Goal: Communication & Community: Answer question/provide support

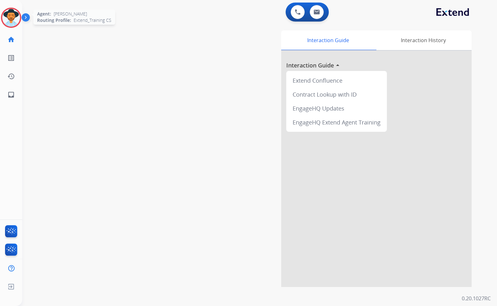
click at [16, 14] on img at bounding box center [11, 18] width 18 height 18
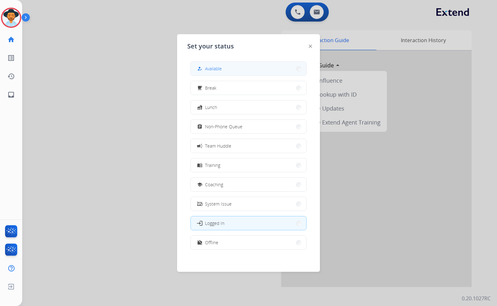
click at [216, 72] on button "how_to_reg Available" at bounding box center [248, 69] width 115 height 14
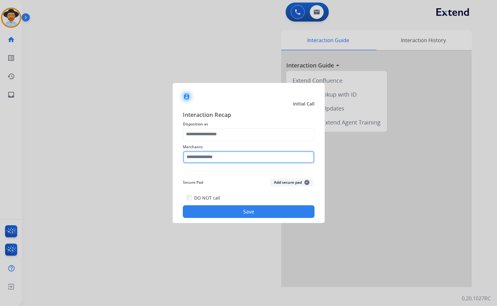
drag, startPoint x: 207, startPoint y: 153, endPoint x: 208, endPoint y: 156, distance: 3.3
click at [208, 154] on input "text" at bounding box center [249, 157] width 132 height 13
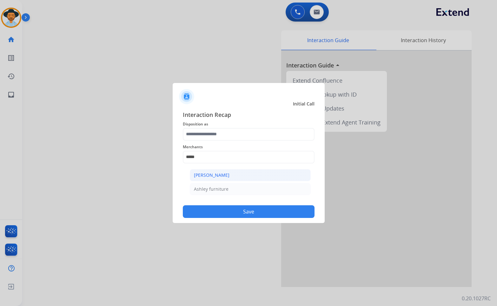
click at [250, 178] on li "[PERSON_NAME]" at bounding box center [250, 175] width 121 height 12
type input "**********"
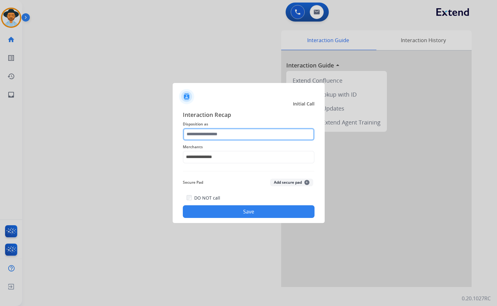
drag, startPoint x: 248, startPoint y: 129, endPoint x: 247, endPoint y: 132, distance: 3.4
click at [248, 129] on input "text" at bounding box center [249, 134] width 132 height 13
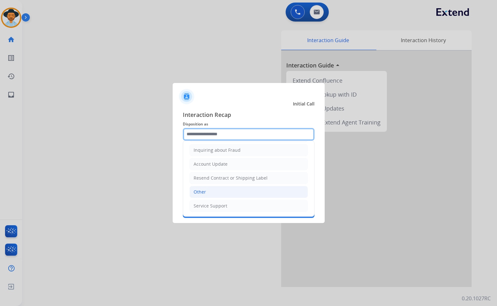
scroll to position [36, 0]
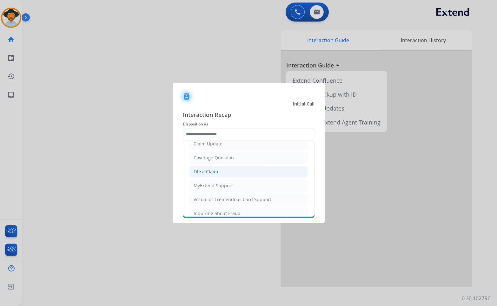
click at [217, 172] on div "File a Claim" at bounding box center [205, 172] width 24 height 6
type input "**********"
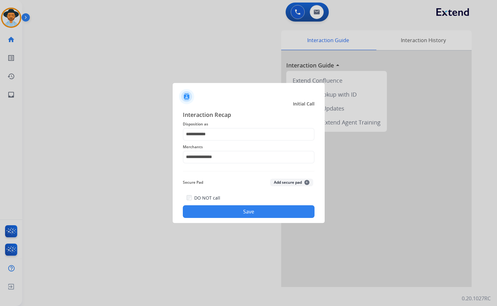
click at [242, 197] on button "Save" at bounding box center [249, 211] width 132 height 13
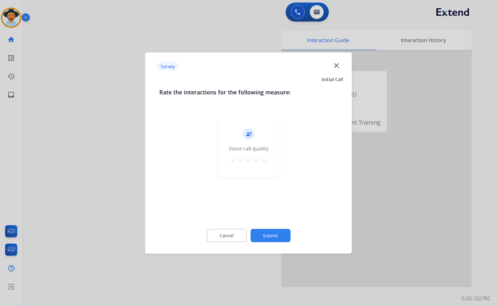
click at [289, 197] on button "Submit" at bounding box center [270, 235] width 40 height 13
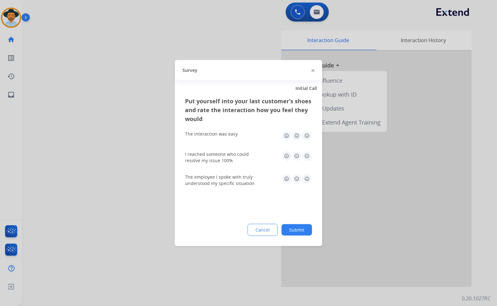
drag, startPoint x: 290, startPoint y: 222, endPoint x: 293, endPoint y: 232, distance: 11.0
click at [290, 197] on div "Put yourself into your last customer’s shoes and rate the interaction how you f…" at bounding box center [248, 172] width 147 height 150
click at [293, 197] on button "Submit" at bounding box center [296, 229] width 30 height 11
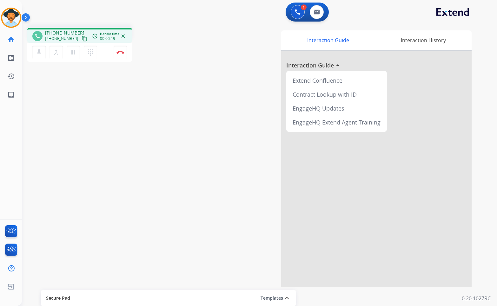
click at [81, 38] on mat-icon "content_copy" at bounding box center [84, 39] width 6 height 6
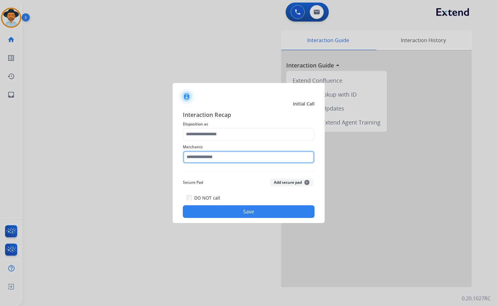
click at [229, 157] on input "text" at bounding box center [249, 157] width 132 height 13
type input "*"
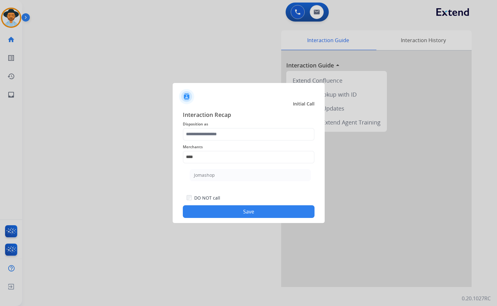
drag, startPoint x: 209, startPoint y: 170, endPoint x: 217, endPoint y: 172, distance: 7.4
click at [211, 170] on li "Jomashop" at bounding box center [250, 175] width 121 height 12
type input "********"
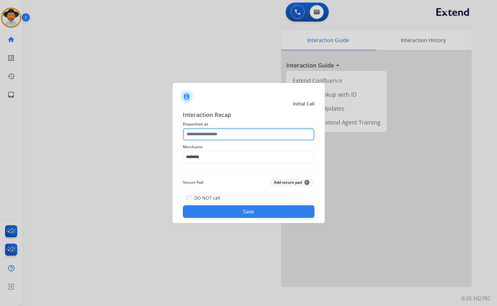
click at [224, 136] on input "text" at bounding box center [249, 134] width 132 height 13
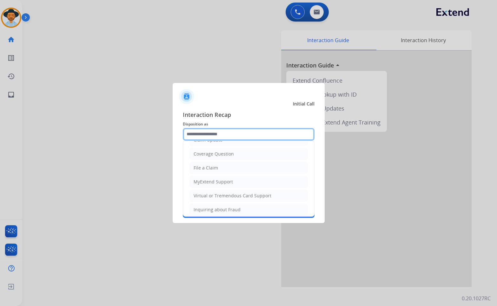
scroll to position [99, 0]
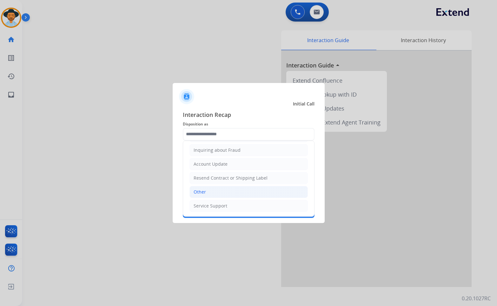
click at [219, 188] on li "Other" at bounding box center [248, 192] width 118 height 12
type input "*****"
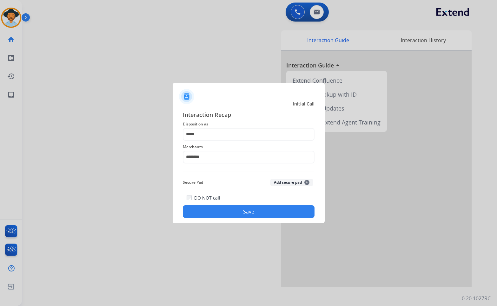
click at [230, 197] on button "Save" at bounding box center [249, 211] width 132 height 13
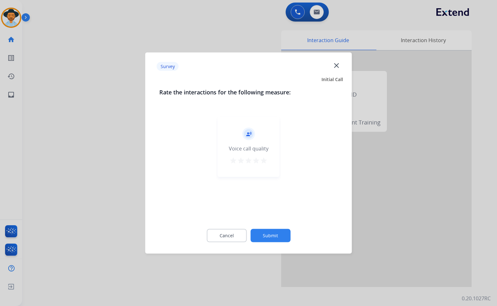
click at [283, 197] on button "Submit" at bounding box center [270, 235] width 40 height 13
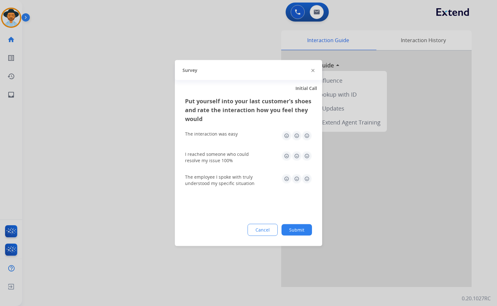
click at [298, 197] on button "Submit" at bounding box center [296, 229] width 30 height 11
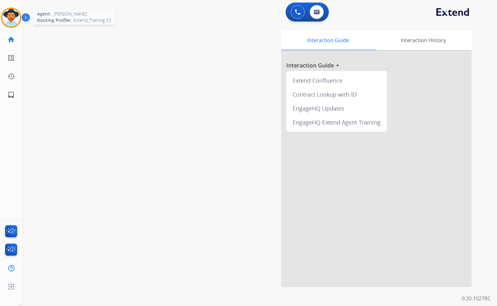
click at [10, 20] on img at bounding box center [11, 18] width 18 height 18
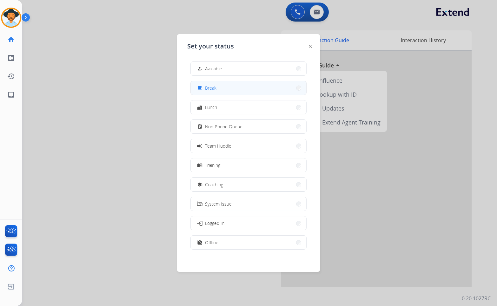
click at [208, 90] on span "Break" at bounding box center [210, 88] width 11 height 7
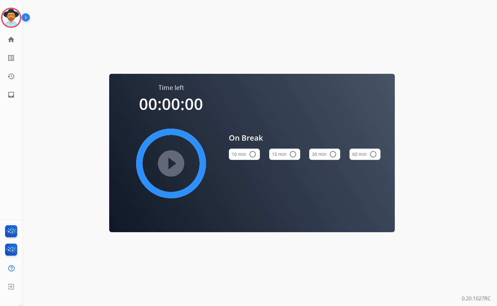
click at [246, 157] on button "10 min radio_button_unchecked" at bounding box center [244, 154] width 31 height 11
click at [5, 22] on img at bounding box center [11, 18] width 18 height 18
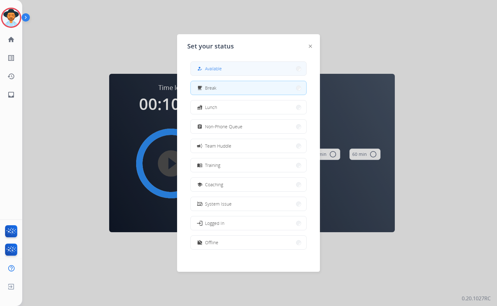
click at [211, 64] on button "how_to_reg Available" at bounding box center [248, 69] width 115 height 14
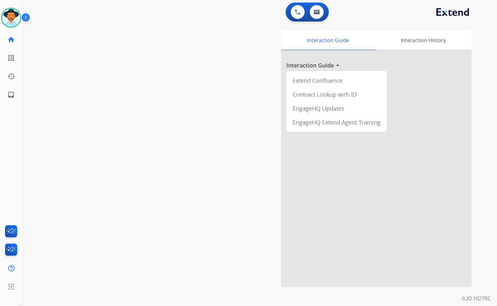
click at [238, 140] on div "Interaction Guide Interaction History Interaction Guide arrow_drop_up Extend Co…" at bounding box center [333, 158] width 275 height 257
click at [14, 19] on img at bounding box center [11, 18] width 18 height 18
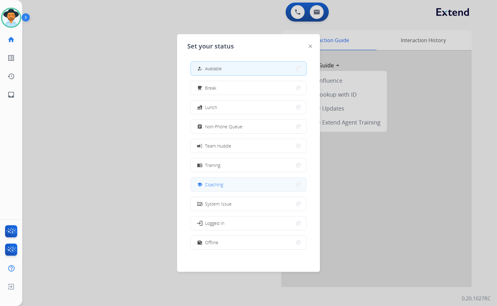
click at [257, 179] on button "school Coaching" at bounding box center [248, 185] width 115 height 14
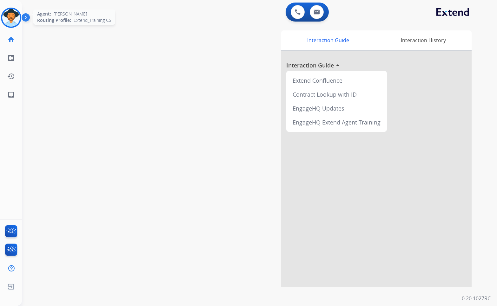
click at [11, 25] on img at bounding box center [11, 18] width 18 height 18
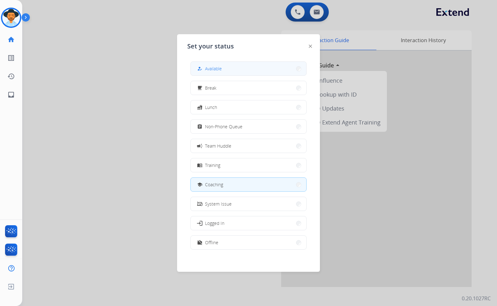
click at [202, 67] on div "how_to_reg" at bounding box center [200, 69] width 9 height 8
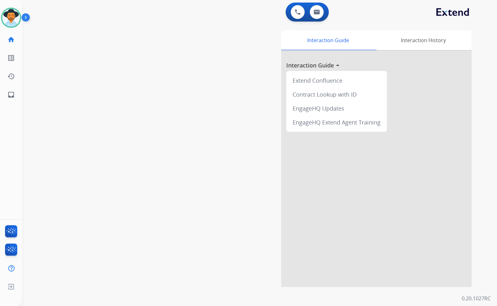
click at [158, 102] on div "swap_horiz Break voice bridge close_fullscreen Connect 3-Way Call merge_type Se…" at bounding box center [251, 155] width 459 height 264
drag, startPoint x: 83, startPoint y: 66, endPoint x: 19, endPoint y: 87, distance: 67.7
click at [83, 66] on div "swap_horiz Break voice bridge close_fullscreen Connect 3-Way Call merge_type Se…" at bounding box center [251, 155] width 459 height 264
click at [7, 90] on link "inbox Emails" at bounding box center [11, 95] width 18 height 18
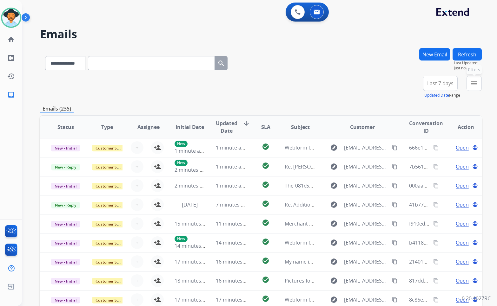
click at [474, 88] on button "menu Filters" at bounding box center [473, 83] width 15 height 15
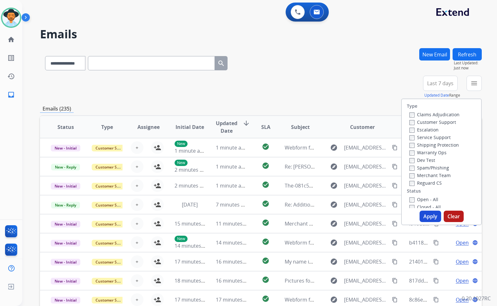
click at [442, 124] on label "Customer Support" at bounding box center [432, 122] width 47 height 6
click at [446, 146] on label "Shipping Protection" at bounding box center [433, 145] width 49 height 6
click at [425, 185] on label "Reguard CS" at bounding box center [425, 183] width 32 height 6
click at [426, 196] on div "Open - All" at bounding box center [442, 200] width 67 height 8
click at [427, 197] on label "Open - All" at bounding box center [423, 200] width 29 height 6
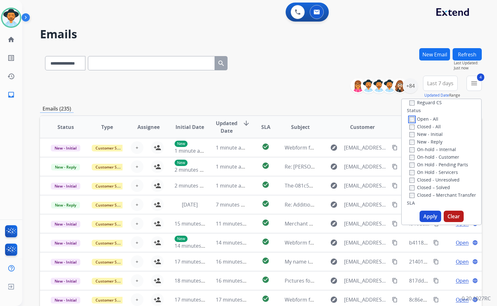
scroll to position [95, 0]
click at [435, 159] on label "On Hold - Servicers" at bounding box center [433, 158] width 49 height 6
click at [437, 152] on label "On Hold - Pending Parts" at bounding box center [438, 150] width 59 height 6
click at [437, 143] on label "On-hold - Customer" at bounding box center [434, 143] width 50 height 6
click at [436, 135] on label "On-hold – Internal" at bounding box center [432, 135] width 47 height 6
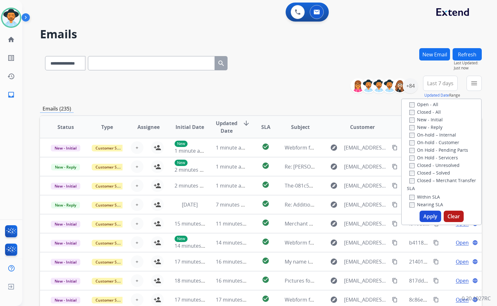
click at [432, 128] on label "New - Reply" at bounding box center [425, 127] width 33 height 6
click at [429, 118] on label "New - Initial" at bounding box center [425, 120] width 33 height 6
click at [425, 197] on button "Apply" at bounding box center [430, 216] width 22 height 11
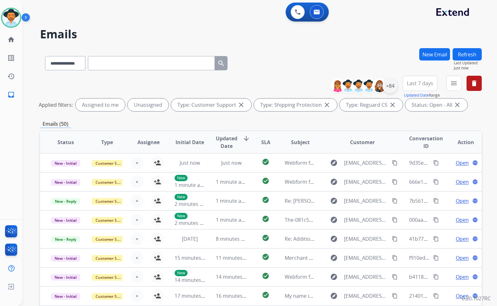
click at [389, 92] on div "+84" at bounding box center [389, 85] width 15 height 15
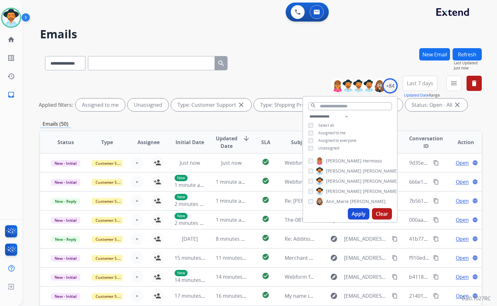
click at [334, 147] on span "Unassigned" at bounding box center [328, 148] width 21 height 5
click at [362, 191] on span "[PERSON_NAME]" at bounding box center [380, 191] width 36 height 6
click at [360, 197] on button "Apply" at bounding box center [359, 213] width 22 height 11
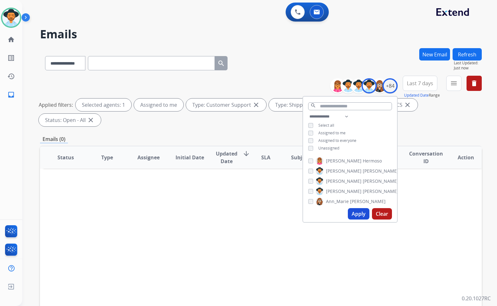
click at [286, 81] on div "**********" at bounding box center [260, 102] width 441 height 53
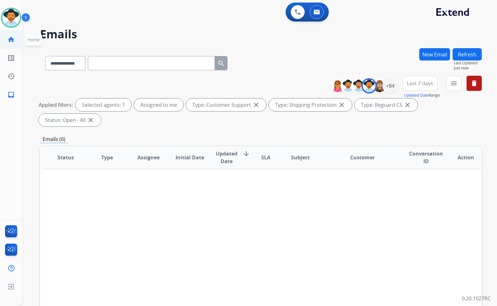
click at [9, 39] on mat-icon "home" at bounding box center [11, 40] width 8 height 8
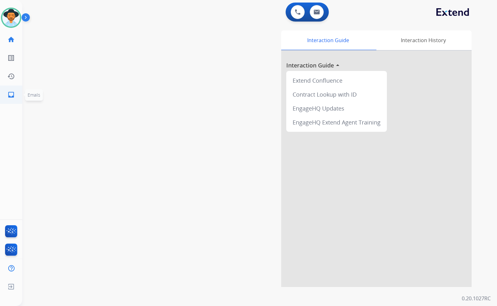
click at [8, 101] on link "inbox Emails" at bounding box center [11, 95] width 18 height 18
select select "**********"
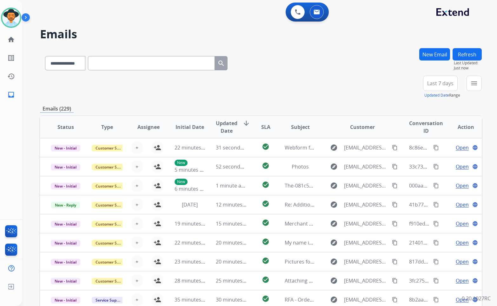
click at [470, 87] on button "menu" at bounding box center [473, 83] width 15 height 15
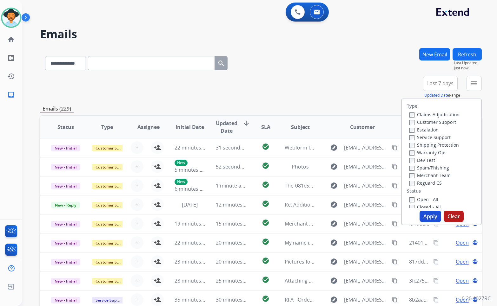
click at [448, 124] on label "Customer Support" at bounding box center [432, 122] width 47 height 6
click at [439, 145] on label "Shipping Protection" at bounding box center [433, 145] width 49 height 6
click at [433, 186] on div "Reguard CS" at bounding box center [434, 183] width 50 height 8
click at [429, 182] on label "Reguard CS" at bounding box center [425, 183] width 32 height 6
click at [429, 197] on label "Open - All" at bounding box center [423, 200] width 29 height 6
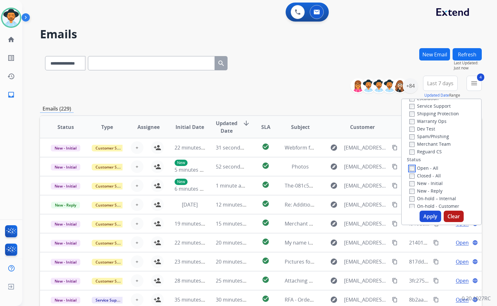
scroll to position [95, 0]
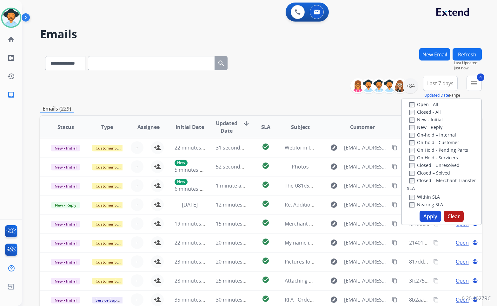
click at [432, 159] on label "On Hold - Servicers" at bounding box center [433, 158] width 49 height 6
click at [435, 151] on label "On Hold - Pending Parts" at bounding box center [438, 150] width 59 height 6
click at [435, 144] on label "On-hold - Customer" at bounding box center [434, 143] width 50 height 6
click at [435, 136] on label "On-hold – Internal" at bounding box center [432, 135] width 47 height 6
click at [430, 128] on label "New - Reply" at bounding box center [425, 127] width 33 height 6
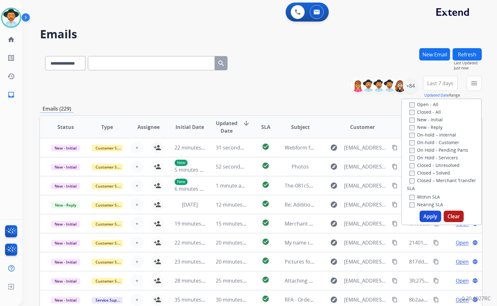
click at [428, 121] on label "New - Initial" at bounding box center [425, 120] width 33 height 6
click at [427, 197] on button "Apply" at bounding box center [430, 216] width 22 height 11
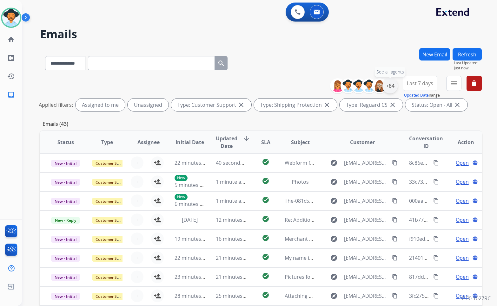
click at [393, 88] on div "+84" at bounding box center [389, 85] width 15 height 15
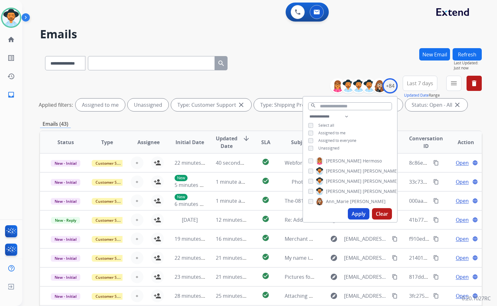
click at [324, 149] on span "Unassigned" at bounding box center [328, 148] width 21 height 5
click at [330, 192] on span "[PERSON_NAME]" at bounding box center [344, 191] width 36 height 6
click at [356, 197] on button "Apply" at bounding box center [359, 213] width 22 height 11
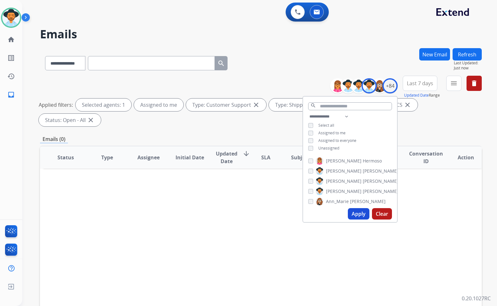
click at [264, 197] on div "Status Type Assignee Initial Date Updated Date arrow_downward SLA Subject Custo…" at bounding box center [260, 252] width 441 height 212
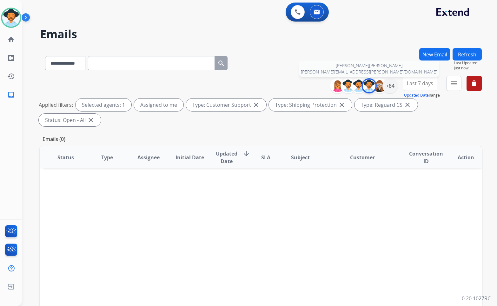
click at [366, 90] on img at bounding box center [368, 86] width 13 height 13
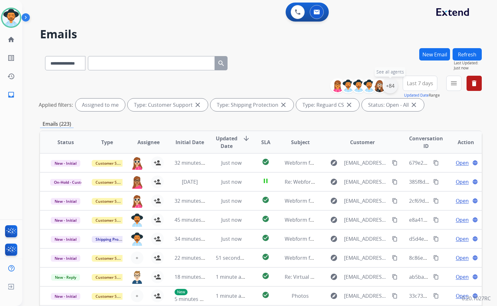
click at [386, 87] on div "+84" at bounding box center [389, 85] width 15 height 15
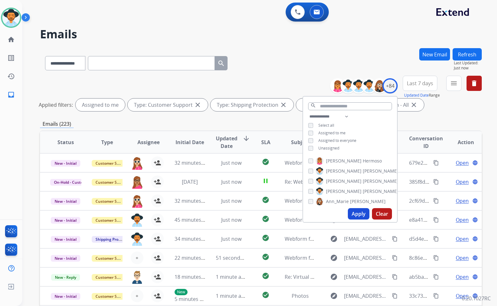
click at [329, 149] on span "Unassigned" at bounding box center [328, 148] width 21 height 5
click at [339, 132] on span "Assigned to me" at bounding box center [331, 132] width 27 height 5
click at [354, 197] on button "Apply" at bounding box center [359, 213] width 22 height 11
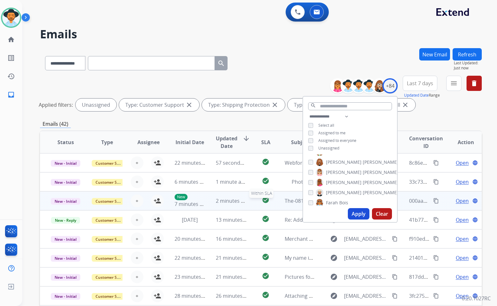
scroll to position [1, 0]
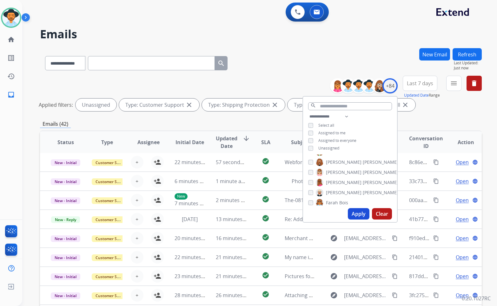
click at [459, 112] on div "**********" at bounding box center [260, 95] width 441 height 38
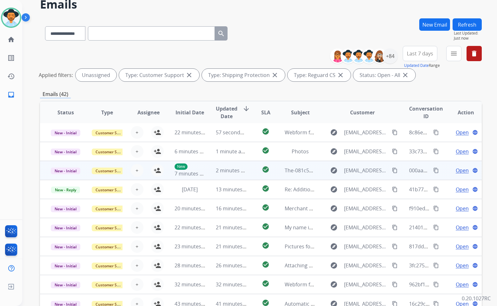
scroll to position [70, 0]
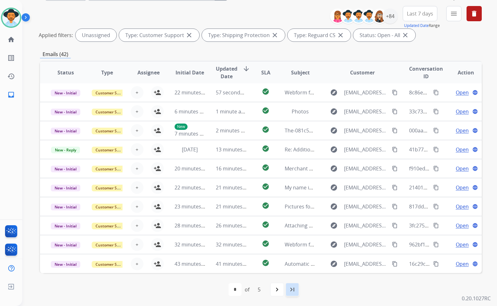
click at [290, 197] on div "last_page" at bounding box center [292, 290] width 14 height 14
select select "*"
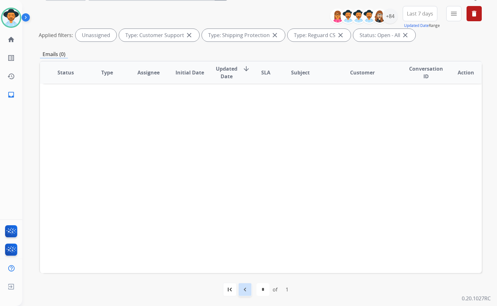
click at [249, 197] on div "navigate_before" at bounding box center [245, 290] width 14 height 14
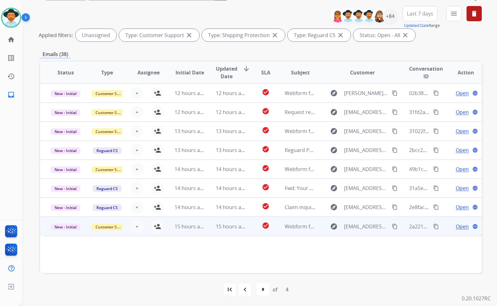
click at [450, 197] on div "Open language" at bounding box center [465, 227] width 31 height 8
click at [157, 197] on mat-icon "person_add" at bounding box center [157, 227] width 8 height 8
click at [444, 197] on td "Open language" at bounding box center [461, 226] width 42 height 19
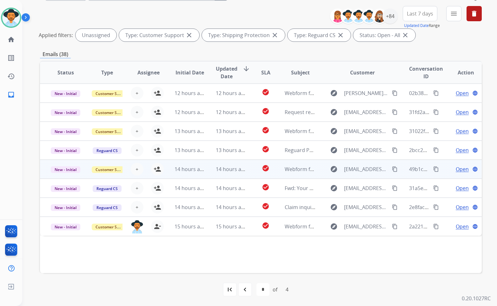
click at [444, 166] on td "Open language" at bounding box center [461, 169] width 42 height 19
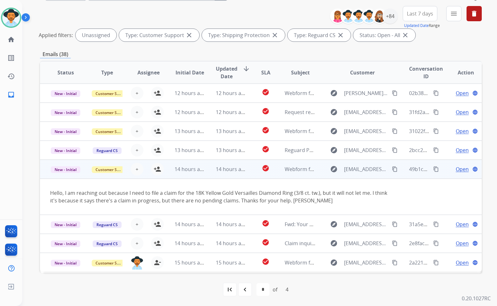
click at [440, 168] on td "Open language" at bounding box center [461, 169] width 42 height 19
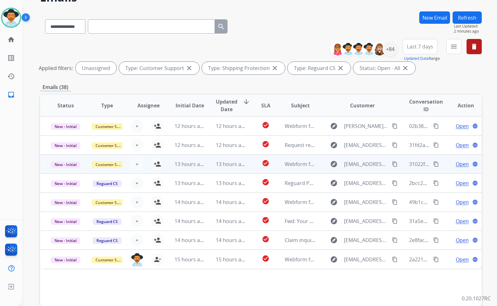
scroll to position [6, 0]
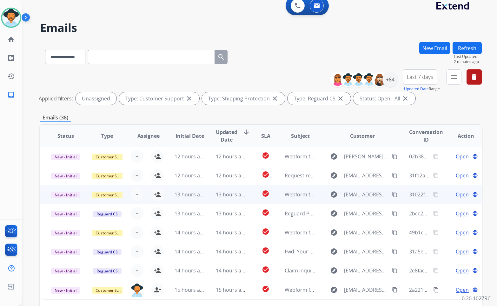
click at [440, 193] on td "Open language" at bounding box center [461, 194] width 42 height 19
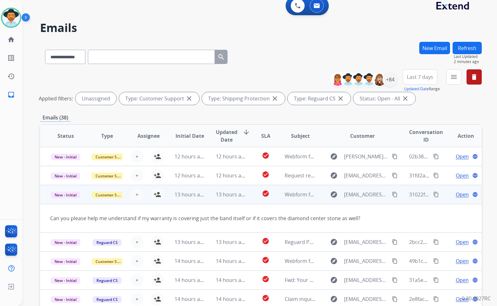
click at [442, 192] on td "Open language" at bounding box center [461, 194] width 42 height 19
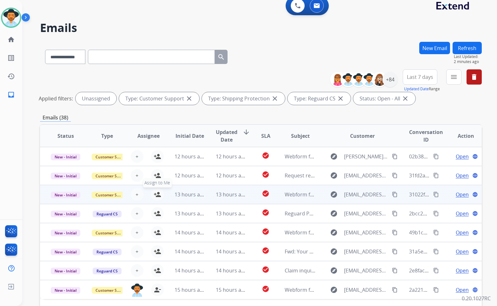
click at [158, 196] on mat-icon "person_add" at bounding box center [157, 195] width 8 height 8
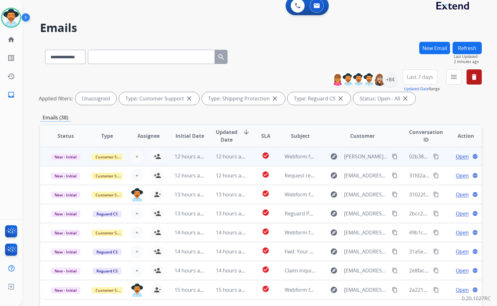
click at [443, 157] on td "Open language" at bounding box center [461, 156] width 42 height 19
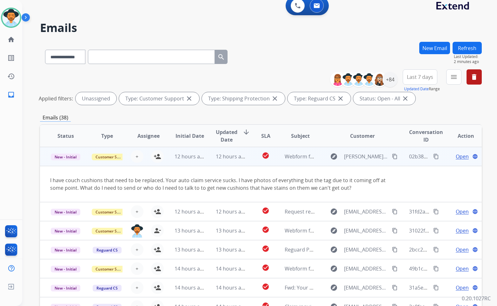
click at [443, 157] on td "Open language" at bounding box center [461, 156] width 42 height 19
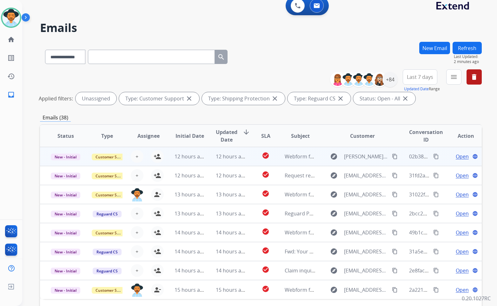
click at [443, 157] on td "Open language" at bounding box center [461, 156] width 42 height 19
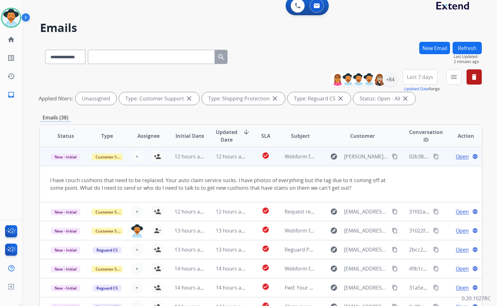
click at [443, 157] on td "Open language" at bounding box center [461, 156] width 42 height 19
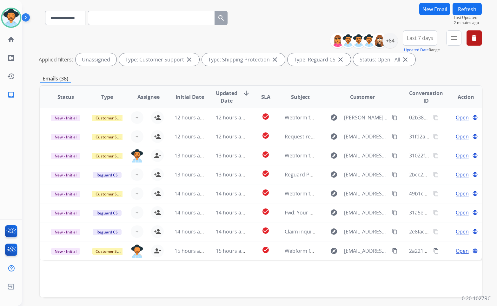
scroll to position [70, 0]
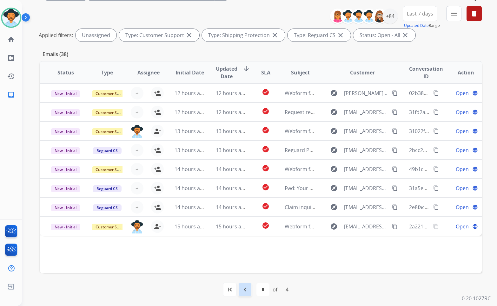
click at [242, 197] on mat-icon "navigate_before" at bounding box center [245, 290] width 8 height 8
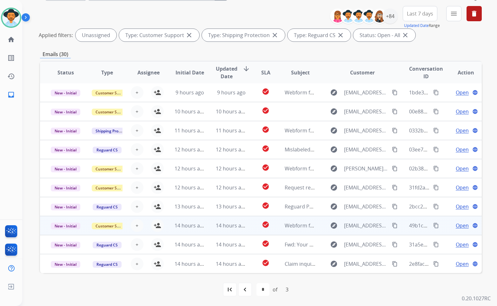
click at [442, 197] on td "Open language" at bounding box center [461, 225] width 42 height 19
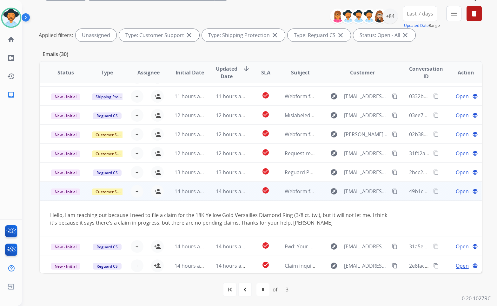
scroll to position [37, 0]
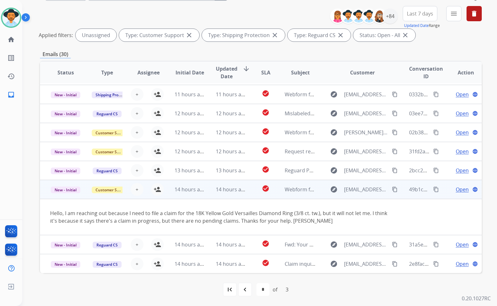
click at [444, 194] on td "Open language" at bounding box center [461, 189] width 42 height 19
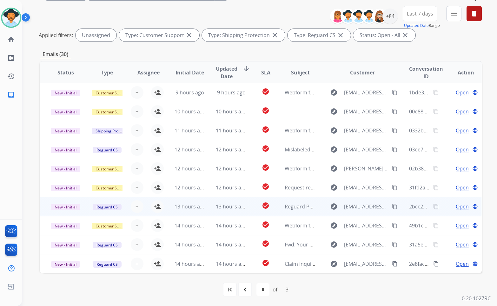
scroll to position [0, 0]
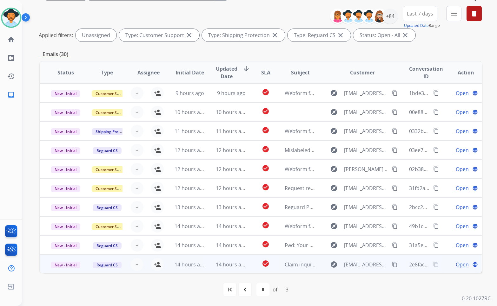
click at [441, 197] on td "Open language" at bounding box center [461, 264] width 42 height 19
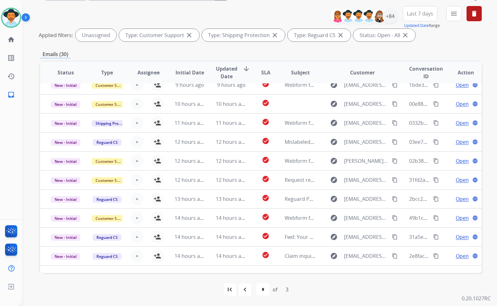
scroll to position [29, 0]
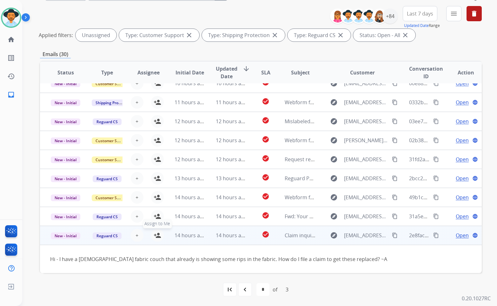
click at [156, 197] on mat-icon "person_add" at bounding box center [157, 236] width 8 height 8
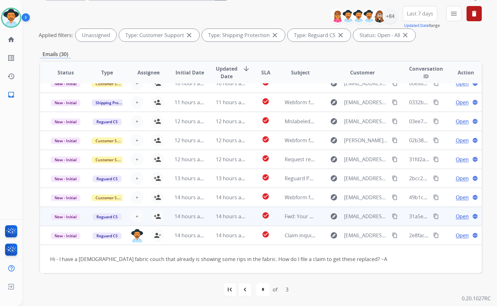
scroll to position [0, 0]
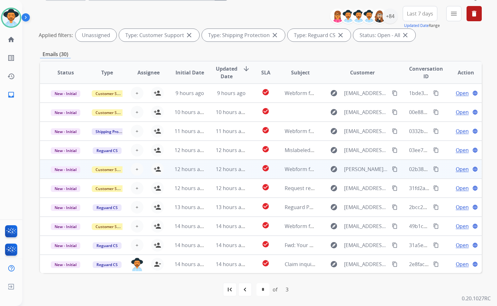
click at [440, 166] on td "Open language" at bounding box center [461, 169] width 42 height 19
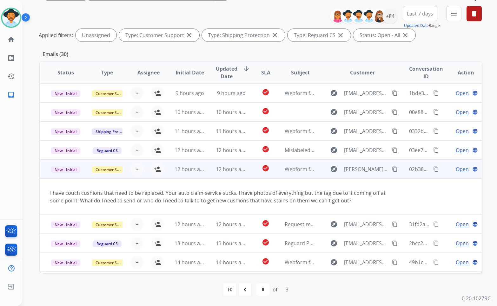
click at [440, 167] on td "Open language" at bounding box center [461, 169] width 42 height 19
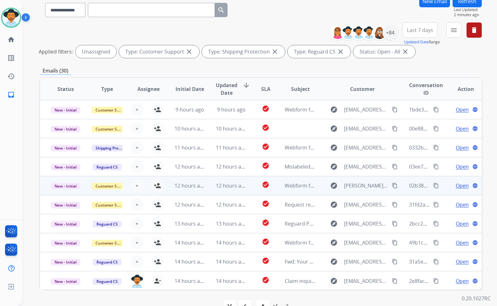
scroll to position [38, 0]
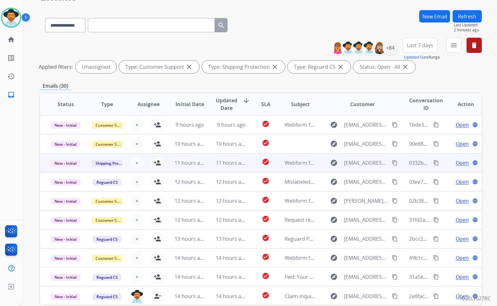
click at [444, 162] on td "Open language" at bounding box center [461, 162] width 42 height 19
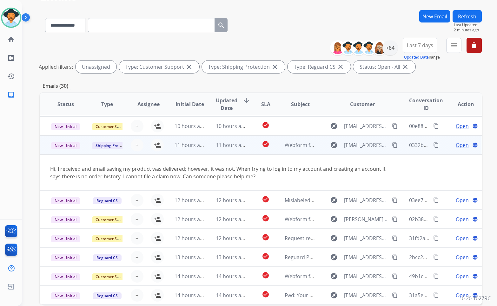
scroll to position [0, 0]
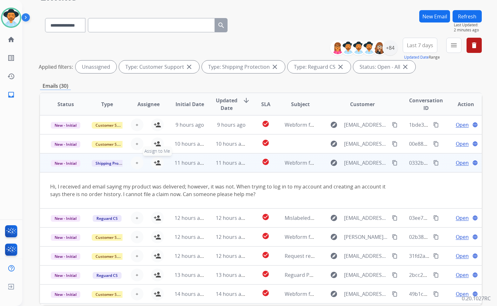
click at [160, 163] on button "person_add Assign to Me" at bounding box center [157, 163] width 13 height 13
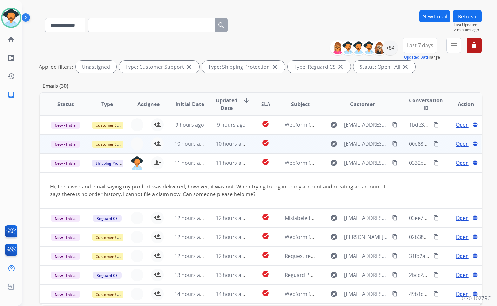
click at [440, 146] on td "Open language" at bounding box center [461, 143] width 42 height 19
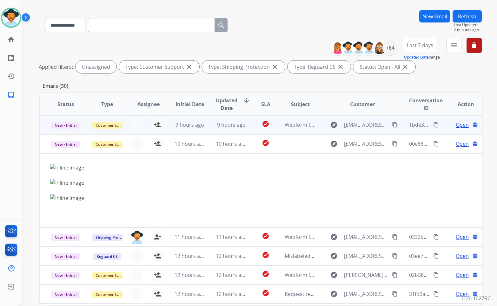
click at [440, 127] on td "Open language" at bounding box center [461, 124] width 42 height 19
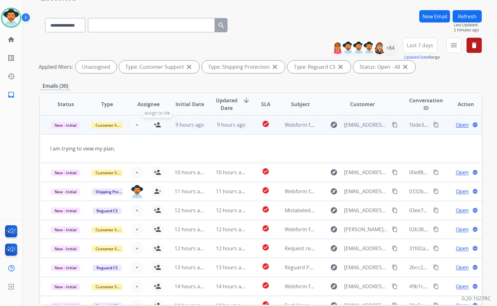
click at [161, 126] on button "person_add Assign to Me" at bounding box center [157, 125] width 13 height 13
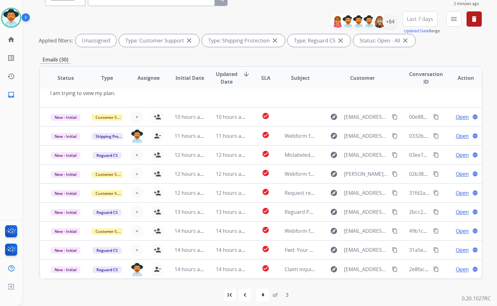
scroll to position [70, 0]
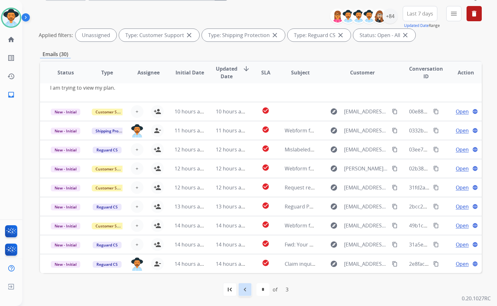
click at [247, 197] on mat-icon "navigate_before" at bounding box center [245, 290] width 8 height 8
select select "*"
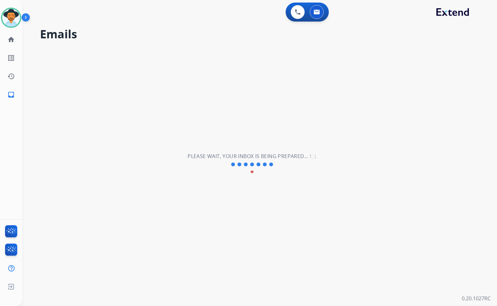
scroll to position [22, 0]
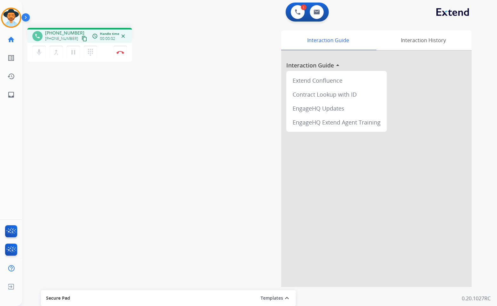
click at [81, 37] on mat-icon "content_copy" at bounding box center [84, 39] width 6 height 6
click at [73, 52] on mat-icon "pause" at bounding box center [73, 53] width 8 height 8
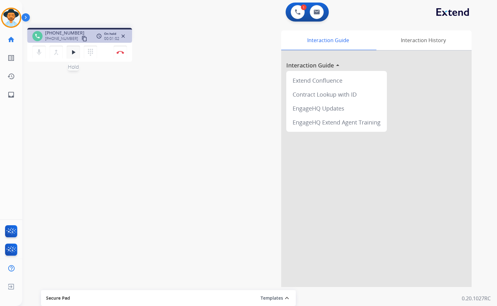
click at [78, 51] on button "play_arrow Hold" at bounding box center [73, 52] width 13 height 13
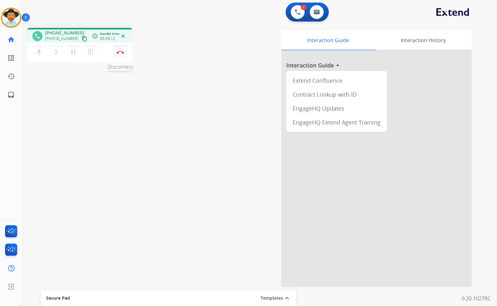
click at [122, 53] on img at bounding box center [120, 52] width 8 height 3
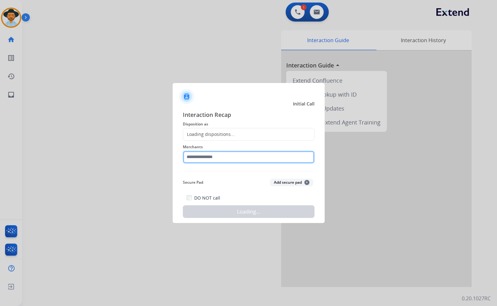
click at [207, 158] on input "text" at bounding box center [249, 157] width 132 height 13
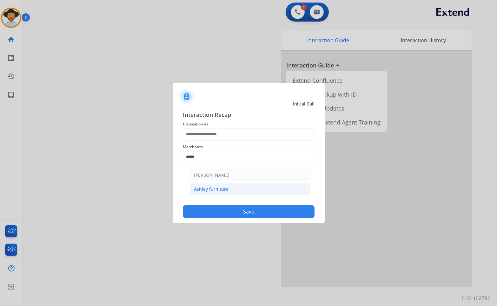
click at [214, 187] on div "Ashley furniture" at bounding box center [211, 189] width 35 height 6
type input "**********"
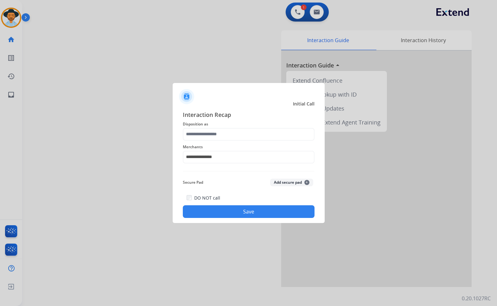
click at [216, 141] on div "**********" at bounding box center [249, 153] width 132 height 25
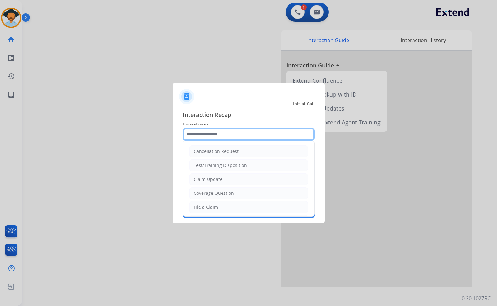
click at [220, 133] on input "text" at bounding box center [249, 134] width 132 height 13
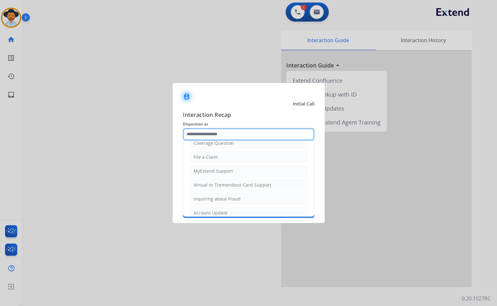
scroll to position [99, 0]
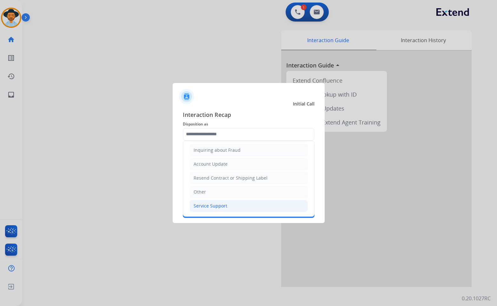
click at [230, 197] on li "Service Support" at bounding box center [248, 206] width 118 height 12
type input "**********"
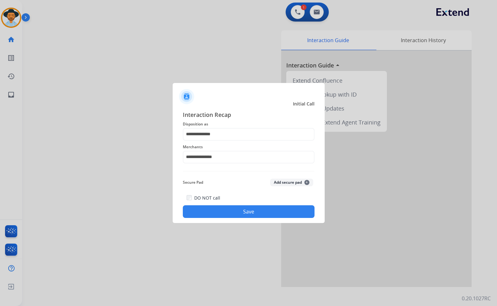
click at [242, 197] on button "Save" at bounding box center [249, 211] width 132 height 13
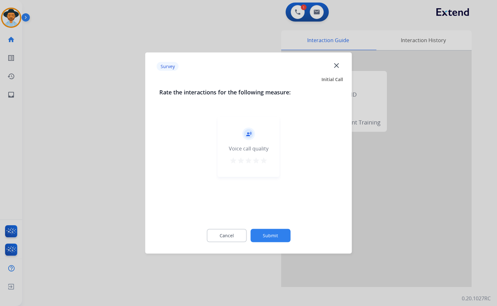
click at [277, 197] on button "Submit" at bounding box center [270, 235] width 40 height 13
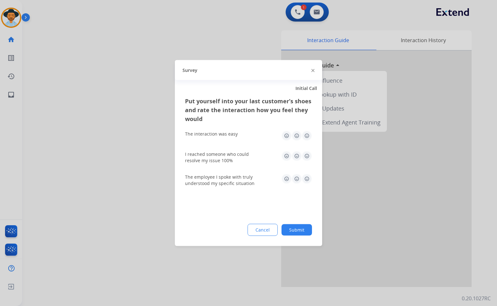
drag, startPoint x: 304, startPoint y: 232, endPoint x: 190, endPoint y: 143, distance: 144.9
click at [303, 197] on button "Submit" at bounding box center [296, 229] width 30 height 11
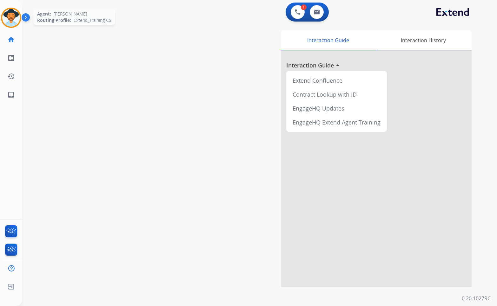
click at [12, 15] on img at bounding box center [11, 18] width 18 height 18
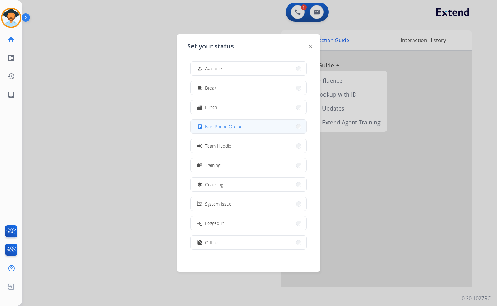
click at [240, 127] on span "Non-Phone Queue" at bounding box center [223, 126] width 37 height 7
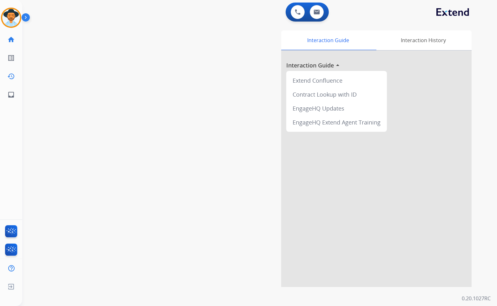
click at [32, 85] on div "swap_horiz Break voice bridge close_fullscreen Connect 3-Way Call merge_type Se…" at bounding box center [251, 155] width 459 height 264
click at [15, 97] on link "inbox Emails" at bounding box center [11, 95] width 18 height 18
select select "**********"
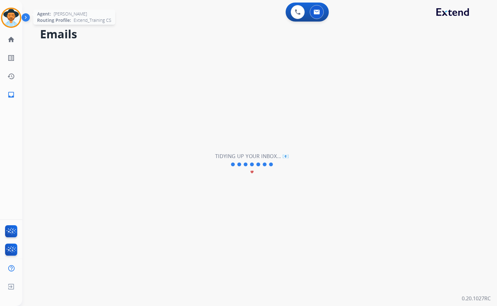
click at [8, 11] on img at bounding box center [11, 18] width 18 height 18
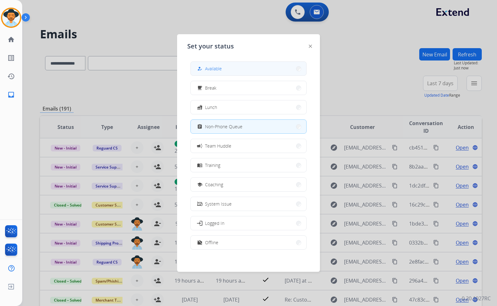
click at [228, 62] on button "how_to_reg Available" at bounding box center [248, 69] width 115 height 14
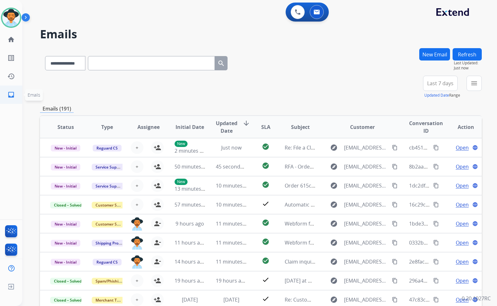
click at [8, 95] on mat-icon "inbox" at bounding box center [11, 95] width 8 height 8
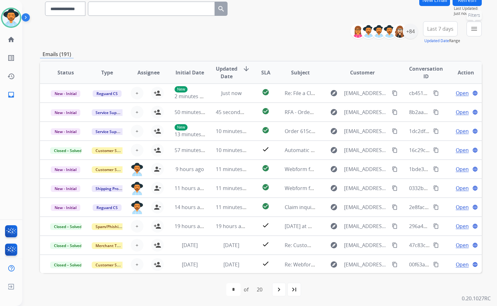
click at [468, 31] on button "menu Filters" at bounding box center [473, 28] width 15 height 15
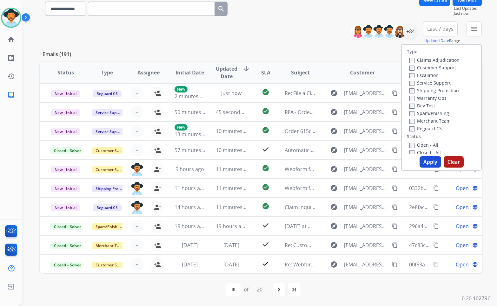
click at [431, 68] on label "Customer Support" at bounding box center [432, 68] width 47 height 6
click at [436, 91] on label "Shipping Protection" at bounding box center [433, 91] width 49 height 6
click at [428, 128] on label "Reguard CS" at bounding box center [425, 129] width 32 height 6
click at [426, 143] on label "Open - All" at bounding box center [423, 145] width 29 height 6
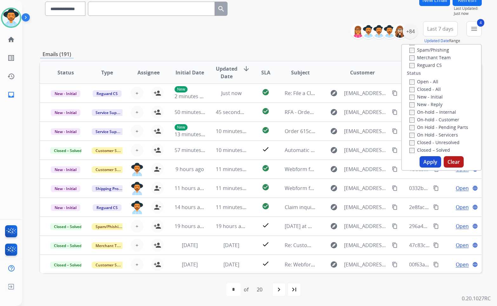
click at [430, 133] on label "On Hold - Servicers" at bounding box center [433, 135] width 49 height 6
click at [431, 127] on label "On Hold - Pending Parts" at bounding box center [438, 127] width 59 height 6
click at [431, 120] on label "On-hold - Customer" at bounding box center [434, 120] width 50 height 6
click at [429, 115] on label "On-hold – Internal" at bounding box center [432, 112] width 47 height 6
click at [428, 109] on label "On-hold – Internal" at bounding box center [432, 112] width 47 height 6
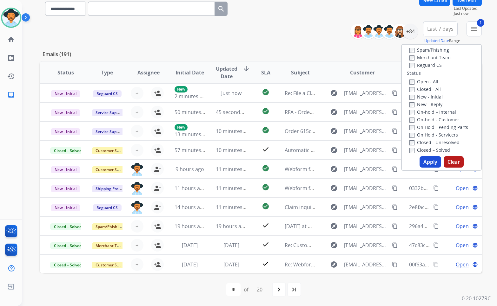
click at [427, 102] on label "New - Reply" at bounding box center [425, 104] width 33 height 6
click at [427, 97] on label "New - Initial" at bounding box center [425, 97] width 33 height 6
click at [426, 114] on label "On-hold – Internal" at bounding box center [432, 112] width 47 height 6
click at [429, 166] on button "Apply" at bounding box center [430, 161] width 22 height 11
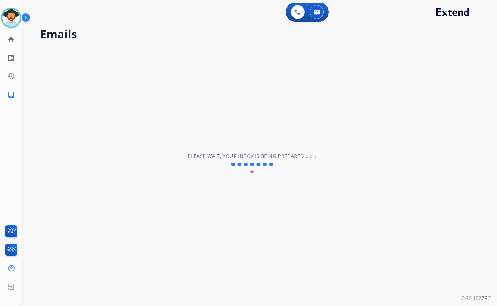
scroll to position [0, 0]
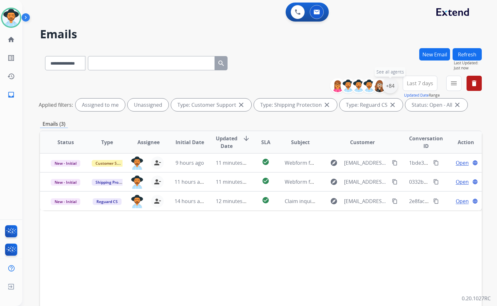
click at [390, 86] on div "+84" at bounding box center [389, 85] width 15 height 15
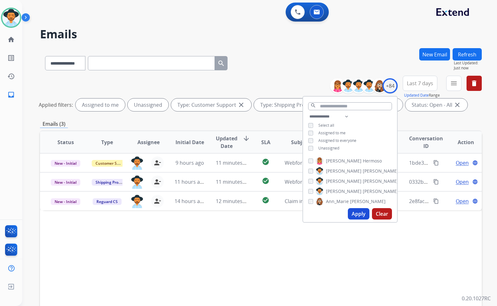
click at [327, 147] on span "Unassigned" at bounding box center [328, 148] width 21 height 5
click at [329, 132] on span "Assigned to me" at bounding box center [331, 132] width 27 height 5
click at [350, 197] on button "Apply" at bounding box center [359, 213] width 22 height 11
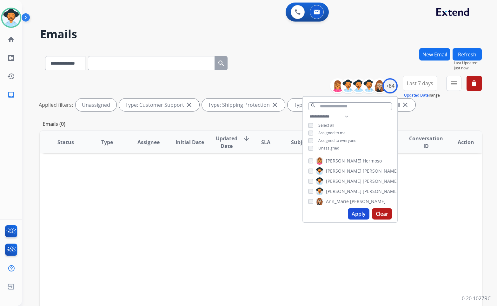
click at [359, 197] on button "Apply" at bounding box center [359, 213] width 22 height 11
click at [428, 124] on div "Emails (0)" at bounding box center [260, 124] width 441 height 8
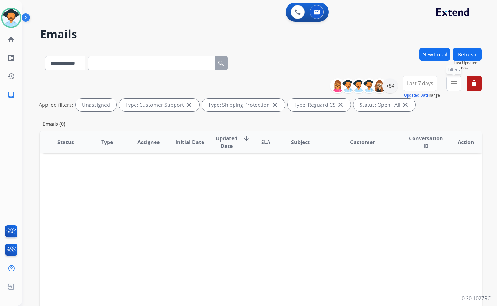
click at [451, 86] on mat-icon "menu" at bounding box center [454, 84] width 8 height 8
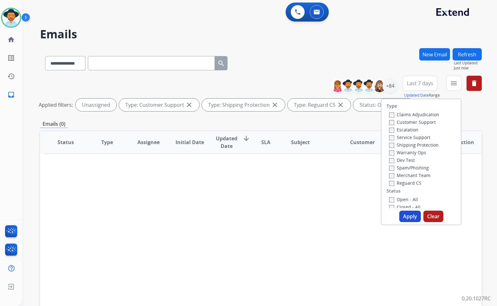
click at [404, 197] on button "Apply" at bounding box center [410, 216] width 22 height 11
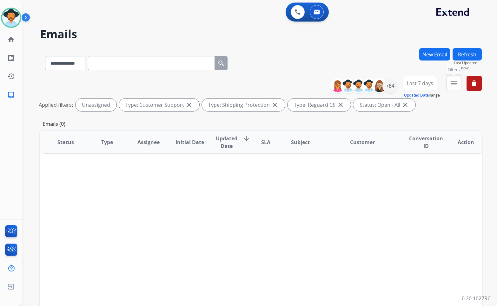
click at [451, 85] on mat-icon "menu" at bounding box center [454, 84] width 8 height 8
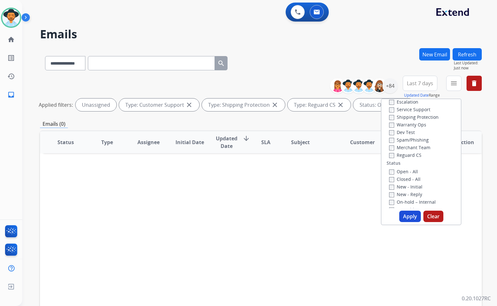
scroll to position [32, 0]
click at [400, 169] on label "Open - All" at bounding box center [403, 168] width 29 height 6
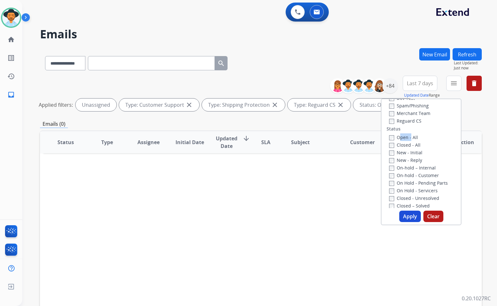
scroll to position [95, 0]
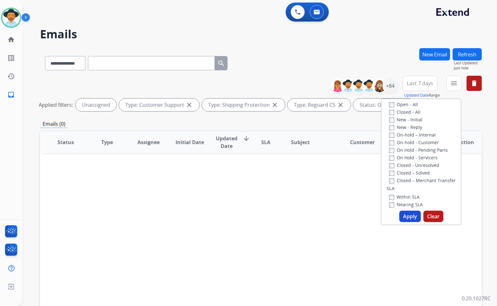
click at [404, 159] on label "On Hold - Servicers" at bounding box center [413, 158] width 49 height 6
click at [404, 152] on label "On Hold - Pending Parts" at bounding box center [418, 150] width 59 height 6
click at [406, 145] on label "On-hold - Customer" at bounding box center [414, 143] width 50 height 6
click at [406, 137] on label "On-hold – Internal" at bounding box center [412, 135] width 47 height 6
click at [406, 128] on label "New - Reply" at bounding box center [405, 127] width 33 height 6
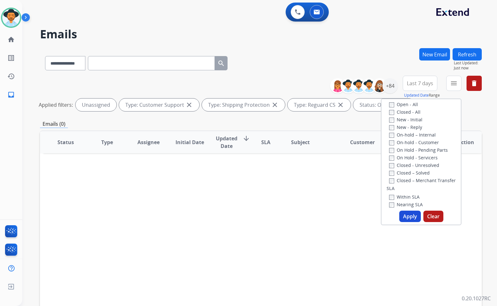
click at [406, 119] on label "New - Initial" at bounding box center [405, 120] width 33 height 6
click at [410, 197] on button "Apply" at bounding box center [410, 216] width 22 height 11
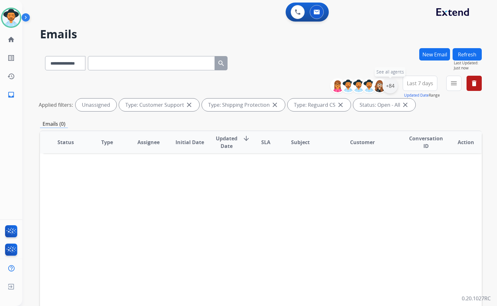
click at [394, 88] on div "+84" at bounding box center [389, 85] width 15 height 15
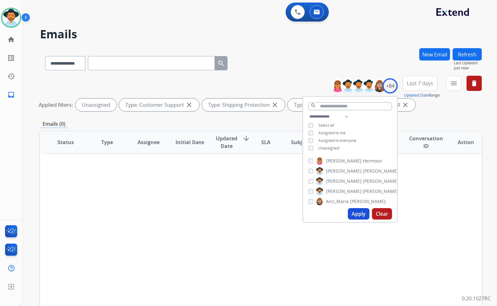
click at [329, 146] on span "Unassigned" at bounding box center [328, 148] width 21 height 5
click at [336, 192] on span "[PERSON_NAME]" at bounding box center [344, 191] width 36 height 6
click at [337, 191] on span "[PERSON_NAME]" at bounding box center [344, 191] width 36 height 6
click at [330, 147] on span "Unassigned" at bounding box center [328, 148] width 21 height 5
click at [359, 197] on button "Apply" at bounding box center [359, 213] width 22 height 11
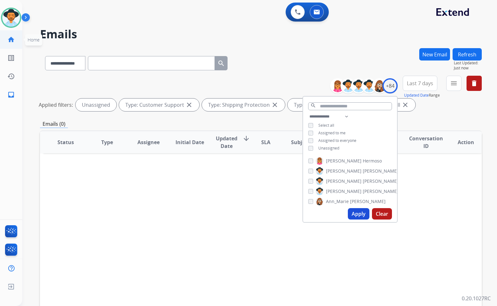
click at [7, 42] on link "home Home" at bounding box center [11, 40] width 18 height 18
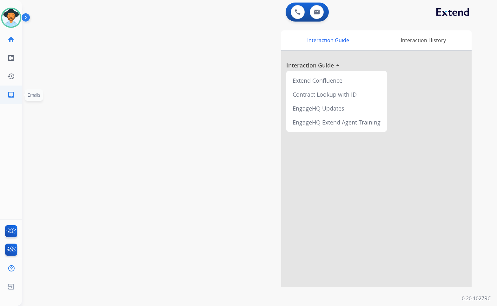
click at [15, 102] on link "inbox Emails" at bounding box center [11, 95] width 18 height 18
select select "**********"
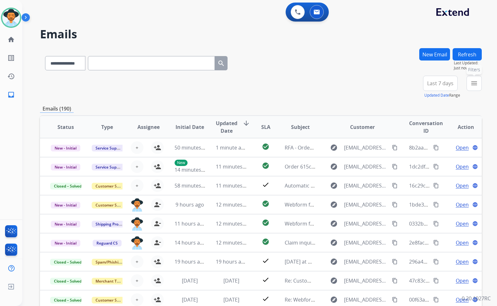
click at [476, 88] on button "menu Filters" at bounding box center [473, 83] width 15 height 15
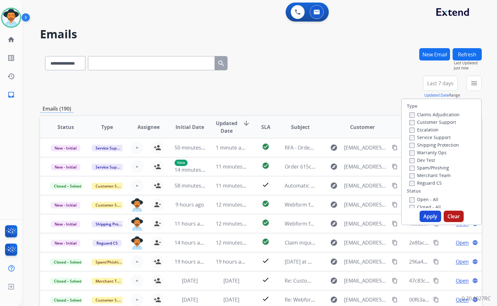
click at [282, 89] on div "**********" at bounding box center [260, 87] width 441 height 23
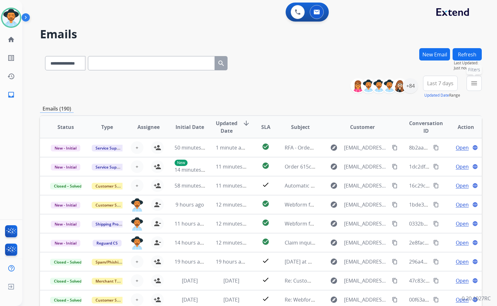
click at [475, 85] on mat-icon "menu" at bounding box center [474, 84] width 8 height 8
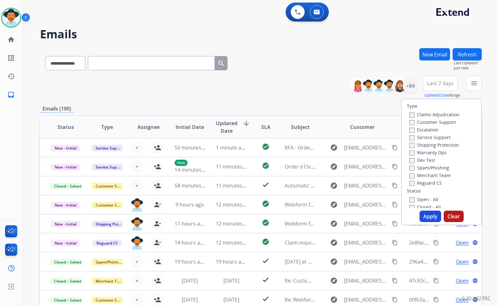
click at [429, 121] on label "Customer Support" at bounding box center [432, 122] width 47 height 6
click at [431, 146] on label "Shipping Protection" at bounding box center [433, 145] width 49 height 6
click at [428, 184] on label "Reguard CS" at bounding box center [425, 183] width 32 height 6
click at [426, 197] on label "Open - All" at bounding box center [423, 200] width 29 height 6
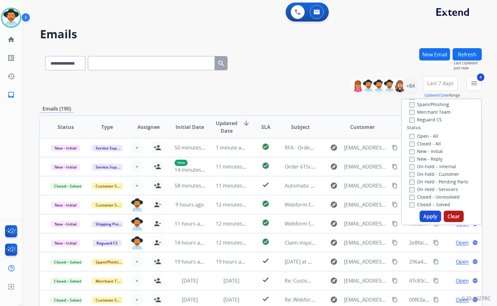
click at [441, 189] on label "On Hold - Servicers" at bounding box center [433, 189] width 49 height 6
click at [441, 184] on label "On Hold - Pending Parts" at bounding box center [438, 182] width 59 height 6
click at [442, 176] on label "On-hold - Customer" at bounding box center [434, 174] width 50 height 6
click at [438, 166] on label "On-hold – Internal" at bounding box center [432, 167] width 47 height 6
click at [433, 159] on label "New - Reply" at bounding box center [425, 159] width 33 height 6
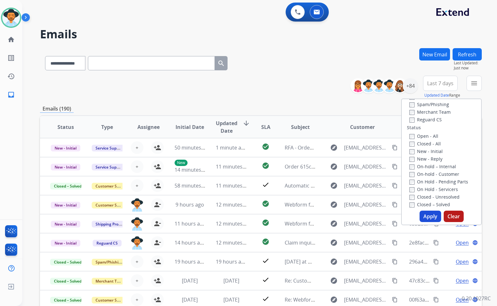
click at [432, 151] on label "New - Initial" at bounding box center [425, 151] width 33 height 6
click at [430, 197] on button "Apply" at bounding box center [430, 216] width 22 height 11
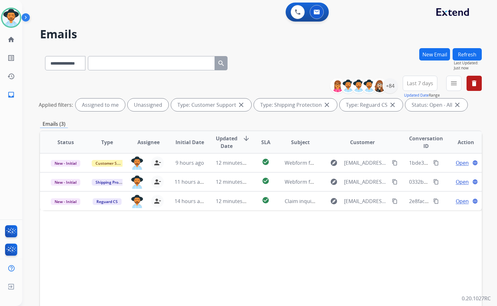
click at [394, 91] on div "+84" at bounding box center [366, 85] width 63 height 15
click at [392, 89] on div "+84" at bounding box center [389, 85] width 15 height 15
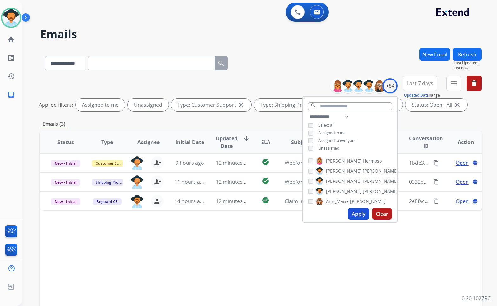
click at [333, 151] on div "**********" at bounding box center [350, 133] width 94 height 41
click at [332, 149] on span "Unassigned" at bounding box center [328, 148] width 21 height 5
click at [335, 129] on div "**********" at bounding box center [350, 133] width 94 height 41
click at [335, 132] on span "Assigned to me" at bounding box center [331, 132] width 27 height 5
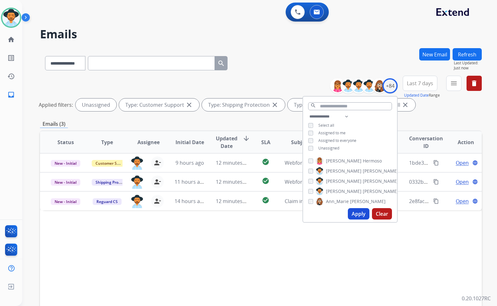
click at [355, 197] on button "Apply" at bounding box center [359, 213] width 22 height 11
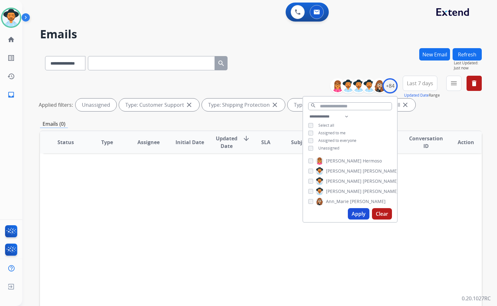
click at [362, 192] on span "[PERSON_NAME]" at bounding box center [380, 191] width 36 height 6
click at [358, 197] on button "Apply" at bounding box center [359, 213] width 22 height 11
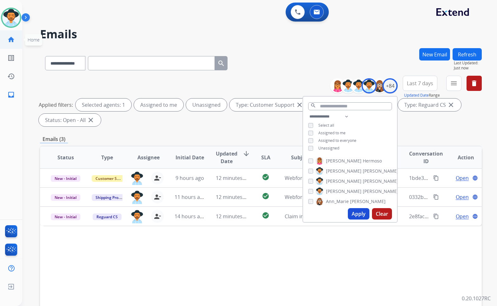
click at [12, 41] on mat-icon "home" at bounding box center [11, 40] width 8 height 8
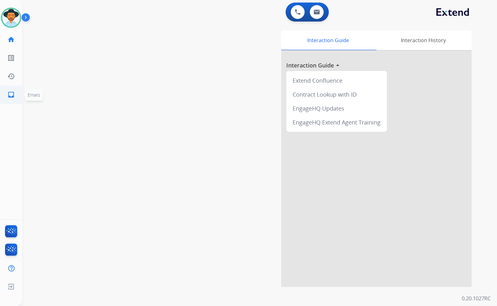
click at [7, 94] on mat-icon "inbox" at bounding box center [11, 95] width 8 height 8
select select "**********"
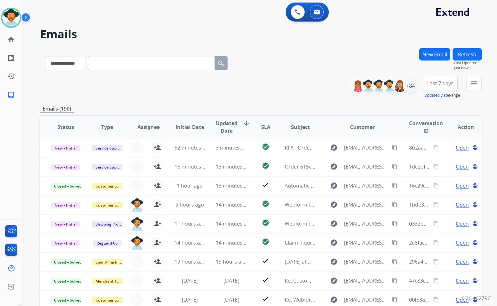
click at [273, 78] on div "**********" at bounding box center [260, 87] width 441 height 23
click at [272, 76] on div "**********" at bounding box center [260, 87] width 441 height 23
click at [11, 41] on mat-icon "home" at bounding box center [11, 40] width 8 height 8
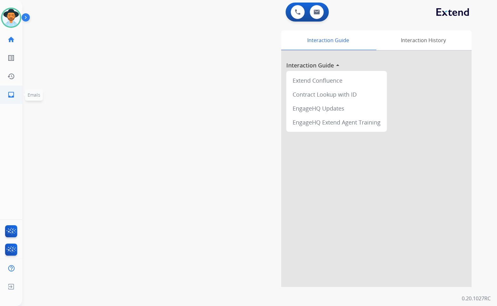
click at [11, 100] on link "inbox Emails" at bounding box center [11, 95] width 18 height 18
select select "**********"
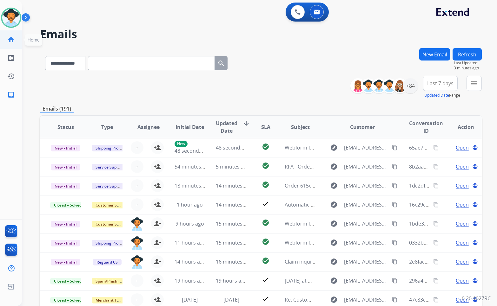
click at [16, 37] on link "home Home" at bounding box center [11, 40] width 18 height 18
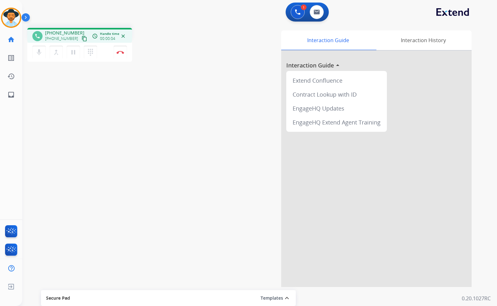
click at [81, 39] on mat-icon "content_copy" at bounding box center [84, 39] width 6 height 6
click at [74, 50] on mat-icon "pause" at bounding box center [73, 53] width 8 height 8
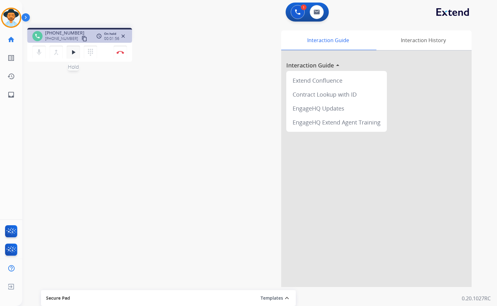
click at [72, 50] on mat-icon "play_arrow" at bounding box center [73, 53] width 8 height 8
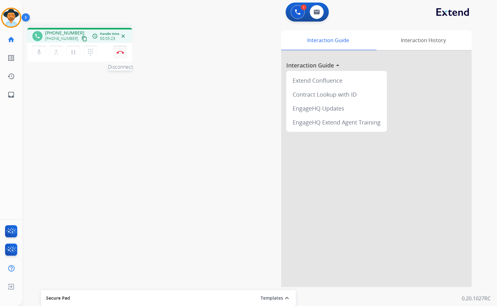
click at [120, 52] on img at bounding box center [120, 52] width 8 height 3
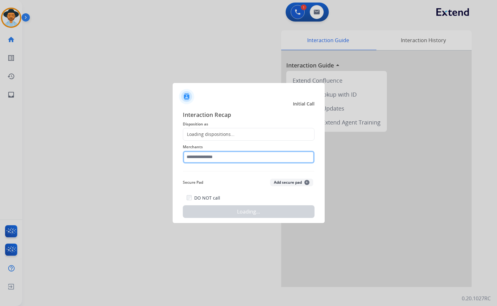
click at [222, 162] on input "text" at bounding box center [249, 157] width 132 height 13
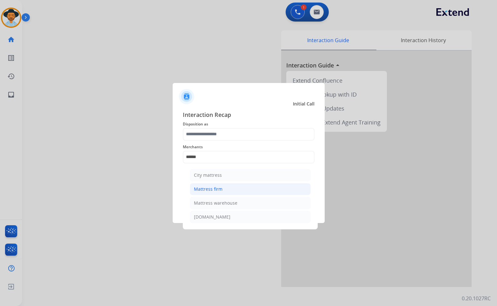
click at [230, 190] on li "Mattress firm" at bounding box center [250, 189] width 121 height 12
type input "**********"
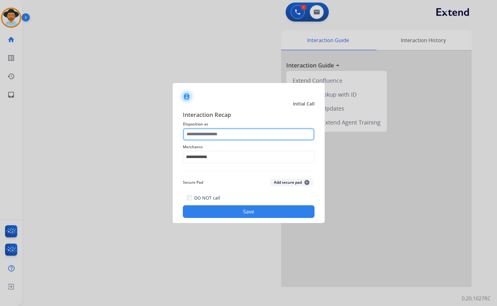
click at [224, 134] on input "text" at bounding box center [249, 134] width 132 height 13
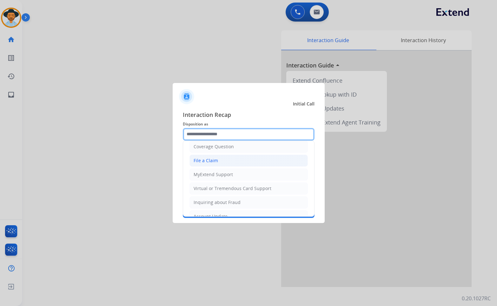
scroll to position [99, 0]
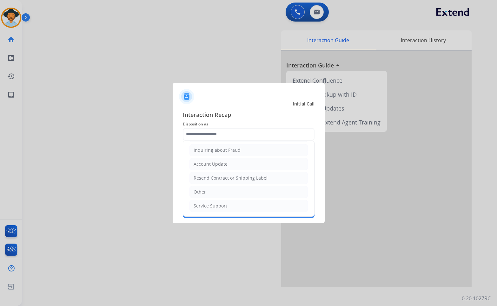
click at [220, 197] on div "Service Support" at bounding box center [210, 206] width 34 height 6
type input "**********"
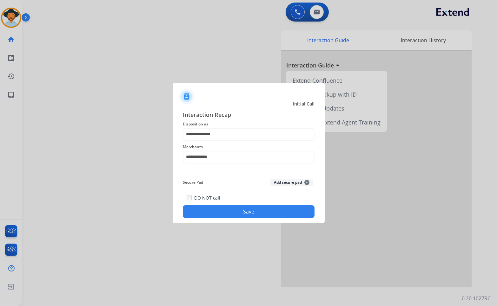
click at [225, 197] on button "Save" at bounding box center [249, 211] width 132 height 13
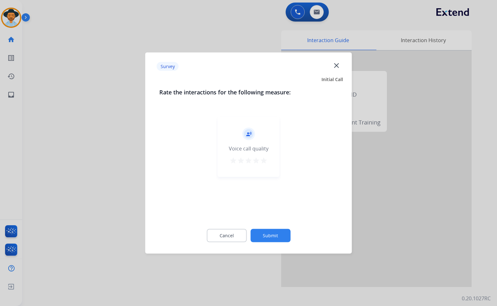
click at [274, 197] on button "Submit" at bounding box center [270, 235] width 40 height 13
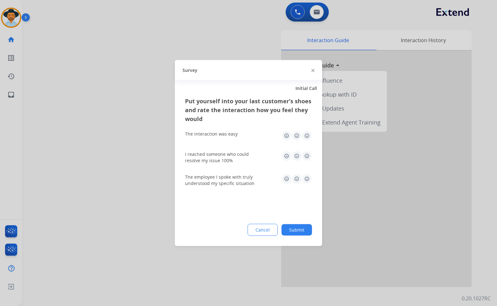
click at [289, 197] on button "Submit" at bounding box center [296, 229] width 30 height 11
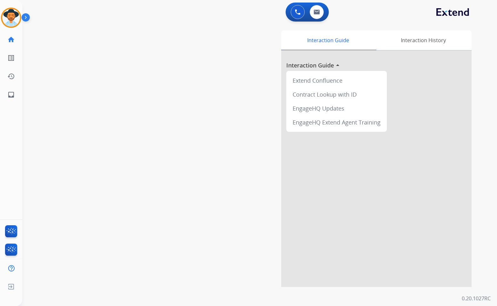
click at [42, 120] on div "swap_horiz Break voice bridge close_fullscreen Connect 3-Way Call merge_type Se…" at bounding box center [251, 155] width 459 height 264
click at [133, 140] on div "swap_horiz Break voice bridge close_fullscreen Connect 3-Way Call merge_type Se…" at bounding box center [251, 155] width 459 height 264
click at [18, 99] on link "inbox Emails" at bounding box center [11, 95] width 18 height 18
select select "**********"
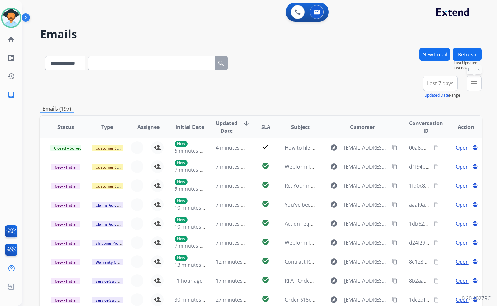
click at [471, 84] on mat-icon "menu" at bounding box center [474, 84] width 8 height 8
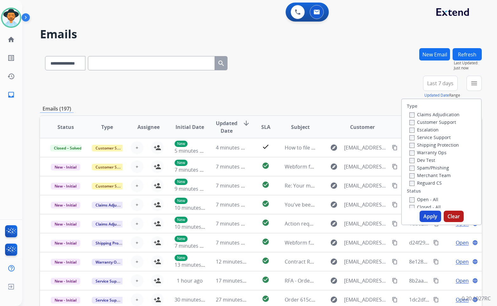
click at [442, 123] on label "Customer Support" at bounding box center [432, 122] width 47 height 6
click at [440, 144] on label "Shipping Protection" at bounding box center [433, 145] width 49 height 6
click at [430, 182] on label "Reguard CS" at bounding box center [425, 183] width 32 height 6
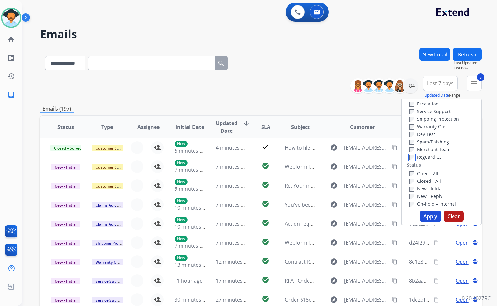
scroll to position [63, 0]
click at [430, 136] on label "Open - All" at bounding box center [423, 136] width 29 height 6
click at [433, 187] on label "On Hold - Servicers" at bounding box center [433, 189] width 49 height 6
click at [433, 180] on label "On Hold - Pending Parts" at bounding box center [438, 182] width 59 height 6
click at [434, 173] on label "On-hold - Customer" at bounding box center [434, 174] width 50 height 6
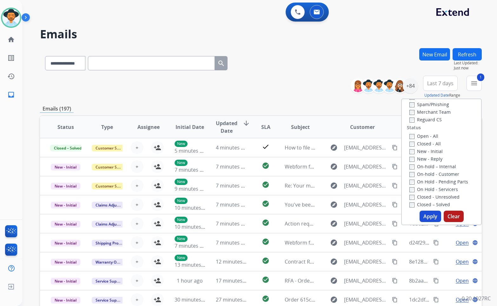
click at [434, 168] on label "On-hold – Internal" at bounding box center [432, 167] width 47 height 6
click at [434, 159] on label "New - Reply" at bounding box center [425, 159] width 33 height 6
click at [433, 152] on label "New - Initial" at bounding box center [425, 151] width 33 height 6
click at [421, 197] on button "Apply" at bounding box center [430, 216] width 22 height 11
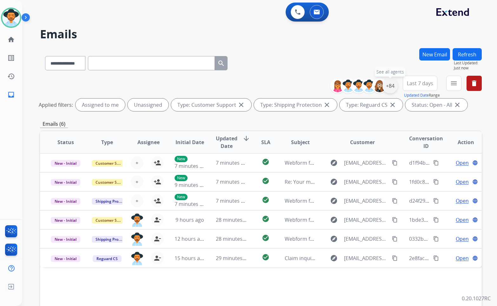
click at [387, 88] on div "+84" at bounding box center [389, 85] width 15 height 15
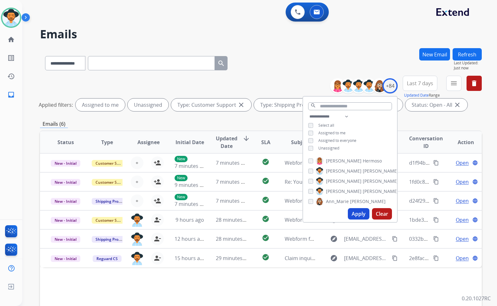
click at [333, 148] on span "Unassigned" at bounding box center [328, 148] width 21 height 5
click at [334, 192] on span "[PERSON_NAME]" at bounding box center [344, 191] width 36 height 6
click at [349, 197] on div "Apply Clear" at bounding box center [350, 214] width 94 height 16
click at [353, 197] on button "Apply" at bounding box center [359, 213] width 22 height 11
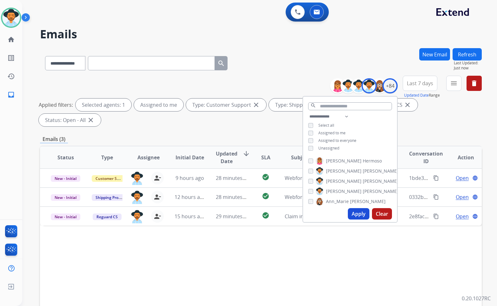
click at [419, 197] on div "Status Type Assignee Initial Date Updated Date arrow_downward SLA Subject Custo…" at bounding box center [260, 252] width 441 height 212
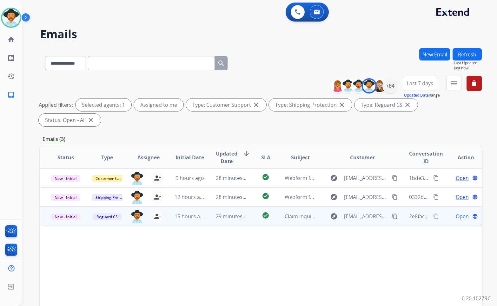
click at [461, 197] on span "Open" at bounding box center [461, 217] width 13 height 8
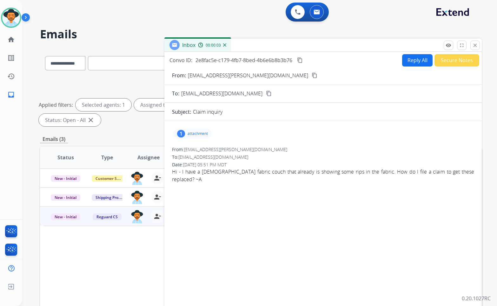
click at [311, 75] on mat-icon "content_copy" at bounding box center [314, 76] width 6 height 6
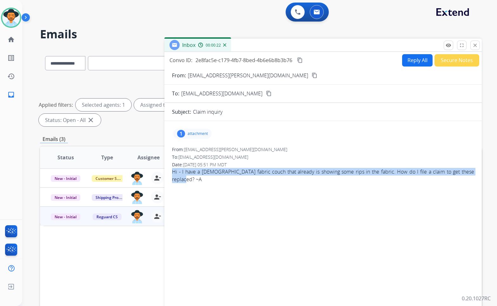
drag, startPoint x: 185, startPoint y: 182, endPoint x: 176, endPoint y: 172, distance: 12.6
click at [172, 172] on span "Hi - I have a 9 month old fabric couch that already is showing some rips in the…" at bounding box center [323, 175] width 302 height 15
copy span "Hi - I have a 9 month old fabric couch that already is showing some rips in the…"
click at [301, 61] on mat-icon "content_copy" at bounding box center [300, 60] width 6 height 6
click at [341, 197] on div "1 attachment From: anika.briner@gmail.com To: customerservice@reguardprotection…" at bounding box center [322, 215] width 317 height 179
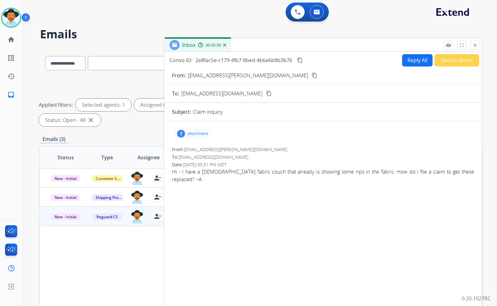
click at [404, 60] on button "Reply All" at bounding box center [417, 60] width 30 height 12
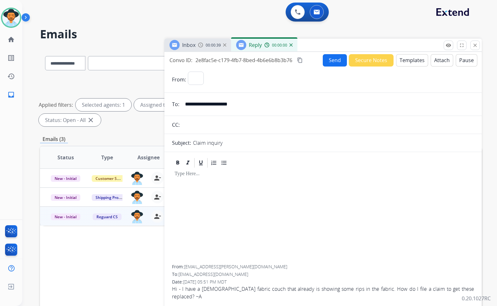
select select "**********"
click at [413, 61] on button "Templates" at bounding box center [412, 60] width 32 height 12
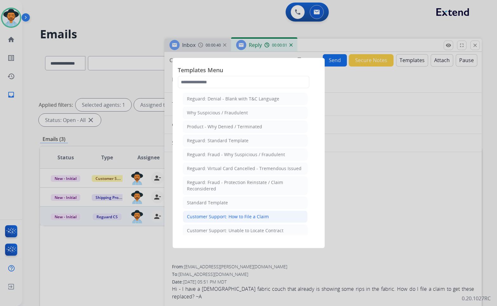
click at [229, 197] on div "Customer Support: How to File a Claim" at bounding box center [228, 217] width 82 height 6
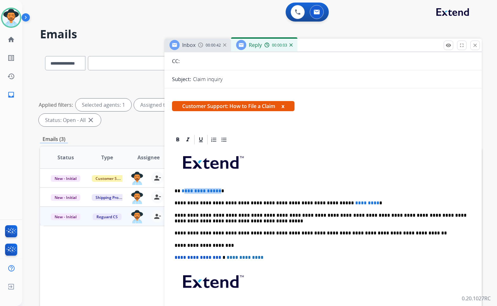
drag, startPoint x: 217, startPoint y: 192, endPoint x: 184, endPoint y: 189, distance: 33.7
click at [184, 189] on p "**********" at bounding box center [320, 191] width 292 height 6
drag, startPoint x: 342, startPoint y: 204, endPoint x: 322, endPoint y: 202, distance: 20.0
click at [322, 197] on p "**********" at bounding box center [320, 203] width 292 height 6
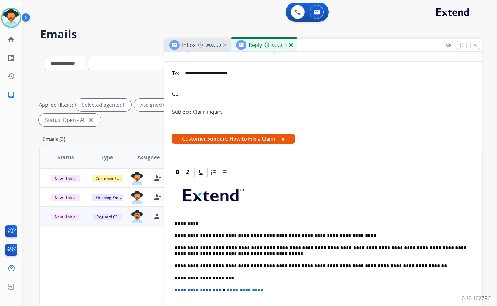
scroll to position [0, 0]
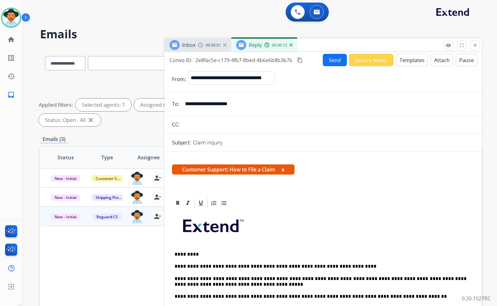
click at [329, 62] on button "Send" at bounding box center [334, 60] width 24 height 12
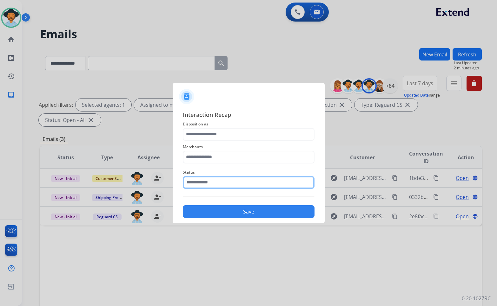
drag, startPoint x: 203, startPoint y: 179, endPoint x: 204, endPoint y: 183, distance: 4.2
click at [203, 179] on input "text" at bounding box center [249, 182] width 132 height 13
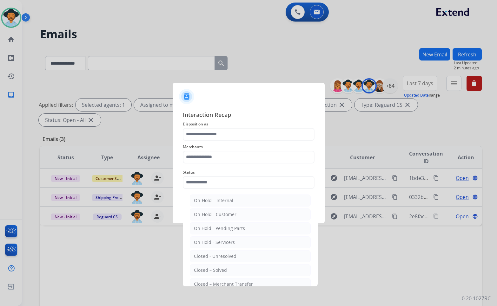
click at [215, 197] on div "Closed – Solved" at bounding box center [210, 270] width 33 height 6
type input "**********"
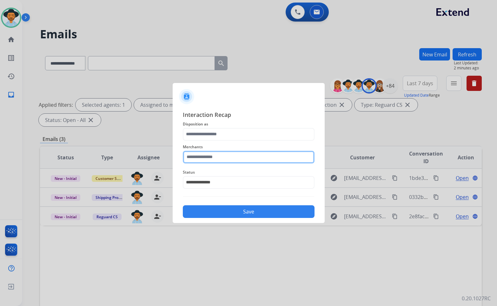
click at [222, 159] on input "text" at bounding box center [249, 157] width 132 height 13
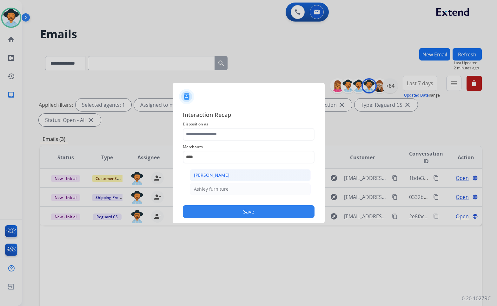
click at [228, 175] on li "[PERSON_NAME]" at bounding box center [250, 175] width 121 height 12
type input "**********"
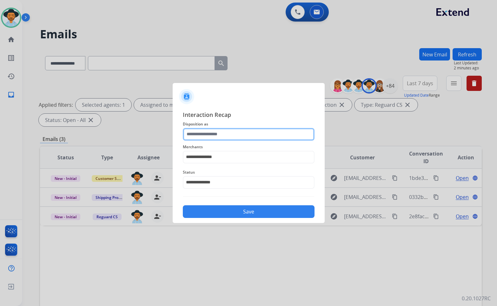
click at [218, 140] on input "text" at bounding box center [249, 134] width 132 height 13
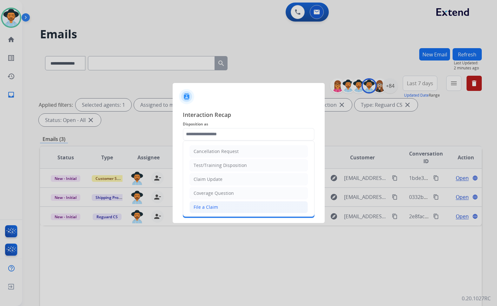
click at [220, 197] on li "File a Claim" at bounding box center [248, 207] width 118 height 12
type input "**********"
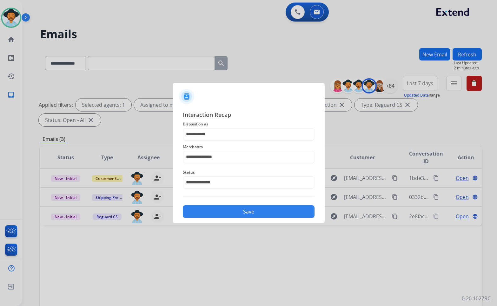
click at [228, 197] on button "Save" at bounding box center [249, 211] width 132 height 13
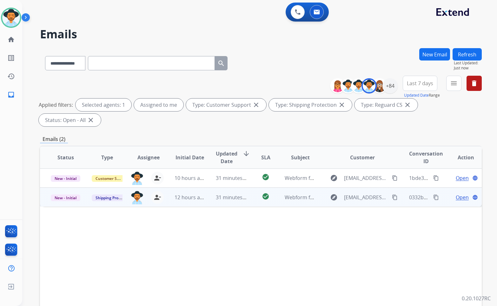
click at [458, 188] on td "Open language" at bounding box center [461, 197] width 42 height 19
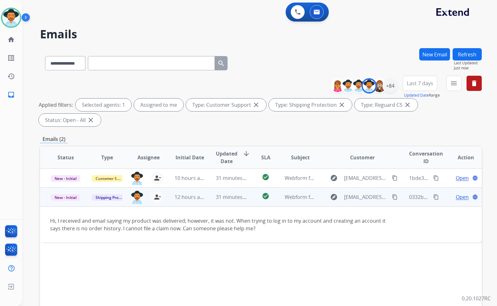
click at [459, 193] on span "Open" at bounding box center [461, 197] width 13 height 8
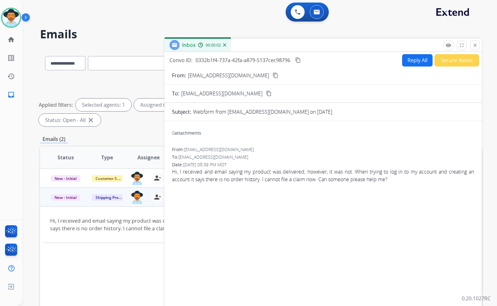
click at [272, 74] on mat-icon "content_copy" at bounding box center [275, 76] width 6 height 6
click at [418, 63] on button "Reply All" at bounding box center [417, 60] width 30 height 12
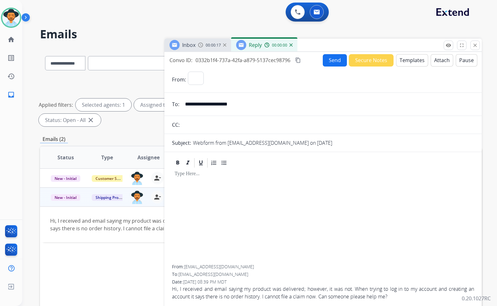
select select "**********"
click at [409, 62] on button "Templates" at bounding box center [412, 60] width 32 height 12
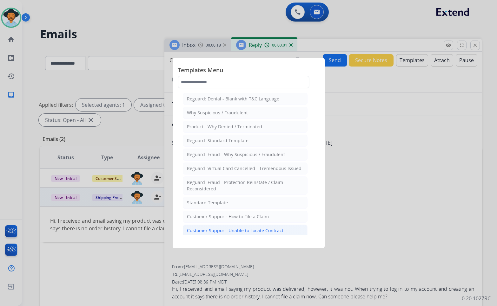
click at [248, 197] on div "Customer Support: Unable to Locate Contract" at bounding box center [235, 231] width 96 height 6
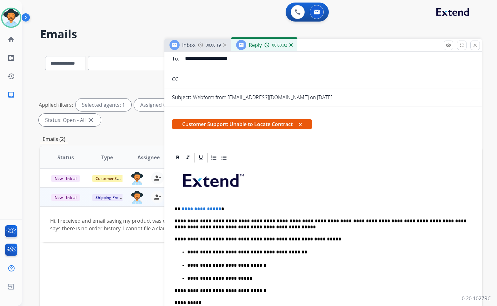
scroll to position [63, 0]
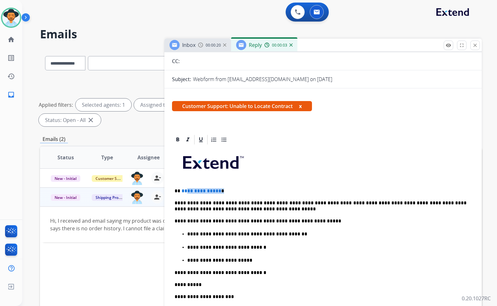
drag, startPoint x: 220, startPoint y: 190, endPoint x: 185, endPoint y: 185, distance: 35.5
click at [185, 185] on div "**********" at bounding box center [323, 268] width 302 height 245
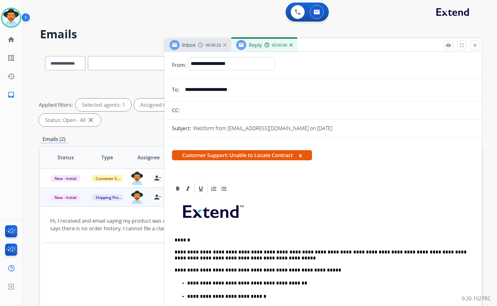
scroll to position [0, 0]
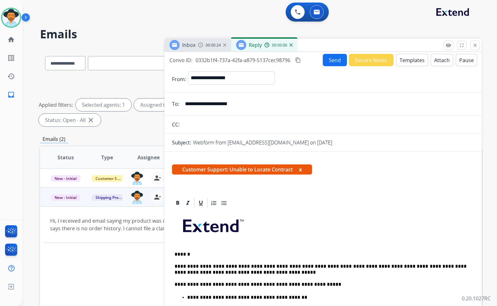
click at [330, 69] on form "**********" at bounding box center [322, 283] width 317 height 434
click at [329, 63] on button "Send" at bounding box center [334, 60] width 24 height 12
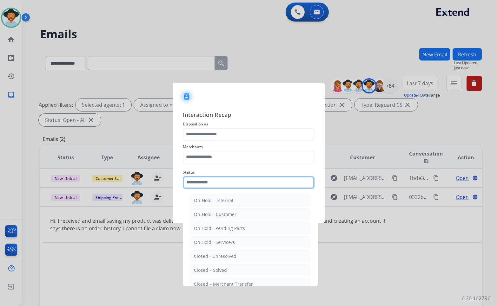
click at [228, 182] on input "text" at bounding box center [249, 182] width 132 height 13
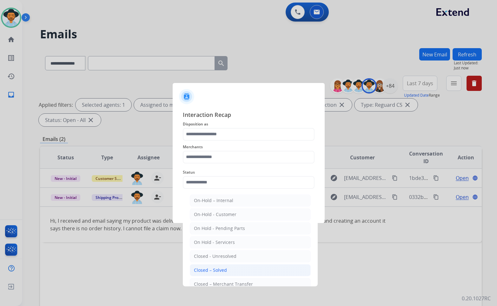
click at [220, 197] on div "Closed – Solved" at bounding box center [210, 270] width 33 height 6
type input "**********"
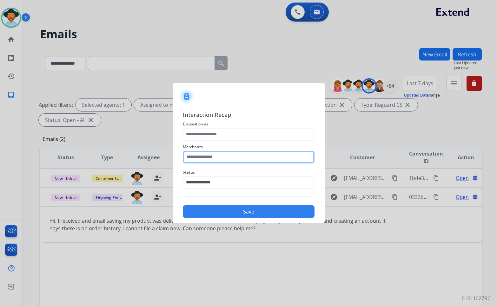
click at [233, 157] on input "text" at bounding box center [249, 157] width 132 height 13
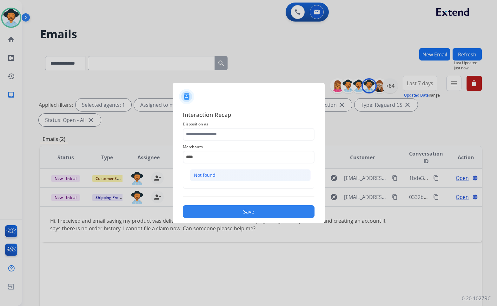
click at [224, 174] on li "Not found" at bounding box center [250, 175] width 121 height 12
type input "*********"
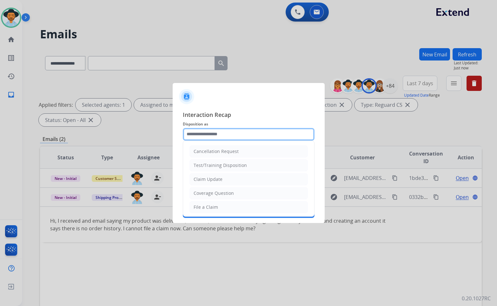
click at [221, 132] on input "text" at bounding box center [249, 134] width 132 height 13
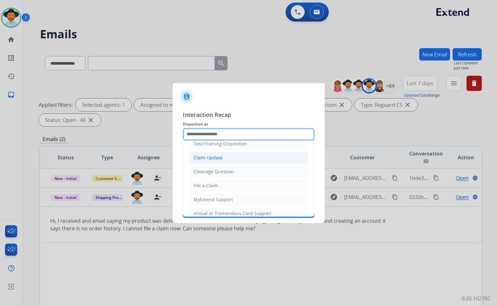
scroll to position [32, 0]
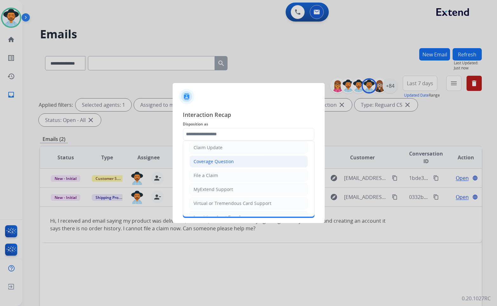
click at [226, 161] on div "Coverage Question" at bounding box center [213, 162] width 40 height 6
type input "**********"
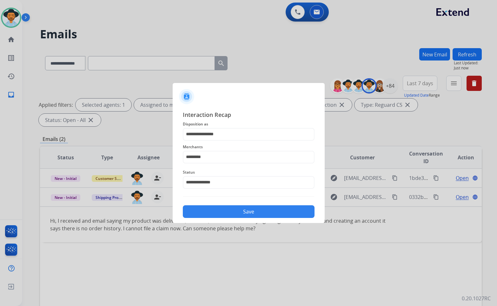
click at [236, 197] on button "Save" at bounding box center [249, 211] width 132 height 13
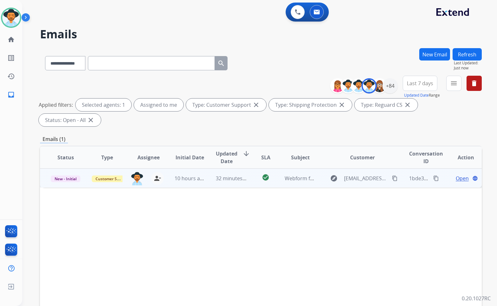
click at [455, 175] on span "Open" at bounding box center [461, 179] width 13 height 8
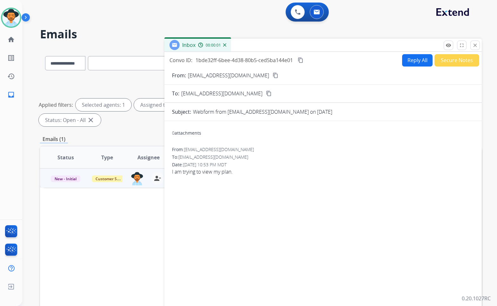
click at [255, 76] on div "From: chris38avon@yahoo.com content_copy" at bounding box center [322, 76] width 317 height 8
click at [272, 76] on mat-icon "content_copy" at bounding box center [275, 76] width 6 height 6
click at [301, 61] on mat-icon "content_copy" at bounding box center [300, 60] width 6 height 6
click at [404, 64] on button "Reply All" at bounding box center [417, 60] width 30 height 12
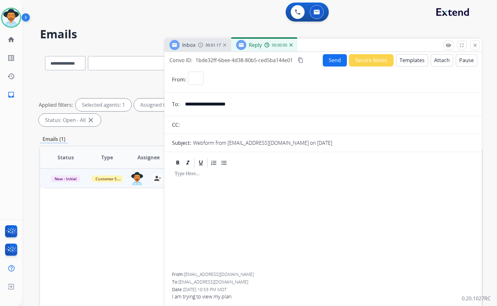
select select "**********"
click at [413, 62] on button "Templates" at bounding box center [412, 60] width 32 height 12
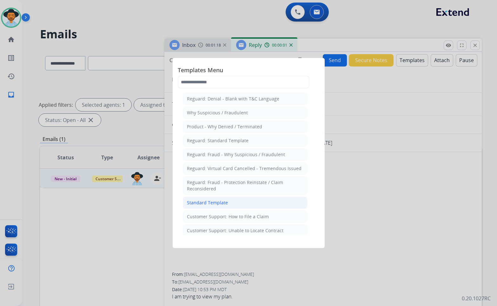
click at [233, 197] on li "Standard Template" at bounding box center [245, 203] width 125 height 12
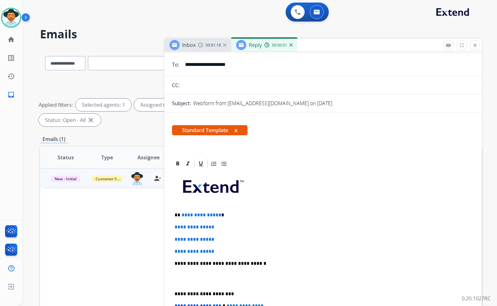
scroll to position [63, 0]
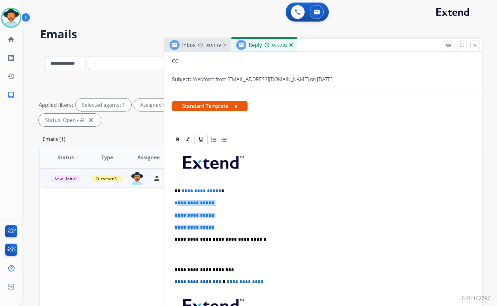
drag, startPoint x: 222, startPoint y: 227, endPoint x: 176, endPoint y: 197, distance: 54.8
click at [176, 197] on div "**********" at bounding box center [323, 255] width 302 height 218
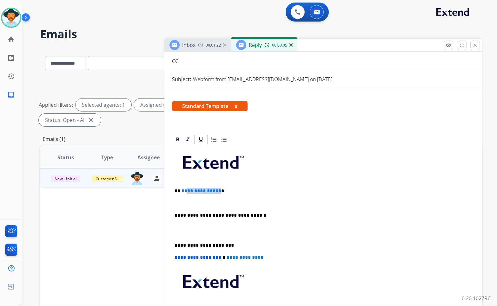
drag, startPoint x: 218, startPoint y: 192, endPoint x: 185, endPoint y: 188, distance: 32.3
click at [185, 188] on p "**********" at bounding box center [320, 191] width 292 height 6
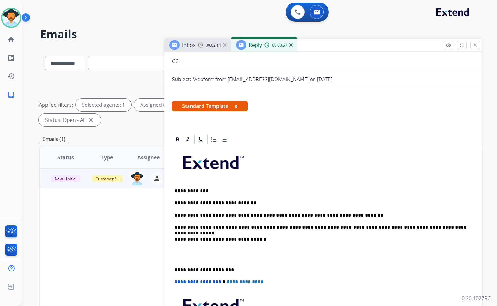
click at [215, 197] on p at bounding box center [322, 255] width 297 height 12
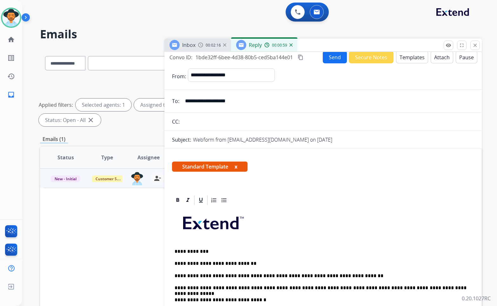
scroll to position [0, 0]
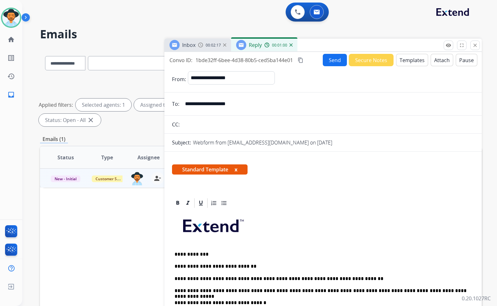
click at [339, 61] on button "Send" at bounding box center [334, 60] width 24 height 12
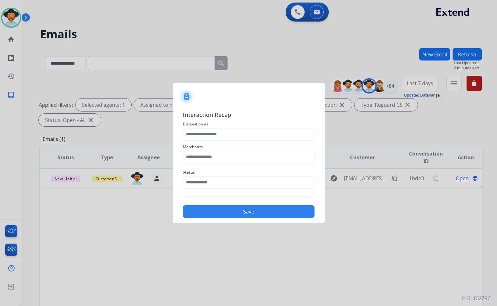
drag, startPoint x: 260, startPoint y: 190, endPoint x: 256, endPoint y: 187, distance: 4.7
click at [259, 190] on div "Status" at bounding box center [249, 178] width 132 height 25
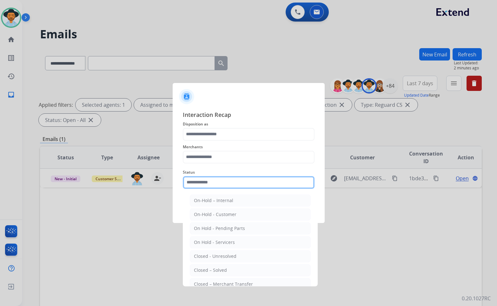
click at [256, 185] on input "text" at bounding box center [249, 182] width 132 height 13
drag, startPoint x: 222, startPoint y: 268, endPoint x: 225, endPoint y: 209, distance: 59.3
click at [222, 197] on div "Closed – Solved" at bounding box center [210, 270] width 33 height 6
type input "**********"
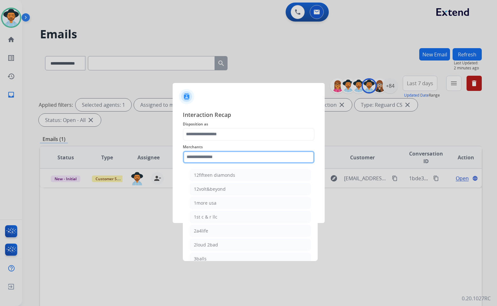
click at [225, 155] on input "text" at bounding box center [249, 157] width 132 height 13
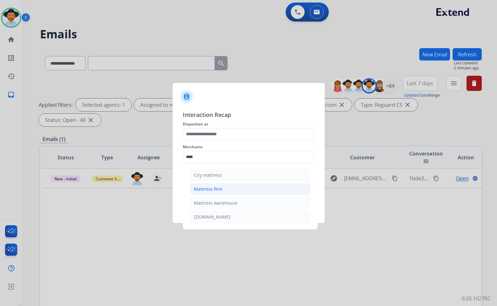
click at [226, 190] on li "Mattress firm" at bounding box center [250, 189] width 121 height 12
type input "**********"
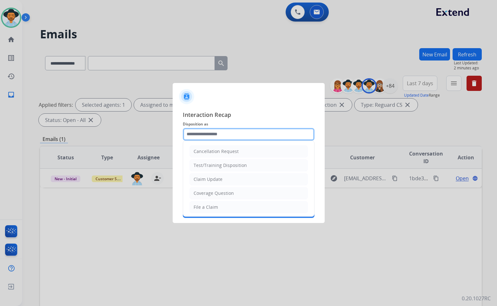
click at [220, 128] on input "text" at bounding box center [249, 134] width 132 height 13
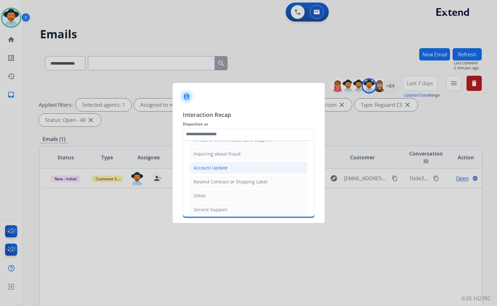
click at [229, 170] on li "Account Update" at bounding box center [248, 168] width 118 height 12
type input "**********"
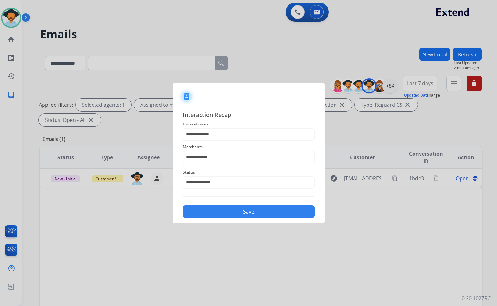
click at [246, 197] on button "Save" at bounding box center [249, 211] width 132 height 13
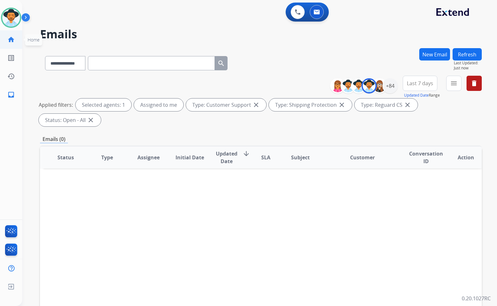
click at [16, 43] on link "home Home" at bounding box center [11, 40] width 18 height 18
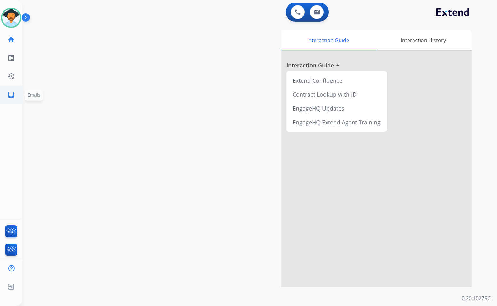
click at [14, 95] on mat-icon "inbox" at bounding box center [11, 95] width 8 height 8
select select "**********"
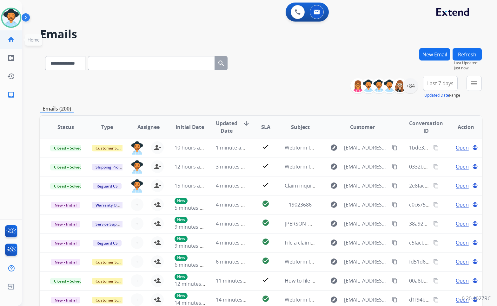
click at [16, 35] on link "home Home" at bounding box center [11, 40] width 18 height 18
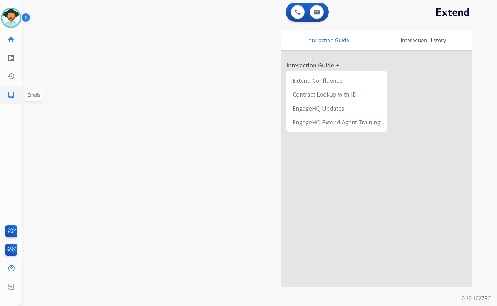
click at [9, 90] on link "inbox Emails" at bounding box center [11, 95] width 18 height 18
select select "**********"
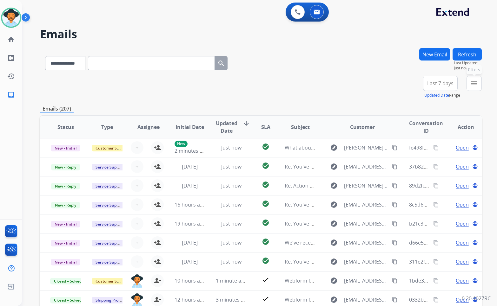
click at [469, 85] on button "menu Filters" at bounding box center [473, 83] width 15 height 15
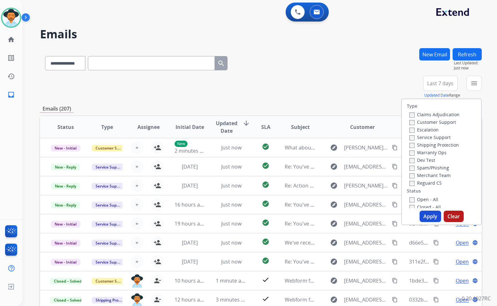
click at [437, 120] on label "Customer Support" at bounding box center [432, 122] width 47 height 6
click at [434, 144] on label "Shipping Protection" at bounding box center [433, 145] width 49 height 6
click at [427, 184] on label "Reguard CS" at bounding box center [425, 183] width 32 height 6
click at [427, 197] on label "Open - All" at bounding box center [423, 200] width 29 height 6
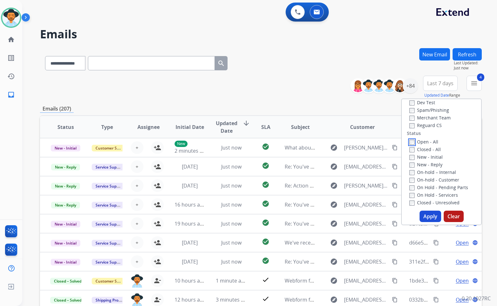
scroll to position [63, 0]
drag, startPoint x: 433, startPoint y: 189, endPoint x: 433, endPoint y: 180, distance: 8.3
click at [433, 188] on label "On Hold - Servicers" at bounding box center [433, 189] width 49 height 6
click at [433, 180] on label "On Hold - Pending Parts" at bounding box center [438, 182] width 59 height 6
click at [434, 175] on label "On-hold - Customer" at bounding box center [434, 174] width 50 height 6
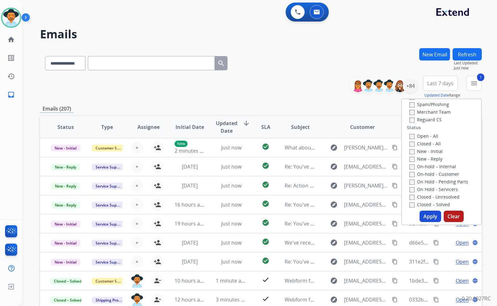
click at [434, 167] on label "On-hold – Internal" at bounding box center [432, 167] width 47 height 6
click at [433, 157] on label "New - Reply" at bounding box center [425, 159] width 33 height 6
click at [432, 151] on label "New - Initial" at bounding box center [425, 151] width 33 height 6
click at [430, 197] on button "Apply" at bounding box center [430, 216] width 22 height 11
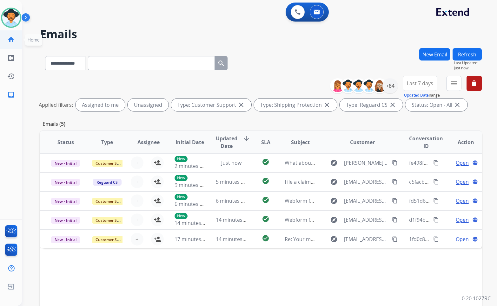
click at [9, 37] on mat-icon "home" at bounding box center [11, 40] width 8 height 8
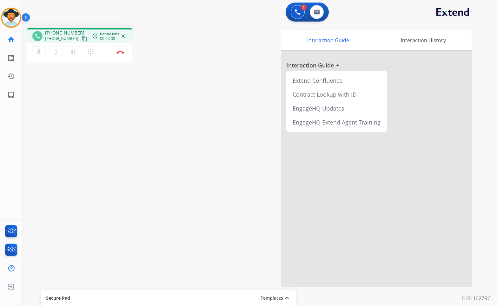
drag, startPoint x: 80, startPoint y: 37, endPoint x: 60, endPoint y: 40, distance: 20.5
click at [81, 37] on button "content_copy" at bounding box center [85, 39] width 8 height 8
drag, startPoint x: 125, startPoint y: 54, endPoint x: 122, endPoint y: 55, distance: 3.3
click at [122, 55] on button "Disconnect" at bounding box center [120, 52] width 13 height 13
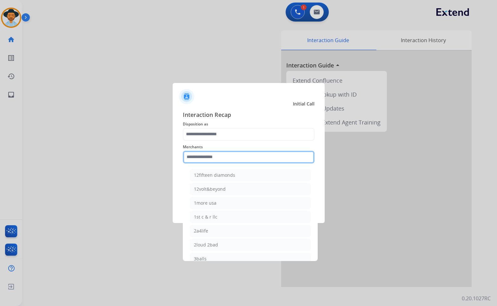
click at [211, 157] on input "text" at bounding box center [249, 157] width 132 height 13
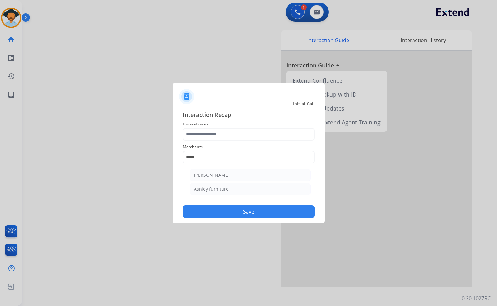
click at [197, 189] on div "Ashley furniture" at bounding box center [211, 189] width 35 height 6
type input "**********"
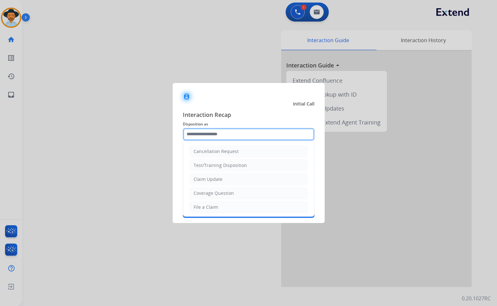
click at [211, 133] on input "text" at bounding box center [249, 134] width 132 height 13
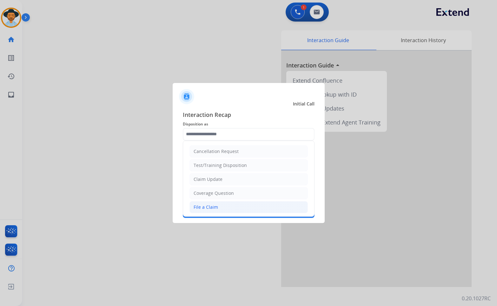
click at [217, 197] on li "File a Claim" at bounding box center [248, 207] width 118 height 12
type input "**********"
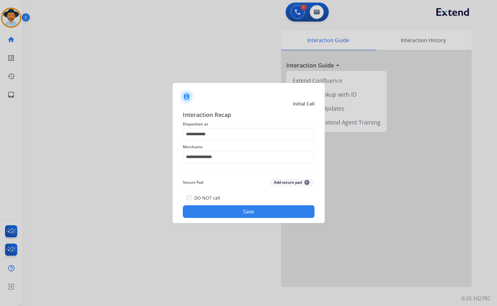
click at [218, 197] on button "Save" at bounding box center [249, 211] width 132 height 13
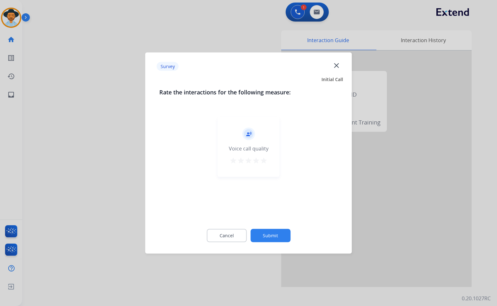
click at [272, 197] on button "Submit" at bounding box center [270, 235] width 40 height 13
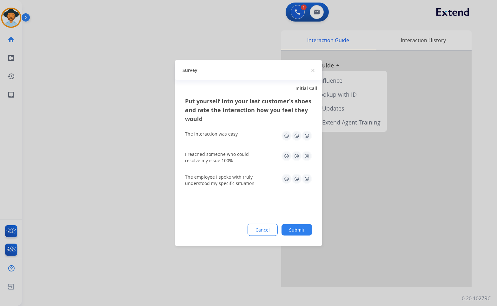
click at [292, 197] on button "Submit" at bounding box center [296, 229] width 30 height 11
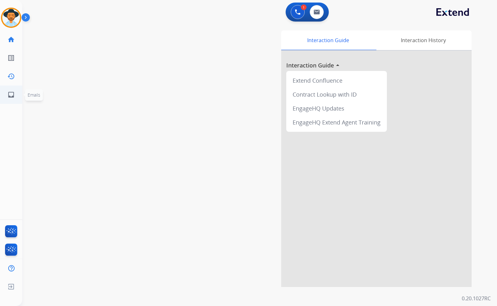
click at [11, 93] on mat-icon "inbox" at bounding box center [11, 95] width 8 height 8
select select "**********"
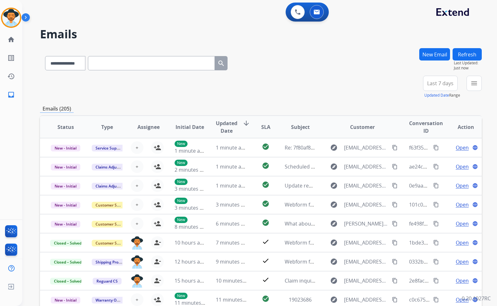
click at [425, 54] on button "New Email" at bounding box center [434, 54] width 31 height 12
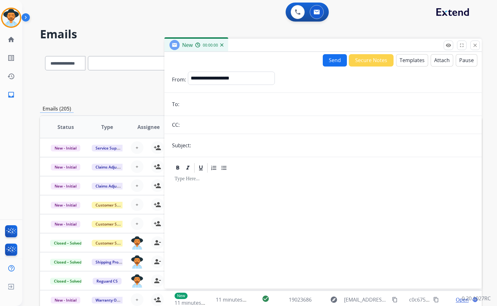
click at [213, 107] on input "email" at bounding box center [327, 104] width 293 height 13
paste input "**********"
type input "**********"
click at [223, 77] on select "**********" at bounding box center [231, 78] width 86 height 13
select select "**********"
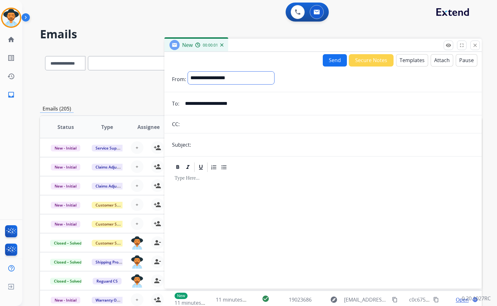
click at [188, 72] on select "**********" at bounding box center [231, 78] width 86 height 13
click at [216, 147] on input "text" at bounding box center [333, 145] width 281 height 13
type input "**********"
click at [408, 59] on button "Templates" at bounding box center [412, 60] width 32 height 12
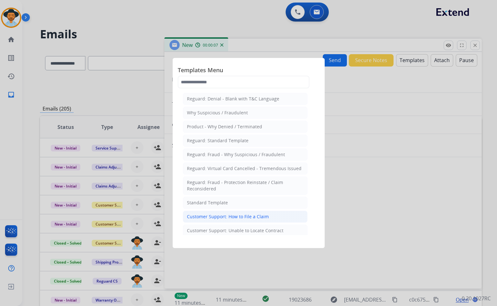
click at [244, 197] on div "Customer Support: How to File a Claim" at bounding box center [228, 217] width 82 height 6
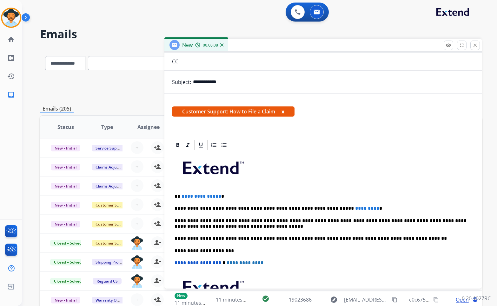
scroll to position [63, 0]
click at [215, 197] on span "**********" at bounding box center [201, 196] width 40 height 5
drag, startPoint x: 218, startPoint y: 195, endPoint x: 179, endPoint y: 194, distance: 39.3
click at [179, 194] on p "**********" at bounding box center [320, 196] width 292 height 6
drag, startPoint x: 356, startPoint y: 208, endPoint x: 324, endPoint y: 206, distance: 32.1
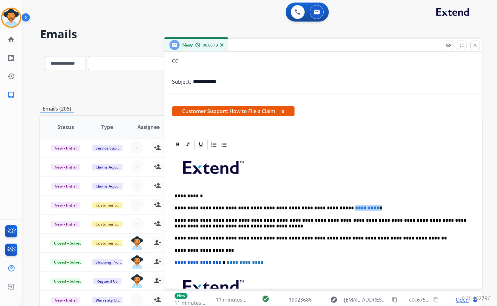
click at [322, 197] on p "**********" at bounding box center [320, 208] width 292 height 6
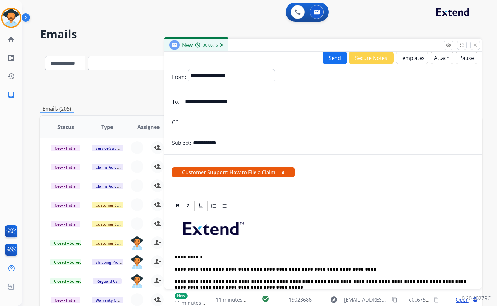
scroll to position [0, 0]
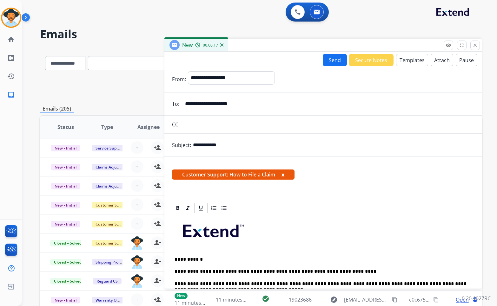
click at [328, 61] on button "Send" at bounding box center [334, 60] width 24 height 12
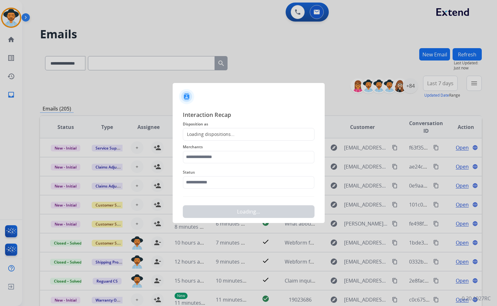
click at [232, 190] on div "Status" at bounding box center [249, 178] width 132 height 25
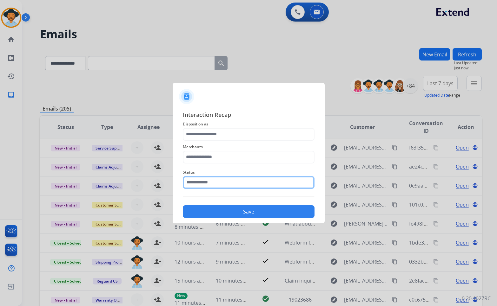
click at [232, 184] on input "text" at bounding box center [249, 182] width 132 height 13
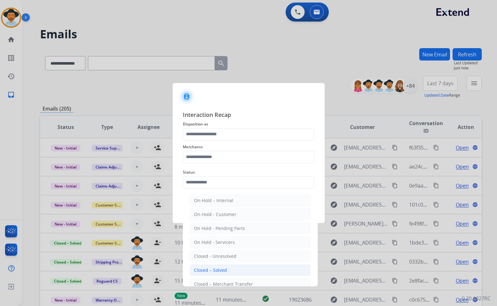
click at [220, 197] on div "Closed – Solved" at bounding box center [210, 270] width 33 height 6
type input "**********"
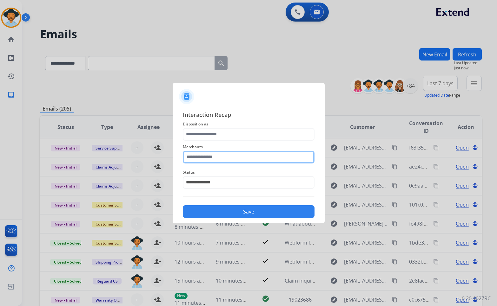
click at [228, 159] on input "text" at bounding box center [249, 157] width 132 height 13
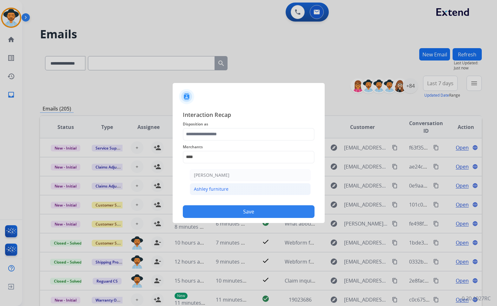
click at [224, 184] on li "Ashley furniture" at bounding box center [250, 189] width 121 height 12
type input "**********"
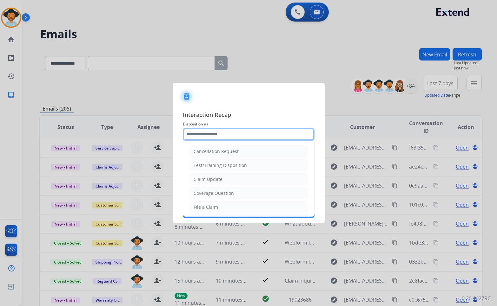
click at [228, 131] on input "text" at bounding box center [249, 134] width 132 height 13
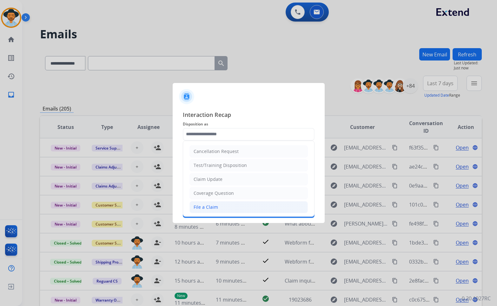
click at [222, 197] on li "File a Claim" at bounding box center [248, 207] width 118 height 12
type input "**********"
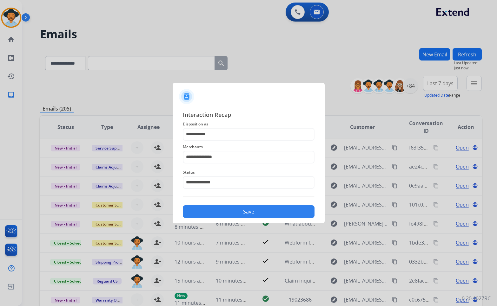
click at [233, 197] on button "Save" at bounding box center [249, 211] width 132 height 13
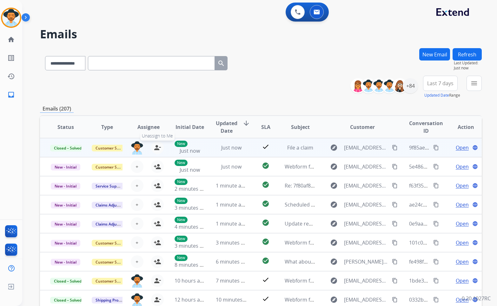
click at [158, 148] on mat-icon "person_remove" at bounding box center [157, 148] width 8 height 8
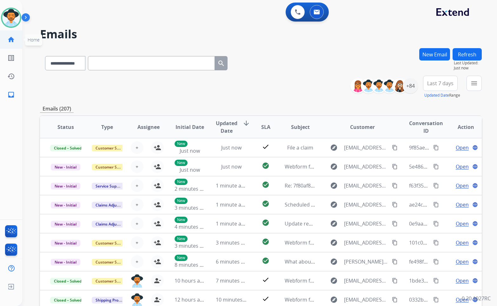
click at [17, 41] on link "home Home" at bounding box center [11, 40] width 18 height 18
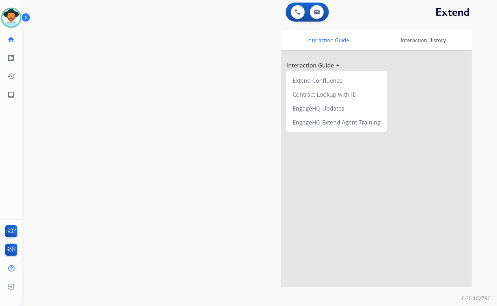
click at [151, 167] on div "swap_horiz Break voice bridge close_fullscreen Connect 3-Way Call merge_type Se…" at bounding box center [251, 155] width 459 height 264
click at [258, 127] on div "Interaction Guide Interaction History Interaction Guide arrow_drop_up Extend Co…" at bounding box center [333, 158] width 275 height 257
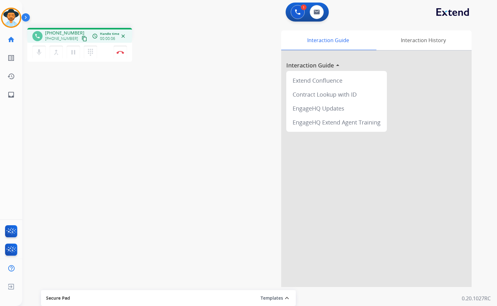
click at [81, 38] on mat-icon "content_copy" at bounding box center [84, 39] width 6 height 6
click at [73, 55] on mat-icon "pause" at bounding box center [73, 53] width 8 height 8
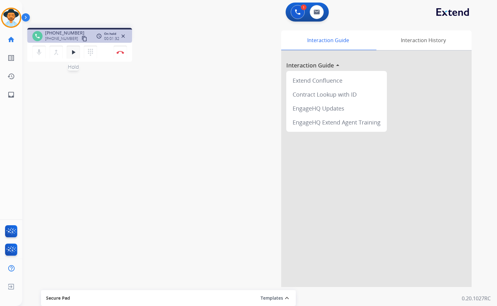
click at [73, 49] on mat-icon "play_arrow" at bounding box center [73, 53] width 8 height 8
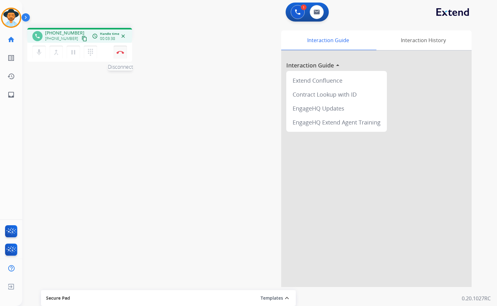
click at [124, 54] on button "Disconnect" at bounding box center [120, 52] width 13 height 13
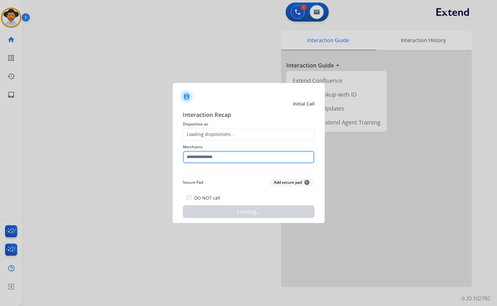
click at [217, 156] on input "text" at bounding box center [249, 157] width 132 height 13
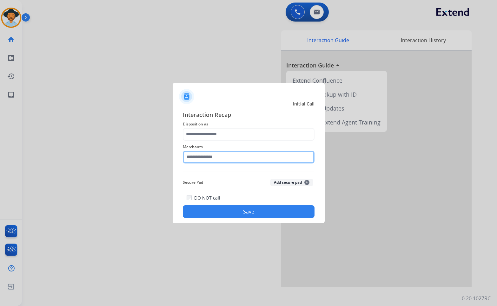
click at [212, 159] on input "text" at bounding box center [249, 157] width 132 height 13
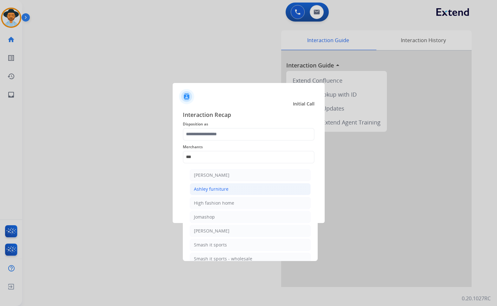
click at [230, 189] on li "Ashley furniture" at bounding box center [250, 189] width 121 height 12
type input "**********"
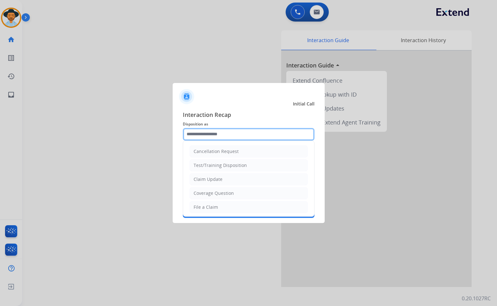
click at [218, 136] on input "text" at bounding box center [249, 134] width 132 height 13
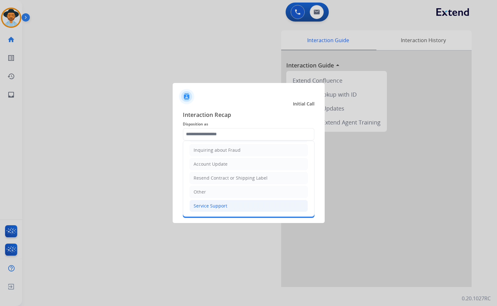
click at [235, 197] on li "Service Support" at bounding box center [248, 206] width 118 height 12
type input "**********"
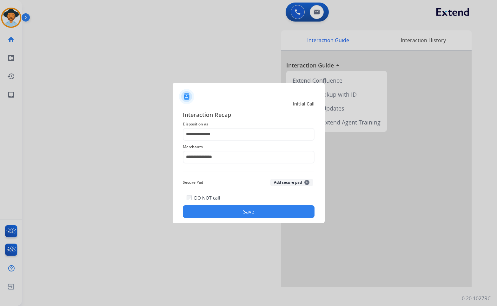
click at [242, 197] on button "Save" at bounding box center [249, 211] width 132 height 13
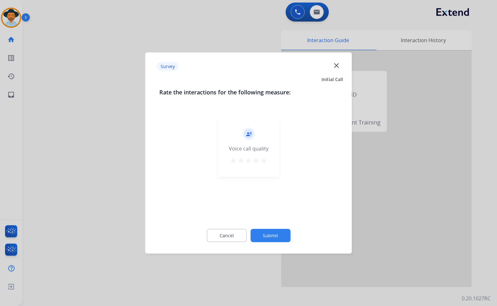
click at [283, 197] on button "Submit" at bounding box center [270, 235] width 40 height 13
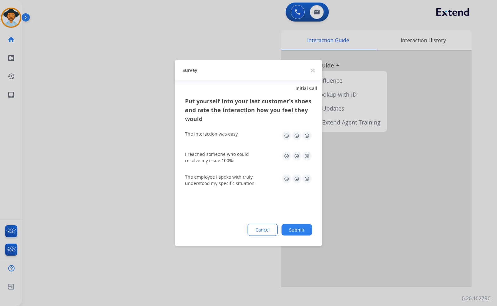
click at [294, 197] on button "Submit" at bounding box center [296, 229] width 30 height 11
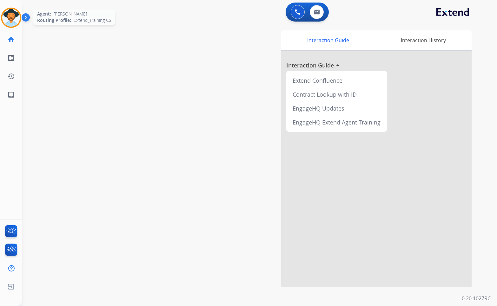
click at [16, 14] on img at bounding box center [11, 18] width 18 height 18
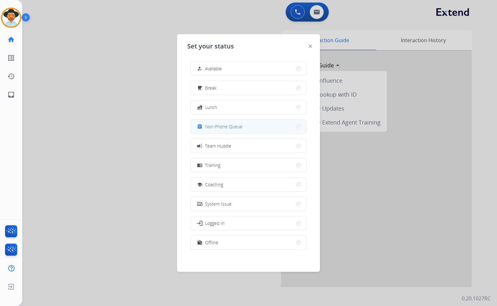
click at [224, 123] on span "Non-Phone Queue" at bounding box center [223, 126] width 37 height 7
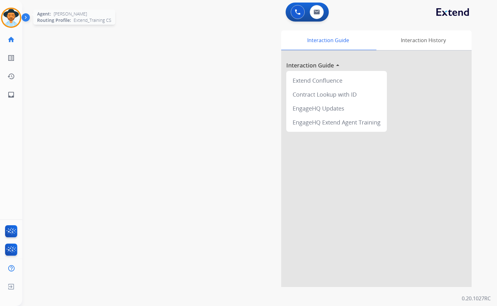
click at [10, 15] on img at bounding box center [11, 18] width 18 height 18
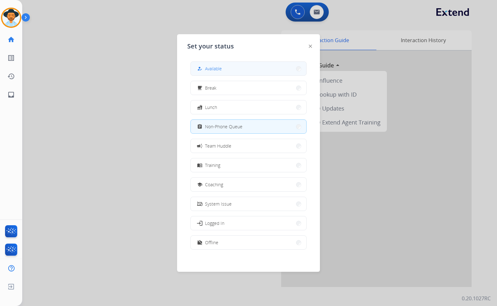
click at [209, 63] on button "how_to_reg Available" at bounding box center [248, 69] width 115 height 14
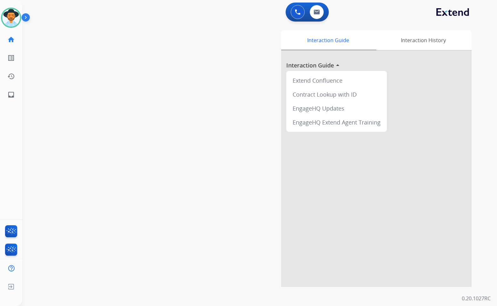
click at [175, 63] on div "swap_horiz Break voice bridge close_fullscreen Connect 3-Way Call merge_type Se…" at bounding box center [251, 155] width 459 height 264
click at [170, 168] on div "swap_horiz Break voice bridge close_fullscreen Connect 3-Way Call merge_type Se…" at bounding box center [251, 155] width 459 height 264
click at [185, 91] on div "swap_horiz Break voice bridge close_fullscreen Connect 3-Way Call merge_type Se…" at bounding box center [251, 155] width 459 height 264
click at [29, 20] on img at bounding box center [27, 19] width 11 height 12
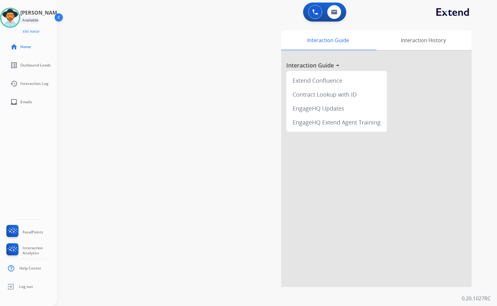
click at [59, 20] on img at bounding box center [59, 19] width 12 height 12
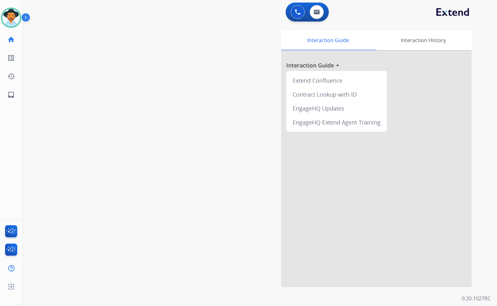
click at [244, 91] on div "Interaction Guide Interaction History Interaction Guide arrow_drop_up Extend Co…" at bounding box center [333, 158] width 275 height 257
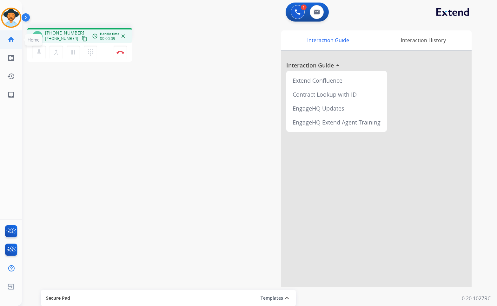
drag, startPoint x: 78, startPoint y: 39, endPoint x: 5, endPoint y: 47, distance: 73.7
click at [81, 39] on mat-icon "content_copy" at bounding box center [84, 39] width 6 height 6
click at [74, 57] on button "pause Hold" at bounding box center [73, 52] width 13 height 13
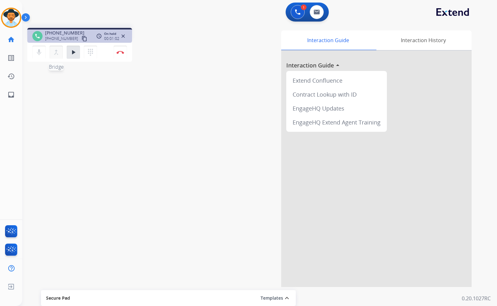
drag, startPoint x: 68, startPoint y: 51, endPoint x: 54, endPoint y: 51, distance: 14.0
click at [68, 51] on button "play_arrow Hold" at bounding box center [73, 52] width 13 height 13
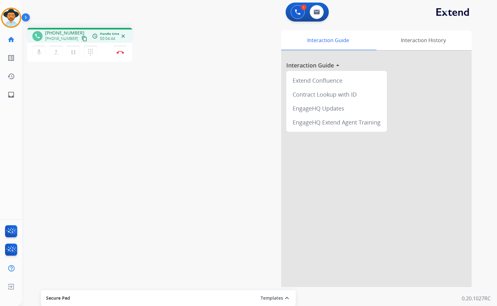
click at [50, 86] on div "phone +13862926235 +13862926235 content_copy access_time Call metrics Queue 00:…" at bounding box center [251, 155] width 459 height 264
click at [117, 55] on button "Disconnect" at bounding box center [120, 52] width 13 height 13
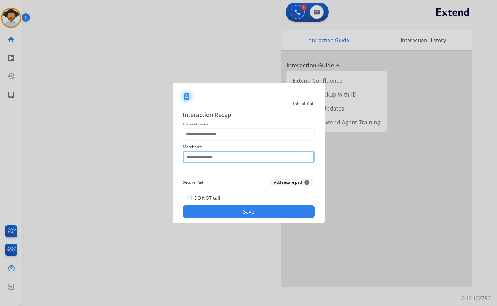
click at [228, 158] on input "text" at bounding box center [249, 157] width 132 height 13
click at [242, 159] on input "text" at bounding box center [249, 157] width 132 height 13
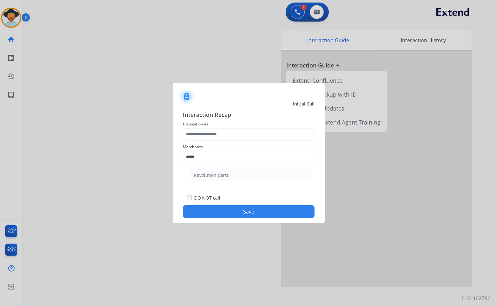
drag, startPoint x: 241, startPoint y: 174, endPoint x: 241, endPoint y: 140, distance: 33.6
click at [241, 173] on li "Revolution parts" at bounding box center [250, 175] width 121 height 12
type input "**********"
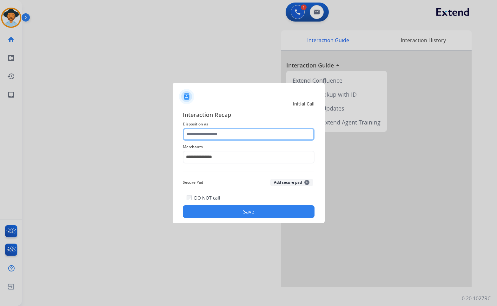
click at [240, 137] on input "text" at bounding box center [249, 134] width 132 height 13
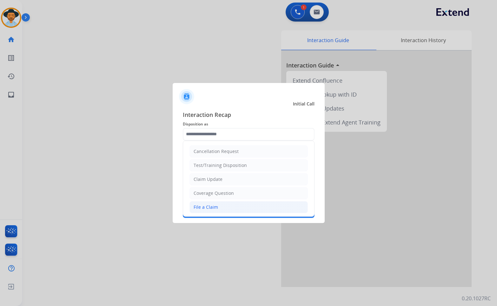
click at [223, 197] on li "File a Claim" at bounding box center [248, 207] width 118 height 12
type input "**********"
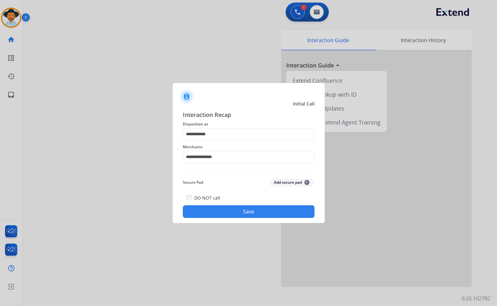
click at [234, 197] on button "Save" at bounding box center [249, 211] width 132 height 13
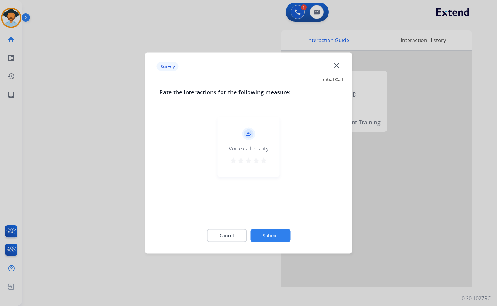
click at [268, 197] on button "Submit" at bounding box center [270, 235] width 40 height 13
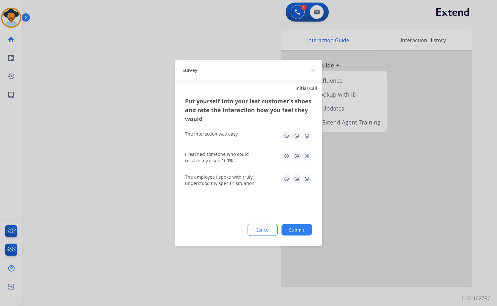
click at [298, 197] on button "Submit" at bounding box center [296, 229] width 30 height 11
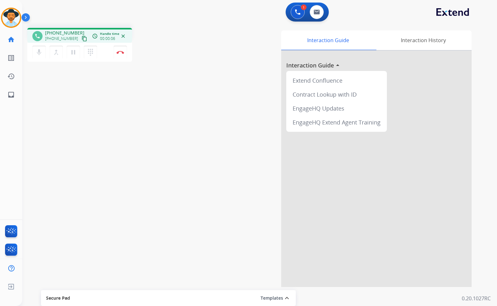
click at [81, 39] on mat-icon "content_copy" at bounding box center [84, 39] width 6 height 6
click at [119, 48] on button "Disconnect" at bounding box center [120, 52] width 13 height 13
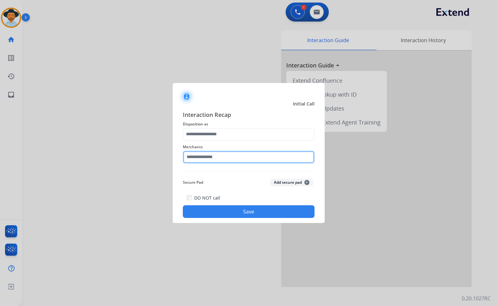
click at [202, 162] on input "text" at bounding box center [249, 157] width 132 height 13
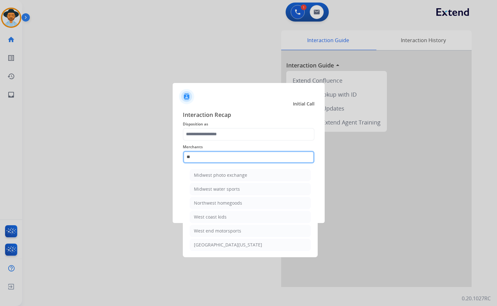
type input "*"
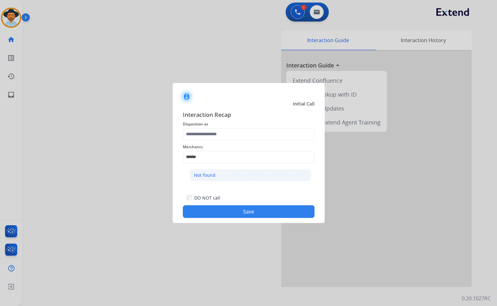
click at [251, 179] on li "Not found" at bounding box center [250, 175] width 121 height 12
type input "*********"
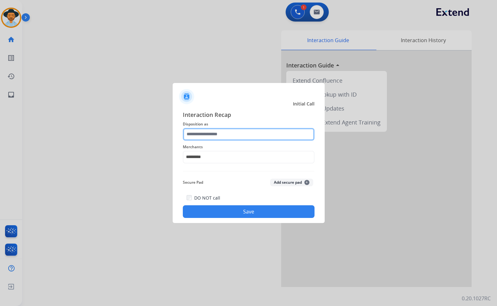
click at [249, 138] on input "text" at bounding box center [249, 134] width 132 height 13
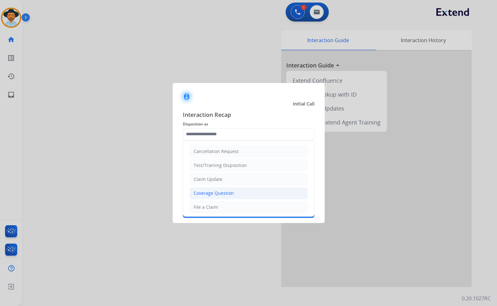
click at [243, 193] on li "Coverage Question" at bounding box center [248, 193] width 118 height 12
type input "**********"
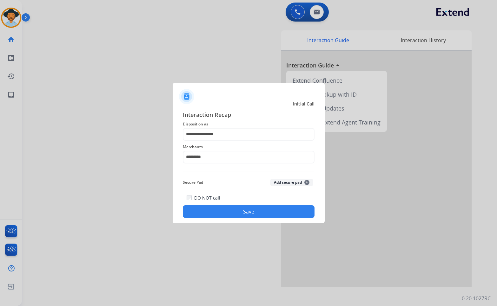
click at [244, 197] on button "Save" at bounding box center [249, 211] width 132 height 13
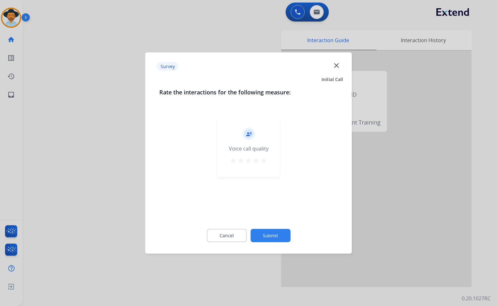
click at [283, 197] on button "Submit" at bounding box center [270, 235] width 40 height 13
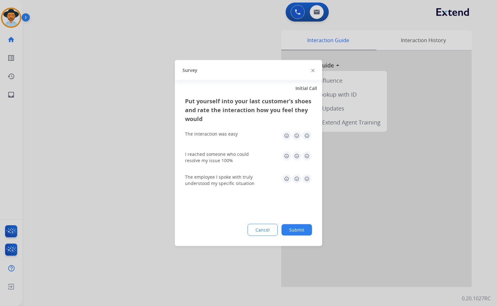
click at [297, 197] on button "Submit" at bounding box center [296, 229] width 30 height 11
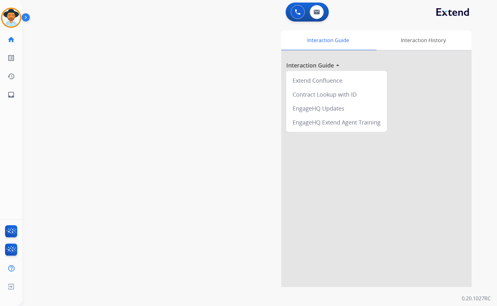
click at [140, 134] on div "swap_horiz Break voice bridge close_fullscreen Connect 3-Way Call merge_type Se…" at bounding box center [251, 155] width 459 height 264
click at [124, 95] on div "swap_horiz Break voice bridge close_fullscreen Connect 3-Way Call merge_type Se…" at bounding box center [251, 155] width 459 height 264
click at [208, 91] on div "Interaction Guide Interaction History Interaction Guide arrow_drop_up Extend Co…" at bounding box center [333, 158] width 275 height 257
click at [213, 197] on div "Interaction Guide Interaction History Interaction Guide arrow_drop_up Extend Co…" at bounding box center [333, 158] width 275 height 257
click at [157, 145] on div "swap_horiz Break voice bridge close_fullscreen Connect 3-Way Call merge_type Se…" at bounding box center [251, 155] width 459 height 264
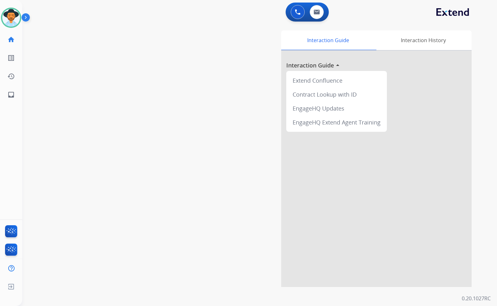
click at [222, 197] on div "Interaction Guide Interaction History Interaction Guide arrow_drop_up Extend Co…" at bounding box center [333, 158] width 275 height 257
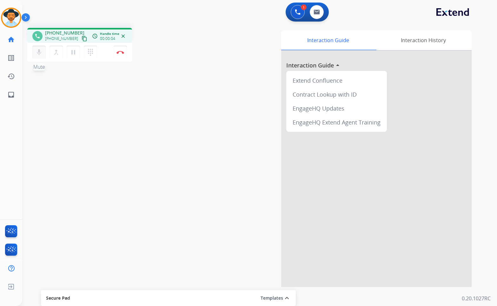
drag, startPoint x: 77, startPoint y: 40, endPoint x: 45, endPoint y: 46, distance: 32.7
click at [81, 40] on mat-icon "content_copy" at bounding box center [84, 39] width 6 height 6
click at [124, 52] on img at bounding box center [120, 52] width 8 height 3
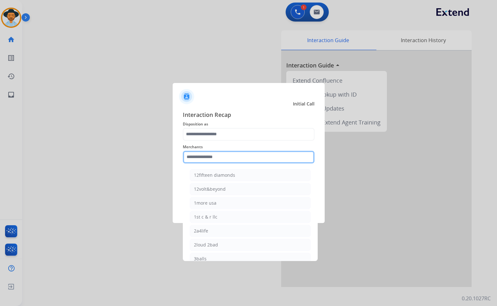
click at [261, 156] on input "text" at bounding box center [249, 157] width 132 height 13
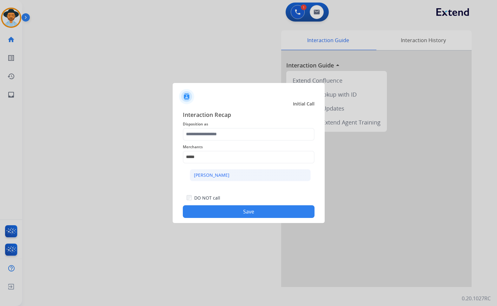
drag, startPoint x: 260, startPoint y: 176, endPoint x: 252, endPoint y: 133, distance: 43.2
click at [260, 175] on li "Ashley - Reguard" at bounding box center [250, 175] width 121 height 12
type input "**********"
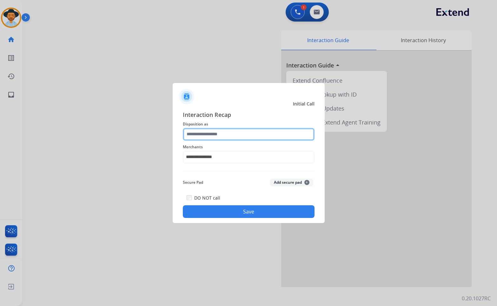
click at [252, 133] on input "text" at bounding box center [249, 134] width 132 height 13
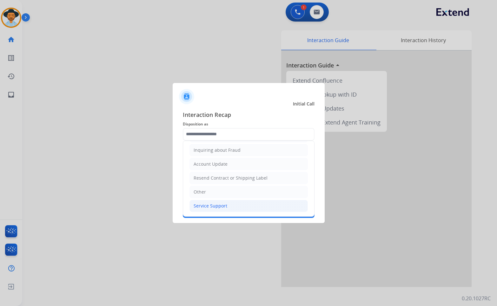
drag, startPoint x: 230, startPoint y: 204, endPoint x: 239, endPoint y: 213, distance: 13.5
click at [230, 197] on li "Service Support" at bounding box center [248, 206] width 118 height 12
type input "**********"
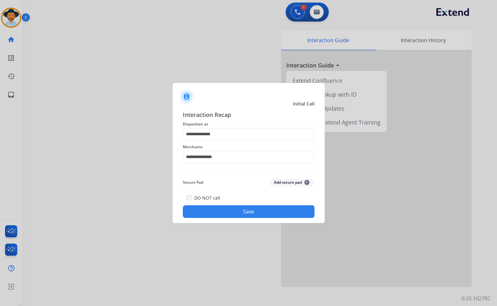
click at [239, 197] on button "Save" at bounding box center [249, 211] width 132 height 13
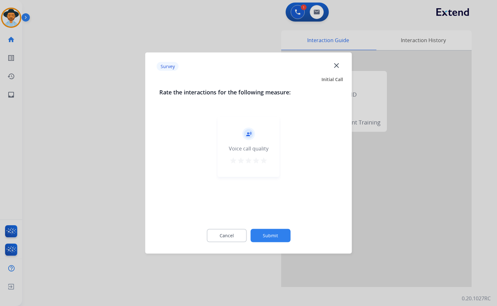
click at [276, 197] on div "Cancel Submit" at bounding box center [248, 236] width 179 height 29
click at [280, 197] on button "Submit" at bounding box center [270, 235] width 40 height 13
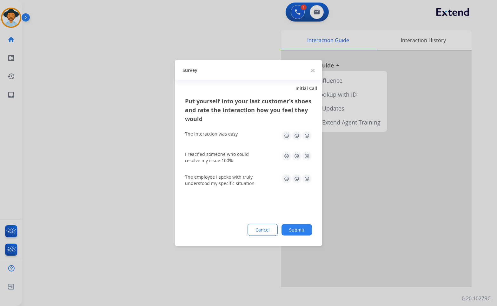
click at [298, 197] on button "Submit" at bounding box center [296, 229] width 30 height 11
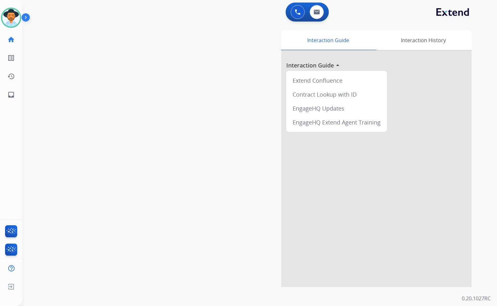
click at [68, 106] on div "swap_horiz Break voice bridge close_fullscreen Connect 3-Way Call merge_type Se…" at bounding box center [251, 155] width 459 height 264
click at [42, 107] on div "swap_horiz Break voice bridge close_fullscreen Connect 3-Way Call merge_type Se…" at bounding box center [251, 155] width 459 height 264
click at [97, 150] on div "swap_horiz Break voice bridge close_fullscreen Connect 3-Way Call merge_type Se…" at bounding box center [251, 155] width 459 height 264
click at [64, 183] on div "swap_horiz Break voice bridge close_fullscreen Connect 3-Way Call merge_type Se…" at bounding box center [251, 155] width 459 height 264
click at [187, 100] on div "swap_horiz Break voice bridge close_fullscreen Connect 3-Way Call merge_type Se…" at bounding box center [251, 155] width 459 height 264
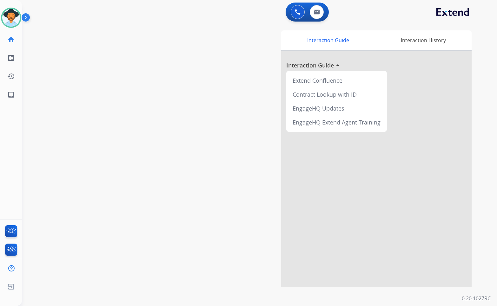
click at [197, 114] on div "Interaction Guide Interaction History Interaction Guide arrow_drop_up Extend Co…" at bounding box center [333, 158] width 275 height 257
click at [162, 161] on div "swap_horiz Break voice bridge close_fullscreen Connect 3-Way Call merge_type Se…" at bounding box center [251, 155] width 459 height 264
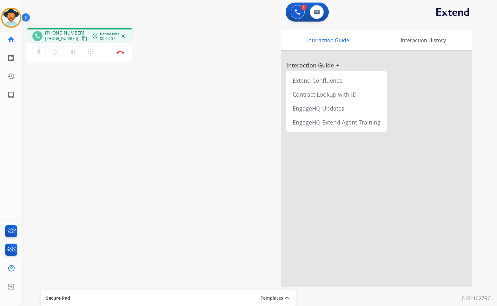
click at [81, 37] on mat-icon "content_copy" at bounding box center [84, 39] width 6 height 6
click at [124, 52] on button "Disconnect" at bounding box center [120, 52] width 13 height 13
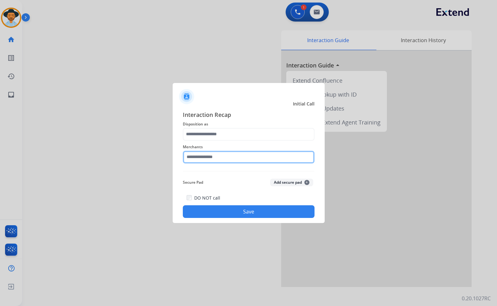
click at [209, 159] on input "text" at bounding box center [249, 157] width 132 height 13
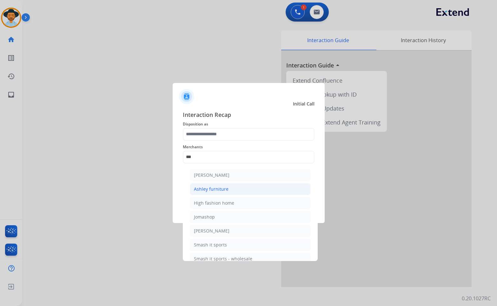
click at [253, 189] on li "Ashley furniture" at bounding box center [250, 189] width 121 height 12
type input "**********"
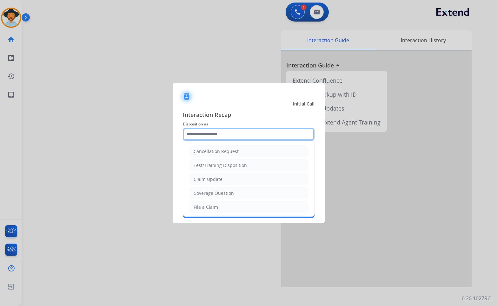
click at [226, 133] on input "text" at bounding box center [249, 134] width 132 height 13
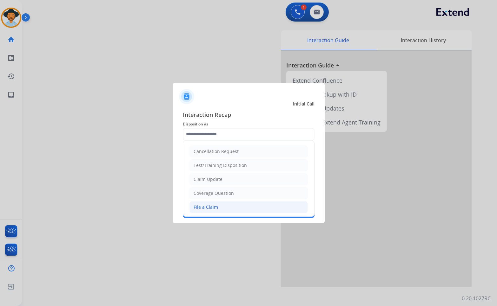
click at [218, 197] on li "File a Claim" at bounding box center [248, 207] width 118 height 12
type input "**********"
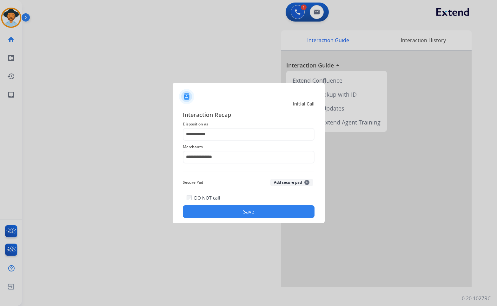
click at [233, 197] on button "Save" at bounding box center [249, 211] width 132 height 13
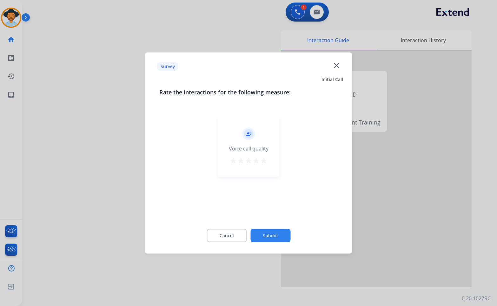
click at [283, 197] on button "Submit" at bounding box center [270, 235] width 40 height 13
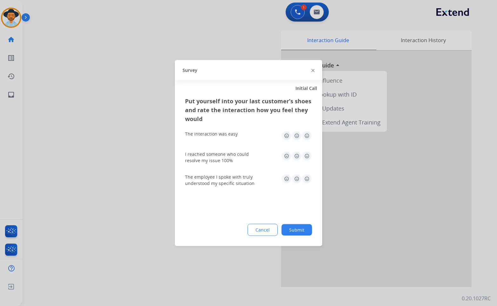
drag, startPoint x: 300, startPoint y: 227, endPoint x: 81, endPoint y: 84, distance: 262.3
click at [300, 197] on button "Submit" at bounding box center [296, 229] width 30 height 11
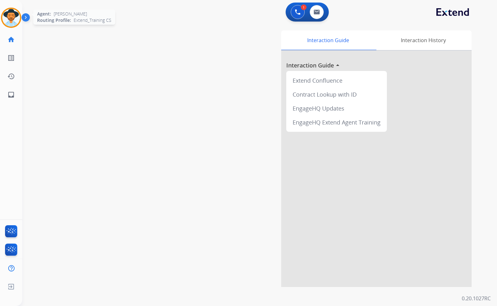
click at [11, 22] on img at bounding box center [11, 18] width 18 height 18
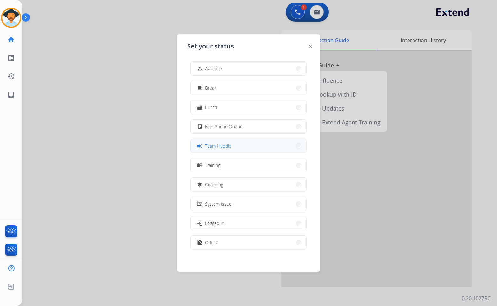
click at [229, 147] on span "Team Huddle" at bounding box center [218, 146] width 26 height 7
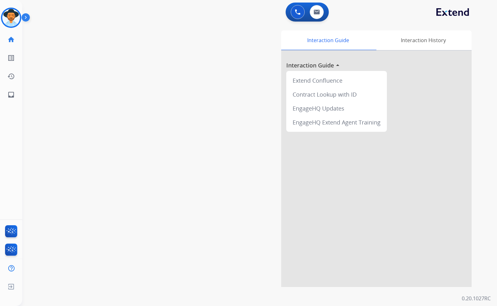
click at [27, 17] on img at bounding box center [27, 19] width 11 height 12
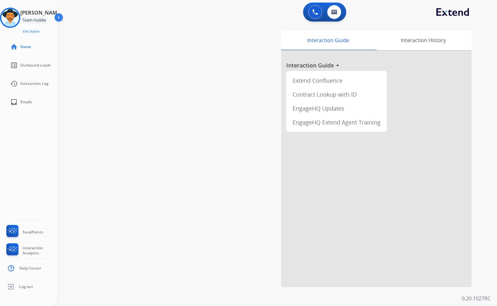
drag, startPoint x: 15, startPoint y: 20, endPoint x: 35, endPoint y: 23, distance: 19.9
click at [15, 20] on img at bounding box center [10, 18] width 18 height 18
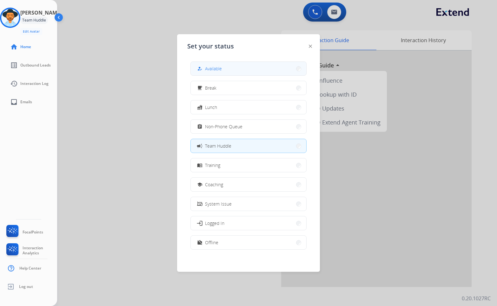
click at [254, 71] on button "how_to_reg Available" at bounding box center [248, 69] width 115 height 14
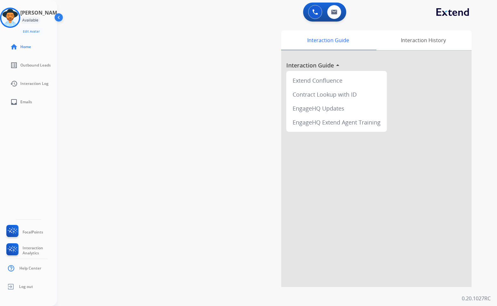
click at [97, 70] on div "swap_horiz Break voice bridge close_fullscreen Connect 3-Way Call merge_type Se…" at bounding box center [269, 155] width 424 height 264
click at [61, 20] on img at bounding box center [59, 19] width 12 height 12
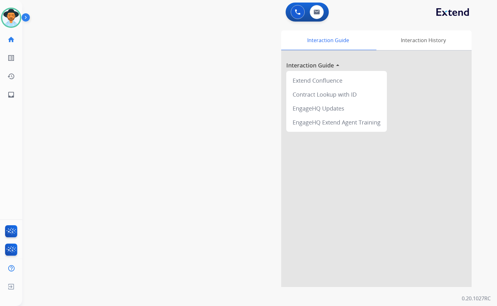
click at [154, 62] on div "swap_horiz Break voice bridge close_fullscreen Connect 3-Way Call merge_type Se…" at bounding box center [251, 155] width 459 height 264
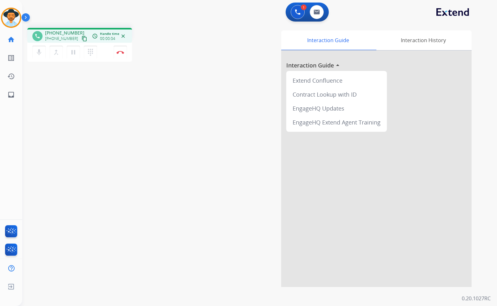
click at [81, 39] on mat-icon "content_copy" at bounding box center [84, 39] width 6 height 6
click at [116, 49] on button "Disconnect" at bounding box center [120, 52] width 13 height 13
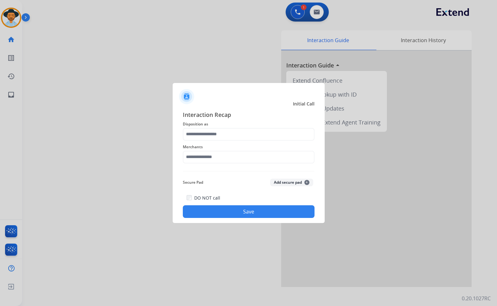
click at [219, 149] on span "Merchants" at bounding box center [249, 147] width 132 height 8
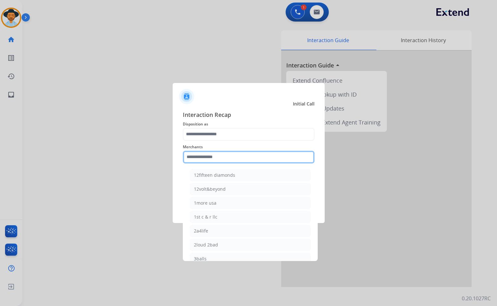
click at [218, 153] on input "text" at bounding box center [249, 157] width 132 height 13
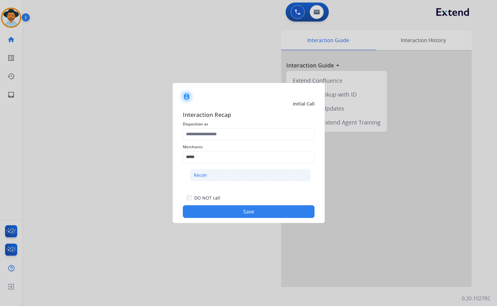
click at [230, 181] on li "Recon" at bounding box center [250, 175] width 121 height 12
type input "*****"
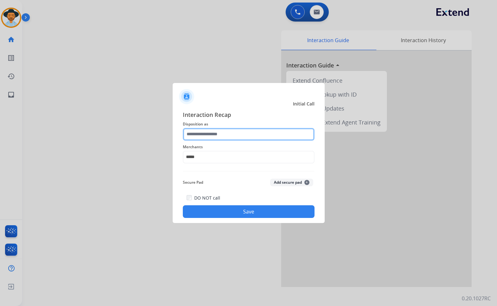
click at [224, 139] on input "text" at bounding box center [249, 134] width 132 height 13
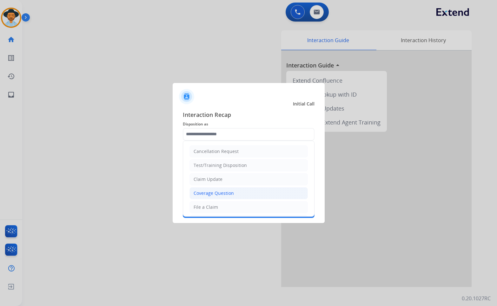
click at [233, 192] on li "Coverage Question" at bounding box center [248, 193] width 118 height 12
type input "**********"
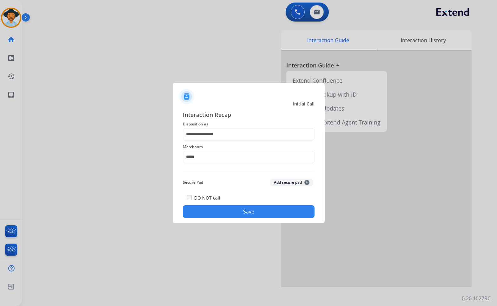
click at [241, 197] on button "Save" at bounding box center [249, 211] width 132 height 13
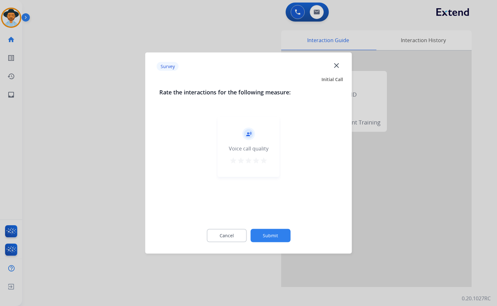
click at [278, 197] on button "Submit" at bounding box center [270, 235] width 40 height 13
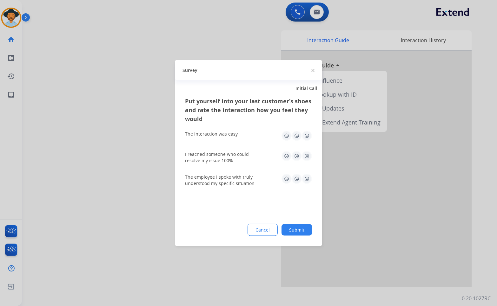
click at [297, 197] on button "Submit" at bounding box center [296, 229] width 30 height 11
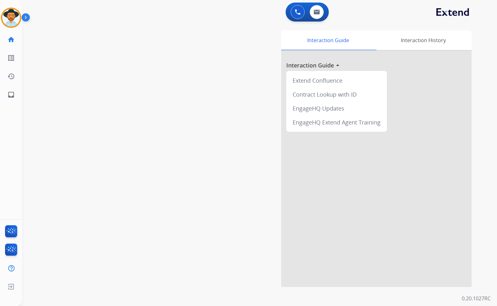
click at [81, 68] on div "swap_horiz Break voice bridge close_fullscreen Connect 3-Way Call merge_type Se…" at bounding box center [251, 155] width 459 height 264
click at [75, 75] on div "swap_horiz Break voice bridge close_fullscreen Connect 3-Way Call merge_type Se…" at bounding box center [251, 155] width 459 height 264
click at [29, 18] on img at bounding box center [27, 19] width 11 height 12
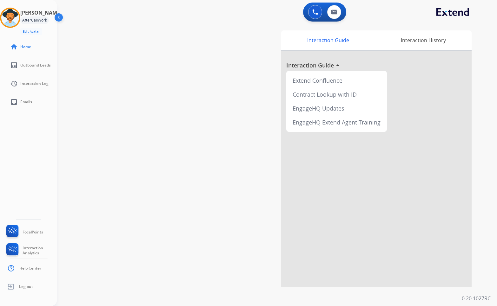
click at [58, 18] on img at bounding box center [59, 19] width 12 height 12
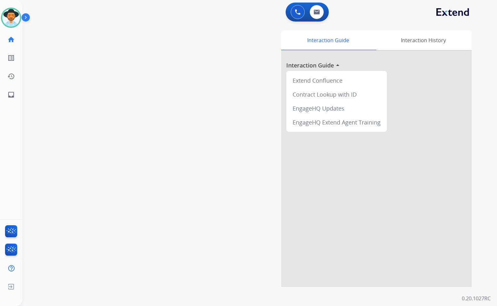
click at [224, 197] on div "Interaction Guide Interaction History Interaction Guide arrow_drop_up Extend Co…" at bounding box center [333, 158] width 275 height 257
click at [289, 197] on div at bounding box center [376, 169] width 190 height 237
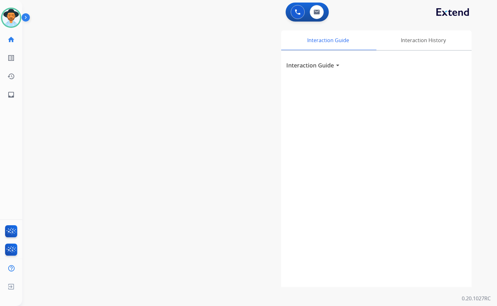
click at [222, 192] on div "Interaction Guide Interaction History Interaction Guide arrow_drop_down" at bounding box center [333, 158] width 275 height 257
click at [426, 34] on div "Interaction History" at bounding box center [422, 40] width 97 height 20
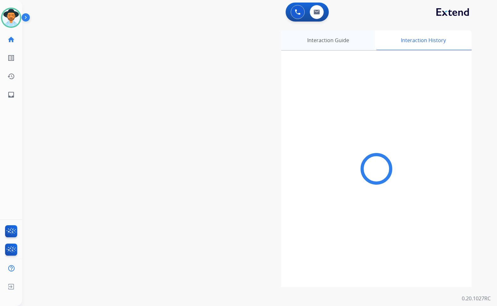
click at [323, 40] on div "Interaction Guide" at bounding box center [328, 40] width 94 height 20
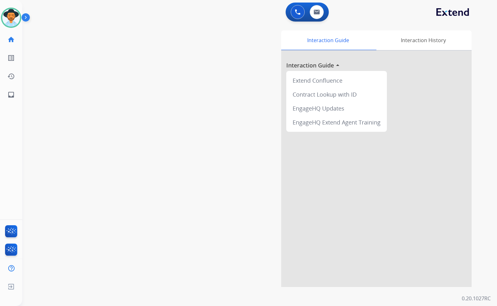
click at [139, 90] on div "swap_horiz Break voice bridge close_fullscreen Connect 3-Way Call merge_type Se…" at bounding box center [251, 155] width 459 height 264
click at [4, 100] on link "inbox Emails" at bounding box center [11, 95] width 18 height 18
select select "**********"
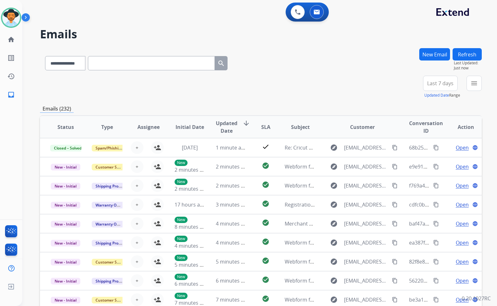
click at [473, 89] on button "menu" at bounding box center [473, 83] width 15 height 15
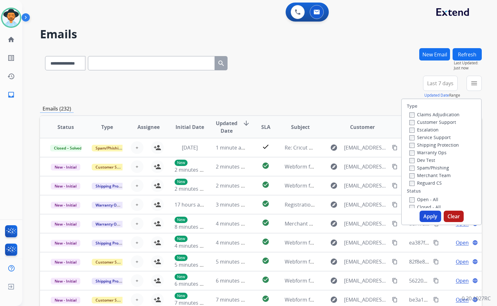
click at [446, 124] on label "Customer Support" at bounding box center [432, 122] width 47 height 6
click at [446, 147] on label "Shipping Protection" at bounding box center [433, 145] width 49 height 6
click at [433, 185] on label "Reguard CS" at bounding box center [425, 183] width 32 height 6
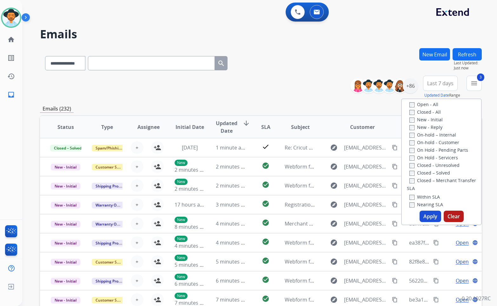
click at [427, 107] on label "Open - All" at bounding box center [423, 104] width 29 height 6
click at [426, 157] on label "On Hold - Servicers" at bounding box center [433, 158] width 49 height 6
click at [425, 148] on label "On Hold - Pending Parts" at bounding box center [438, 150] width 59 height 6
click at [425, 143] on label "On-hold - Customer" at bounding box center [434, 143] width 50 height 6
click at [425, 137] on label "On-hold – Internal" at bounding box center [432, 135] width 47 height 6
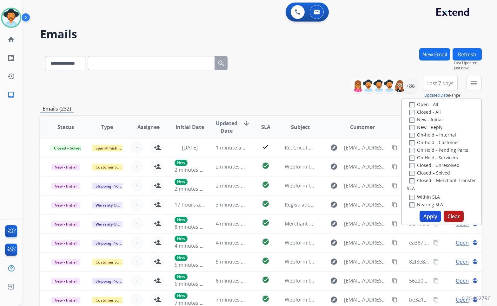
click at [425, 127] on label "New - Reply" at bounding box center [425, 127] width 33 height 6
click at [424, 119] on label "New - Initial" at bounding box center [425, 120] width 33 height 6
click at [425, 197] on button "Apply" at bounding box center [430, 216] width 22 height 11
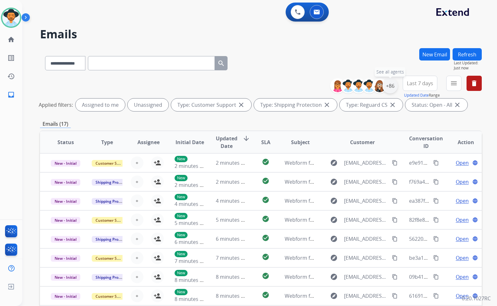
click at [394, 87] on div "+86" at bounding box center [389, 85] width 15 height 15
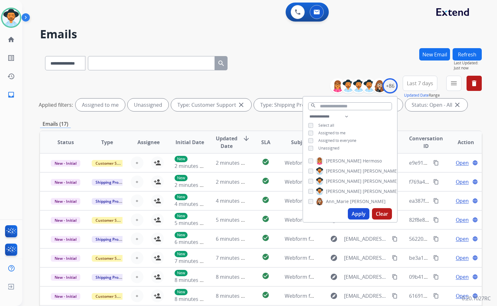
click at [335, 149] on span "Unassigned" at bounding box center [328, 148] width 21 height 5
click at [362, 190] on span "Baez" at bounding box center [380, 191] width 36 height 6
click at [356, 197] on button "Apply" at bounding box center [359, 213] width 22 height 11
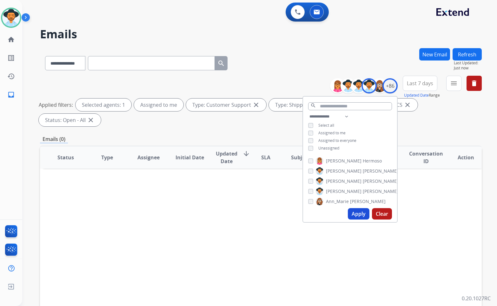
drag, startPoint x: 253, startPoint y: 177, endPoint x: 234, endPoint y: 167, distance: 20.8
click at [252, 177] on div "Status Type Assignee Initial Date Updated Date arrow_downward SLA Subject Custo…" at bounding box center [260, 252] width 441 height 212
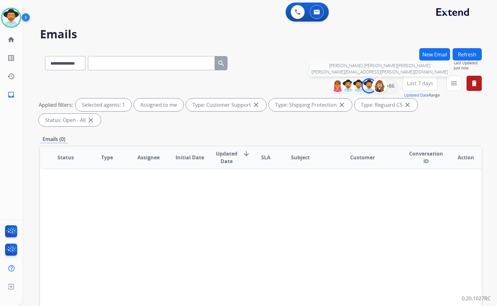
click at [373, 88] on img at bounding box center [379, 86] width 13 height 13
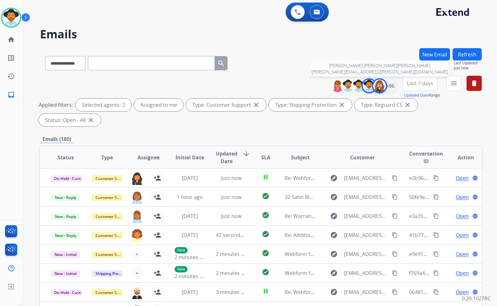
click at [375, 88] on img at bounding box center [379, 86] width 13 height 13
click at [366, 88] on img at bounding box center [368, 86] width 13 height 13
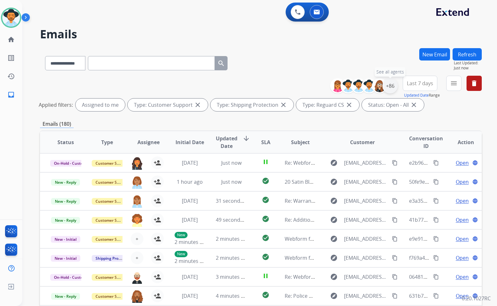
click at [383, 85] on div "+86" at bounding box center [389, 85] width 15 height 15
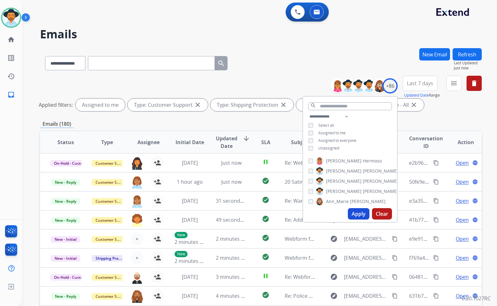
click at [328, 148] on span "Unassigned" at bounding box center [328, 148] width 21 height 5
click at [329, 131] on span "Assigned to me" at bounding box center [331, 132] width 27 height 5
click at [354, 197] on button "Apply" at bounding box center [359, 213] width 22 height 11
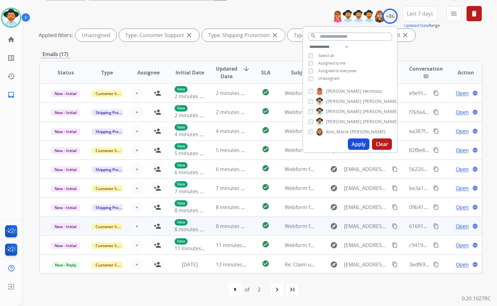
scroll to position [1, 0]
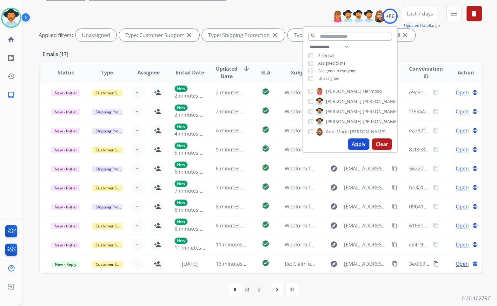
click at [283, 197] on div "navigate_next" at bounding box center [277, 290] width 14 height 14
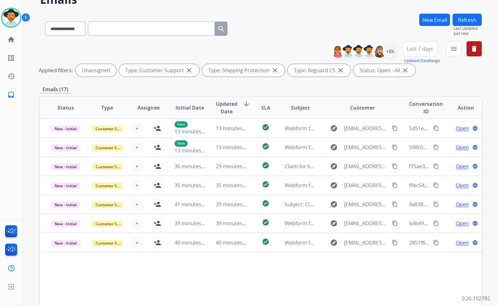
scroll to position [63, 0]
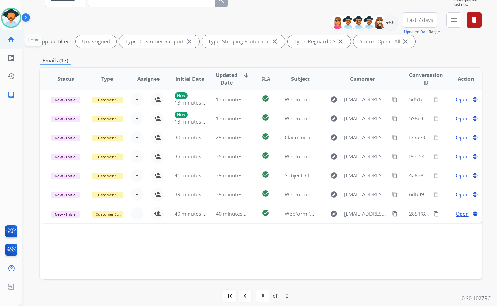
click at [16, 39] on link "home Home" at bounding box center [11, 40] width 18 height 18
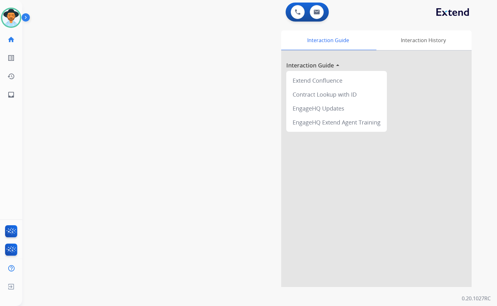
click at [25, 17] on img at bounding box center [27, 19] width 11 height 12
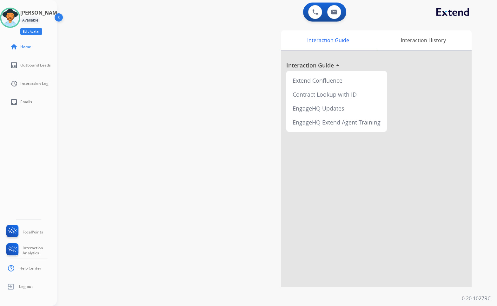
click at [39, 31] on button "Edit Avatar" at bounding box center [31, 31] width 22 height 7
select select "***"
select select
select select "**********"
select select "******"
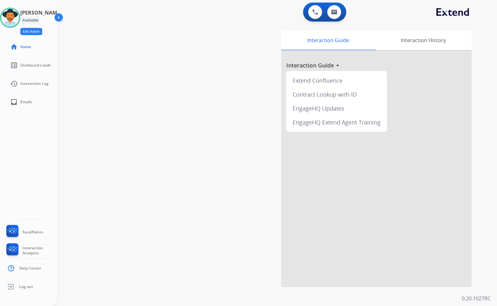
select select "**********"
select select "****"
select select "**********"
select select "*********"
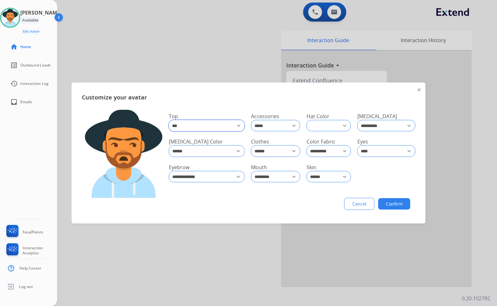
click at [190, 128] on select "**********" at bounding box center [207, 125] width 76 height 11
select select "**********"
click at [169, 120] on select "**********" at bounding box center [206, 125] width 75 height 11
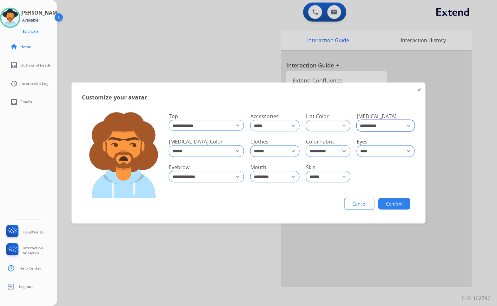
click at [380, 121] on select "**********" at bounding box center [385, 125] width 58 height 11
select select "*****"
click at [357, 120] on select "**********" at bounding box center [385, 125] width 57 height 11
click at [383, 156] on select "**** ***** *** ******* ***** ******* ***** ****** **** ****** ********* **** **…" at bounding box center [385, 151] width 57 height 11
select select "*****"
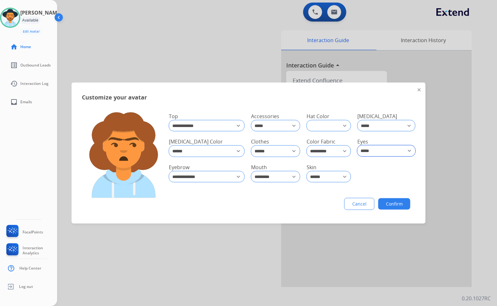
click at [357, 146] on select "**** ***** *** ******* ***** ******* ***** ****** **** ****** ********* **** **…" at bounding box center [386, 151] width 58 height 11
click at [324, 186] on div "**********" at bounding box center [246, 153] width 328 height 89
click at [322, 178] on select "**** ****** ****** **** ***** ***** ********* *****" at bounding box center [328, 176] width 44 height 11
select select "*****"
click at [306, 171] on select "**** ****** ****** **** ***** ***** ********* *****" at bounding box center [328, 176] width 44 height 11
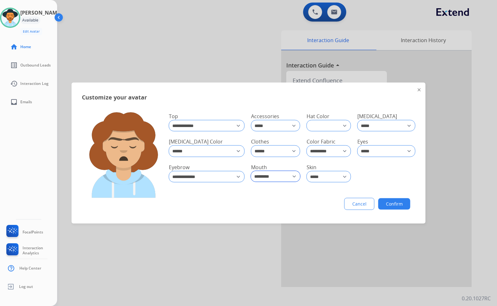
click at [278, 178] on select "**********" at bounding box center [275, 176] width 49 height 11
select select "*******"
click at [251, 171] on select "**********" at bounding box center [275, 176] width 49 height 11
click at [221, 182] on div "**********" at bounding box center [207, 172] width 82 height 25
select select "*******"
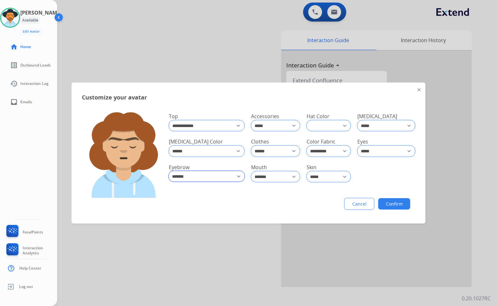
click at [169, 171] on select "**********" at bounding box center [207, 176] width 76 height 11
click at [342, 153] on select "**********" at bounding box center [328, 151] width 44 height 11
select select "**********"
click at [306, 146] on select "**********" at bounding box center [328, 151] width 44 height 11
click at [400, 197] on button "Confirm" at bounding box center [394, 203] width 32 height 11
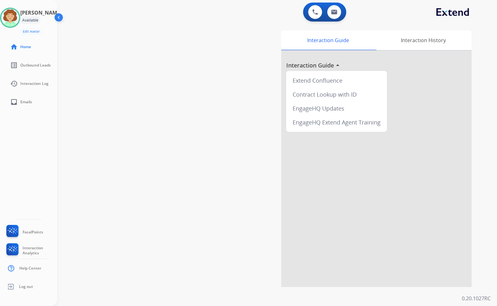
click at [162, 141] on div "swap_horiz Break voice bridge close_fullscreen Connect 3-Way Call merge_type Se…" at bounding box center [269, 155] width 424 height 264
click at [59, 20] on img at bounding box center [59, 19] width 12 height 12
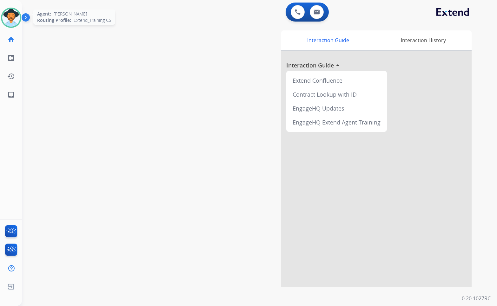
click at [13, 18] on img at bounding box center [11, 18] width 18 height 18
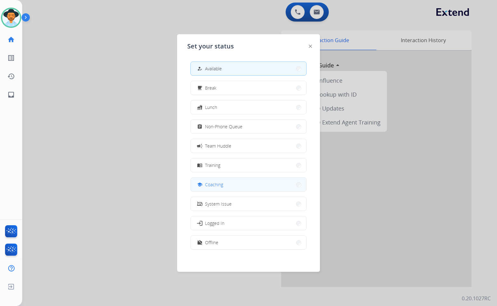
click at [243, 183] on button "school Coaching" at bounding box center [248, 185] width 115 height 14
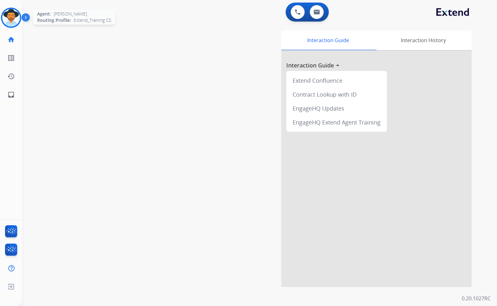
click at [14, 20] on img at bounding box center [11, 18] width 18 height 18
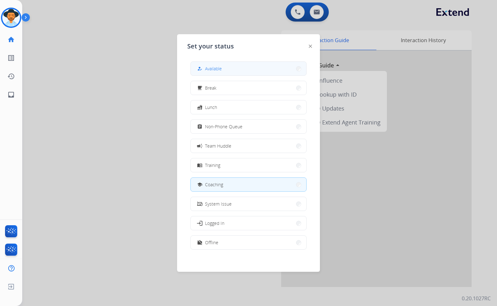
click at [240, 70] on button "how_to_reg Available" at bounding box center [248, 69] width 115 height 14
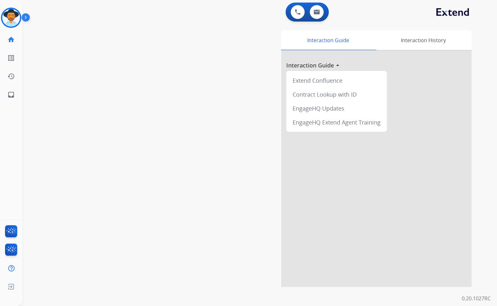
click at [133, 84] on div "swap_horiz Break voice bridge close_fullscreen Connect 3-Way Call merge_type Se…" at bounding box center [251, 155] width 459 height 264
click at [205, 205] on div "Interaction Guide Interaction History Interaction Guide arrow_drop_up Extend Co…" at bounding box center [333, 158] width 275 height 257
click at [168, 203] on div "swap_horiz Break voice bridge close_fullscreen Connect 3-Way Call merge_type Se…" at bounding box center [251, 155] width 459 height 264
click at [196, 162] on div "Interaction Guide Interaction History Interaction Guide arrow_drop_up Extend Co…" at bounding box center [333, 158] width 275 height 257
click at [14, 16] on img at bounding box center [11, 18] width 18 height 18
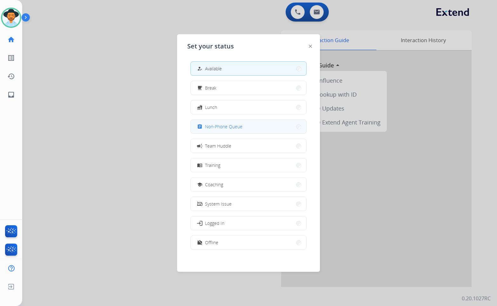
click at [231, 124] on span "Non-Phone Queue" at bounding box center [223, 126] width 37 height 7
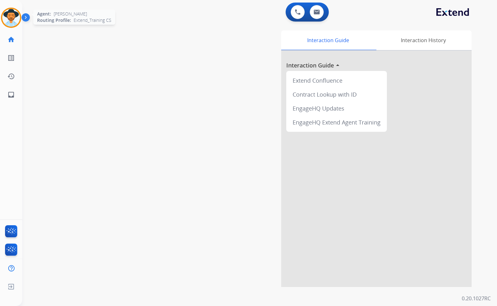
click at [16, 15] on img at bounding box center [11, 18] width 18 height 18
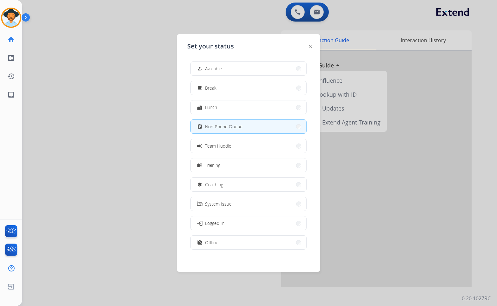
click at [209, 67] on span "Available" at bounding box center [213, 68] width 17 height 7
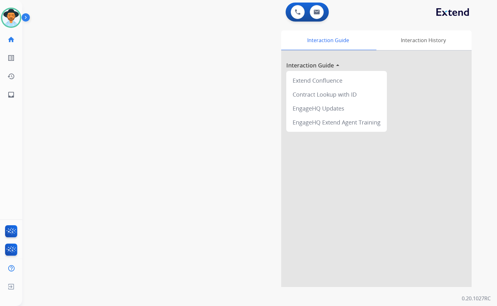
click at [108, 145] on div "swap_horiz Break voice bridge close_fullscreen Connect 3-Way Call merge_type Se…" at bounding box center [251, 155] width 459 height 264
drag, startPoint x: 49, startPoint y: 125, endPoint x: 12, endPoint y: 94, distance: 47.5
click at [49, 125] on div "swap_horiz Break voice bridge close_fullscreen Connect 3-Way Call merge_type Se…" at bounding box center [251, 155] width 459 height 264
click at [10, 94] on mat-icon "inbox" at bounding box center [11, 95] width 8 height 8
select select "**********"
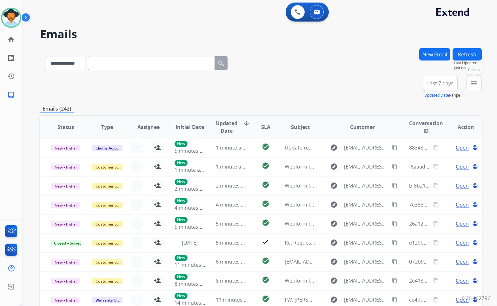
click at [469, 82] on button "menu Filters" at bounding box center [473, 83] width 15 height 15
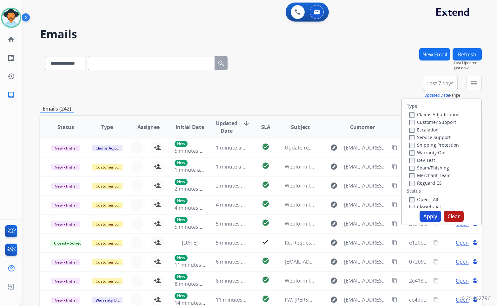
click at [441, 126] on div "Escalation" at bounding box center [434, 130] width 50 height 8
click at [441, 125] on label "Customer Support" at bounding box center [432, 122] width 47 height 6
click at [448, 144] on label "Shipping Protection" at bounding box center [433, 145] width 49 height 6
click at [428, 182] on label "Reguard CS" at bounding box center [425, 183] width 32 height 6
click at [426, 202] on label "Open - All" at bounding box center [423, 200] width 29 height 6
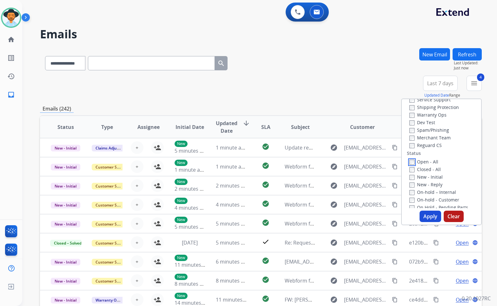
scroll to position [95, 0]
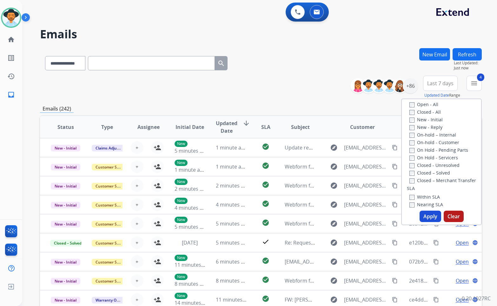
click at [436, 156] on label "On Hold - Servicers" at bounding box center [433, 158] width 49 height 6
click at [436, 151] on label "On Hold - Pending Parts" at bounding box center [438, 150] width 59 height 6
click at [436, 141] on label "On-hold - Customer" at bounding box center [434, 143] width 50 height 6
click at [437, 135] on label "On-hold – Internal" at bounding box center [432, 135] width 47 height 6
drag, startPoint x: 434, startPoint y: 128, endPoint x: 433, endPoint y: 120, distance: 7.8
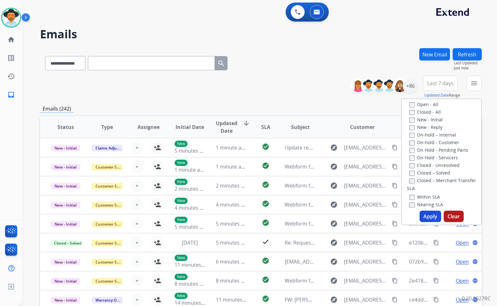
click at [434, 127] on label "New - Reply" at bounding box center [425, 127] width 33 height 6
click at [433, 120] on label "New - Initial" at bounding box center [425, 120] width 33 height 6
click at [432, 220] on button "Apply" at bounding box center [430, 216] width 22 height 11
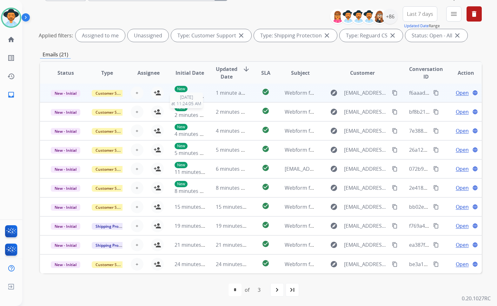
scroll to position [70, 0]
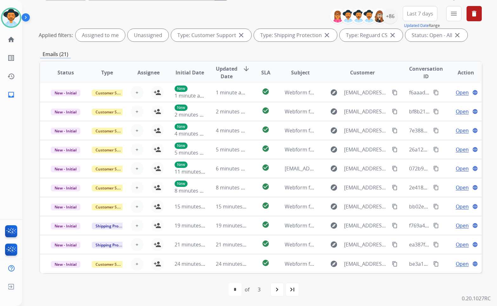
click at [300, 289] on div "first_page navigate_before * * * of 3 navigate_next last_page" at bounding box center [260, 289] width 441 height 13
click at [296, 289] on mat-icon "last_page" at bounding box center [292, 290] width 8 height 8
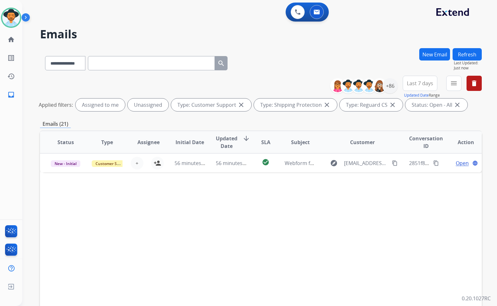
scroll to position [0, 0]
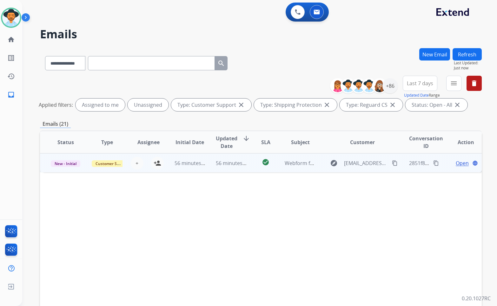
click at [445, 163] on td "Open language" at bounding box center [461, 162] width 42 height 19
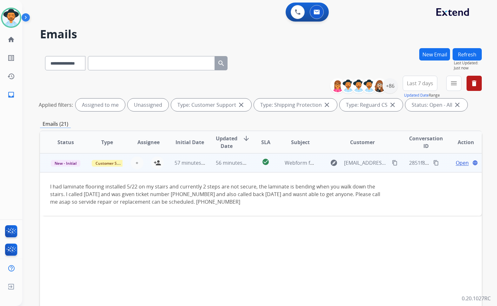
click at [445, 165] on td "Open language" at bounding box center [461, 162] width 42 height 19
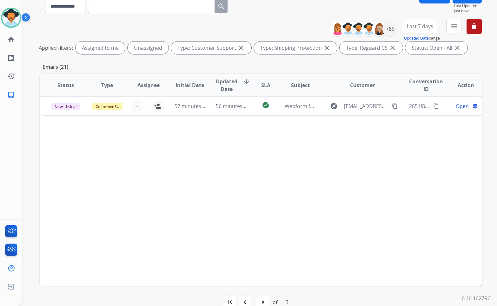
scroll to position [70, 0]
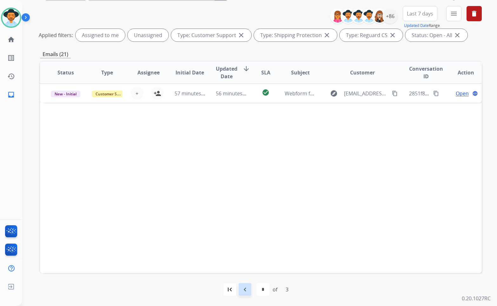
click at [244, 296] on div "navigate_before" at bounding box center [245, 290] width 14 height 14
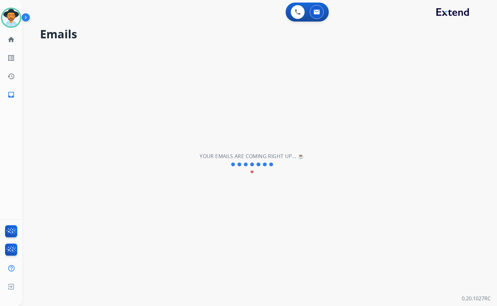
select select "*"
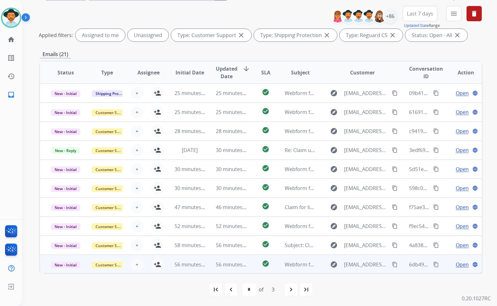
click at [450, 262] on div "Open language" at bounding box center [465, 265] width 31 height 8
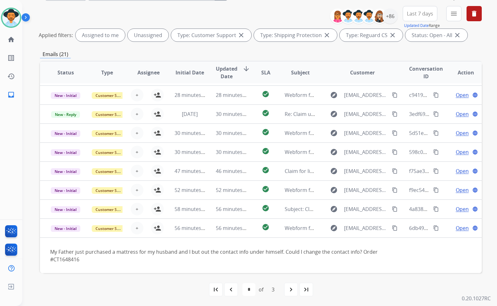
scroll to position [36, 0]
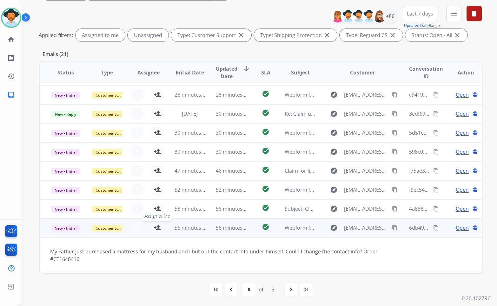
click at [153, 226] on mat-icon "person_add" at bounding box center [157, 228] width 8 height 8
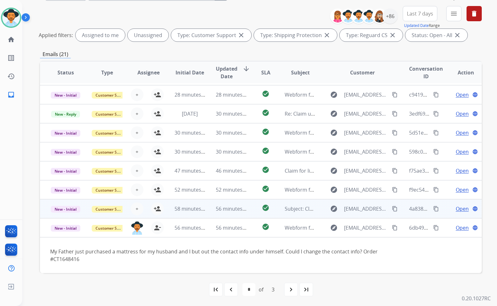
click at [443, 211] on td "Open language" at bounding box center [461, 208] width 42 height 19
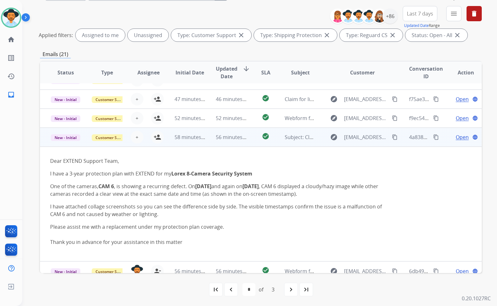
scroll to position [115, 0]
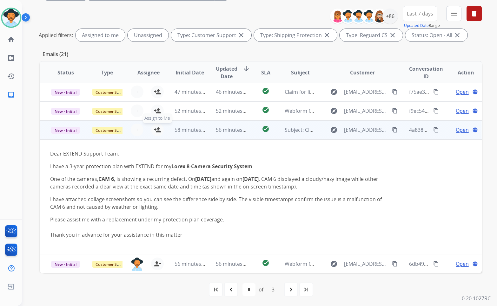
click at [154, 128] on mat-icon "person_add" at bounding box center [157, 130] width 8 height 8
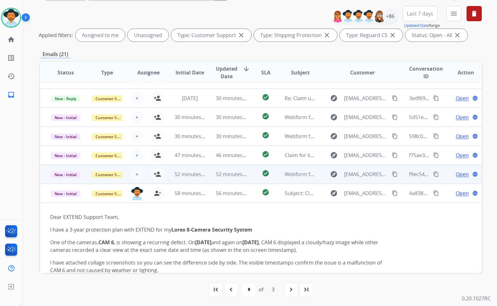
click at [443, 176] on td "Open language" at bounding box center [461, 174] width 42 height 19
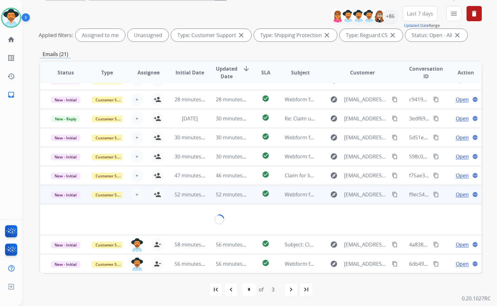
scroll to position [29, 0]
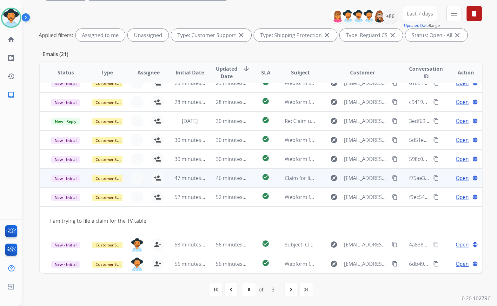
click at [442, 175] on td "Open language" at bounding box center [461, 178] width 42 height 19
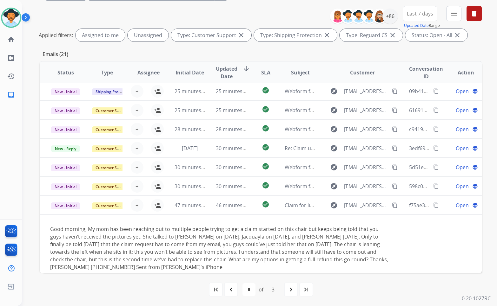
scroll to position [0, 0]
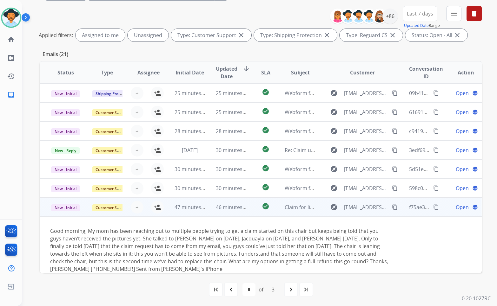
click at [443, 203] on td "Open language" at bounding box center [461, 207] width 42 height 19
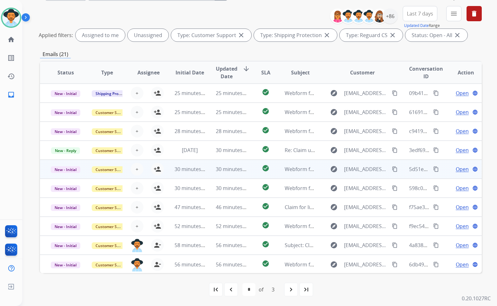
click at [440, 170] on td "Open language" at bounding box center [461, 169] width 42 height 19
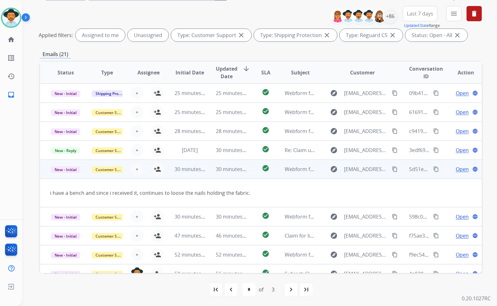
scroll to position [29, 0]
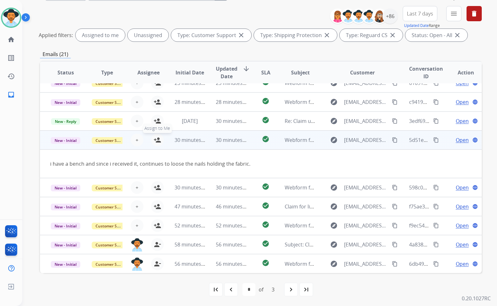
click at [162, 141] on div "+ Select agent person_add Assign to Me" at bounding box center [143, 140] width 41 height 13
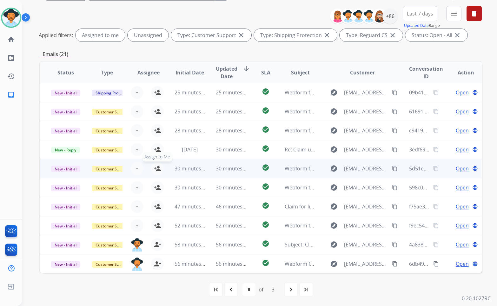
scroll to position [1, 0]
click at [441, 167] on td "Open language" at bounding box center [461, 168] width 42 height 19
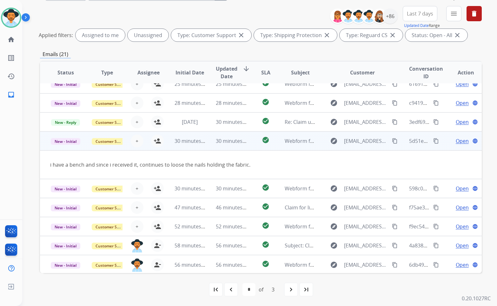
scroll to position [29, 0]
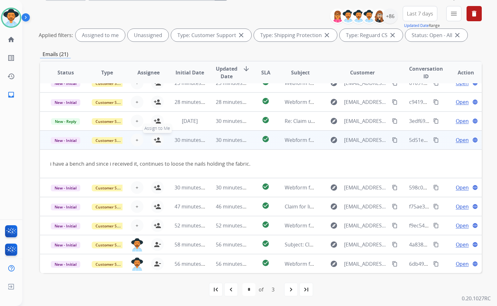
click at [156, 138] on mat-icon "person_add" at bounding box center [157, 140] width 8 height 8
click at [442, 142] on td "Open language" at bounding box center [461, 140] width 42 height 19
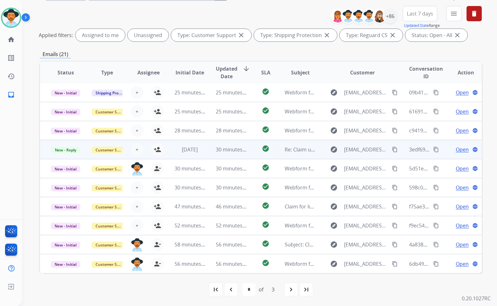
scroll to position [0, 0]
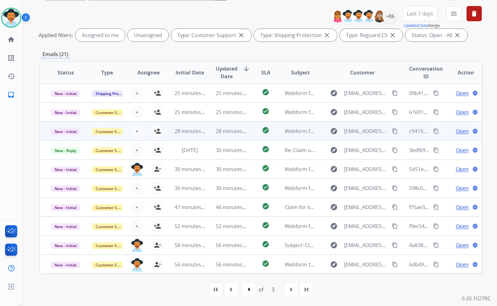
click at [440, 129] on td "Open language" at bounding box center [461, 131] width 42 height 19
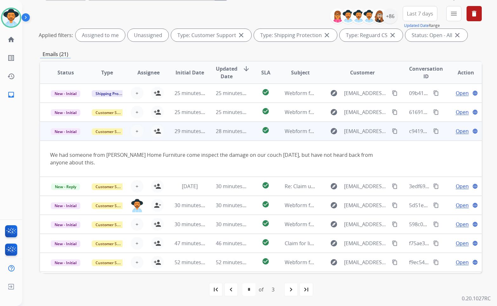
click at [442, 136] on td "Open language" at bounding box center [461, 131] width 42 height 19
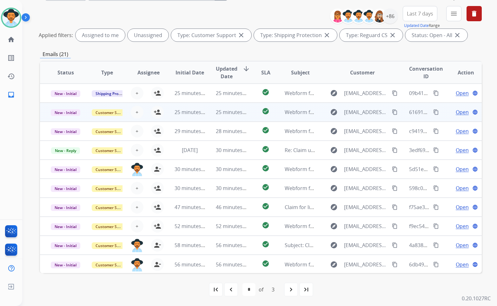
click at [442, 116] on td "Open language" at bounding box center [461, 112] width 42 height 19
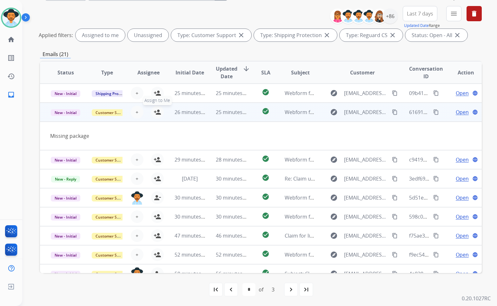
click at [159, 116] on button "person_add Assign to Me" at bounding box center [157, 112] width 13 height 13
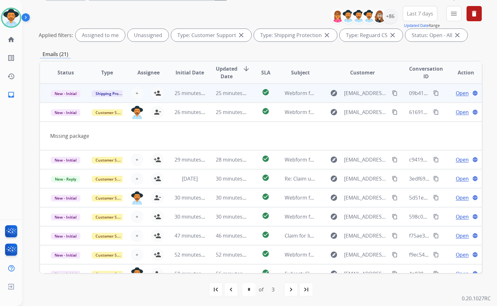
click at [440, 89] on td "Open language" at bounding box center [461, 93] width 42 height 19
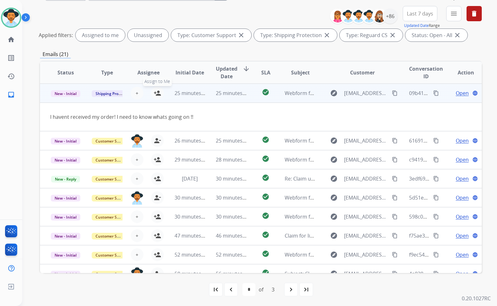
click at [155, 94] on mat-icon "person_add" at bounding box center [157, 93] width 8 height 8
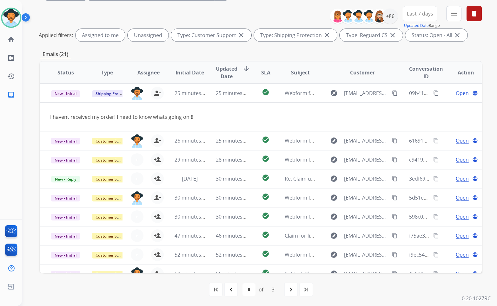
scroll to position [29, 0]
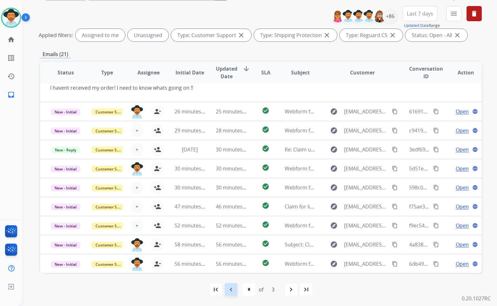
click at [227, 296] on div "navigate_before" at bounding box center [231, 290] width 14 height 14
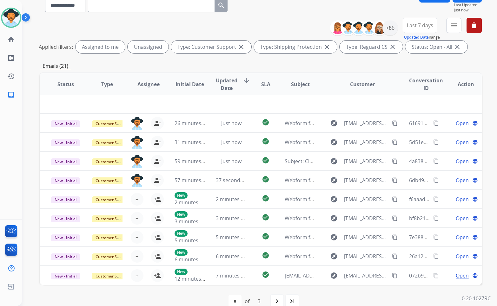
scroll to position [70, 0]
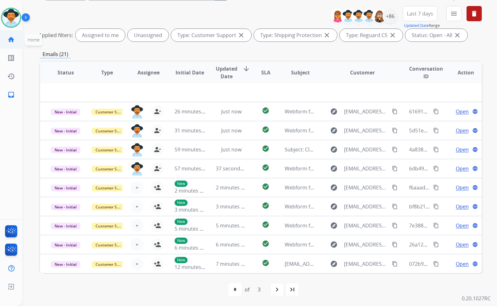
click at [15, 40] on mat-icon "home" at bounding box center [11, 40] width 8 height 8
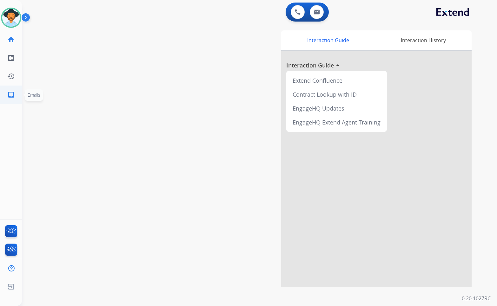
click at [12, 102] on link "inbox Emails" at bounding box center [11, 95] width 18 height 18
select select "**********"
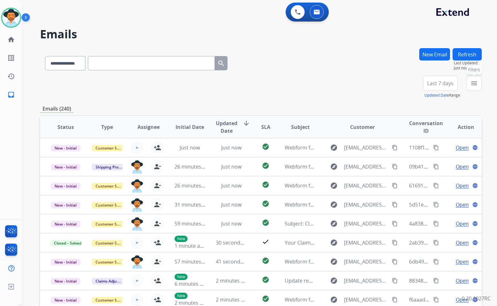
click at [476, 80] on mat-icon "menu" at bounding box center [474, 84] width 8 height 8
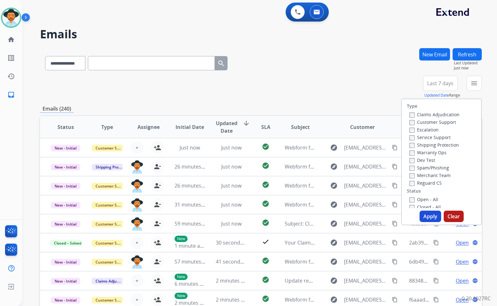
click at [445, 123] on label "Customer Support" at bounding box center [432, 122] width 47 height 6
click at [444, 147] on label "Shipping Protection" at bounding box center [433, 145] width 49 height 6
click at [432, 184] on label "Reguard CS" at bounding box center [425, 183] width 32 height 6
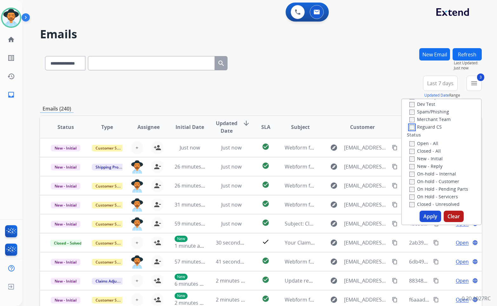
scroll to position [63, 0]
click at [425, 139] on div "Open - All" at bounding box center [442, 136] width 67 height 8
click at [424, 138] on label "Open - All" at bounding box center [423, 136] width 29 height 6
click at [432, 187] on label "On Hold - Servicers" at bounding box center [433, 189] width 49 height 6
click at [432, 181] on label "On Hold - Pending Parts" at bounding box center [438, 182] width 59 height 6
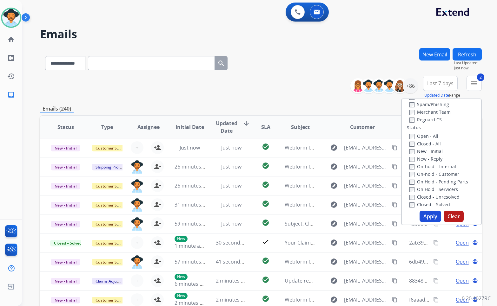
click at [433, 177] on label "On-hold - Customer" at bounding box center [434, 174] width 50 height 6
click at [434, 166] on label "On-hold – Internal" at bounding box center [432, 167] width 47 height 6
click at [431, 159] on label "New - Reply" at bounding box center [425, 159] width 33 height 6
click at [431, 149] on label "New - Initial" at bounding box center [425, 151] width 33 height 6
click at [430, 213] on button "Apply" at bounding box center [430, 216] width 22 height 11
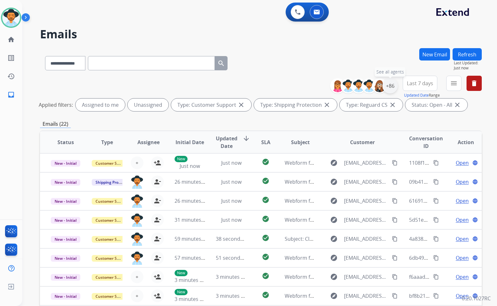
click at [391, 92] on div "+86" at bounding box center [389, 85] width 15 height 15
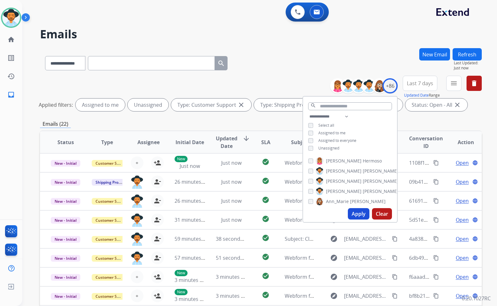
click at [307, 146] on div "**********" at bounding box center [350, 133] width 94 height 41
click at [365, 215] on button "Apply" at bounding box center [359, 213] width 22 height 11
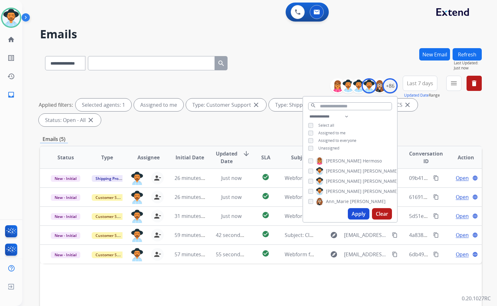
click at [27, 153] on div "**********" at bounding box center [251, 176] width 459 height 306
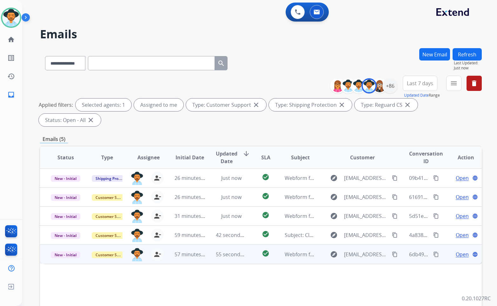
click at [457, 251] on span "Open" at bounding box center [461, 255] width 13 height 8
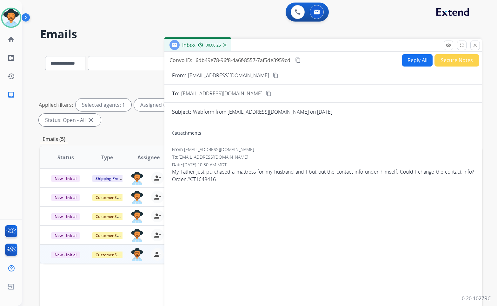
drag, startPoint x: 254, startPoint y: 74, endPoint x: 322, endPoint y: 90, distance: 70.1
click at [272, 74] on mat-icon "content_copy" at bounding box center [275, 76] width 6 height 6
click at [415, 63] on button "Reply All" at bounding box center [417, 60] width 30 height 12
select select "**********"
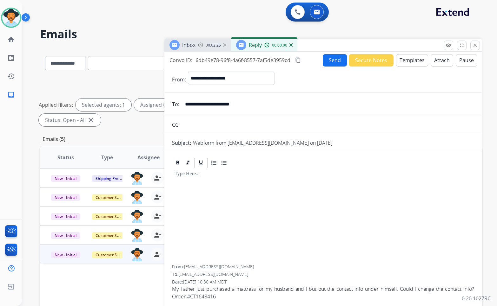
click at [409, 60] on button "Templates" at bounding box center [412, 60] width 32 height 12
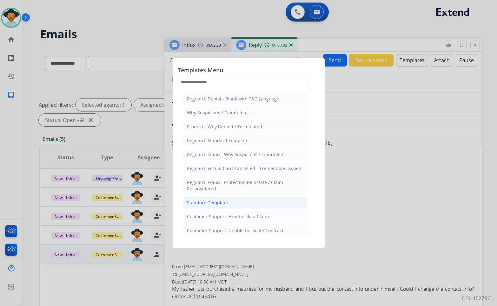
click at [212, 205] on div "Standard Template" at bounding box center [207, 203] width 41 height 6
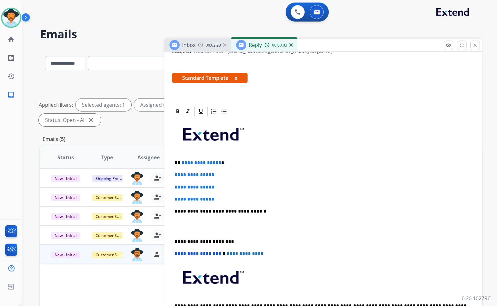
scroll to position [95, 0]
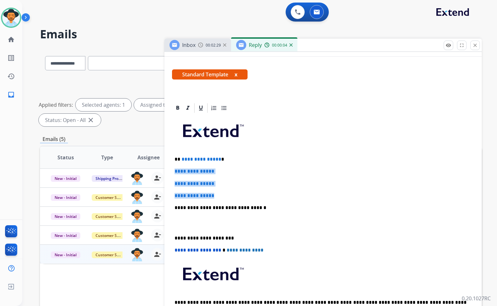
drag, startPoint x: 206, startPoint y: 192, endPoint x: 170, endPoint y: 168, distance: 43.3
click at [170, 168] on div "**********" at bounding box center [322, 237] width 317 height 270
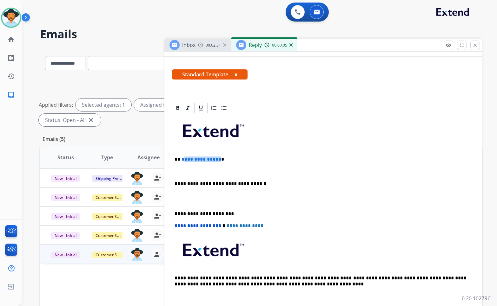
drag, startPoint x: 217, startPoint y: 161, endPoint x: 189, endPoint y: 160, distance: 28.5
click at [183, 160] on p "**********" at bounding box center [320, 160] width 292 height 6
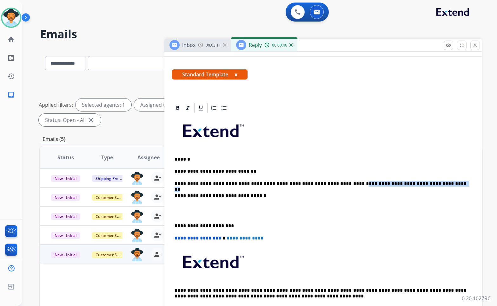
drag, startPoint x: 407, startPoint y: 183, endPoint x: 324, endPoint y: 186, distance: 82.8
click at [324, 186] on p "**********" at bounding box center [320, 184] width 292 height 6
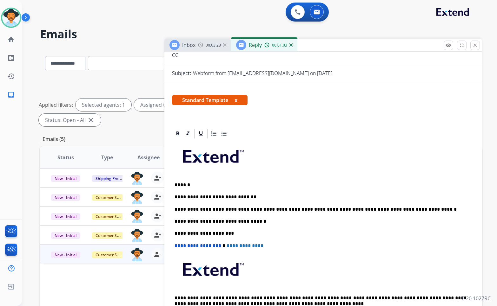
scroll to position [0, 0]
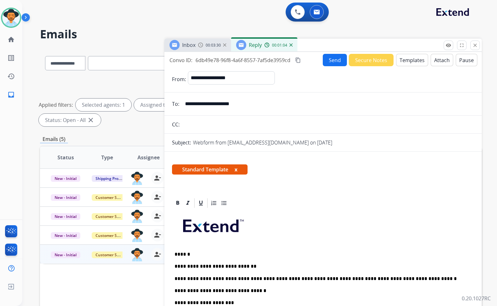
click at [331, 63] on button "Send" at bounding box center [334, 60] width 24 height 12
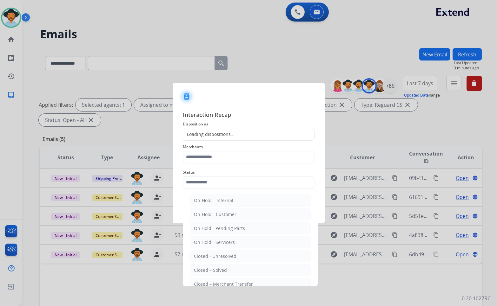
click at [241, 185] on input "text" at bounding box center [249, 182] width 132 height 13
click at [236, 270] on li "Closed – Solved" at bounding box center [250, 270] width 121 height 12
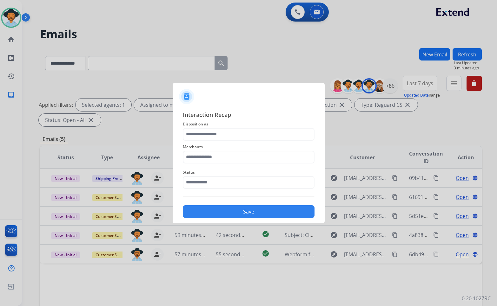
type input "**********"
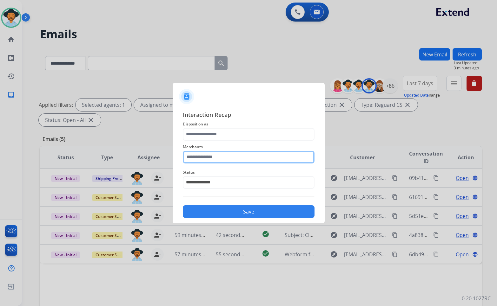
click at [235, 153] on input "text" at bounding box center [249, 157] width 132 height 13
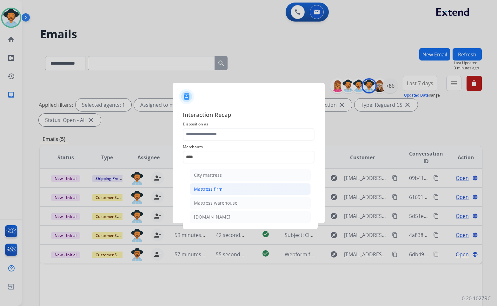
click at [220, 193] on li "Mattress firm" at bounding box center [250, 189] width 121 height 12
type input "**********"
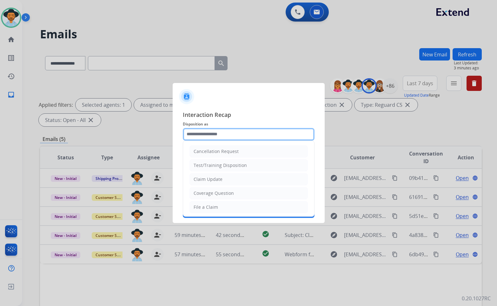
click at [228, 136] on input "text" at bounding box center [249, 134] width 132 height 13
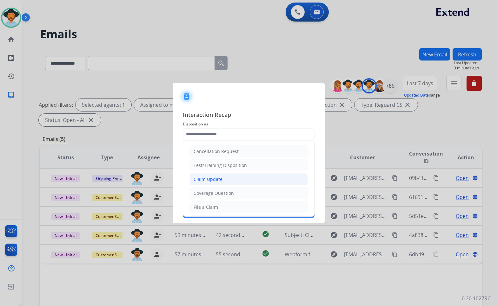
click at [222, 181] on li "Claim Update" at bounding box center [248, 179] width 118 height 12
type input "**********"
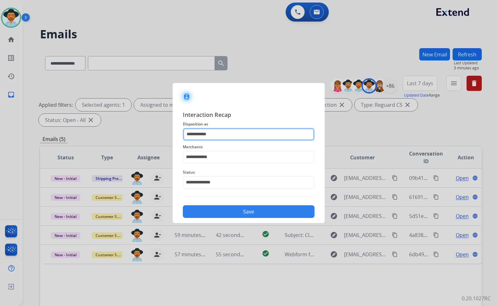
drag, startPoint x: 208, startPoint y: 133, endPoint x: 182, endPoint y: 133, distance: 26.0
click at [182, 133] on div "**********" at bounding box center [248, 164] width 152 height 118
click at [209, 131] on input "text" at bounding box center [249, 134] width 132 height 13
click at [249, 118] on span "Interaction Recap" at bounding box center [249, 115] width 132 height 10
click at [233, 140] on div at bounding box center [249, 134] width 132 height 13
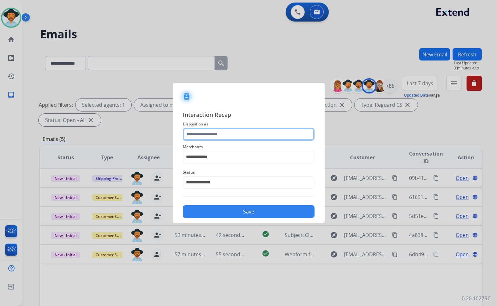
click at [224, 137] on input "text" at bounding box center [249, 134] width 132 height 13
click at [274, 122] on span "Disposition as" at bounding box center [249, 124] width 132 height 8
click at [250, 133] on input "text" at bounding box center [249, 134] width 132 height 13
drag, startPoint x: 234, startPoint y: 130, endPoint x: 242, endPoint y: 105, distance: 26.2
click at [234, 129] on input "text" at bounding box center [249, 134] width 132 height 13
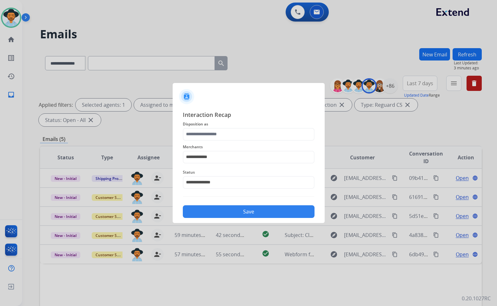
click at [244, 102] on div at bounding box center [248, 94] width 152 height 22
click at [227, 135] on input "text" at bounding box center [249, 134] width 132 height 13
click at [219, 132] on input "text" at bounding box center [249, 134] width 132 height 13
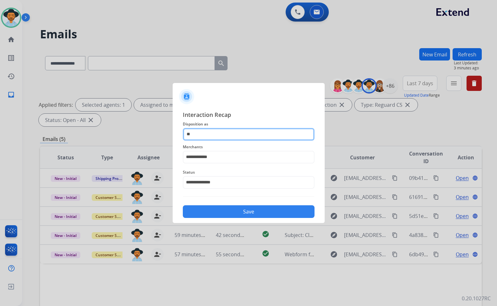
type input "*"
click at [242, 111] on span "Interaction Recap" at bounding box center [249, 115] width 132 height 10
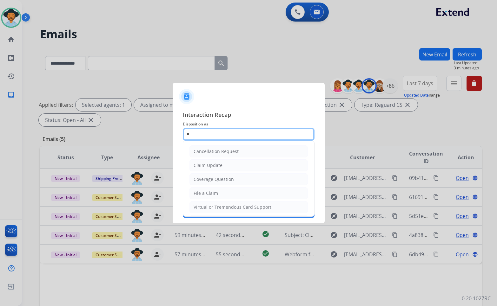
click at [223, 132] on input "*" at bounding box center [249, 134] width 132 height 13
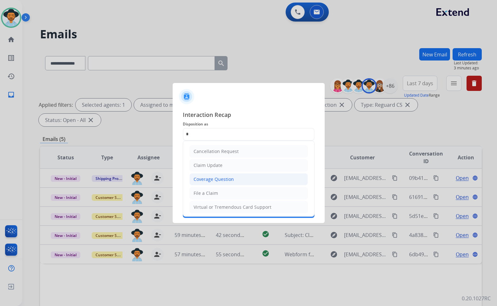
click at [230, 177] on div "Coverage Question" at bounding box center [213, 179] width 40 height 6
type input "**********"
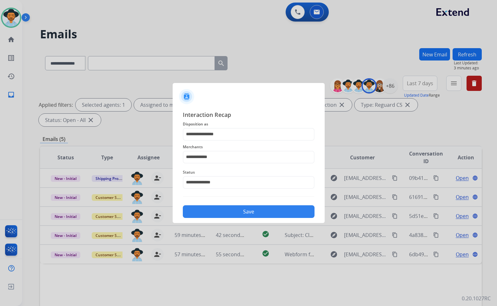
click at [243, 218] on div "Save" at bounding box center [249, 210] width 132 height 16
click at [268, 217] on button "Save" at bounding box center [249, 211] width 132 height 13
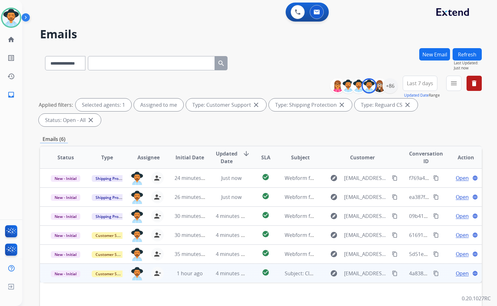
click at [455, 270] on span "Open" at bounding box center [461, 274] width 13 height 8
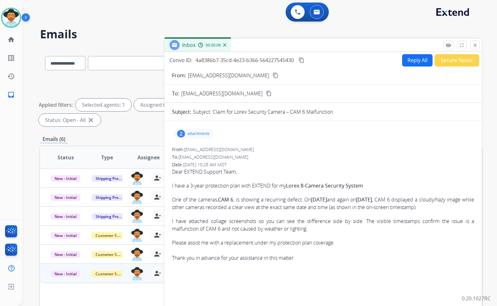
click at [272, 77] on mat-icon "content_copy" at bounding box center [275, 76] width 6 height 6
click at [272, 75] on mat-icon "content_copy" at bounding box center [275, 76] width 6 height 6
click at [199, 133] on p "attachments" at bounding box center [198, 133] width 22 height 5
click at [314, 250] on p "Please assist me with a replacement under my protection plan coverage. Thank yo…" at bounding box center [323, 250] width 302 height 23
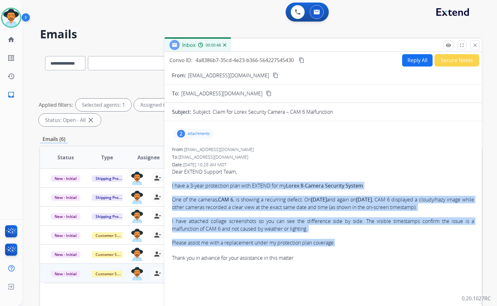
drag, startPoint x: 338, startPoint y: 250, endPoint x: 171, endPoint y: 185, distance: 179.5
click at [171, 185] on div "2 attachments From: acynthia25@gmail.com To: support@extend.com Date: 08/25/202…" at bounding box center [322, 215] width 317 height 179
copy div "I have a 3-year protection plan with EXTEND for my Lorex 8-Camera Security Syst…"
click at [301, 59] on mat-icon "content_copy" at bounding box center [301, 60] width 6 height 6
click at [420, 61] on button "Reply All" at bounding box center [417, 60] width 30 height 12
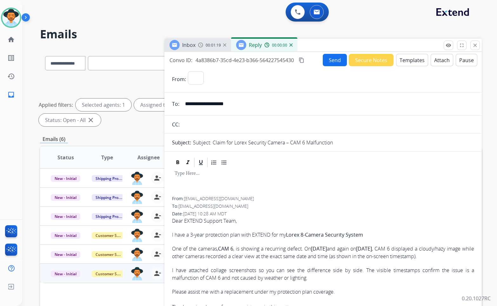
select select "**********"
click at [413, 62] on button "Templates" at bounding box center [412, 60] width 32 height 12
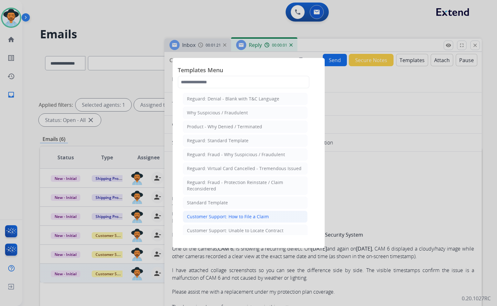
click at [252, 219] on div "Customer Support: How to File a Claim" at bounding box center [228, 217] width 82 height 6
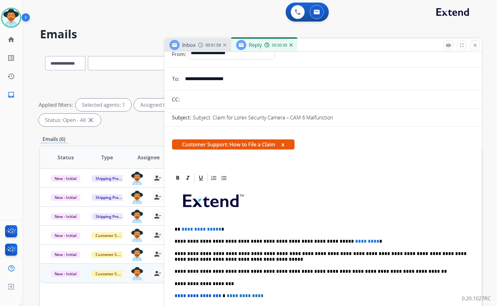
scroll to position [32, 0]
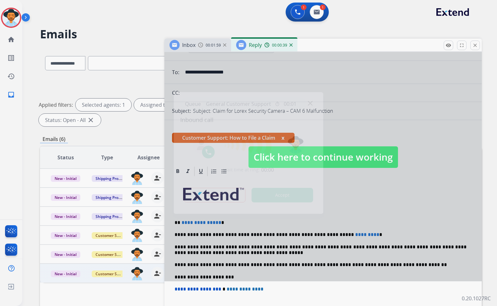
click at [206, 221] on div at bounding box center [248, 153] width 497 height 306
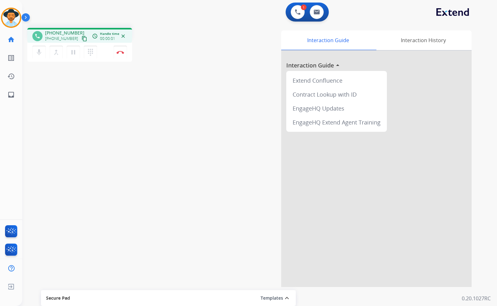
click at [81, 40] on mat-icon "content_copy" at bounding box center [84, 39] width 6 height 6
click at [121, 51] on img at bounding box center [120, 52] width 8 height 3
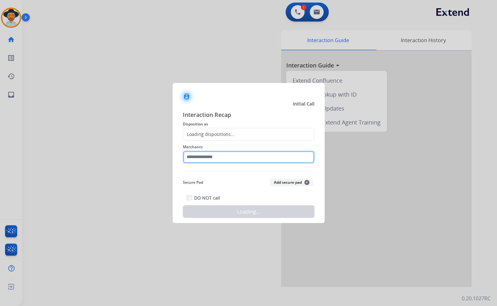
click at [207, 157] on input "text" at bounding box center [249, 157] width 132 height 13
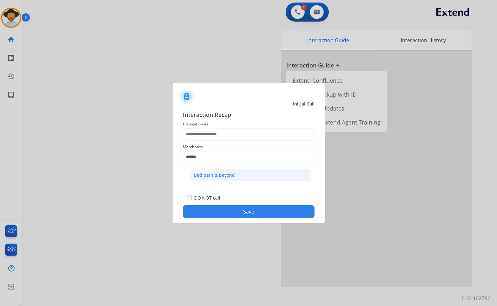
drag, startPoint x: 225, startPoint y: 176, endPoint x: 224, endPoint y: 159, distance: 17.2
click at [224, 175] on div "Bed bath & beyond" at bounding box center [214, 175] width 41 height 6
type input "**********"
click at [226, 144] on span "Merchants" at bounding box center [249, 147] width 132 height 8
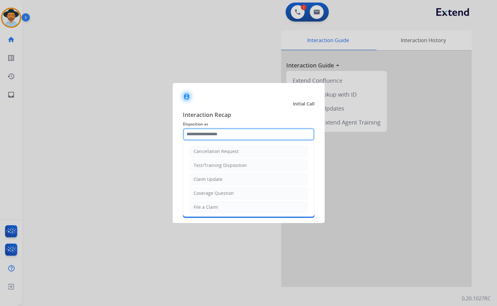
click at [226, 136] on input "text" at bounding box center [249, 134] width 132 height 13
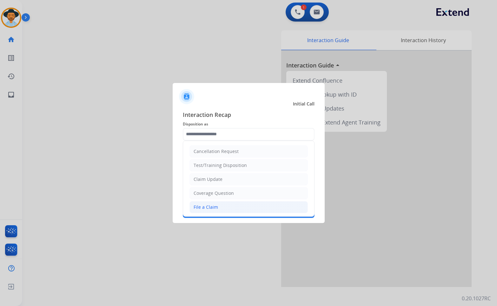
click at [215, 206] on div "File a Claim" at bounding box center [205, 207] width 24 height 6
type input "**********"
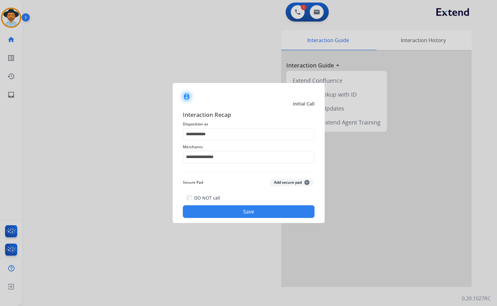
click at [241, 217] on button "Save" at bounding box center [249, 211] width 132 height 13
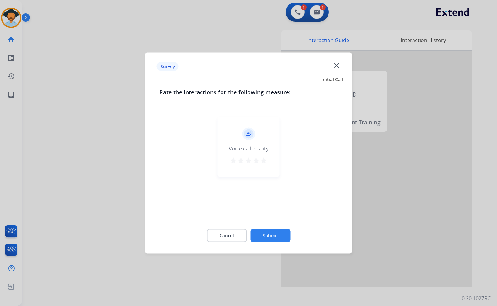
click at [258, 217] on div "record_voice_over Voice call quality star star star star star" at bounding box center [248, 167] width 179 height 110
click at [279, 239] on button "Submit" at bounding box center [270, 235] width 40 height 13
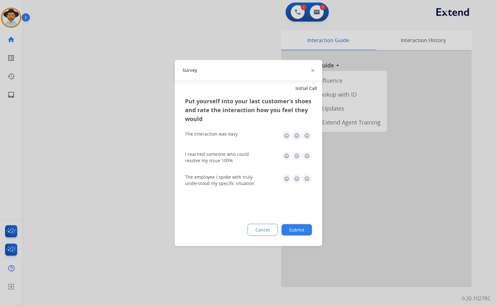
click at [302, 230] on button "Submit" at bounding box center [296, 229] width 30 height 11
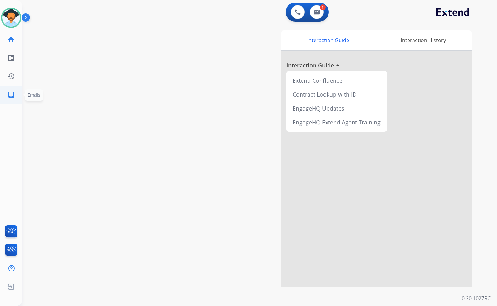
click at [11, 99] on link "inbox Emails" at bounding box center [11, 95] width 18 height 18
select select "**********"
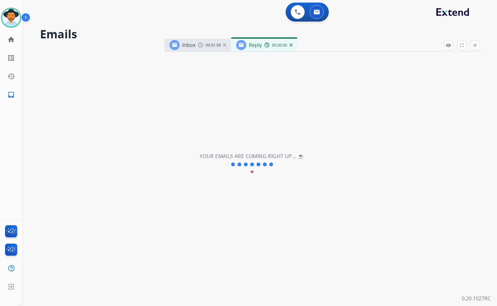
select select "**********"
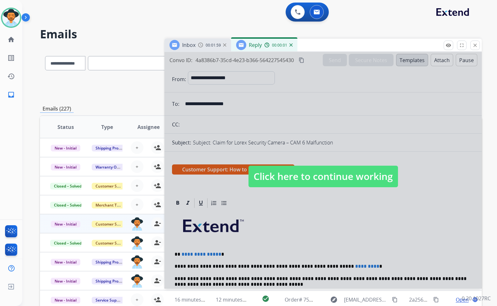
click at [337, 178] on span "Click here to continue working" at bounding box center [322, 177] width 149 height 22
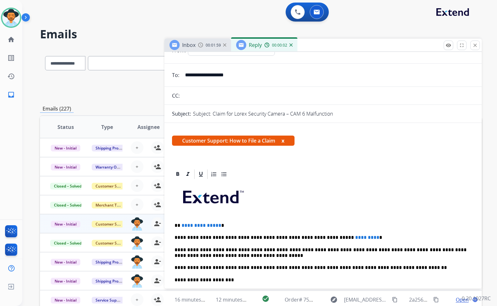
scroll to position [63, 0]
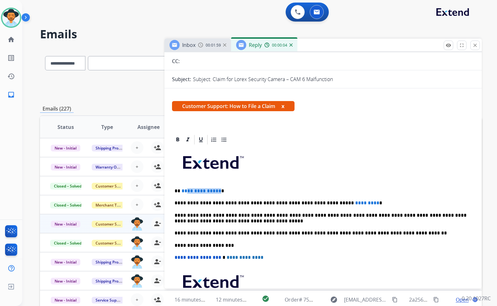
drag, startPoint x: 217, startPoint y: 191, endPoint x: 186, endPoint y: 192, distance: 30.1
click at [186, 192] on span "**********" at bounding box center [201, 191] width 40 height 5
drag, startPoint x: 347, startPoint y: 203, endPoint x: 317, endPoint y: 202, distance: 30.1
click at [317, 202] on p "**********" at bounding box center [320, 203] width 292 height 6
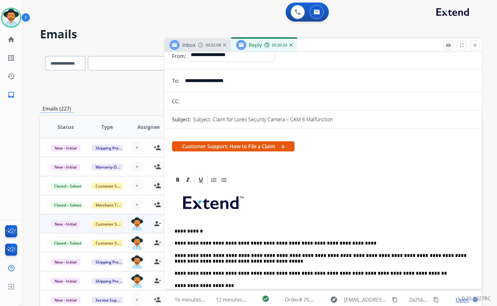
scroll to position [0, 0]
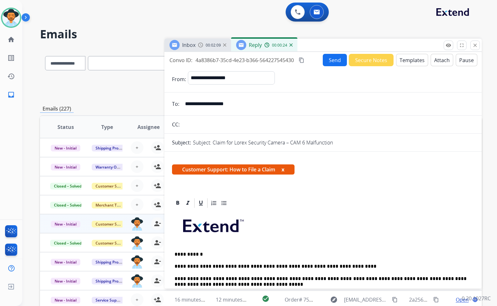
click at [324, 56] on button "Send" at bounding box center [334, 60] width 24 height 12
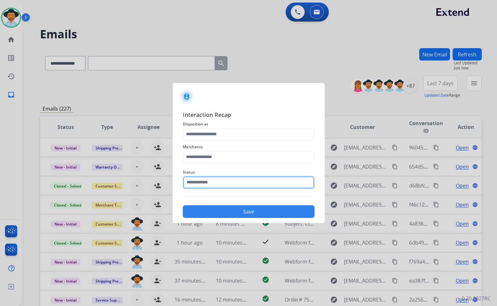
click at [227, 186] on input "text" at bounding box center [249, 182] width 132 height 13
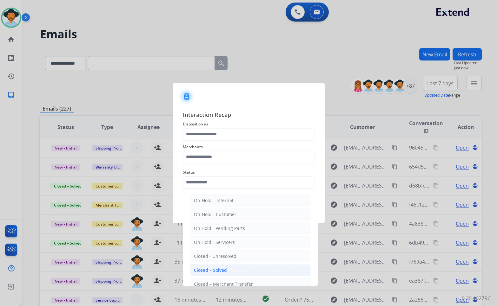
drag, startPoint x: 224, startPoint y: 269, endPoint x: 226, endPoint y: 219, distance: 50.1
click at [224, 268] on div "Closed – Solved" at bounding box center [210, 270] width 33 height 6
type input "**********"
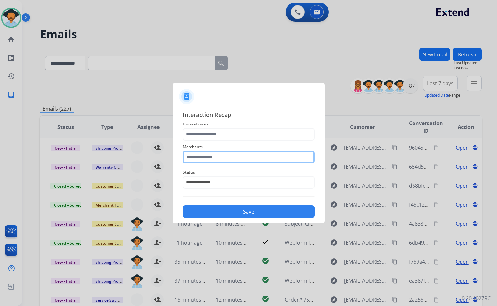
click at [241, 155] on input "text" at bounding box center [249, 157] width 132 height 13
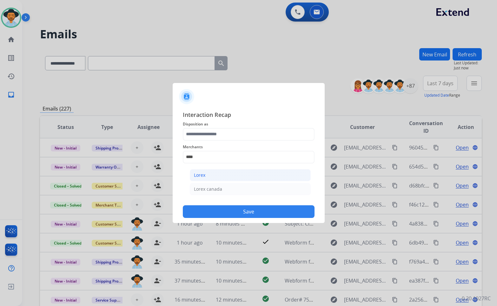
click at [224, 176] on li "Lorex" at bounding box center [250, 175] width 121 height 12
type input "*****"
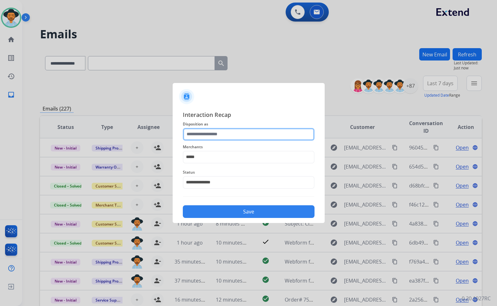
click at [242, 128] on input "text" at bounding box center [249, 134] width 132 height 13
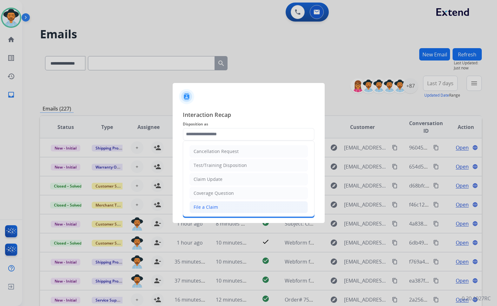
click at [218, 208] on li "File a Claim" at bounding box center [248, 207] width 118 height 12
type input "**********"
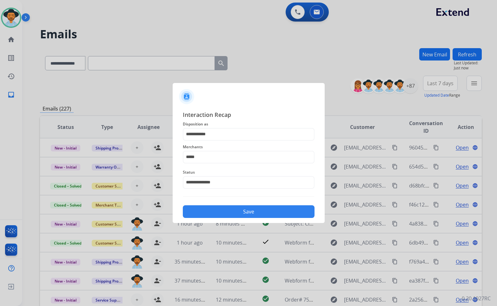
click at [238, 212] on button "Save" at bounding box center [249, 211] width 132 height 13
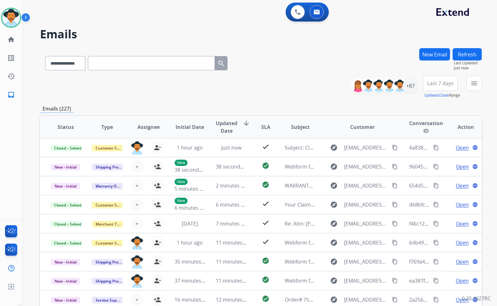
click at [474, 81] on mat-icon "menu" at bounding box center [474, 84] width 8 height 8
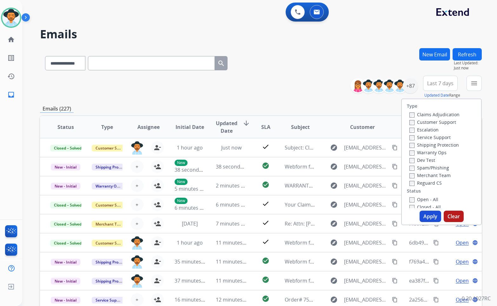
click at [441, 120] on label "Customer Support" at bounding box center [432, 122] width 47 height 6
click at [444, 146] on label "Shipping Protection" at bounding box center [433, 145] width 49 height 6
click at [430, 181] on label "Reguard CS" at bounding box center [425, 183] width 32 height 6
click at [424, 200] on label "Open - All" at bounding box center [423, 200] width 29 height 6
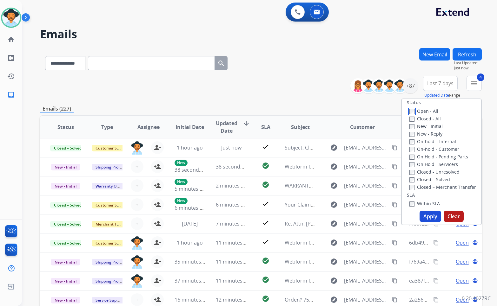
scroll to position [95, 0]
click at [438, 156] on label "On Hold - Servicers" at bounding box center [433, 158] width 49 height 6
click at [437, 150] on label "On Hold - Pending Parts" at bounding box center [438, 150] width 59 height 6
click at [439, 144] on label "On-hold - Customer" at bounding box center [434, 143] width 50 height 6
click at [437, 136] on label "On-hold – Internal" at bounding box center [432, 135] width 47 height 6
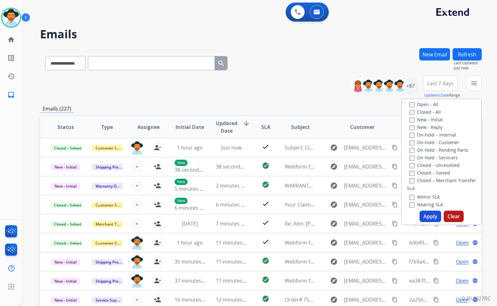
click at [434, 125] on label "New - Reply" at bounding box center [425, 127] width 33 height 6
click at [433, 117] on label "New - Initial" at bounding box center [425, 120] width 33 height 6
click at [431, 211] on button "Apply" at bounding box center [430, 216] width 22 height 11
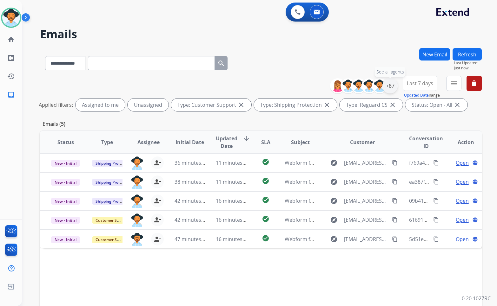
click at [394, 86] on div "+87" at bounding box center [389, 85] width 15 height 15
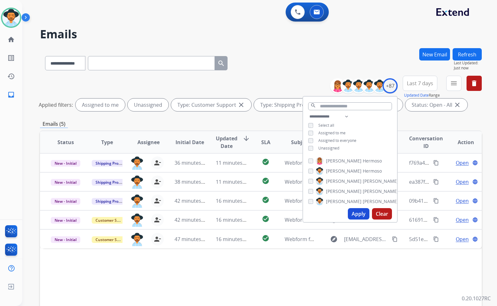
click at [330, 148] on span "Unassigned" at bounding box center [328, 148] width 21 height 5
click at [339, 194] on label "Alexis_ Martinez" at bounding box center [357, 192] width 82 height 8
click at [362, 193] on span "[PERSON_NAME]" at bounding box center [380, 191] width 36 height 6
click at [340, 201] on span "[PERSON_NAME]" at bounding box center [344, 201] width 36 height 6
click at [363, 214] on button "Apply" at bounding box center [359, 213] width 22 height 11
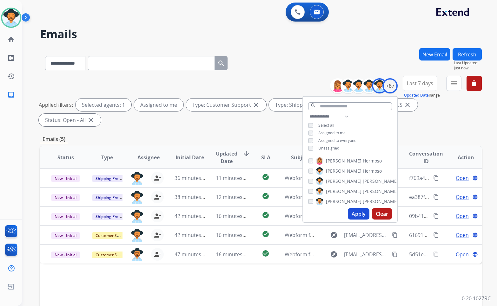
click at [243, 262] on div "Status Type Assignee Initial Date Updated Date arrow_downward SLA Subject Custo…" at bounding box center [260, 252] width 441 height 212
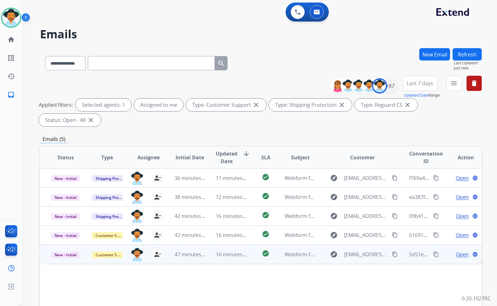
click at [455, 251] on span "Open" at bounding box center [461, 255] width 13 height 8
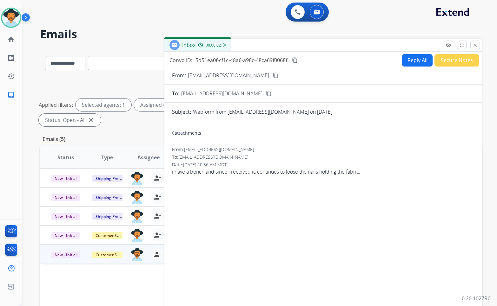
click at [272, 76] on mat-icon "content_copy" at bounding box center [275, 76] width 6 height 6
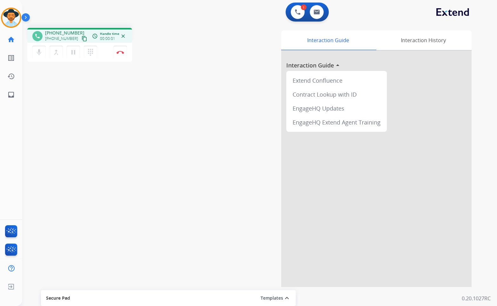
click at [81, 38] on mat-icon "content_copy" at bounding box center [84, 39] width 6 height 6
click at [115, 52] on button "Disconnect" at bounding box center [120, 52] width 13 height 13
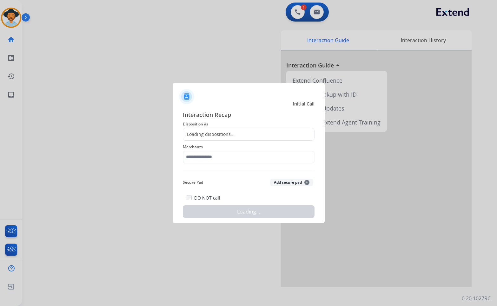
drag, startPoint x: 211, startPoint y: 164, endPoint x: 213, endPoint y: 156, distance: 8.4
click at [212, 162] on div "Merchants" at bounding box center [249, 153] width 132 height 25
click at [213, 156] on input "text" at bounding box center [249, 157] width 132 height 13
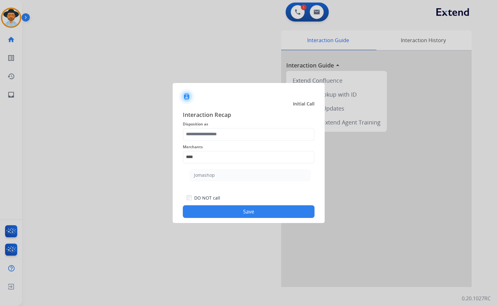
drag, startPoint x: 216, startPoint y: 173, endPoint x: 217, endPoint y: 140, distance: 33.3
click at [216, 172] on li "Jomashop" at bounding box center [250, 175] width 121 height 12
type input "********"
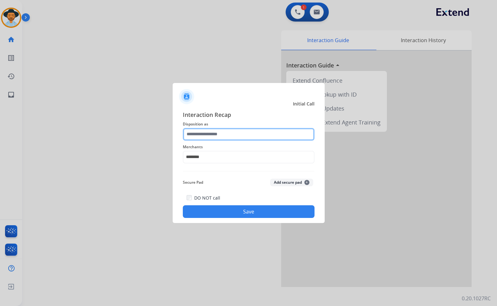
click at [220, 133] on input "text" at bounding box center [249, 134] width 132 height 13
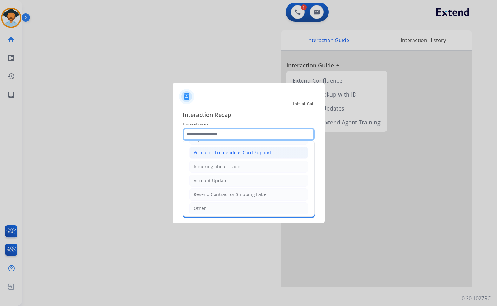
scroll to position [67, 0]
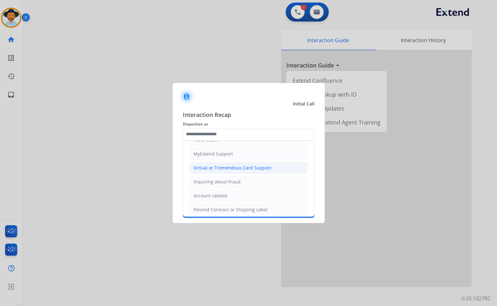
click at [231, 169] on div "Virtual or Tremendous Card Support" at bounding box center [232, 168] width 78 height 6
type input "**********"
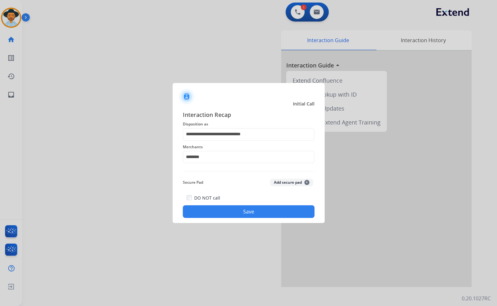
click at [245, 213] on button "Save" at bounding box center [249, 211] width 132 height 13
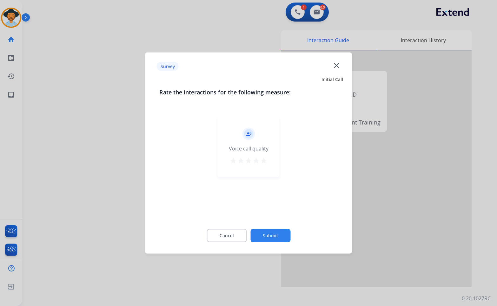
click at [283, 237] on button "Submit" at bounding box center [270, 235] width 40 height 13
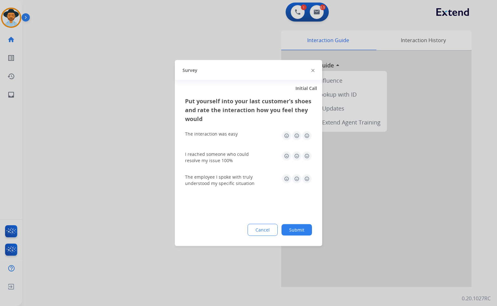
click at [301, 231] on button "Submit" at bounding box center [296, 229] width 30 height 11
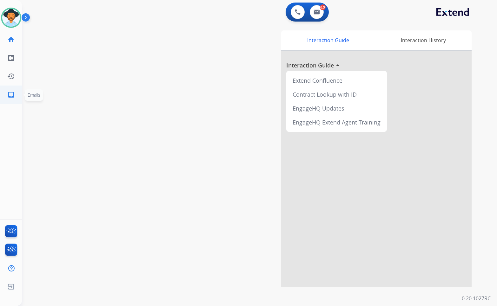
click at [10, 94] on mat-icon "inbox" at bounding box center [11, 95] width 8 height 8
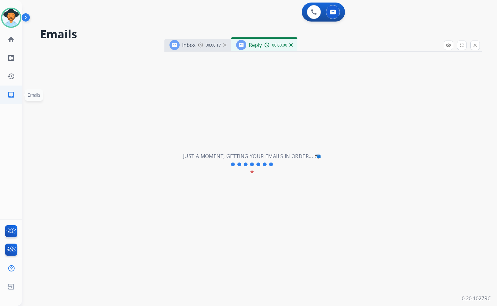
select select "**********"
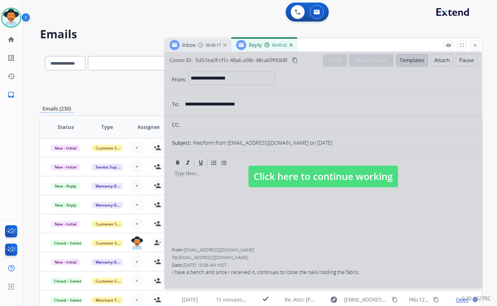
click at [276, 168] on span "Click here to continue working" at bounding box center [322, 177] width 149 height 22
select select
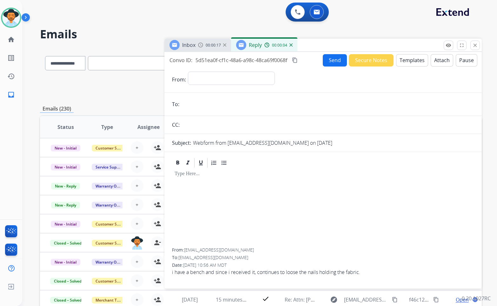
click at [290, 45] on img at bounding box center [290, 44] width 3 height 3
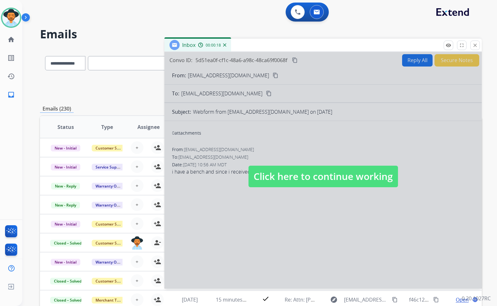
click at [292, 176] on span "Click here to continue working" at bounding box center [322, 177] width 149 height 22
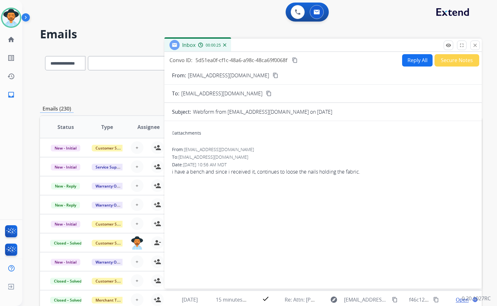
click at [478, 45] on button "close Close" at bounding box center [475, 46] width 10 height 10
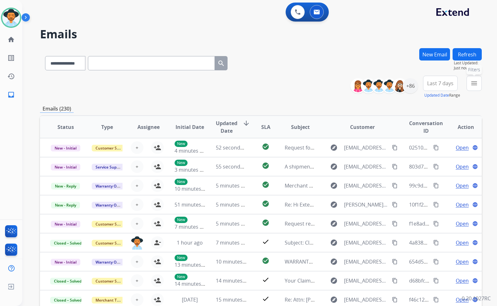
click at [475, 84] on mat-icon "menu" at bounding box center [474, 84] width 8 height 8
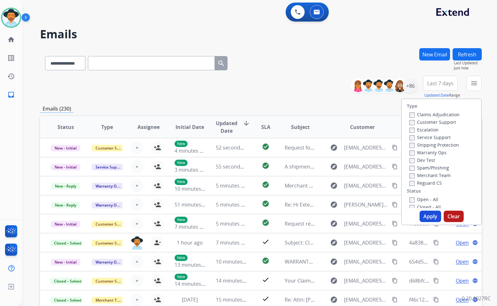
click at [437, 122] on label "Customer Support" at bounding box center [432, 122] width 47 height 6
click at [435, 149] on div "Warranty Ops" at bounding box center [434, 153] width 50 height 8
click at [434, 146] on label "Shipping Protection" at bounding box center [433, 145] width 49 height 6
click at [432, 184] on label "Reguard CS" at bounding box center [425, 183] width 32 height 6
click at [429, 200] on label "Open - All" at bounding box center [423, 200] width 29 height 6
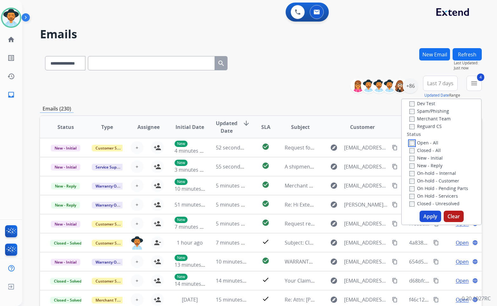
scroll to position [95, 0]
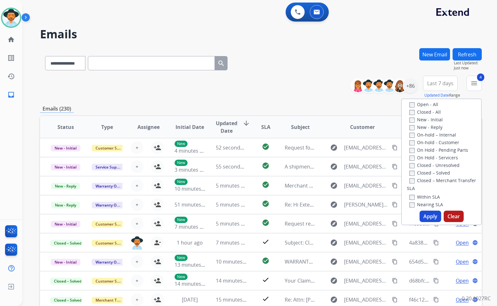
drag, startPoint x: 437, startPoint y: 157, endPoint x: 440, endPoint y: 147, distance: 10.7
click at [437, 157] on label "On Hold - Servicers" at bounding box center [433, 158] width 49 height 6
click at [440, 147] on div "On Hold - Pending Parts" at bounding box center [442, 150] width 67 height 8
click at [440, 149] on label "On Hold - Pending Parts" at bounding box center [438, 150] width 59 height 6
drag, startPoint x: 438, startPoint y: 145, endPoint x: 438, endPoint y: 137, distance: 7.3
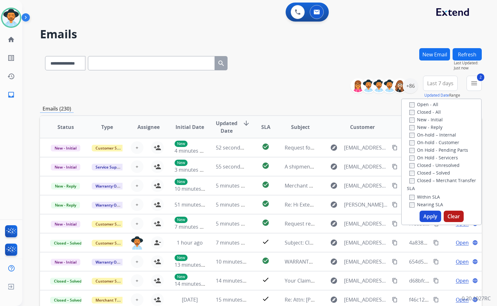
click at [438, 144] on label "On-hold - Customer" at bounding box center [434, 143] width 50 height 6
click at [438, 134] on label "On-hold – Internal" at bounding box center [432, 135] width 47 height 6
click at [434, 127] on label "New - Reply" at bounding box center [425, 127] width 33 height 6
drag, startPoint x: 431, startPoint y: 120, endPoint x: 430, endPoint y: 138, distance: 18.7
click at [430, 119] on label "New - Initial" at bounding box center [425, 120] width 33 height 6
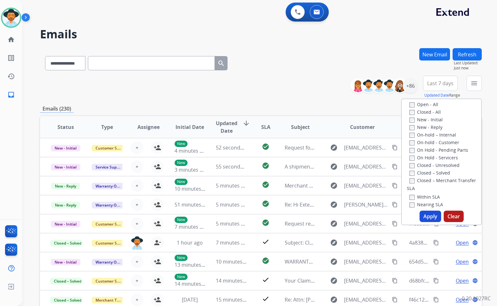
click at [426, 216] on button "Apply" at bounding box center [430, 216] width 22 height 11
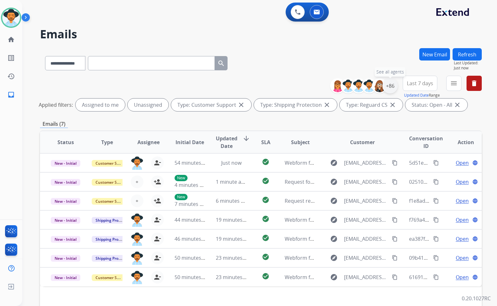
click at [390, 88] on div "+86" at bounding box center [389, 85] width 15 height 15
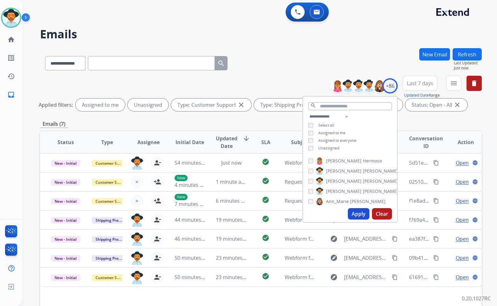
click at [329, 149] on span "Unassigned" at bounding box center [328, 148] width 21 height 5
click at [338, 192] on span "[PERSON_NAME]" at bounding box center [344, 191] width 36 height 6
click at [356, 211] on button "Apply" at bounding box center [359, 213] width 22 height 11
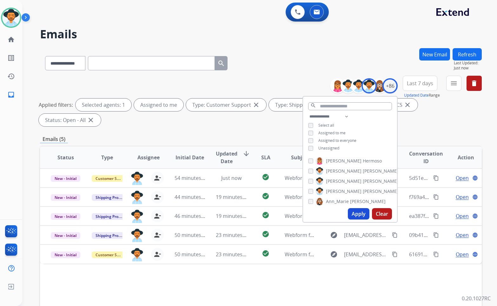
click at [223, 271] on div "Status Type Assignee Initial Date Updated Date arrow_downward SLA Subject Custo…" at bounding box center [260, 252] width 441 height 212
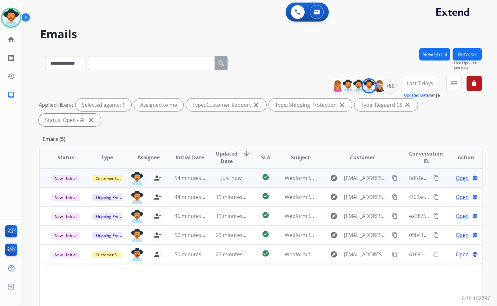
click at [455, 174] on span "Open" at bounding box center [461, 178] width 13 height 8
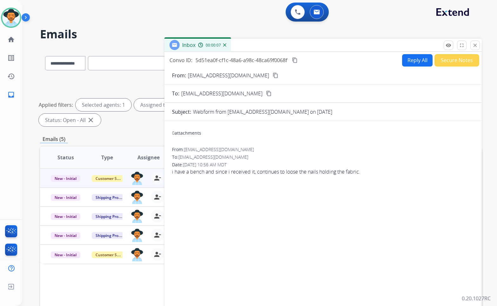
click at [441, 61] on button "Secure Notes" at bounding box center [456, 60] width 45 height 12
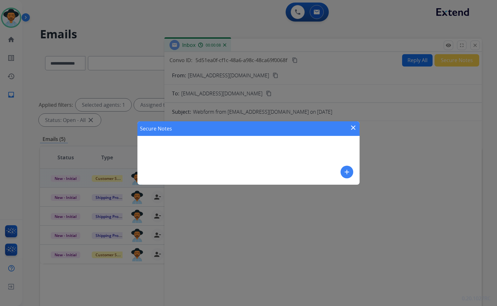
click at [345, 175] on mat-icon "add" at bounding box center [347, 172] width 8 height 8
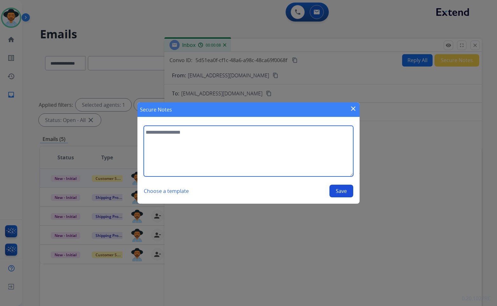
drag, startPoint x: 345, startPoint y: 175, endPoint x: 335, endPoint y: 165, distance: 13.7
click at [336, 168] on textarea at bounding box center [248, 151] width 209 height 51
type textarea "*"
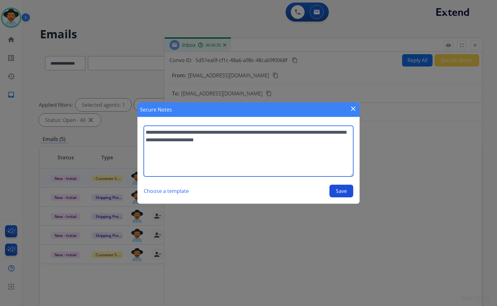
type textarea "**********"
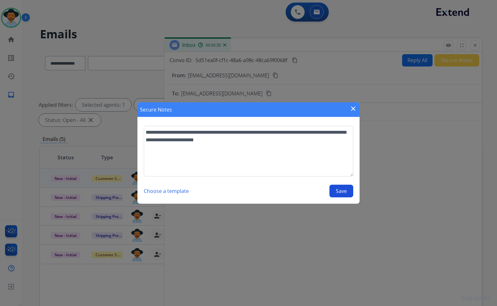
click at [333, 187] on button "Save" at bounding box center [341, 191] width 24 height 13
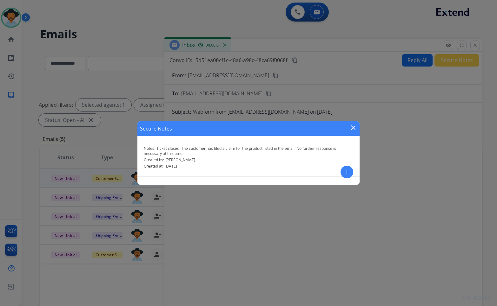
click at [350, 126] on mat-icon "close" at bounding box center [353, 128] width 8 height 8
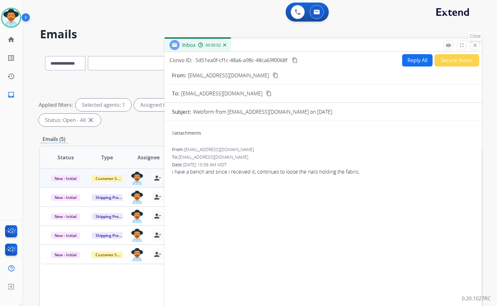
click at [476, 46] on mat-icon "close" at bounding box center [475, 45] width 6 height 6
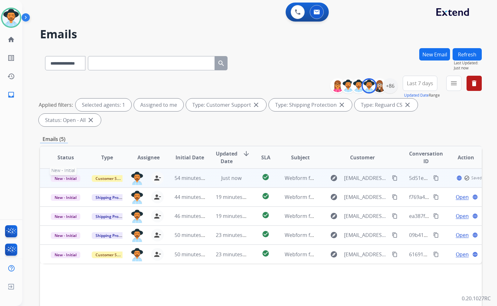
click at [69, 175] on span "New - Initial" at bounding box center [65, 178] width 29 height 7
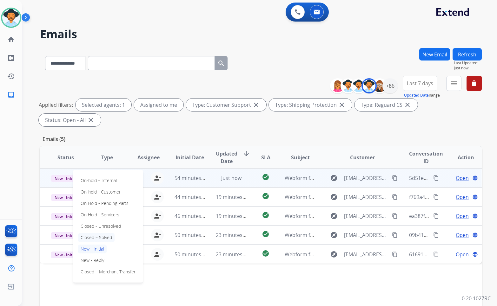
click at [98, 233] on p "Closed – Solved" at bounding box center [96, 237] width 36 height 9
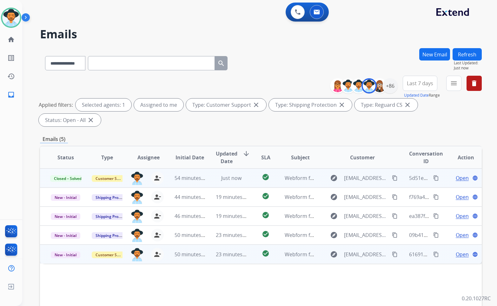
click at [459, 251] on span "Open" at bounding box center [461, 255] width 13 height 8
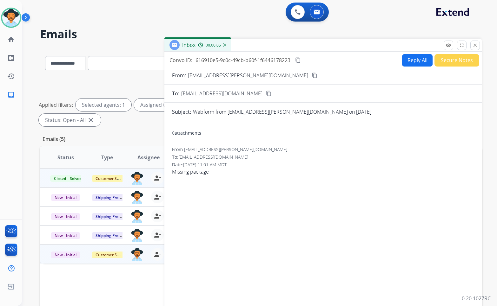
click at [250, 76] on div "From: Buffer.charles@icloud.com content_copy" at bounding box center [322, 76] width 317 height 8
click at [311, 75] on mat-icon "content_copy" at bounding box center [314, 76] width 6 height 6
click at [444, 62] on button "Secure Notes" at bounding box center [456, 60] width 45 height 12
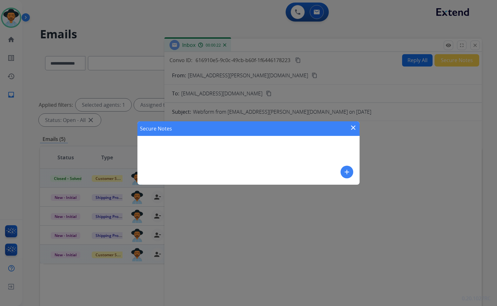
click at [335, 169] on div "Secure Notes close add" at bounding box center [248, 152] width 222 height 63
click at [348, 170] on mat-icon "add" at bounding box center [347, 172] width 8 height 8
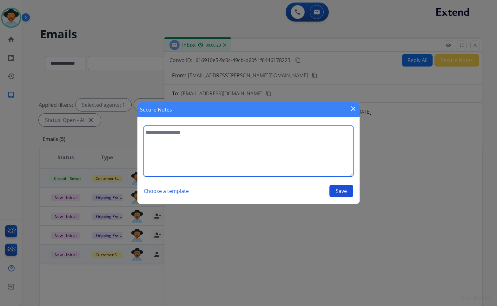
click at [329, 153] on textarea at bounding box center [248, 151] width 209 height 51
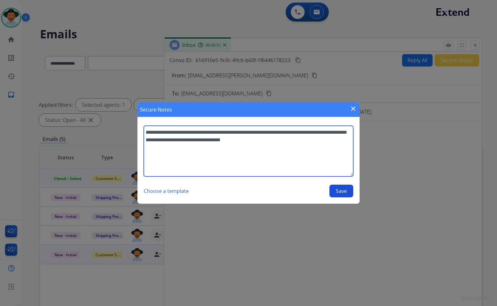
type textarea "**********"
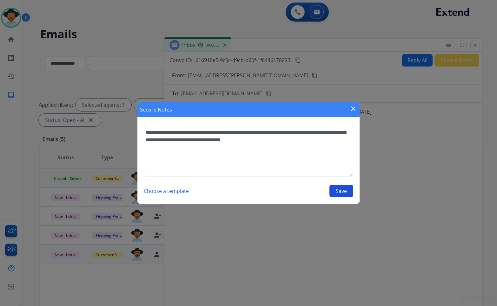
click at [341, 193] on button "Save" at bounding box center [341, 191] width 24 height 13
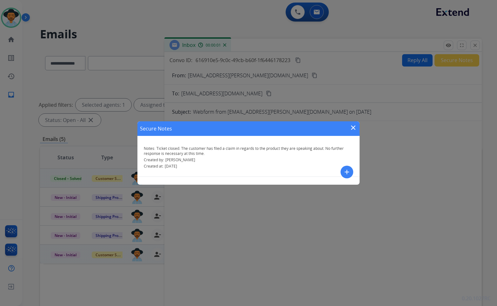
click at [352, 129] on mat-icon "close" at bounding box center [353, 128] width 8 height 8
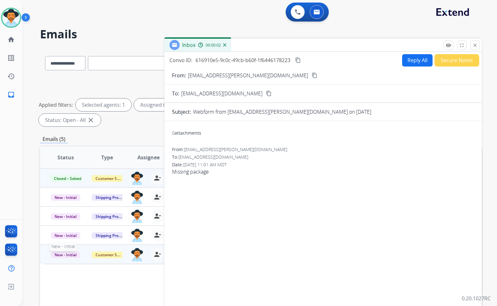
click at [66, 252] on span "New - Initial" at bounding box center [65, 255] width 29 height 7
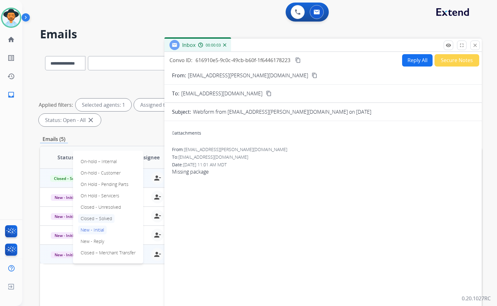
click at [97, 214] on p "Closed – Solved" at bounding box center [96, 218] width 36 height 9
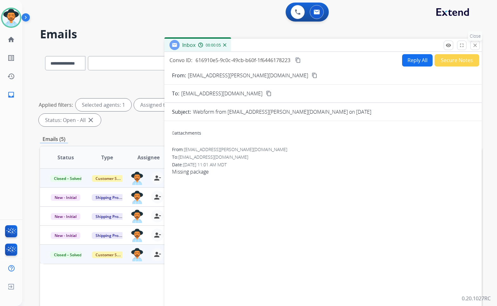
click at [476, 45] on mat-icon "close" at bounding box center [475, 45] width 6 height 6
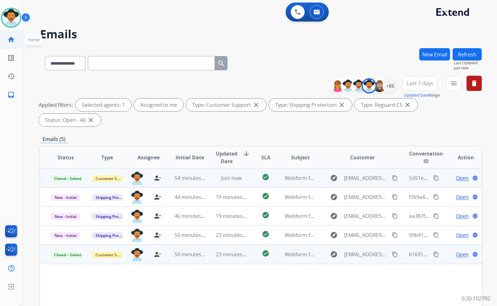
click at [10, 39] on mat-icon "home" at bounding box center [11, 40] width 8 height 8
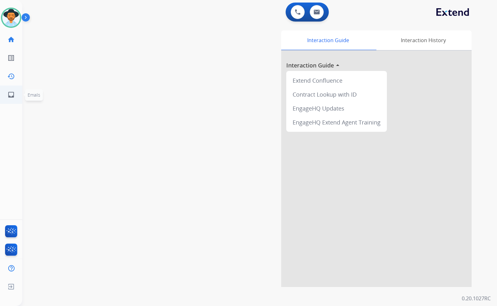
click at [12, 93] on mat-icon "inbox" at bounding box center [11, 95] width 8 height 8
select select "**********"
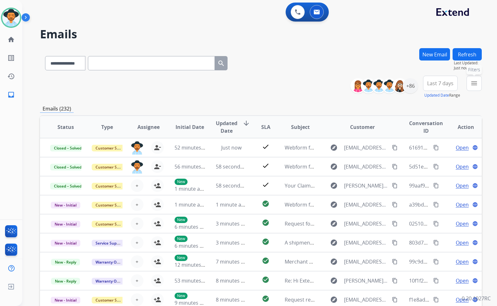
click at [468, 80] on button "menu Filters" at bounding box center [473, 83] width 15 height 15
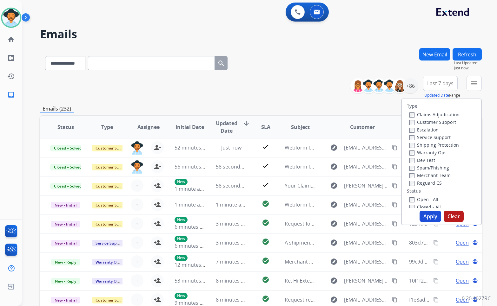
click at [425, 122] on label "Customer Support" at bounding box center [432, 122] width 47 height 6
click at [426, 143] on label "Shipping Protection" at bounding box center [433, 145] width 49 height 6
click at [416, 183] on label "Reguard CS" at bounding box center [425, 183] width 32 height 6
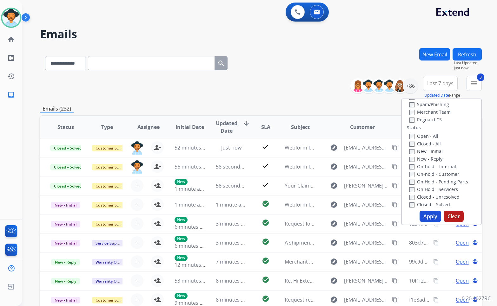
click at [429, 138] on label "Open - All" at bounding box center [423, 136] width 29 height 6
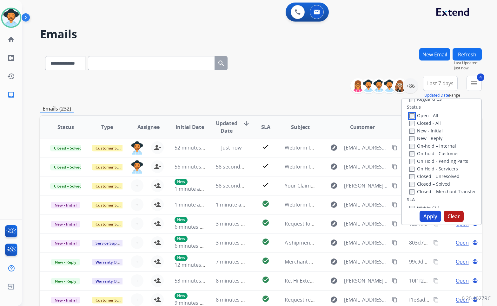
scroll to position [95, 0]
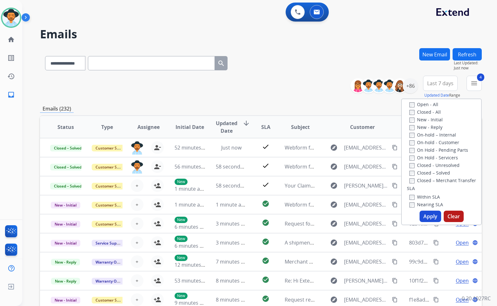
click at [430, 159] on label "On Hold - Servicers" at bounding box center [433, 158] width 49 height 6
click at [433, 148] on label "On Hold - Pending Parts" at bounding box center [438, 150] width 59 height 6
click at [433, 142] on label "On-hold - Customer" at bounding box center [434, 143] width 50 height 6
click at [433, 136] on label "On-hold – Internal" at bounding box center [432, 135] width 47 height 6
click at [431, 127] on label "New - Reply" at bounding box center [425, 127] width 33 height 6
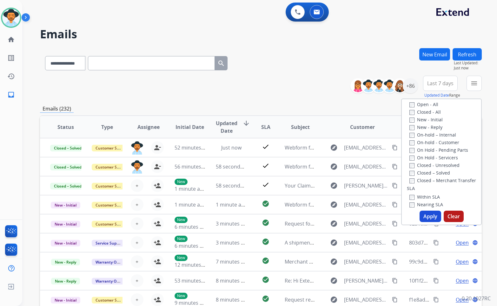
click at [429, 120] on label "New - Initial" at bounding box center [425, 120] width 33 height 6
click at [430, 212] on button "Apply" at bounding box center [430, 216] width 22 height 11
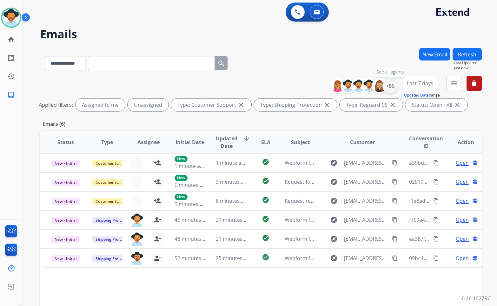
click at [390, 86] on div "+86" at bounding box center [389, 85] width 15 height 15
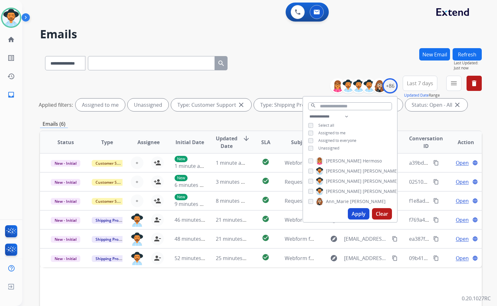
click at [335, 149] on span "Unassigned" at bounding box center [328, 148] width 21 height 5
click at [337, 190] on span "[PERSON_NAME]" at bounding box center [344, 191] width 36 height 6
click at [358, 216] on button "Apply" at bounding box center [359, 213] width 22 height 11
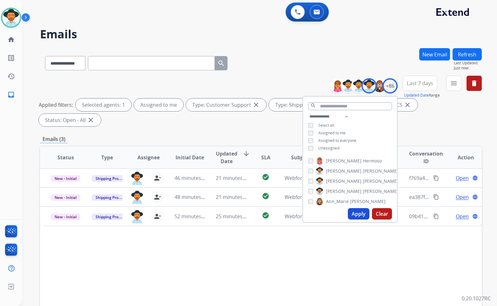
drag, startPoint x: 432, startPoint y: 242, endPoint x: 446, endPoint y: 233, distance: 16.4
click at [432, 242] on div "Status Type Assignee Initial Date Updated Date arrow_downward SLA Subject Custo…" at bounding box center [260, 252] width 441 height 212
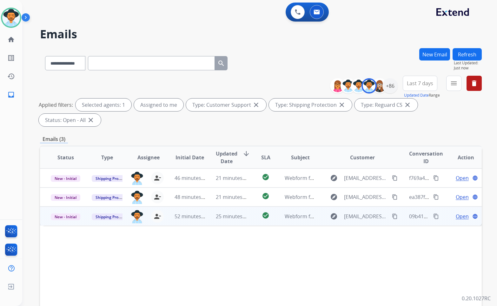
click at [457, 213] on span "Open" at bounding box center [461, 217] width 13 height 8
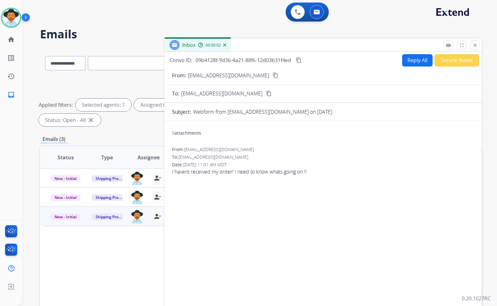
click at [272, 75] on mat-icon "content_copy" at bounding box center [275, 76] width 6 height 6
click at [300, 61] on mat-icon "content_copy" at bounding box center [299, 60] width 6 height 6
click at [227, 170] on span "I havent received my order! I need to know whats going on !!" at bounding box center [323, 172] width 302 height 8
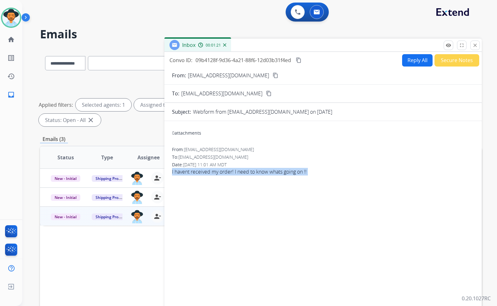
copy app-emails-table "I havent received my order! I need to know whats going on !! remove_red_eye Log…"
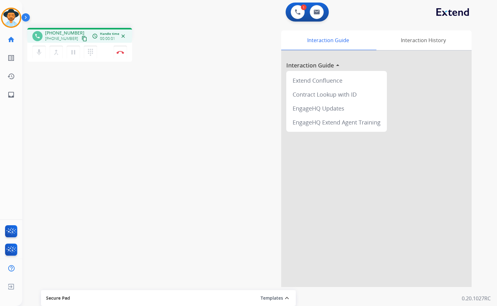
click at [81, 38] on mat-icon "content_copy" at bounding box center [84, 39] width 6 height 6
click at [125, 52] on button "Disconnect" at bounding box center [120, 52] width 13 height 13
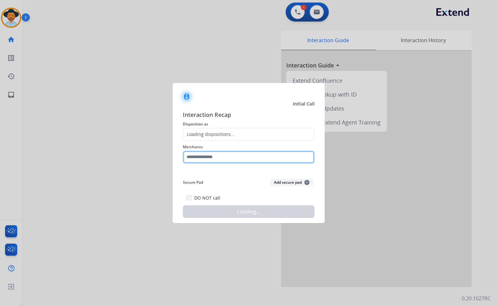
click at [222, 161] on input "text" at bounding box center [249, 157] width 132 height 13
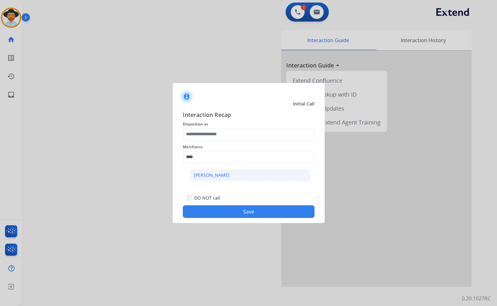
click at [223, 177] on div "[PERSON_NAME]" at bounding box center [212, 175] width 36 height 6
type input "**********"
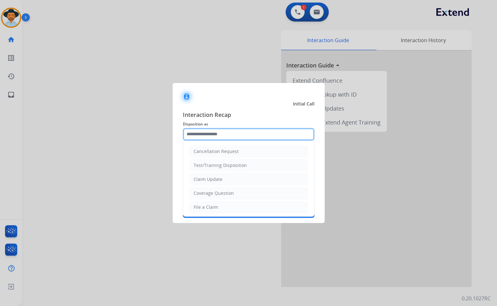
click at [225, 136] on input "text" at bounding box center [249, 134] width 132 height 13
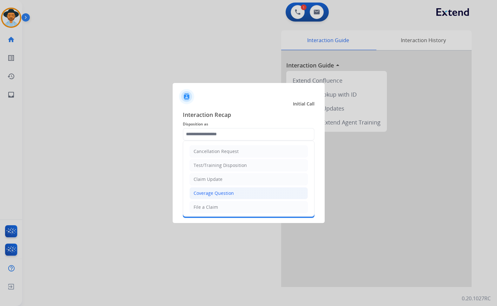
click at [212, 191] on div "Coverage Question" at bounding box center [213, 193] width 40 height 6
type input "**********"
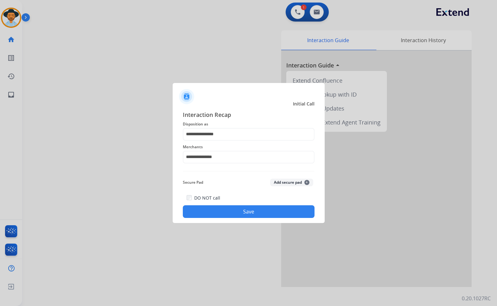
click at [242, 213] on button "Save" at bounding box center [249, 211] width 132 height 13
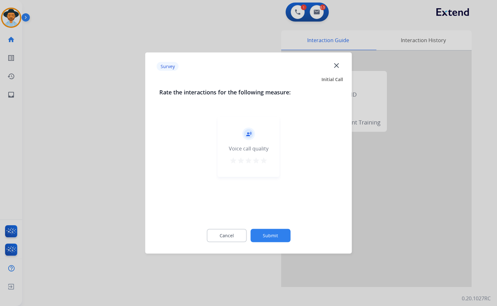
click at [278, 238] on button "Submit" at bounding box center [270, 235] width 40 height 13
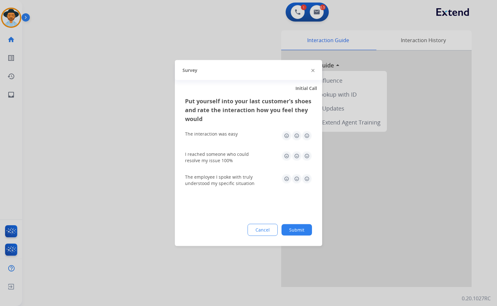
click at [298, 231] on button "Submit" at bounding box center [296, 229] width 30 height 11
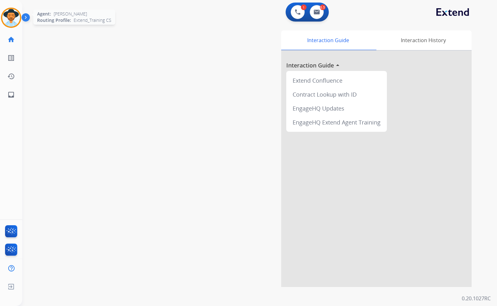
click at [10, 15] on img at bounding box center [11, 18] width 18 height 18
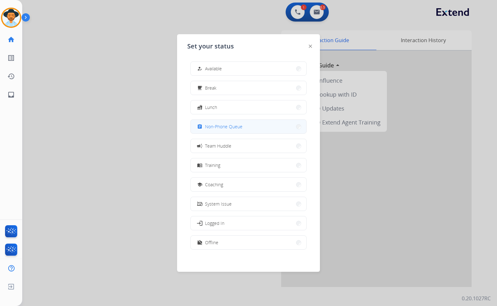
click at [228, 126] on span "Non-Phone Queue" at bounding box center [223, 126] width 37 height 7
click at [148, 111] on div "swap_horiz Break voice bridge close_fullscreen Connect 3-Way Call merge_type Se…" at bounding box center [251, 155] width 459 height 264
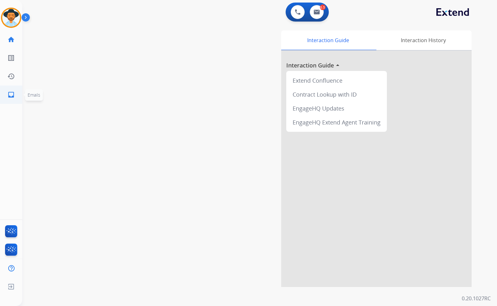
drag, startPoint x: 16, startPoint y: 85, endPoint x: 15, endPoint y: 93, distance: 8.7
click at [16, 85] on li "history Interaction Log Interaction Log" at bounding box center [11, 77] width 18 height 18
click at [15, 93] on mat-icon "inbox" at bounding box center [11, 95] width 8 height 8
select select "**********"
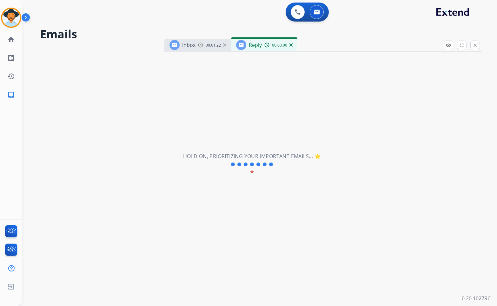
select select "**********"
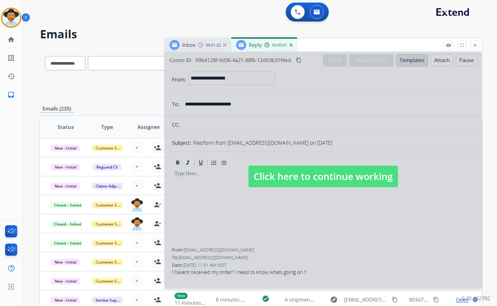
click at [268, 179] on span "Click here to continue working" at bounding box center [322, 177] width 149 height 22
select select
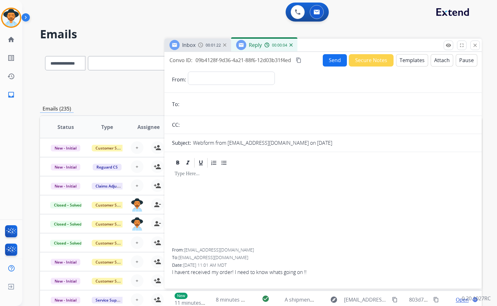
click at [289, 46] on div "00:00:04" at bounding box center [278, 45] width 28 height 6
click at [289, 44] on img at bounding box center [290, 44] width 3 height 3
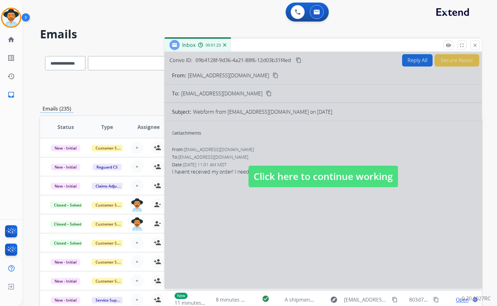
click at [302, 173] on span "Click here to continue working" at bounding box center [322, 177] width 149 height 22
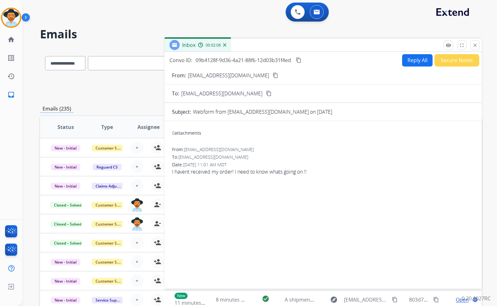
click at [413, 58] on button "Reply All" at bounding box center [417, 60] width 30 height 12
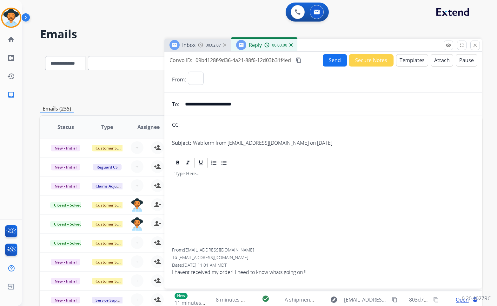
select select "**********"
click at [414, 62] on button "Templates" at bounding box center [412, 60] width 32 height 12
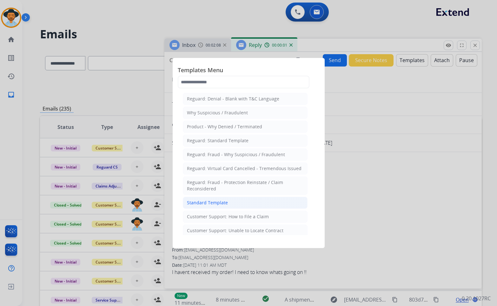
click at [238, 206] on li "Standard Template" at bounding box center [245, 203] width 125 height 12
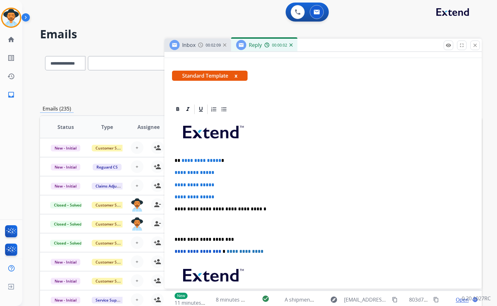
scroll to position [95, 0]
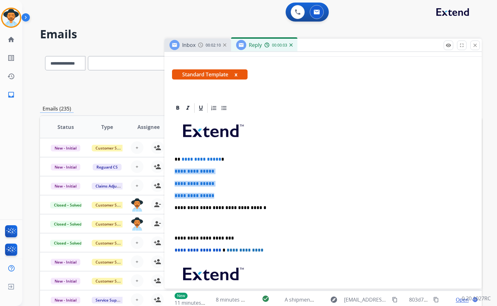
drag, startPoint x: 224, startPoint y: 192, endPoint x: 175, endPoint y: 170, distance: 53.9
click at [175, 170] on div "**********" at bounding box center [323, 223] width 302 height 218
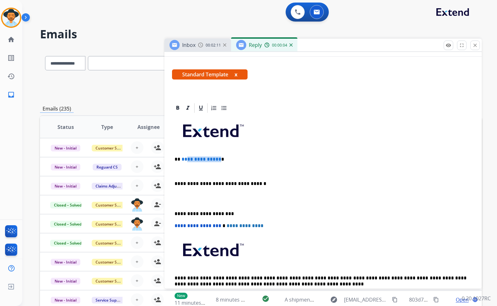
drag, startPoint x: 218, startPoint y: 159, endPoint x: 410, endPoint y: 147, distance: 192.6
click at [183, 159] on p "**********" at bounding box center [320, 160] width 292 height 6
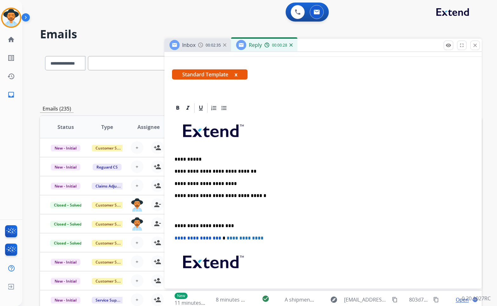
click at [250, 185] on p "**********" at bounding box center [320, 184] width 292 height 6
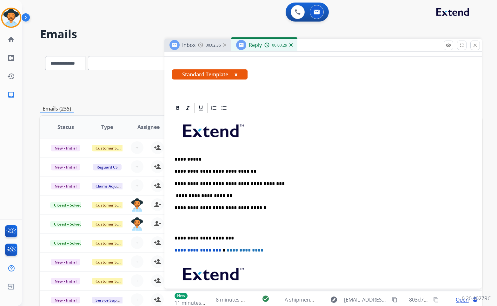
click at [177, 196] on p "**********" at bounding box center [320, 196] width 292 height 6
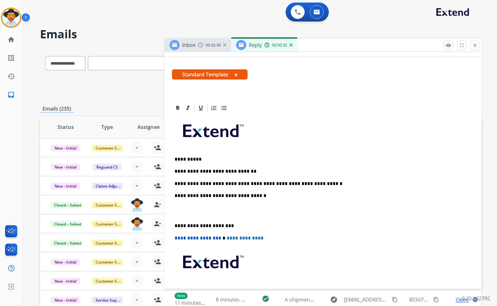
click at [370, 188] on div "**********" at bounding box center [323, 217] width 302 height 206
click at [366, 186] on p "**********" at bounding box center [320, 184] width 292 height 6
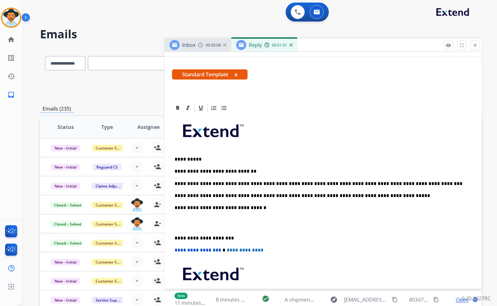
click at [235, 225] on p at bounding box center [322, 224] width 297 height 12
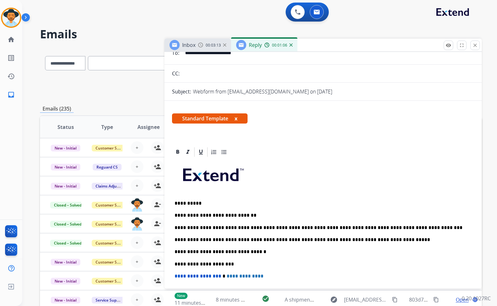
scroll to position [0, 0]
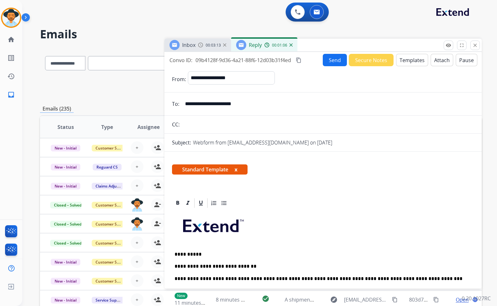
click at [338, 61] on button "Send" at bounding box center [334, 60] width 24 height 12
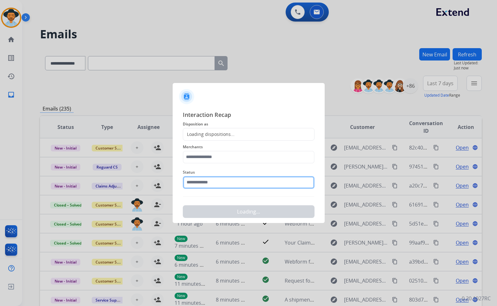
click at [207, 179] on input "text" at bounding box center [249, 182] width 132 height 13
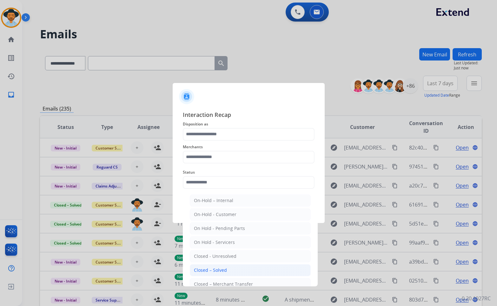
click at [212, 269] on div "Closed – Solved" at bounding box center [210, 270] width 33 height 6
type input "**********"
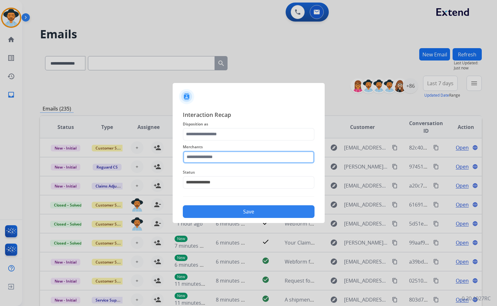
click at [225, 155] on input "text" at bounding box center [249, 157] width 132 height 13
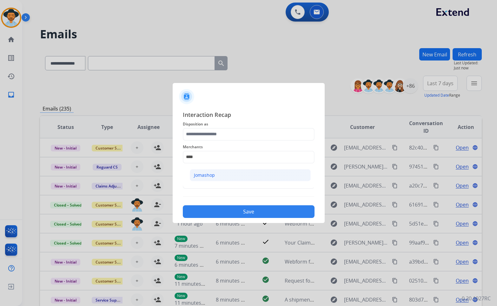
click at [243, 175] on li "Jomashop" at bounding box center [250, 175] width 121 height 12
type input "********"
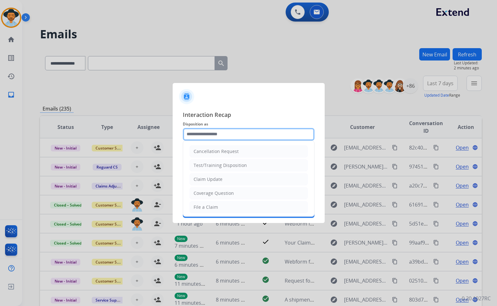
click at [243, 137] on input "text" at bounding box center [249, 134] width 132 height 13
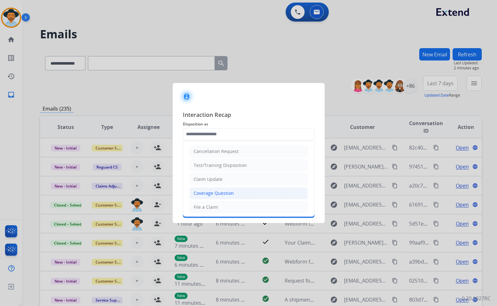
click at [221, 196] on div "Coverage Question" at bounding box center [213, 193] width 40 height 6
type input "**********"
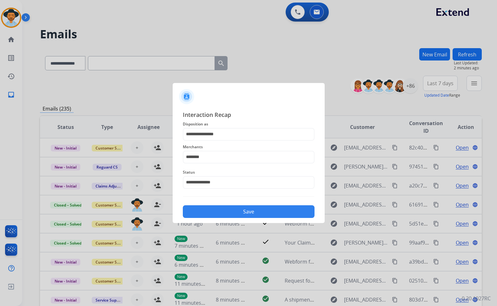
click at [237, 213] on button "Save" at bounding box center [249, 211] width 132 height 13
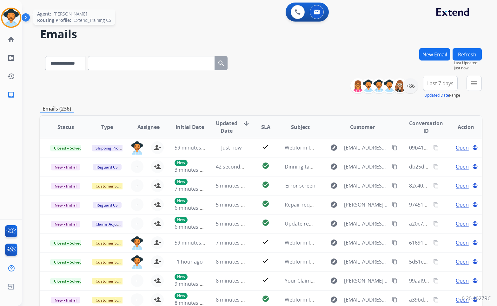
click at [15, 15] on img at bounding box center [11, 18] width 18 height 18
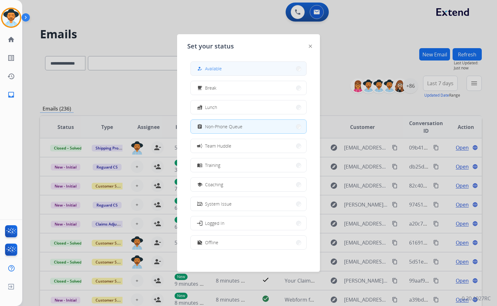
click at [232, 69] on button "how_to_reg Available" at bounding box center [248, 69] width 115 height 14
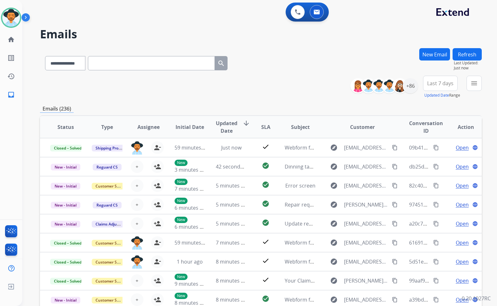
click at [116, 81] on div "**********" at bounding box center [260, 87] width 441 height 23
click at [466, 84] on div "menu Filters Type Claims Adjudication Customer Support Escalation Service Suppo…" at bounding box center [473, 87] width 15 height 23
click at [470, 88] on button "menu Filters" at bounding box center [473, 83] width 15 height 15
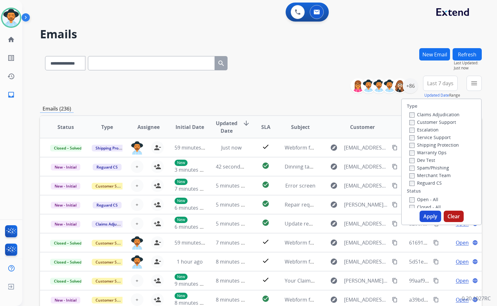
click at [448, 122] on label "Customer Support" at bounding box center [432, 122] width 47 height 6
click at [448, 147] on label "Shipping Protection" at bounding box center [433, 145] width 49 height 6
click at [437, 185] on label "Reguard CS" at bounding box center [425, 183] width 32 height 6
click at [433, 201] on label "Open - All" at bounding box center [423, 200] width 29 height 6
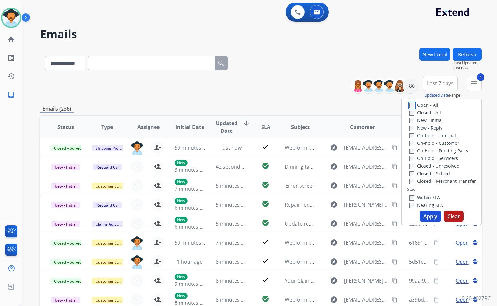
scroll to position [95, 0]
click at [437, 157] on label "On Hold - Servicers" at bounding box center [433, 158] width 49 height 6
click at [437, 151] on label "On Hold - Pending Parts" at bounding box center [438, 150] width 59 height 6
drag, startPoint x: 438, startPoint y: 143, endPoint x: 439, endPoint y: 133, distance: 9.9
click at [438, 143] on label "On-hold - Customer" at bounding box center [434, 143] width 50 height 6
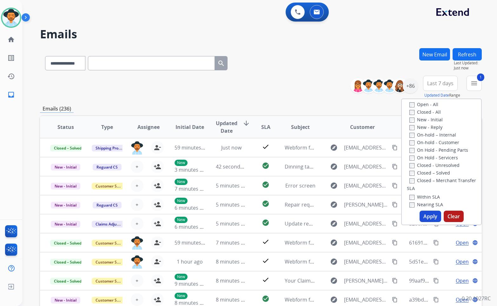
click at [439, 133] on label "On-hold – Internal" at bounding box center [432, 135] width 47 height 6
click at [437, 127] on label "New - Reply" at bounding box center [425, 127] width 33 height 6
click at [433, 120] on label "New - Initial" at bounding box center [425, 120] width 33 height 6
click at [432, 219] on button "Apply" at bounding box center [430, 216] width 22 height 11
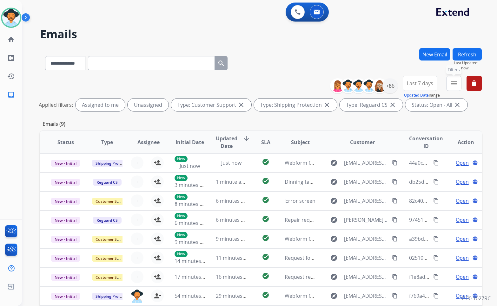
click at [453, 82] on mat-icon "menu" at bounding box center [454, 84] width 8 height 8
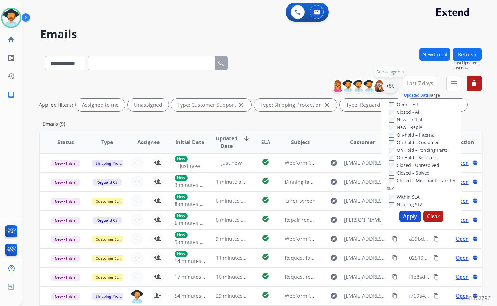
click at [394, 88] on div "+86" at bounding box center [389, 85] width 15 height 15
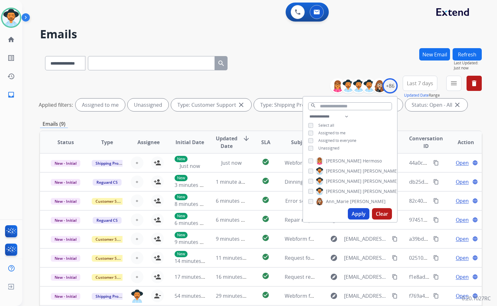
click at [387, 59] on div "**********" at bounding box center [260, 62] width 441 height 28
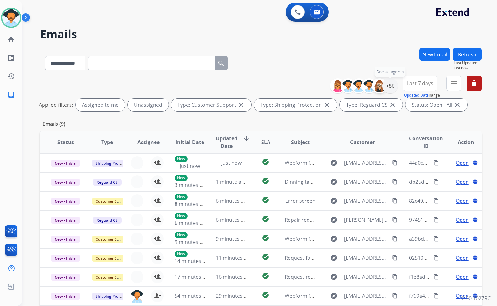
click at [381, 81] on img at bounding box center [379, 86] width 13 height 13
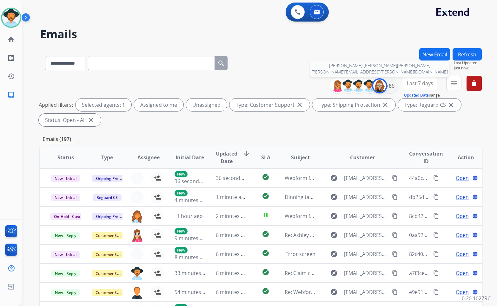
click at [381, 88] on img at bounding box center [379, 86] width 13 height 13
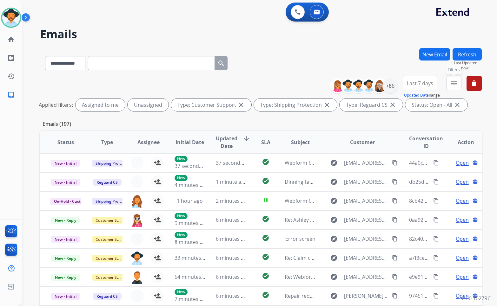
click at [450, 84] on mat-icon "menu" at bounding box center [454, 84] width 8 height 8
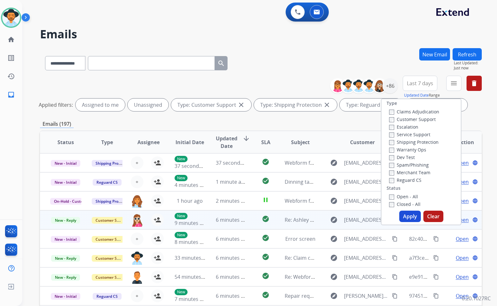
scroll to position [0, 0]
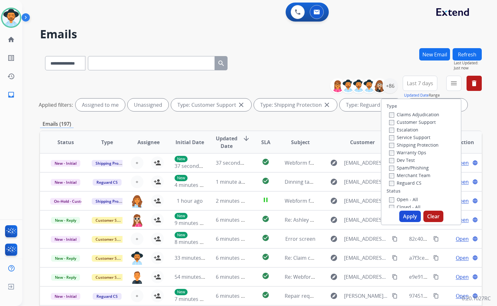
click at [412, 218] on button "Apply" at bounding box center [410, 216] width 22 height 11
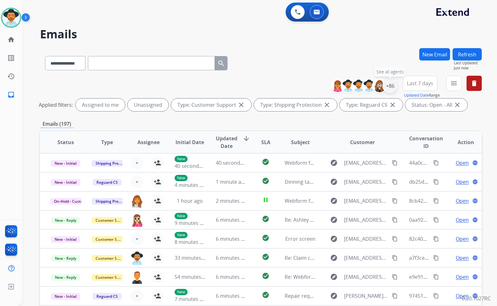
click at [388, 88] on div "+86" at bounding box center [389, 85] width 15 height 15
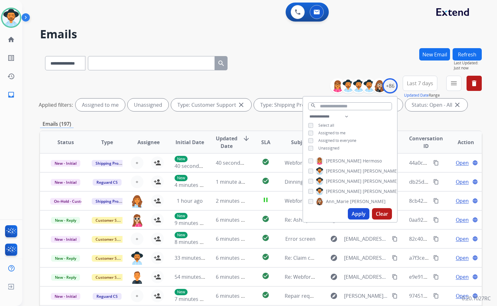
click at [324, 147] on span "Unassigned" at bounding box center [328, 148] width 21 height 5
click at [333, 192] on span "[PERSON_NAME]" at bounding box center [344, 191] width 36 height 6
click at [357, 215] on button "Apply" at bounding box center [359, 213] width 22 height 11
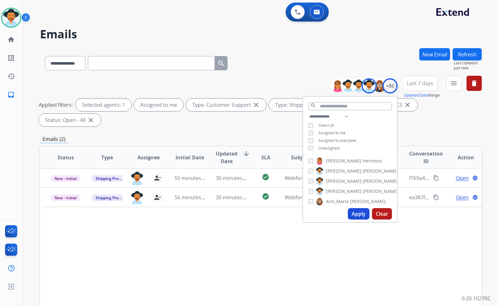
click at [217, 225] on div "Status Type Assignee Initial Date Updated Date arrow_downward SLA Subject Custo…" at bounding box center [260, 252] width 441 height 212
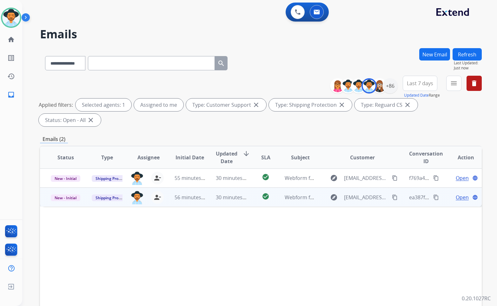
click at [455, 194] on span "Open" at bounding box center [461, 198] width 13 height 8
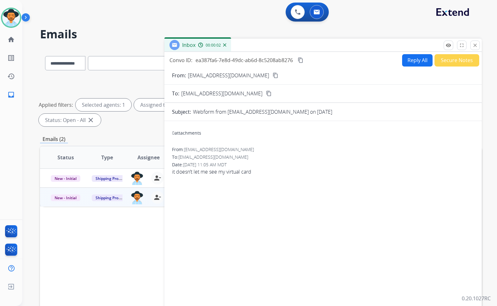
click at [272, 76] on mat-icon "content_copy" at bounding box center [275, 76] width 6 height 6
drag, startPoint x: 302, startPoint y: 60, endPoint x: 243, endPoint y: 79, distance: 62.9
click at [302, 61] on mat-icon "content_copy" at bounding box center [300, 60] width 6 height 6
click at [461, 62] on button "Secure Notes" at bounding box center [456, 60] width 45 height 12
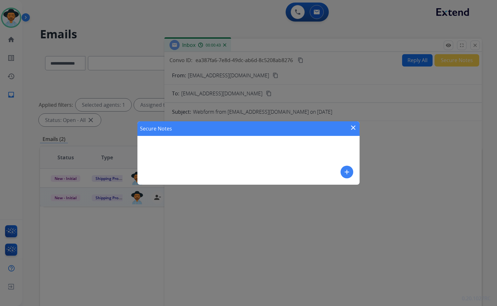
click at [345, 168] on div "Secure Notes close add" at bounding box center [248, 152] width 222 height 63
click at [345, 168] on button "add" at bounding box center [346, 172] width 13 height 13
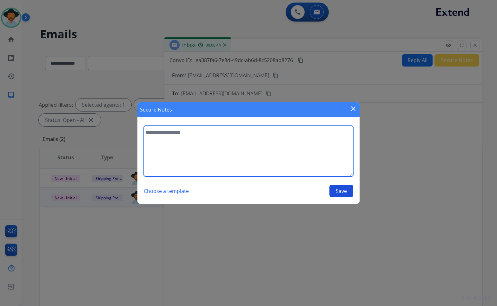
click at [297, 154] on textarea at bounding box center [248, 151] width 209 height 51
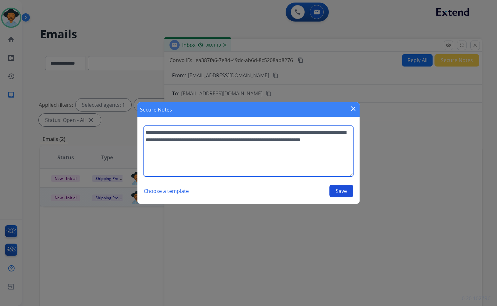
type textarea "**********"
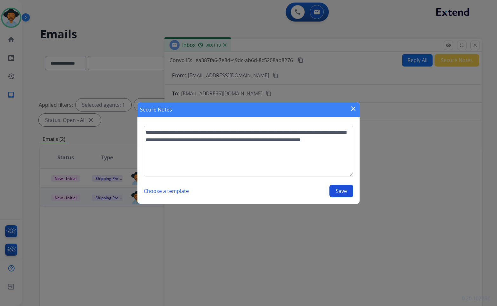
click at [346, 190] on button "Save" at bounding box center [341, 191] width 24 height 13
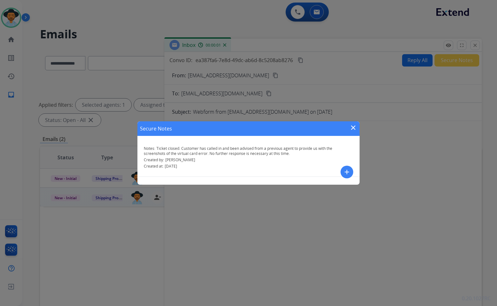
click at [353, 127] on mat-icon "close" at bounding box center [353, 128] width 8 height 8
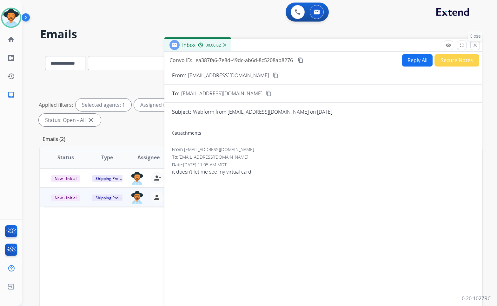
click at [477, 46] on mat-icon "close" at bounding box center [475, 45] width 6 height 6
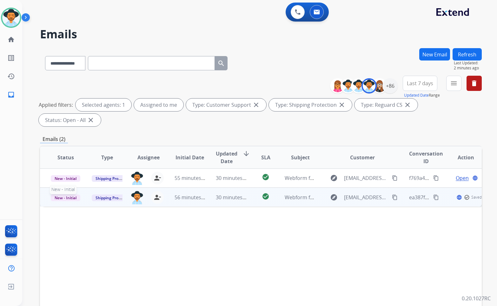
click at [64, 195] on span "New - Initial" at bounding box center [65, 198] width 29 height 7
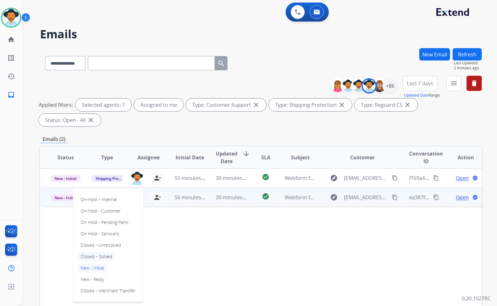
click at [89, 252] on p "Closed – Solved" at bounding box center [96, 256] width 36 height 9
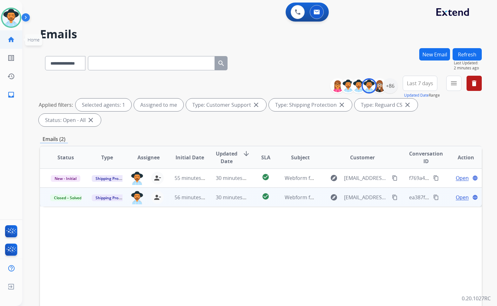
click at [16, 39] on link "home Home" at bounding box center [11, 40] width 18 height 18
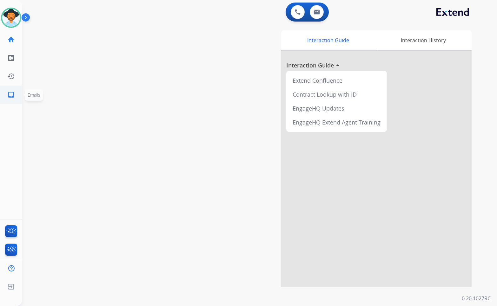
click at [10, 97] on mat-icon "inbox" at bounding box center [11, 95] width 8 height 8
select select "**********"
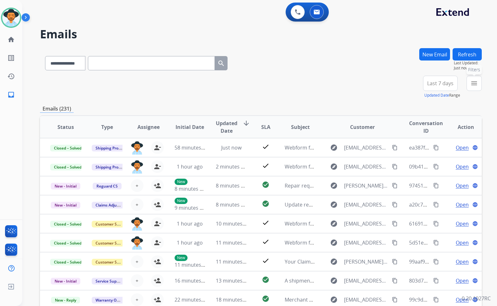
click at [476, 83] on mat-icon "menu" at bounding box center [474, 84] width 8 height 8
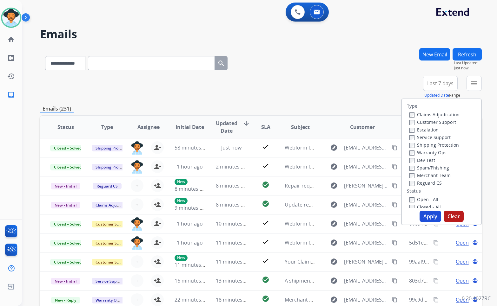
click at [442, 122] on label "Customer Support" at bounding box center [432, 122] width 47 height 6
click at [441, 146] on label "Shipping Protection" at bounding box center [433, 145] width 49 height 6
click at [432, 182] on label "Reguard CS" at bounding box center [425, 183] width 32 height 6
click at [430, 199] on label "Open - All" at bounding box center [423, 200] width 29 height 6
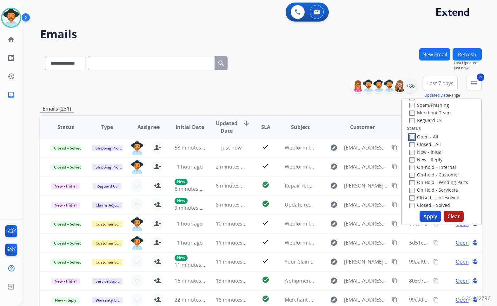
scroll to position [63, 0]
drag, startPoint x: 435, startPoint y: 192, endPoint x: 436, endPoint y: 182, distance: 9.6
click at [435, 191] on label "On Hold - Servicers" at bounding box center [433, 189] width 49 height 6
click at [436, 182] on label "On Hold - Pending Parts" at bounding box center [438, 182] width 59 height 6
click at [434, 172] on label "On-hold - Customer" at bounding box center [434, 174] width 50 height 6
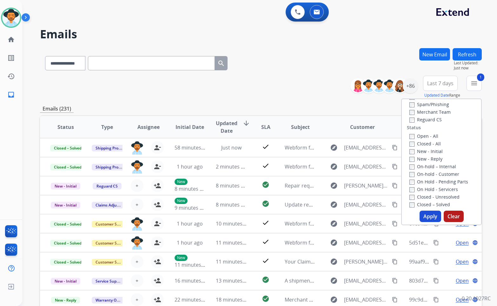
click at [433, 166] on label "On-hold – Internal" at bounding box center [432, 167] width 47 height 6
drag, startPoint x: 429, startPoint y: 160, endPoint x: 428, endPoint y: 151, distance: 9.0
click at [429, 159] on label "New - Reply" at bounding box center [425, 159] width 33 height 6
click at [428, 150] on label "New - Initial" at bounding box center [425, 151] width 33 height 6
click at [425, 218] on button "Apply" at bounding box center [430, 216] width 22 height 11
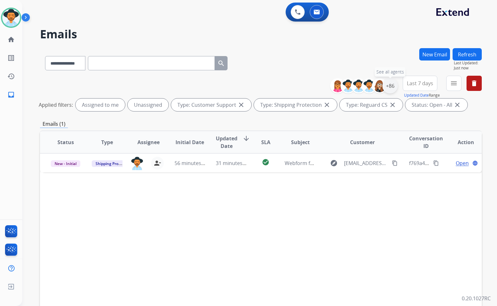
click at [391, 88] on div "+86" at bounding box center [389, 85] width 15 height 15
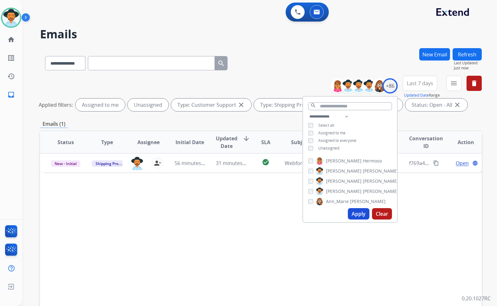
click at [302, 79] on div "**********" at bounding box center [260, 95] width 441 height 38
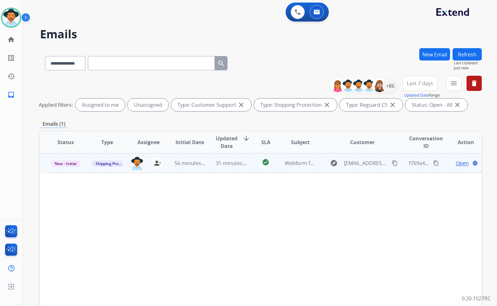
click at [456, 165] on span "Open" at bounding box center [461, 163] width 13 height 8
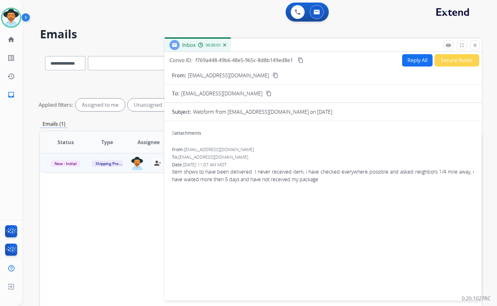
click at [271, 78] on button "content_copy" at bounding box center [275, 76] width 8 height 8
click at [419, 64] on button "Reply All" at bounding box center [417, 60] width 30 height 12
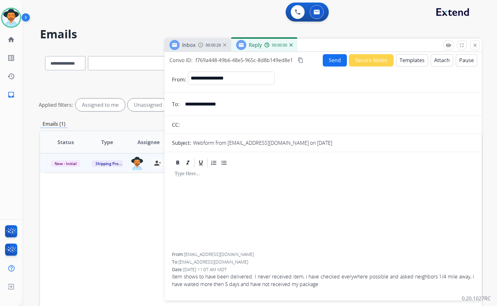
select select "**********"
click at [431, 61] on button "Attach" at bounding box center [441, 60] width 23 height 12
click at [266, 283] on span "Item shows to have been delivered. I never received item, i have checked everyw…" at bounding box center [323, 280] width 302 height 15
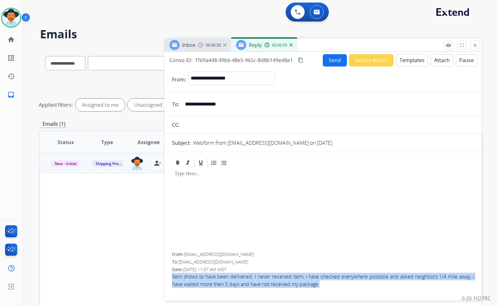
click at [266, 283] on span "Item shows to have been delivered. I never received item, i have checked everyw…" at bounding box center [323, 280] width 302 height 15
click at [264, 287] on span "Item shows to have been delivered. I never received item, i have checked everyw…" at bounding box center [323, 280] width 302 height 15
drag, startPoint x: 325, startPoint y: 284, endPoint x: 172, endPoint y: 278, distance: 153.0
click at [172, 278] on span "Item shows to have been delivered. I never received item, i have checked everyw…" at bounding box center [323, 280] width 302 height 15
copy span "Item shows to have been delivered. I never received item, i have checked everyw…"
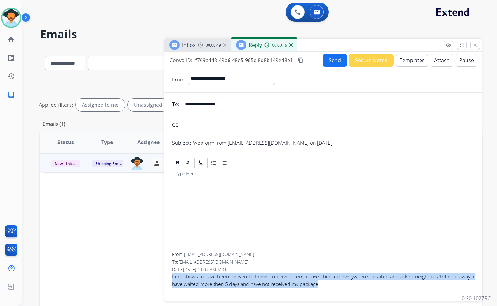
click at [301, 59] on mat-icon "content_copy" at bounding box center [300, 60] width 6 height 6
click at [292, 228] on div at bounding box center [323, 211] width 302 height 84
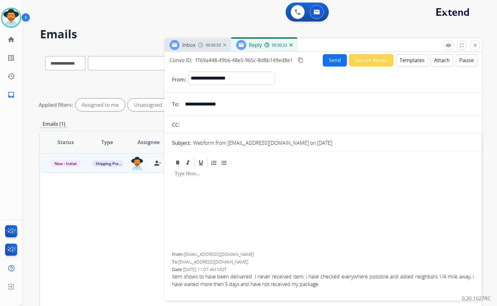
click at [409, 63] on button "Templates" at bounding box center [412, 60] width 32 height 12
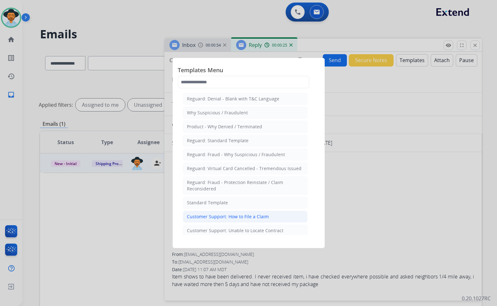
click at [243, 215] on li "Customer Support: How to File a Claim" at bounding box center [245, 217] width 125 height 12
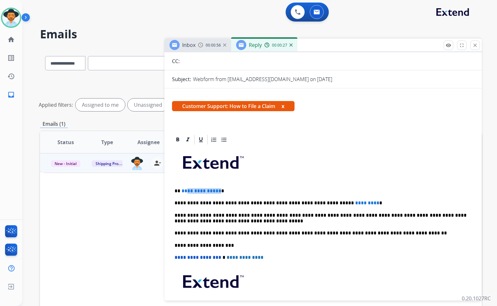
drag, startPoint x: 218, startPoint y: 192, endPoint x: 185, endPoint y: 192, distance: 33.0
click at [185, 192] on p "**********" at bounding box center [320, 191] width 292 height 6
drag, startPoint x: 347, startPoint y: 203, endPoint x: 322, endPoint y: 204, distance: 24.7
click at [322, 204] on p "**********" at bounding box center [320, 203] width 292 height 6
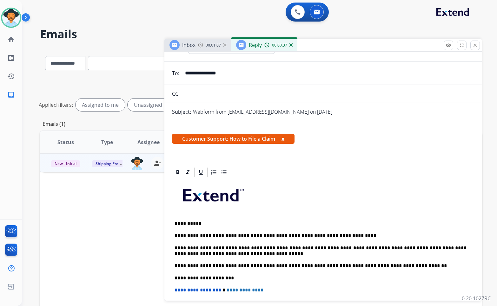
scroll to position [0, 0]
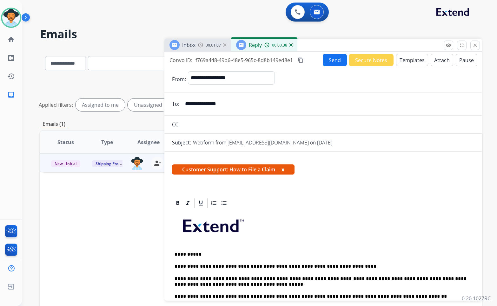
click at [330, 60] on button "Send" at bounding box center [334, 60] width 24 height 12
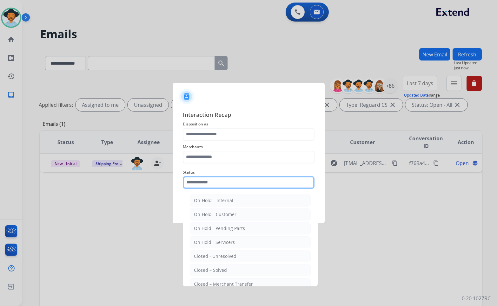
click at [200, 186] on input "text" at bounding box center [249, 182] width 132 height 13
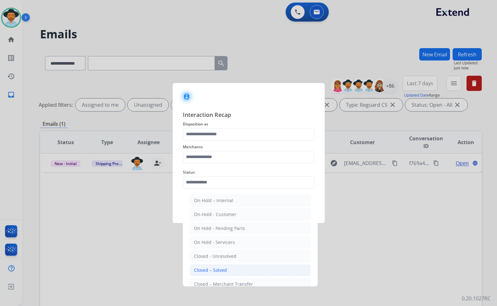
click at [217, 268] on div "Closed – Solved" at bounding box center [210, 270] width 33 height 6
type input "**********"
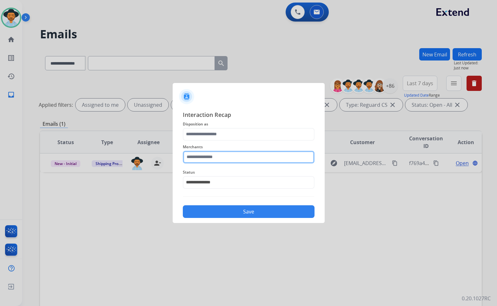
click at [223, 156] on input "text" at bounding box center [249, 157] width 132 height 13
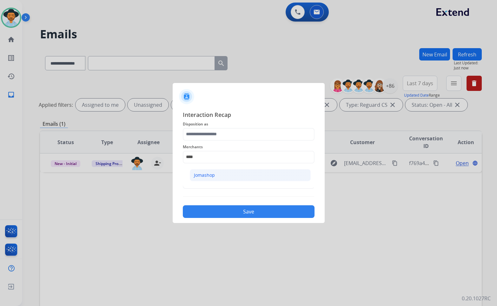
click at [222, 173] on li "Jomashop" at bounding box center [250, 175] width 121 height 12
type input "********"
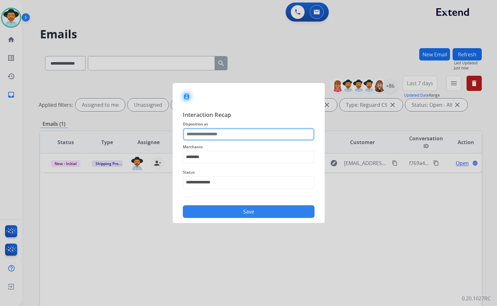
click at [217, 136] on input "text" at bounding box center [249, 134] width 132 height 13
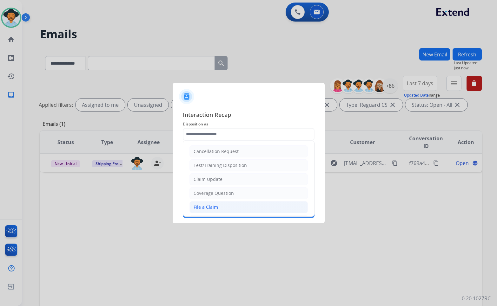
click at [224, 209] on li "File a Claim" at bounding box center [248, 207] width 118 height 12
type input "**********"
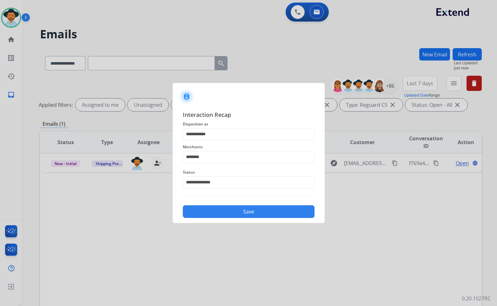
click at [237, 213] on button "Save" at bounding box center [249, 211] width 132 height 13
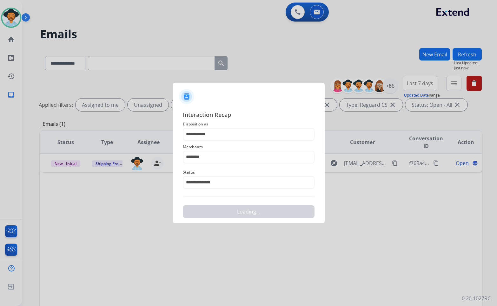
click at [280, 218] on div "**********" at bounding box center [251, 176] width 459 height 306
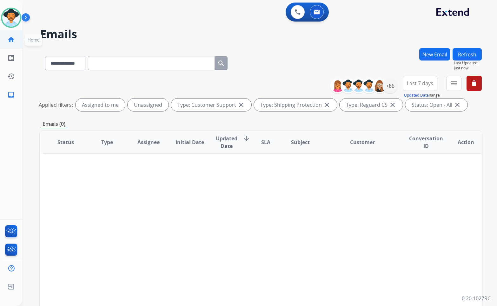
click at [12, 38] on mat-icon "home" at bounding box center [11, 40] width 8 height 8
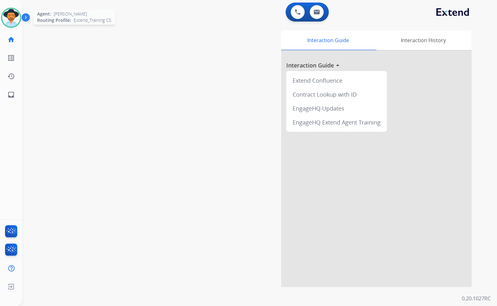
click at [8, 16] on img at bounding box center [11, 18] width 18 height 18
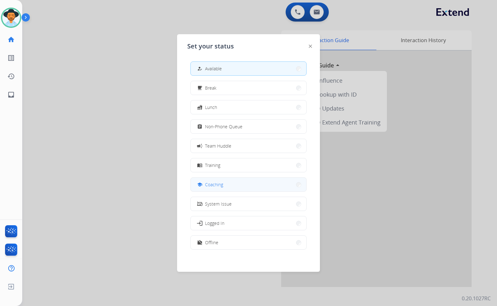
click at [238, 186] on button "school Coaching" at bounding box center [248, 185] width 115 height 14
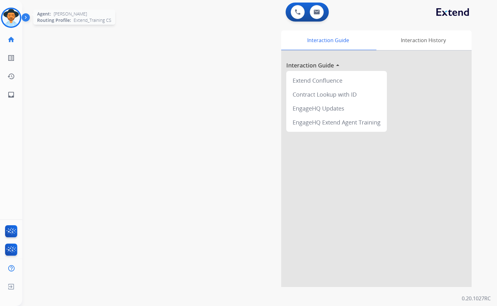
click at [12, 16] on img at bounding box center [11, 18] width 18 height 18
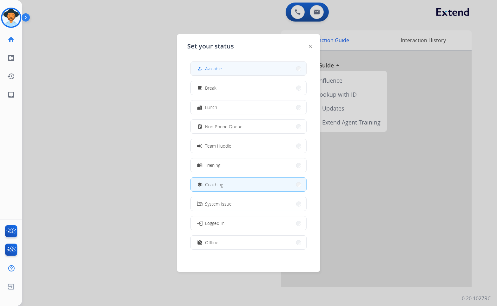
click at [213, 69] on span "Available" at bounding box center [213, 68] width 17 height 7
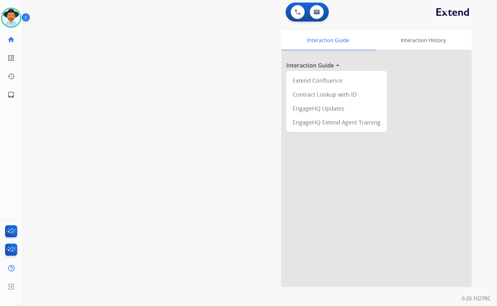
click at [117, 117] on div "swap_horiz Break voice bridge close_fullscreen Connect 3-Way Call merge_type Se…" at bounding box center [251, 155] width 459 height 264
click at [11, 18] on img at bounding box center [11, 18] width 18 height 18
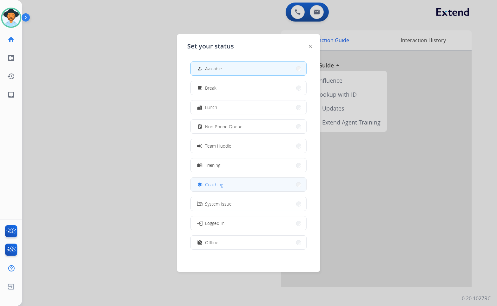
click at [223, 187] on span "Coaching" at bounding box center [214, 184] width 18 height 7
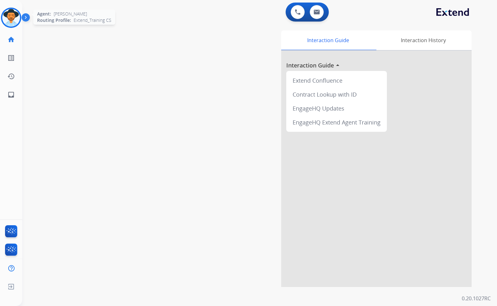
click at [14, 12] on img at bounding box center [11, 18] width 18 height 18
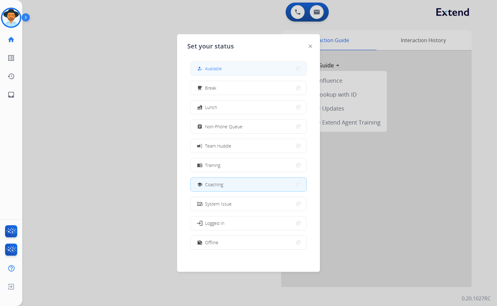
click at [205, 62] on button "how_to_reg Available" at bounding box center [248, 69] width 115 height 14
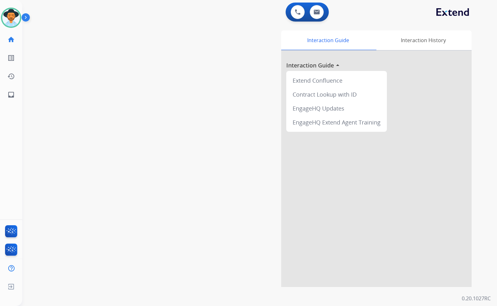
click at [243, 116] on div "Interaction Guide Interaction History Interaction Guide arrow_drop_up Extend Co…" at bounding box center [333, 158] width 275 height 257
click at [198, 61] on div "Interaction Guide Interaction History Interaction Guide arrow_drop_up Extend Co…" at bounding box center [333, 158] width 275 height 257
click at [225, 58] on div "Interaction Guide Interaction History Interaction Guide arrow_drop_up Extend Co…" at bounding box center [333, 158] width 275 height 257
click at [172, 88] on div "swap_horiz Break voice bridge close_fullscreen Connect 3-Way Call merge_type Se…" at bounding box center [251, 155] width 459 height 264
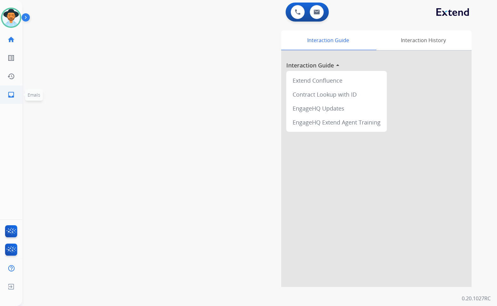
click at [18, 96] on link "inbox Emails" at bounding box center [11, 95] width 18 height 18
select select "**********"
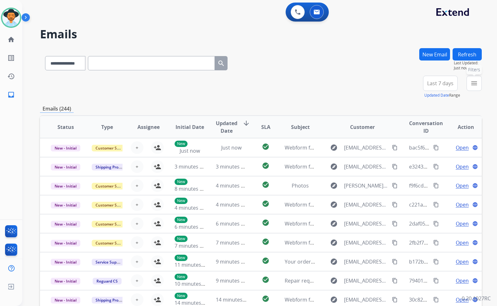
click at [470, 86] on mat-icon "menu" at bounding box center [474, 84] width 8 height 8
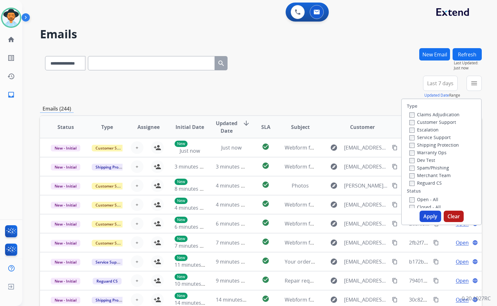
click at [432, 121] on label "Customer Support" at bounding box center [432, 122] width 47 height 6
click at [441, 145] on label "Shipping Protection" at bounding box center [433, 145] width 49 height 6
click at [430, 184] on label "Reguard CS" at bounding box center [425, 183] width 32 height 6
click at [426, 200] on label "Open - All" at bounding box center [423, 200] width 29 height 6
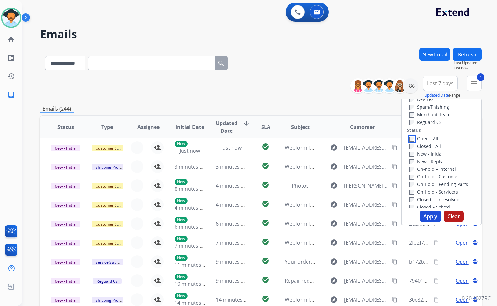
scroll to position [63, 0]
click at [430, 189] on label "On Hold - Servicers" at bounding box center [433, 189] width 49 height 6
click at [430, 184] on label "On Hold - Pending Parts" at bounding box center [438, 182] width 59 height 6
click at [430, 174] on label "On-hold - Customer" at bounding box center [434, 174] width 50 height 6
click at [427, 165] on label "On-hold – Internal" at bounding box center [432, 167] width 47 height 6
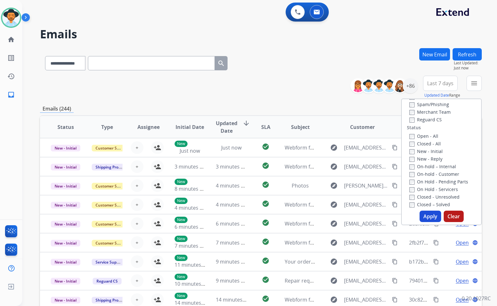
click at [426, 159] on label "New - Reply" at bounding box center [425, 159] width 33 height 6
click at [426, 153] on label "New - Initial" at bounding box center [425, 151] width 33 height 6
click at [431, 218] on button "Apply" at bounding box center [430, 216] width 22 height 11
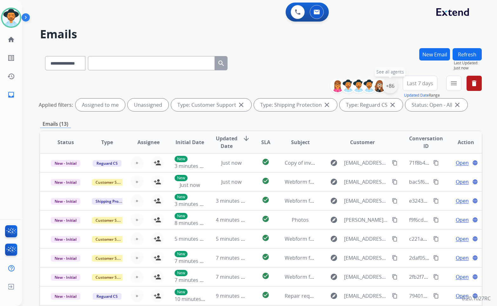
click at [387, 87] on div "+86" at bounding box center [389, 85] width 15 height 15
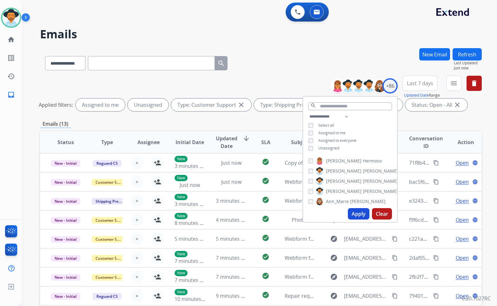
click at [328, 147] on span "Unassigned" at bounding box center [328, 148] width 21 height 5
click at [333, 190] on span "[PERSON_NAME]" at bounding box center [344, 191] width 36 height 6
click at [359, 214] on button "Apply" at bounding box center [359, 213] width 22 height 11
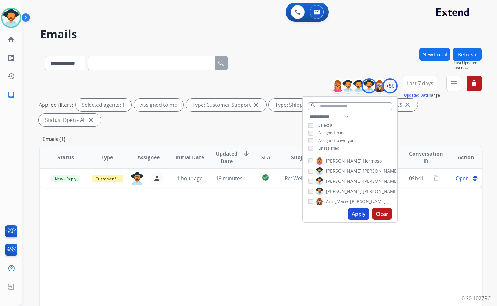
click at [170, 265] on div "Status Type Assignee Initial Date Updated Date arrow_downward SLA Subject Custo…" at bounding box center [260, 252] width 441 height 212
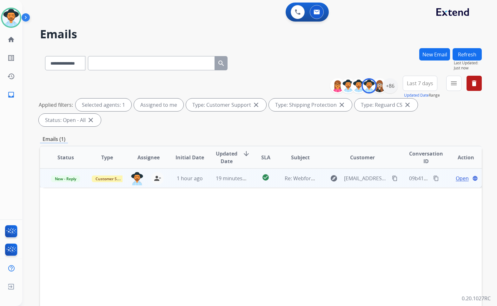
click at [440, 169] on td "Open language" at bounding box center [461, 178] width 42 height 19
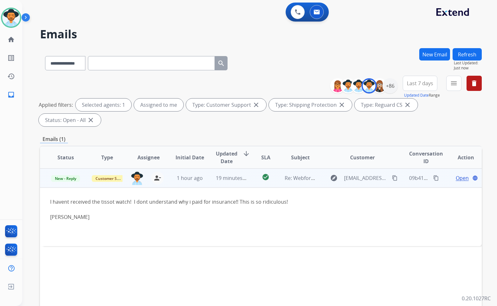
click at [458, 174] on span "Open" at bounding box center [461, 178] width 13 height 8
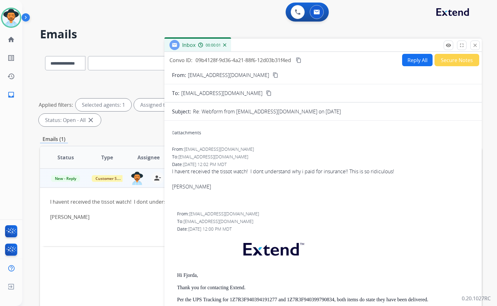
click at [272, 75] on mat-icon "content_copy" at bounding box center [275, 75] width 6 height 6
click at [299, 60] on mat-icon "content_copy" at bounding box center [299, 60] width 6 height 6
click at [224, 171] on div "I havent received the tissot watch! I dont understand why i paid for insurance!…" at bounding box center [323, 179] width 302 height 23
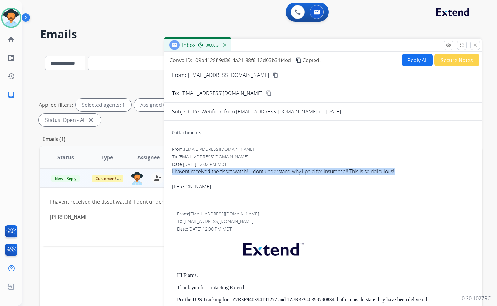
copy div "I havent received the tissot watch! I dont understand why i paid for insurance!…"
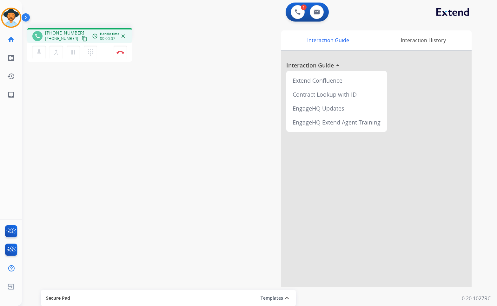
click at [81, 39] on mat-icon "content_copy" at bounding box center [84, 39] width 6 height 6
click at [73, 53] on mat-icon "pause" at bounding box center [73, 53] width 8 height 8
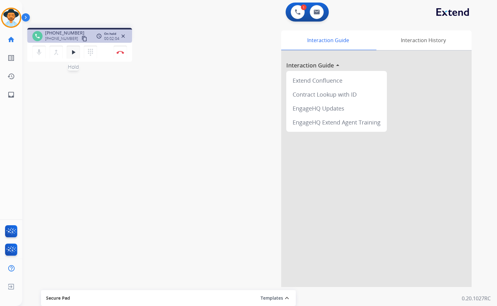
click at [69, 56] on button "play_arrow Hold" at bounding box center [73, 52] width 13 height 13
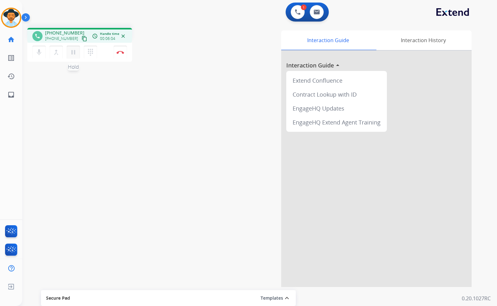
click at [68, 54] on button "pause Hold" at bounding box center [73, 52] width 13 height 13
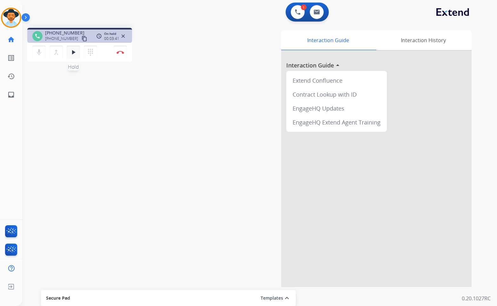
click at [73, 52] on mat-icon "play_arrow" at bounding box center [73, 53] width 8 height 8
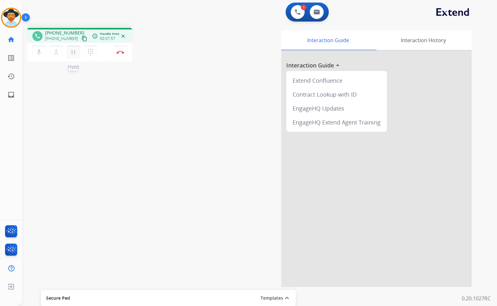
click at [76, 54] on mat-icon "pause" at bounding box center [73, 53] width 8 height 8
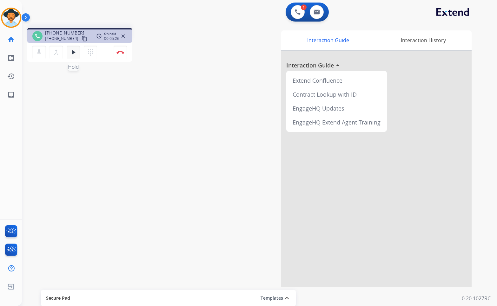
click at [74, 55] on mat-icon "play_arrow" at bounding box center [73, 53] width 8 height 8
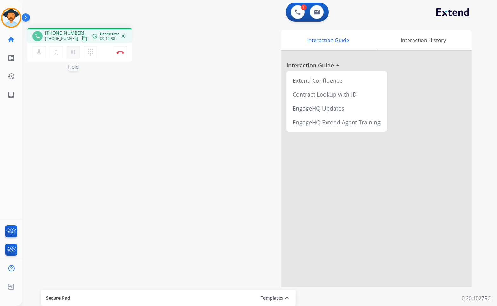
click at [71, 51] on mat-icon "pause" at bounding box center [73, 53] width 8 height 8
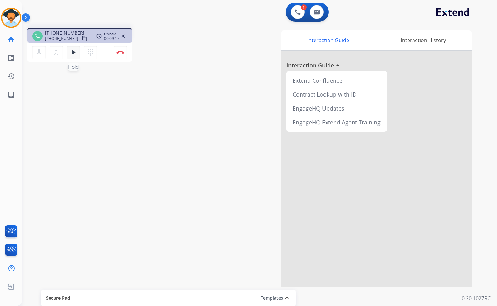
click at [72, 55] on mat-icon "play_arrow" at bounding box center [73, 53] width 8 height 8
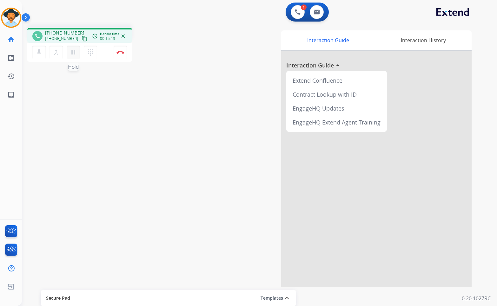
click at [76, 52] on mat-icon "pause" at bounding box center [73, 53] width 8 height 8
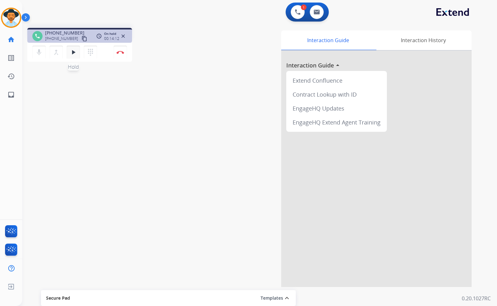
click at [70, 55] on mat-icon "play_arrow" at bounding box center [73, 53] width 8 height 8
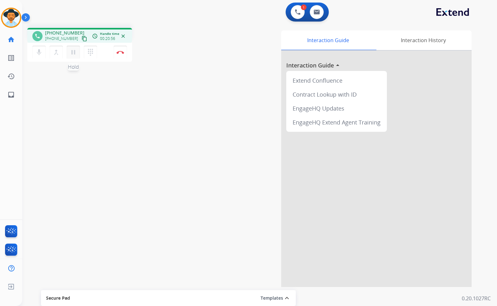
click at [72, 52] on mat-icon "pause" at bounding box center [73, 53] width 8 height 8
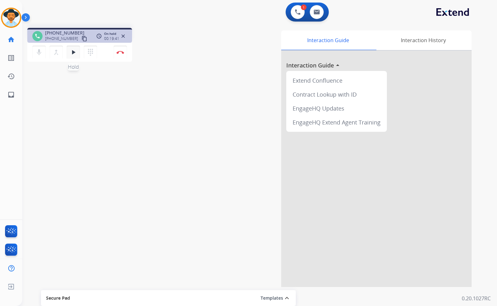
click at [72, 52] on mat-icon "play_arrow" at bounding box center [73, 53] width 8 height 8
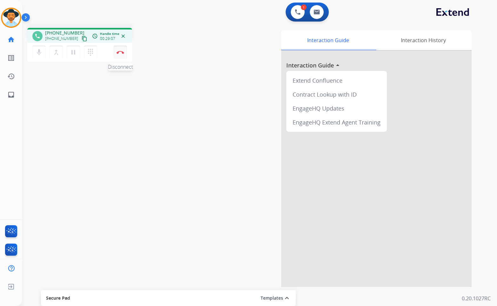
click at [121, 47] on button "Disconnect" at bounding box center [120, 52] width 13 height 13
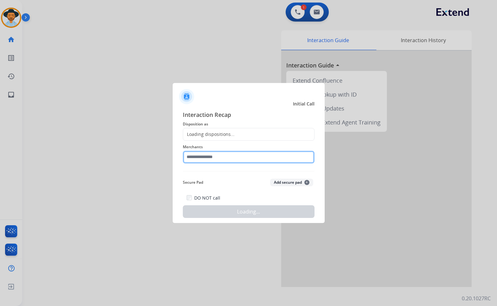
click at [219, 160] on input "text" at bounding box center [249, 157] width 132 height 13
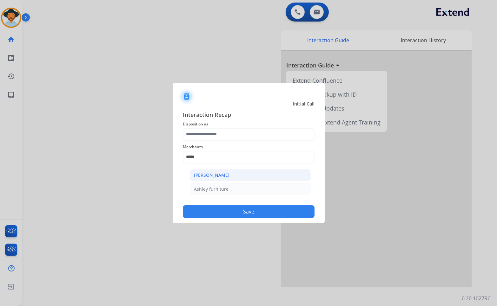
click at [222, 173] on div "[PERSON_NAME]" at bounding box center [212, 175] width 36 height 6
type input "**********"
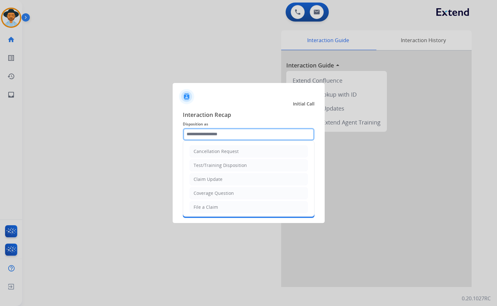
click at [218, 136] on input "text" at bounding box center [249, 134] width 132 height 13
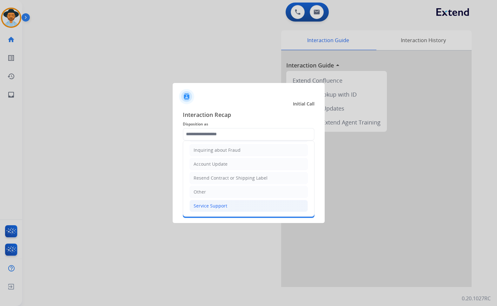
click at [223, 203] on div "Service Support" at bounding box center [210, 206] width 34 height 6
type input "**********"
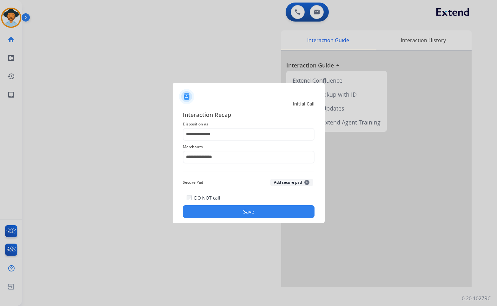
click at [238, 212] on button "Save" at bounding box center [249, 211] width 132 height 13
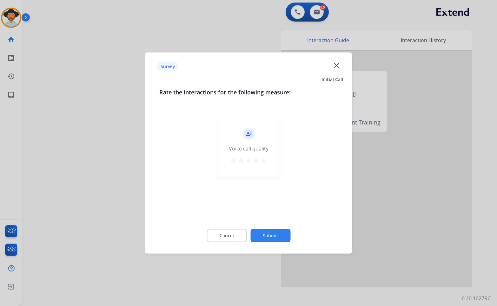
click at [279, 234] on button "Submit" at bounding box center [270, 235] width 40 height 13
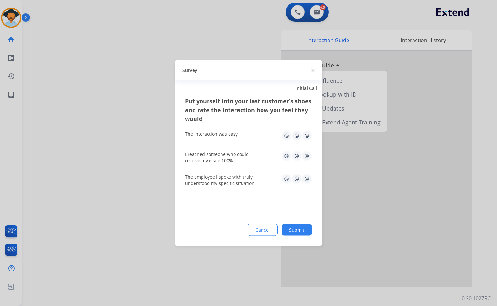
click at [295, 234] on button "Submit" at bounding box center [296, 229] width 30 height 11
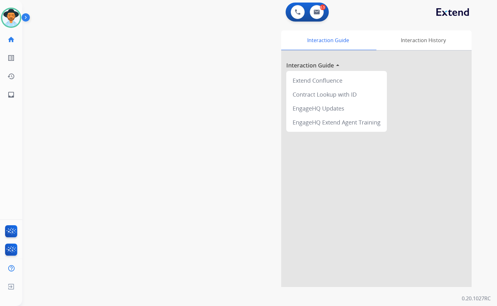
drag, startPoint x: 109, startPoint y: 77, endPoint x: 97, endPoint y: 76, distance: 11.8
click at [104, 77] on div "swap_horiz Break voice bridge close_fullscreen Connect 3-Way Call merge_type Se…" at bounding box center [251, 155] width 459 height 264
click at [16, 19] on img at bounding box center [11, 18] width 18 height 18
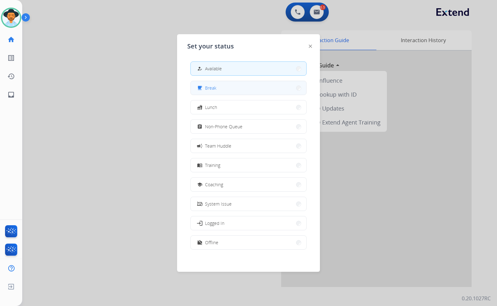
click at [262, 88] on button "free_breakfast Break" at bounding box center [248, 88] width 115 height 14
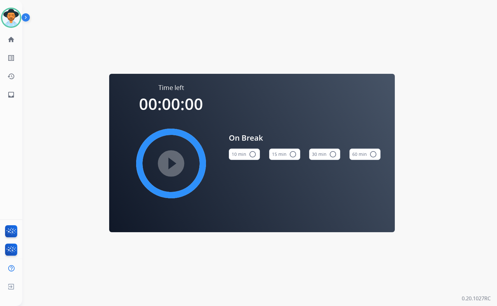
click at [252, 150] on button "10 min radio_button_unchecked" at bounding box center [244, 154] width 31 height 11
click at [247, 155] on button "10 min check_circle" at bounding box center [244, 154] width 31 height 11
drag, startPoint x: 13, startPoint y: 14, endPoint x: 31, endPoint y: 21, distance: 18.9
click at [13, 14] on img at bounding box center [11, 18] width 18 height 18
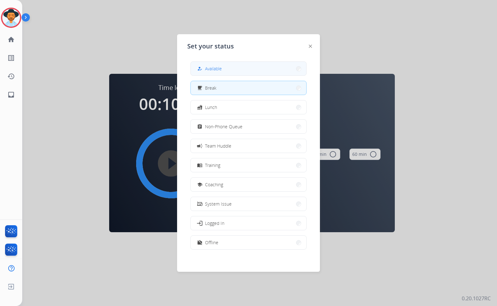
click at [279, 66] on button "how_to_reg Available" at bounding box center [248, 69] width 115 height 14
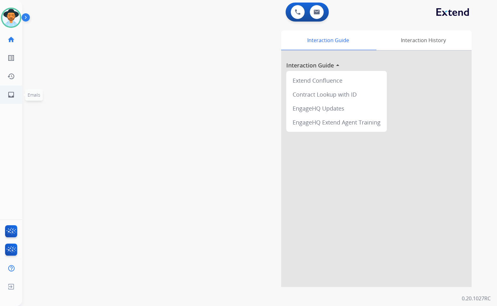
click at [17, 94] on link "inbox Emails" at bounding box center [11, 95] width 18 height 18
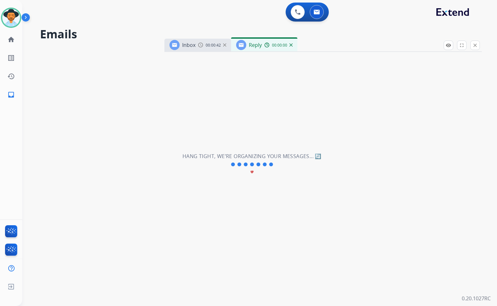
select select "**********"
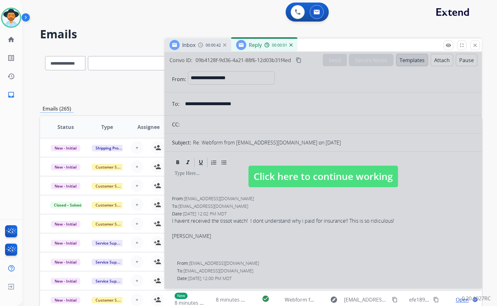
click at [290, 46] on img at bounding box center [290, 44] width 3 height 3
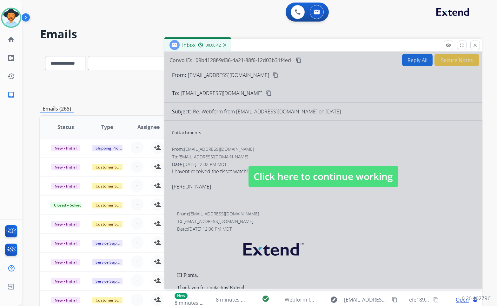
click at [297, 182] on span "Click here to continue working" at bounding box center [322, 177] width 149 height 22
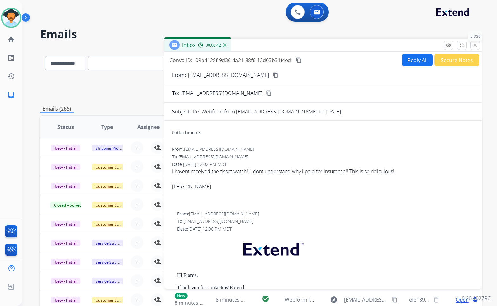
click at [476, 43] on mat-icon "close" at bounding box center [475, 45] width 6 height 6
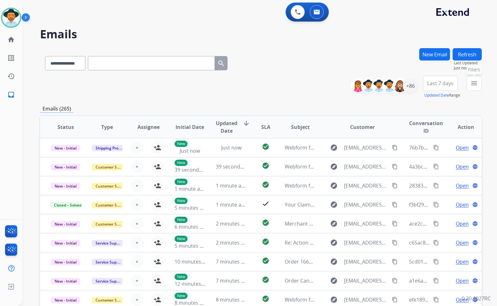
click at [478, 86] on button "menu Filters" at bounding box center [473, 83] width 15 height 15
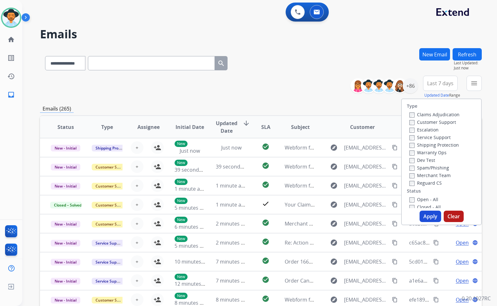
click at [443, 123] on label "Customer Support" at bounding box center [432, 122] width 47 height 6
click at [448, 145] on label "Shipping Protection" at bounding box center [433, 145] width 49 height 6
click at [434, 182] on label "Reguard CS" at bounding box center [425, 183] width 32 height 6
click at [431, 198] on label "Open - All" at bounding box center [423, 200] width 29 height 6
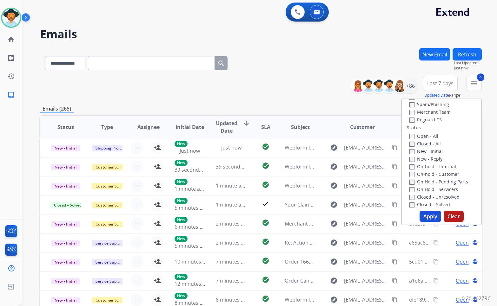
click at [433, 187] on label "On Hold - Servicers" at bounding box center [433, 189] width 49 height 6
click at [434, 182] on label "On Hold - Pending Parts" at bounding box center [438, 182] width 59 height 6
click at [433, 172] on label "On-hold - Customer" at bounding box center [434, 174] width 50 height 6
click at [431, 167] on label "On-hold – Internal" at bounding box center [432, 167] width 47 height 6
click at [431, 160] on label "New - Reply" at bounding box center [425, 159] width 33 height 6
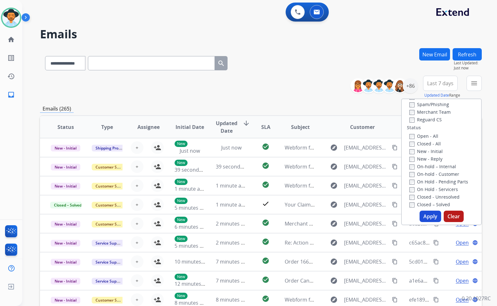
click at [431, 151] on label "New - Initial" at bounding box center [425, 151] width 33 height 6
click at [430, 218] on button "Apply" at bounding box center [430, 216] width 22 height 11
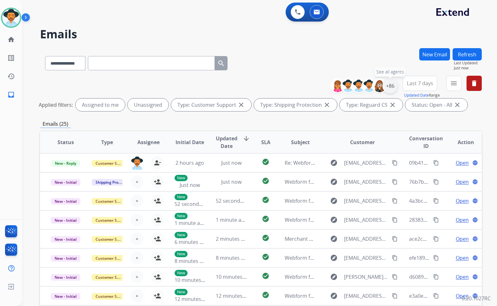
click at [391, 89] on div "+86" at bounding box center [389, 85] width 15 height 15
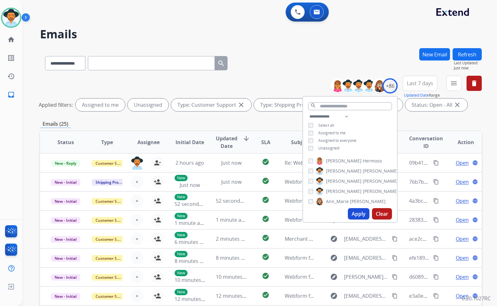
click at [332, 149] on span "Unassigned" at bounding box center [328, 148] width 21 height 5
click at [336, 192] on span "Amanda" at bounding box center [344, 191] width 36 height 6
click at [353, 212] on button "Apply" at bounding box center [359, 213] width 22 height 11
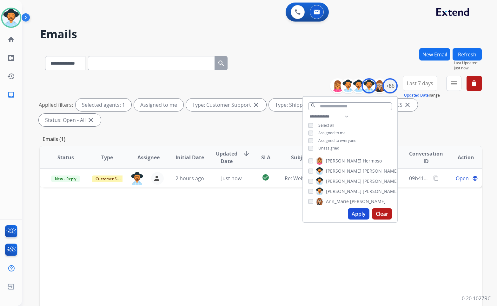
click at [210, 196] on div "Status Type Assignee Initial Date Updated Date arrow_downward SLA Subject Custo…" at bounding box center [260, 252] width 441 height 212
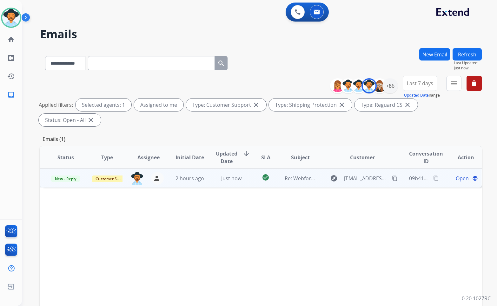
click at [450, 175] on div "Open language" at bounding box center [465, 179] width 31 height 8
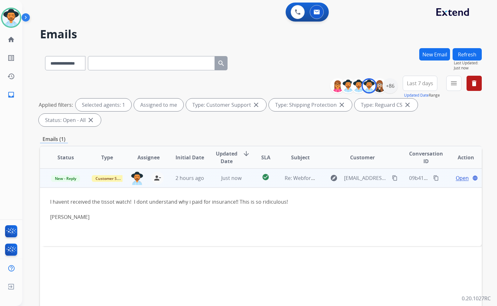
click at [457, 174] on span "Open" at bounding box center [461, 178] width 13 height 8
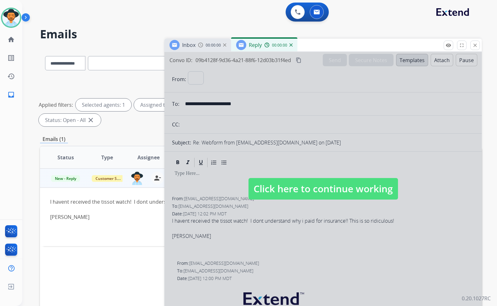
select select "**********"
click at [306, 184] on span "Click here to continue working" at bounding box center [322, 189] width 149 height 22
select select
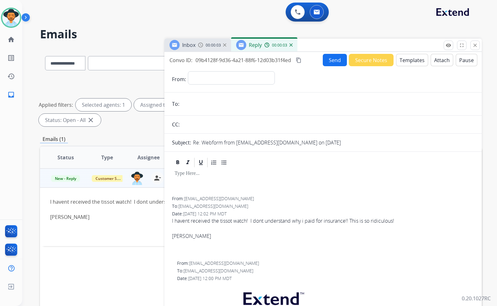
click at [291, 46] on img at bounding box center [290, 44] width 3 height 3
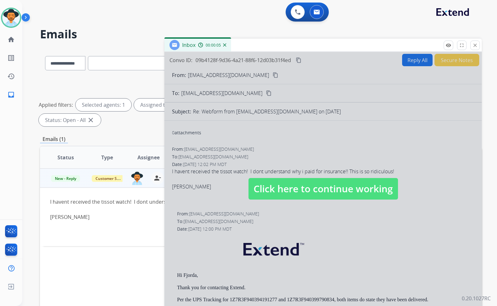
click at [309, 181] on span "Click here to continue working" at bounding box center [322, 189] width 149 height 22
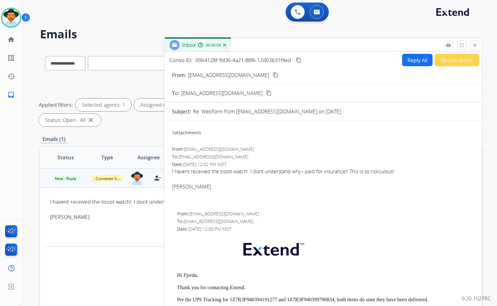
click at [407, 63] on button "Reply All" at bounding box center [417, 60] width 30 height 12
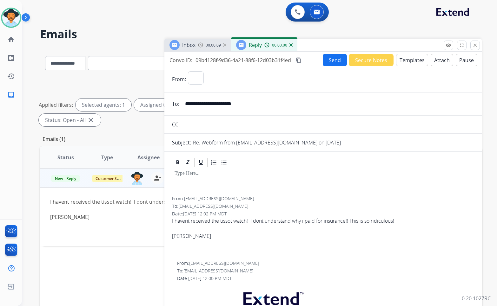
select select "**********"
click at [410, 64] on button "Templates" at bounding box center [412, 60] width 32 height 12
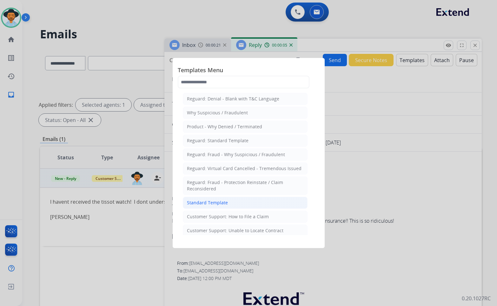
click at [251, 203] on li "Standard Template" at bounding box center [245, 203] width 125 height 12
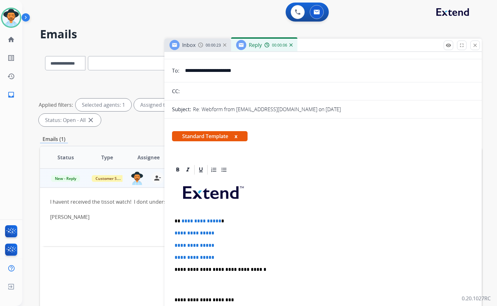
scroll to position [127, 0]
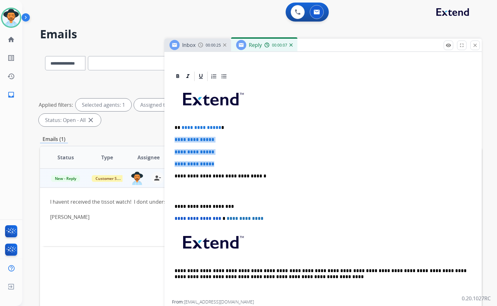
drag, startPoint x: 220, startPoint y: 166, endPoint x: 173, endPoint y: 139, distance: 53.6
click at [173, 139] on div "**********" at bounding box center [323, 191] width 302 height 218
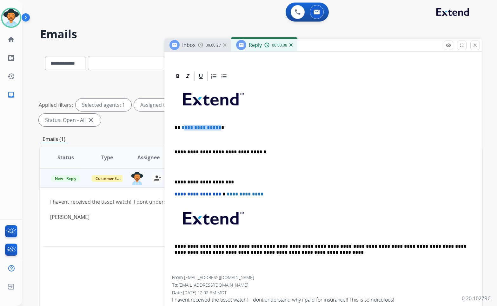
drag, startPoint x: 217, startPoint y: 130, endPoint x: 182, endPoint y: 130, distance: 34.9
click at [182, 130] on p "**********" at bounding box center [320, 128] width 292 height 6
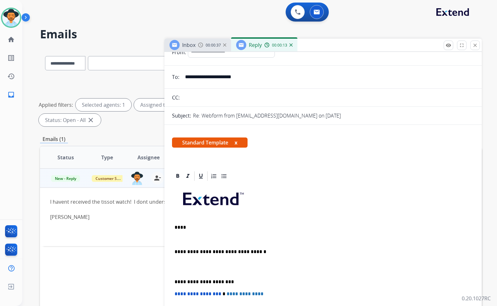
scroll to position [0, 0]
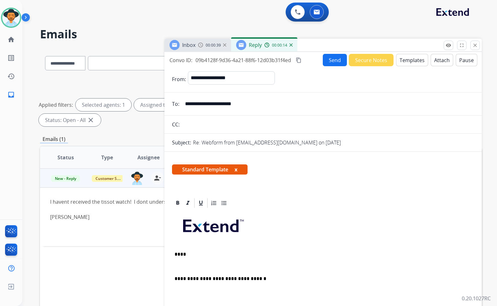
click at [237, 106] on input "**********" at bounding box center [327, 104] width 293 height 13
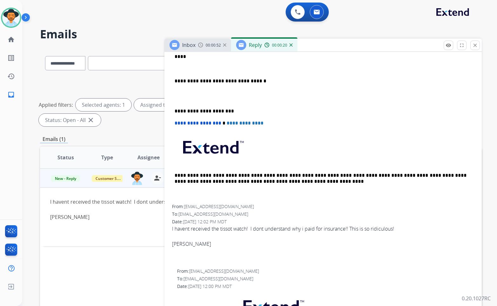
scroll to position [222, 0]
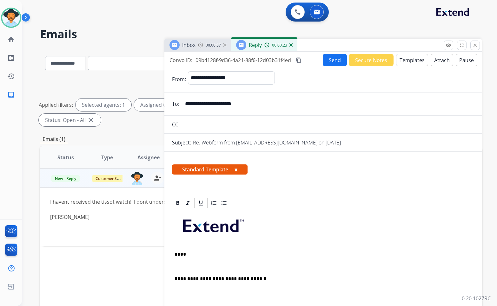
select select "**********"
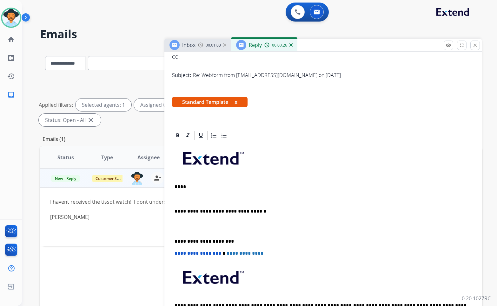
scroll to position [32, 0]
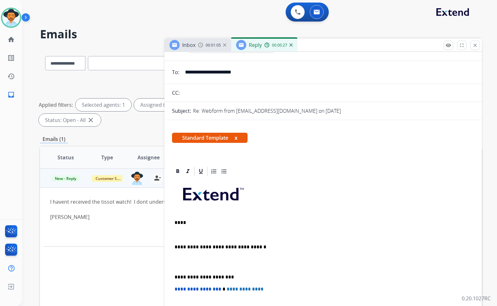
click at [202, 231] on div "**********" at bounding box center [323, 274] width 302 height 194
click at [181, 223] on p "****" at bounding box center [320, 223] width 292 height 6
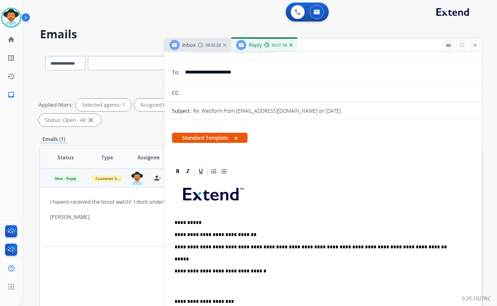
click at [227, 261] on p "*****" at bounding box center [320, 260] width 292 height 6
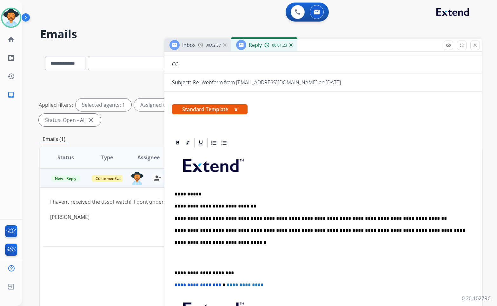
scroll to position [63, 0]
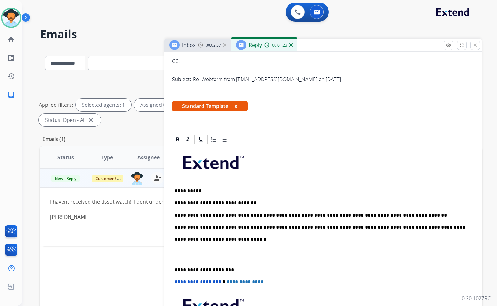
click at [235, 256] on p at bounding box center [322, 255] width 297 height 12
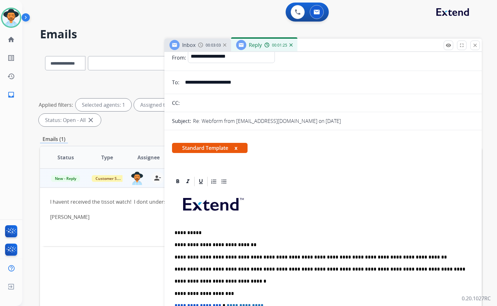
scroll to position [0, 0]
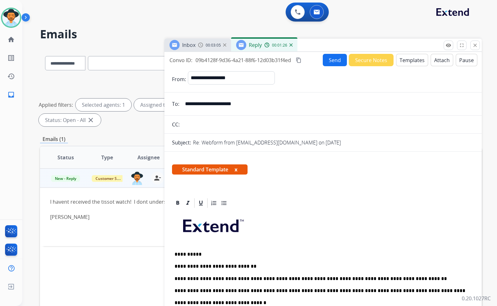
click at [328, 62] on button "Send" at bounding box center [334, 60] width 24 height 12
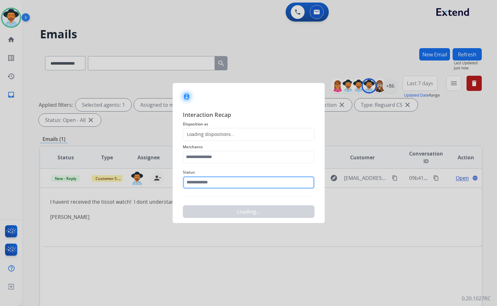
click at [237, 182] on input "text" at bounding box center [249, 182] width 132 height 13
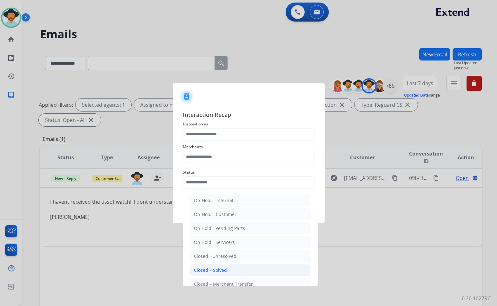
click at [221, 267] on div "Closed – Solved" at bounding box center [210, 270] width 33 height 6
type input "**********"
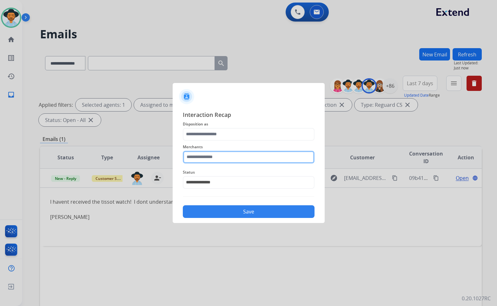
click at [239, 160] on input "text" at bounding box center [249, 157] width 132 height 13
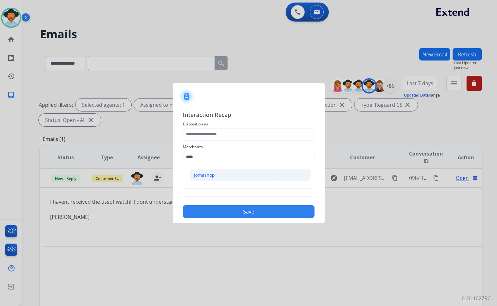
click at [245, 177] on li "Jomashop" at bounding box center [250, 175] width 121 height 12
type input "********"
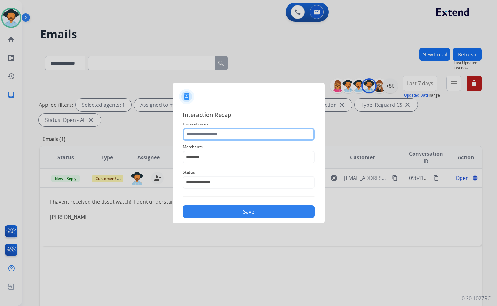
click at [242, 134] on input "text" at bounding box center [249, 134] width 132 height 13
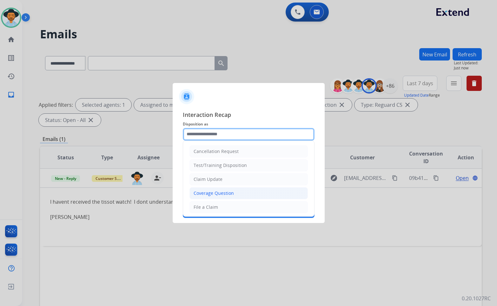
scroll to position [32, 0]
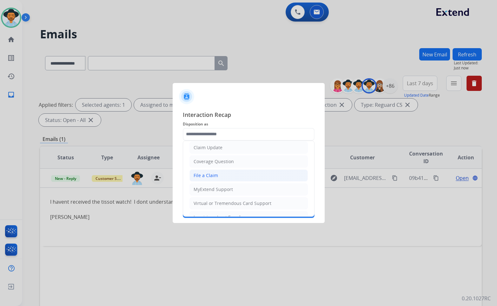
click at [235, 179] on li "File a Claim" at bounding box center [248, 176] width 118 height 12
type input "**********"
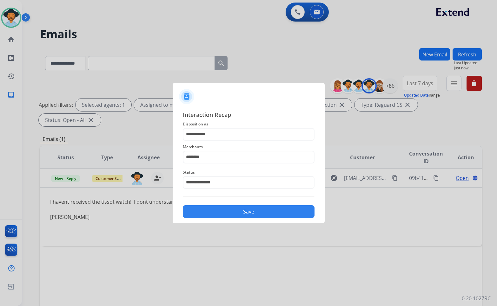
click at [238, 222] on div "**********" at bounding box center [248, 164] width 152 height 118
click at [241, 216] on button "Save" at bounding box center [249, 211] width 132 height 13
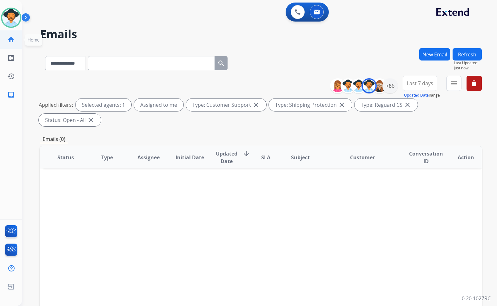
click at [14, 42] on mat-icon "home" at bounding box center [11, 40] width 8 height 8
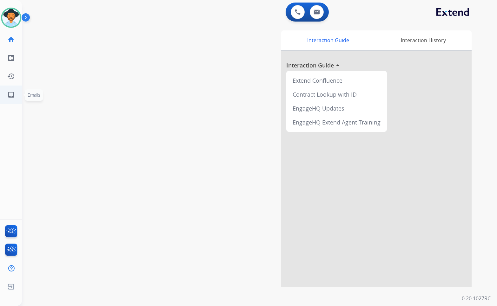
click at [17, 98] on link "inbox Emails" at bounding box center [11, 95] width 18 height 18
select select "**********"
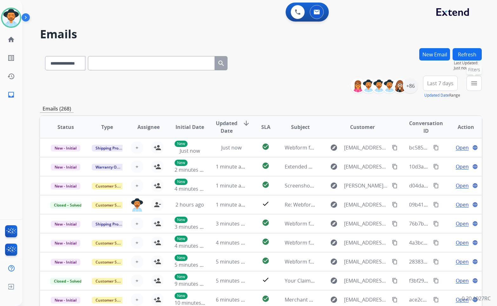
click at [477, 88] on button "menu Filters" at bounding box center [473, 83] width 15 height 15
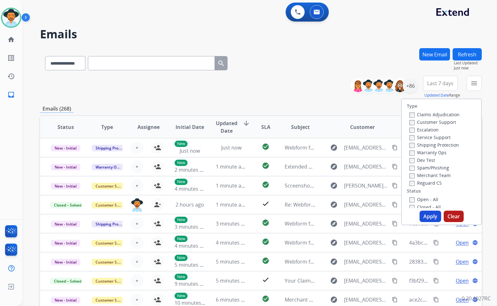
click at [441, 123] on label "Customer Support" at bounding box center [432, 122] width 47 height 6
click at [443, 143] on label "Shipping Protection" at bounding box center [433, 145] width 49 height 6
click at [426, 184] on label "Reguard CS" at bounding box center [425, 183] width 32 height 6
click at [426, 198] on label "Open - All" at bounding box center [423, 200] width 29 height 6
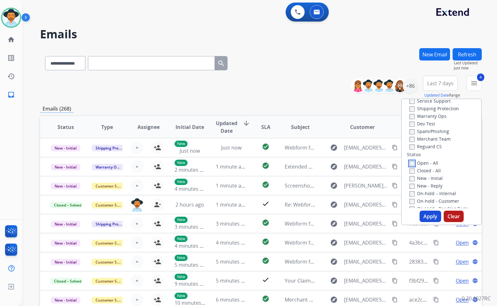
scroll to position [95, 0]
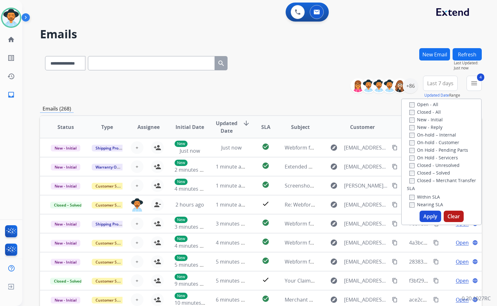
click at [432, 157] on label "On Hold - Servicers" at bounding box center [433, 158] width 49 height 6
click at [431, 151] on label "On Hold - Pending Parts" at bounding box center [438, 150] width 59 height 6
click at [431, 142] on label "On-hold - Customer" at bounding box center [434, 143] width 50 height 6
click at [432, 133] on label "On-hold – Internal" at bounding box center [432, 135] width 47 height 6
drag, startPoint x: 432, startPoint y: 130, endPoint x: 431, endPoint y: 126, distance: 3.5
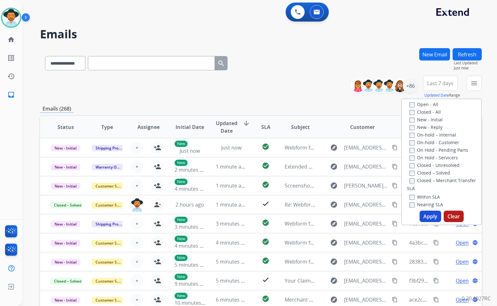
click at [432, 129] on label "New - Reply" at bounding box center [425, 127] width 33 height 6
click at [431, 119] on label "New - Initial" at bounding box center [425, 120] width 33 height 6
click at [430, 220] on button "Apply" at bounding box center [430, 216] width 22 height 11
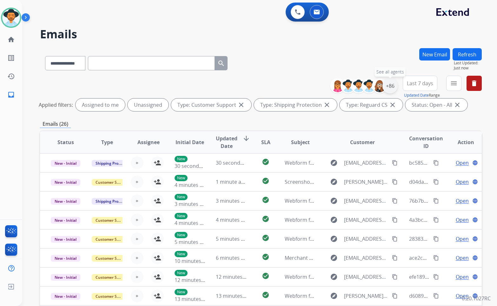
click at [393, 84] on div "+86" at bounding box center [389, 85] width 15 height 15
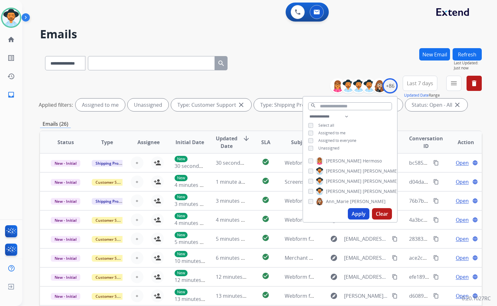
click at [332, 147] on span "Unassigned" at bounding box center [328, 148] width 21 height 5
click at [337, 188] on label "[PERSON_NAME]" at bounding box center [357, 192] width 82 height 8
click at [358, 222] on div "**********" at bounding box center [349, 159] width 95 height 127
click at [358, 212] on button "Apply" at bounding box center [359, 213] width 22 height 11
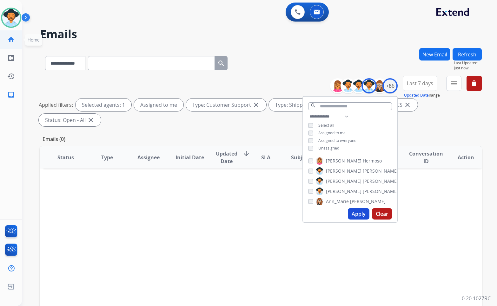
click at [10, 40] on mat-icon "home" at bounding box center [11, 40] width 8 height 8
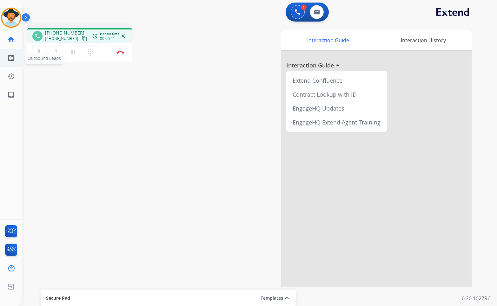
drag, startPoint x: 77, startPoint y: 39, endPoint x: 5, endPoint y: 53, distance: 73.4
click at [81, 39] on mat-icon "content_copy" at bounding box center [84, 39] width 6 height 6
click at [120, 50] on button "Disconnect" at bounding box center [120, 52] width 13 height 13
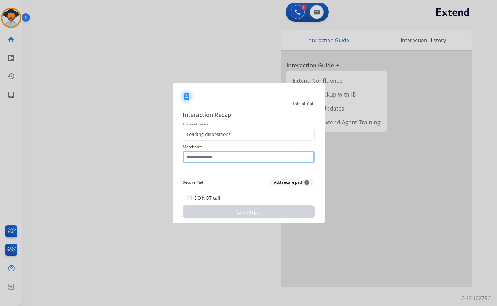
click at [231, 153] on input "text" at bounding box center [249, 157] width 132 height 13
click at [231, 157] on input "text" at bounding box center [249, 157] width 132 height 13
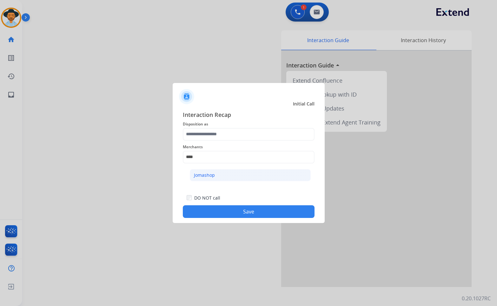
click at [250, 176] on li "Jomashop" at bounding box center [250, 175] width 121 height 12
type input "********"
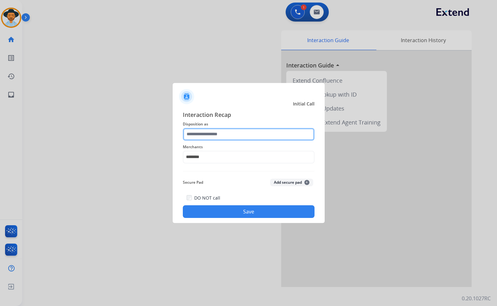
click at [232, 136] on input "text" at bounding box center [249, 134] width 132 height 13
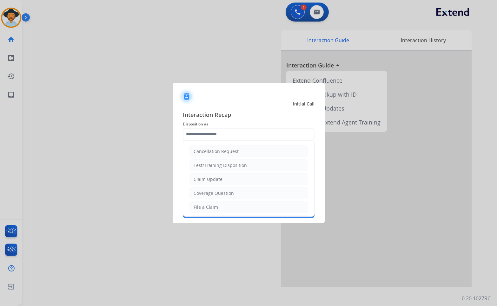
click at [224, 124] on span "Disposition as" at bounding box center [249, 124] width 132 height 8
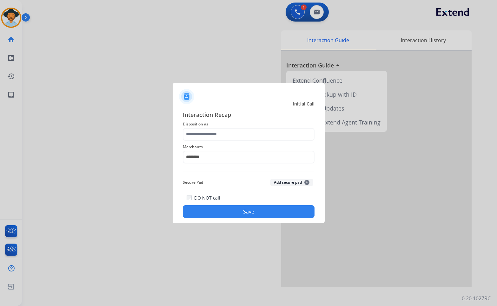
click at [231, 206] on button "Save" at bounding box center [249, 211] width 132 height 13
click at [233, 212] on button "Save" at bounding box center [249, 211] width 132 height 13
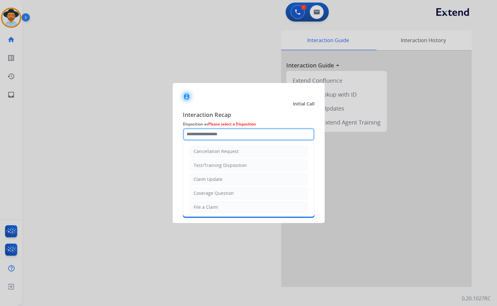
click at [240, 133] on input "text" at bounding box center [249, 134] width 132 height 13
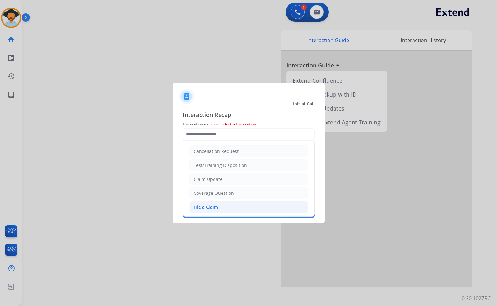
click at [233, 206] on li "File a Claim" at bounding box center [248, 207] width 118 height 12
type input "**********"
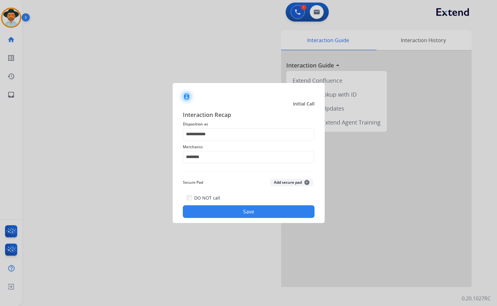
click at [247, 214] on button "Save" at bounding box center [249, 211] width 132 height 13
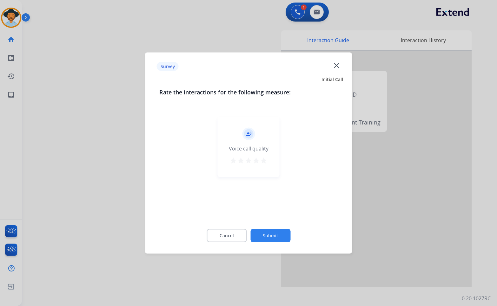
click at [286, 237] on button "Submit" at bounding box center [270, 235] width 40 height 13
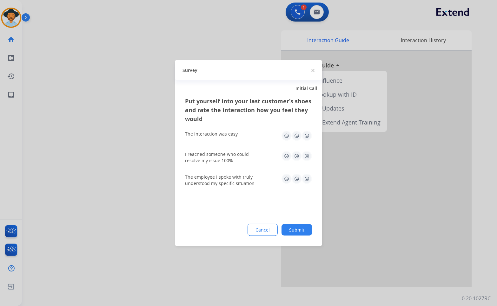
click at [296, 234] on button "Submit" at bounding box center [296, 229] width 30 height 11
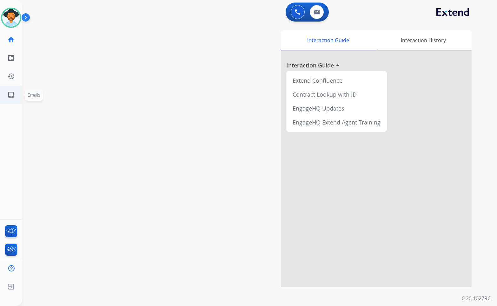
drag, startPoint x: 97, startPoint y: 150, endPoint x: 16, endPoint y: 100, distance: 95.4
click at [95, 148] on div "swap_horiz Break voice bridge close_fullscreen Connect 3-Way Call merge_type Se…" at bounding box center [251, 155] width 459 height 264
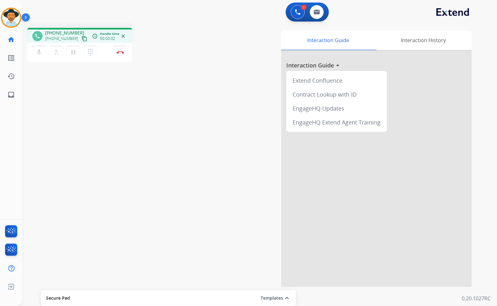
click at [81, 40] on mat-icon "content_copy" at bounding box center [84, 39] width 6 height 6
click at [120, 53] on img at bounding box center [120, 52] width 8 height 3
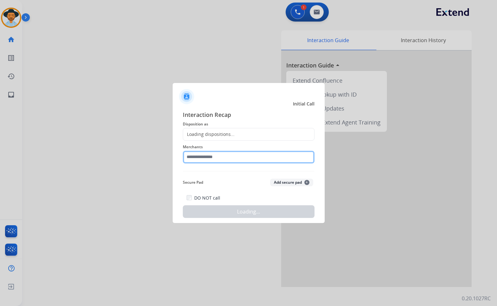
click at [234, 156] on input "text" at bounding box center [249, 157] width 132 height 13
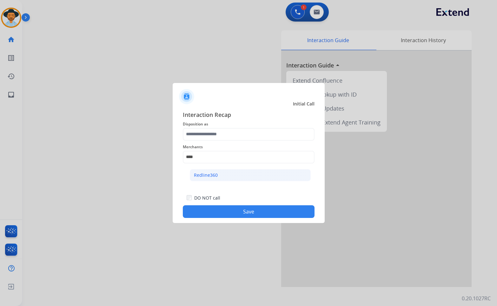
click at [228, 172] on li "Redline360" at bounding box center [250, 175] width 121 height 12
type input "**********"
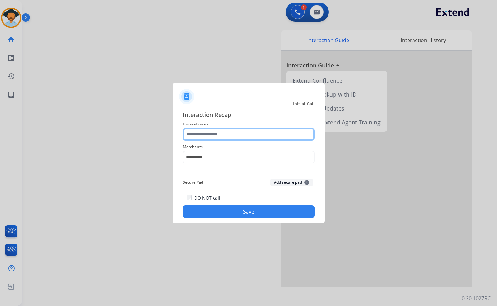
click at [225, 138] on input "text" at bounding box center [249, 134] width 132 height 13
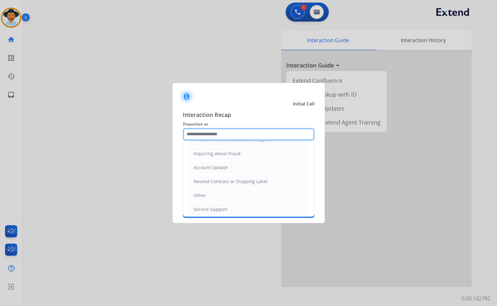
scroll to position [99, 0]
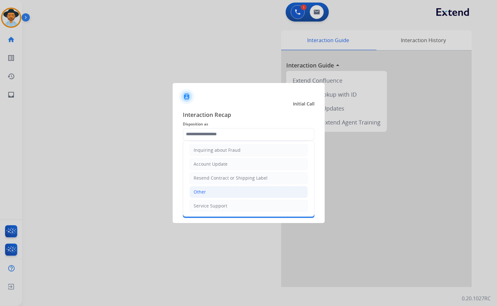
click at [220, 193] on li "Other" at bounding box center [248, 192] width 118 height 12
type input "*****"
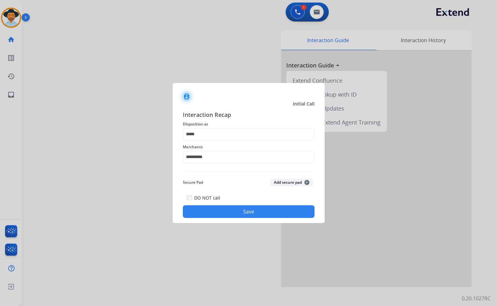
click at [228, 212] on button "Save" at bounding box center [249, 211] width 132 height 13
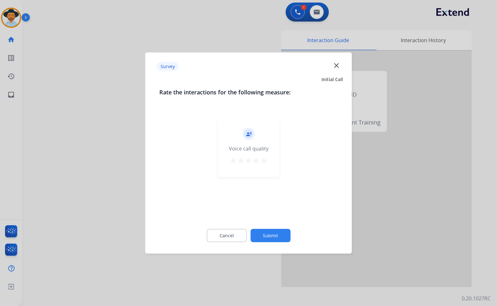
click at [277, 236] on button "Submit" at bounding box center [270, 235] width 40 height 13
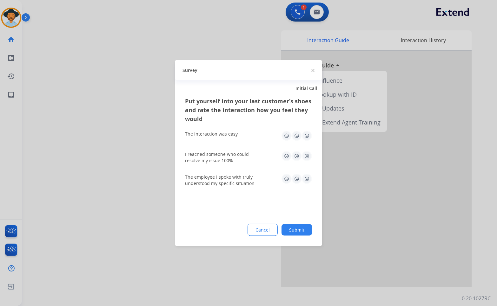
click at [297, 232] on button "Submit" at bounding box center [296, 229] width 30 height 11
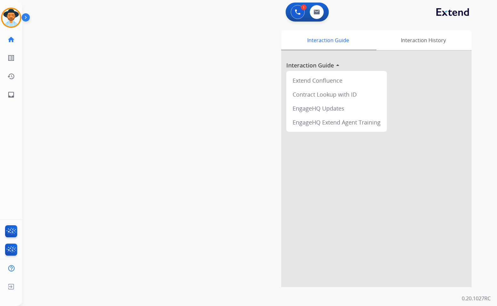
click at [50, 91] on div "swap_horiz Break voice bridge close_fullscreen Connect 3-Way Call merge_type Se…" at bounding box center [251, 155] width 459 height 264
click at [111, 84] on div "swap_horiz Break voice bridge close_fullscreen Connect 3-Way Call merge_type Se…" at bounding box center [251, 155] width 459 height 264
click at [20, 96] on li "inbox Emails Emails" at bounding box center [11, 95] width 18 height 18
click at [7, 95] on mat-icon "inbox" at bounding box center [11, 95] width 8 height 8
select select "**********"
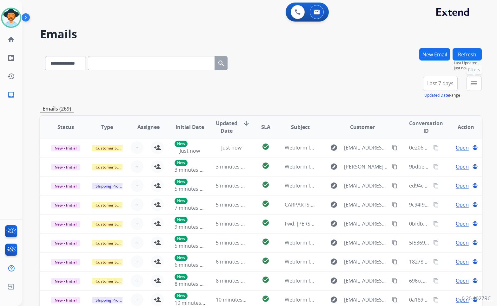
click at [477, 82] on mat-icon "menu" at bounding box center [474, 84] width 8 height 8
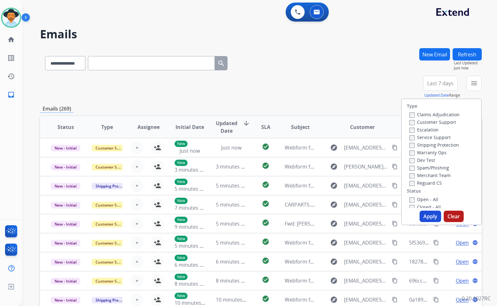
click at [439, 122] on label "Customer Support" at bounding box center [432, 122] width 47 height 6
click at [444, 146] on label "Shipping Protection" at bounding box center [433, 145] width 49 height 6
click at [433, 182] on label "Reguard CS" at bounding box center [425, 183] width 32 height 6
click at [429, 198] on label "Open - All" at bounding box center [423, 200] width 29 height 6
click at [427, 200] on label "Open - All" at bounding box center [423, 200] width 29 height 6
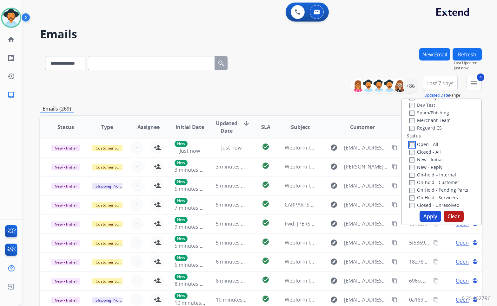
scroll to position [63, 0]
click at [429, 190] on label "On Hold - Servicers" at bounding box center [433, 189] width 49 height 6
click at [429, 183] on label "On Hold - Pending Parts" at bounding box center [438, 182] width 59 height 6
click at [429, 176] on label "On-hold - Customer" at bounding box center [434, 174] width 50 height 6
click at [428, 165] on label "On-hold – Internal" at bounding box center [432, 167] width 47 height 6
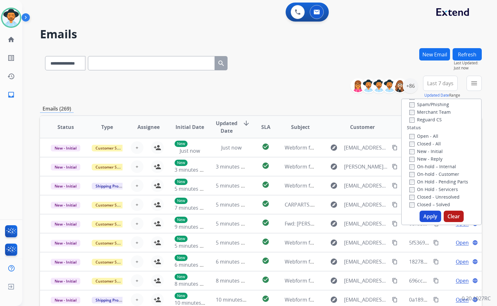
click at [428, 160] on label "New - Reply" at bounding box center [425, 159] width 33 height 6
click at [426, 153] on label "New - Initial" at bounding box center [425, 151] width 33 height 6
click at [425, 215] on button "Apply" at bounding box center [430, 216] width 22 height 11
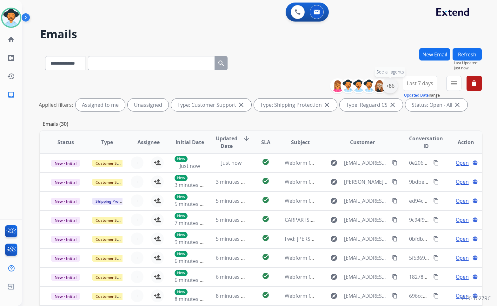
click at [383, 87] on div "+86" at bounding box center [389, 85] width 15 height 15
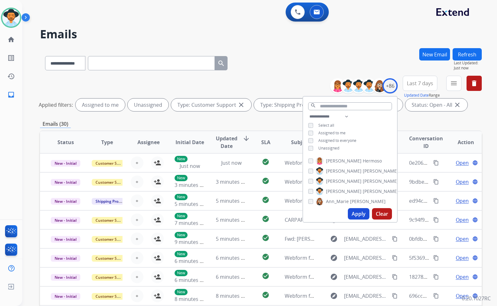
click at [330, 146] on span "Unassigned" at bounding box center [328, 148] width 21 height 5
click at [362, 191] on span "[PERSON_NAME]" at bounding box center [380, 191] width 36 height 6
click at [362, 212] on button "Apply" at bounding box center [359, 213] width 22 height 11
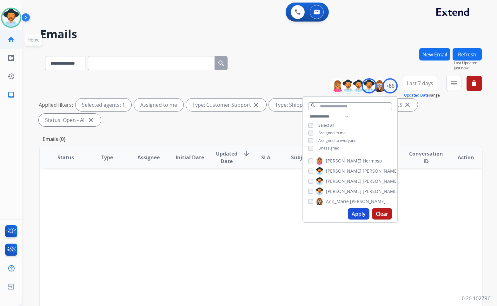
click at [15, 41] on link "home Home" at bounding box center [11, 40] width 18 height 18
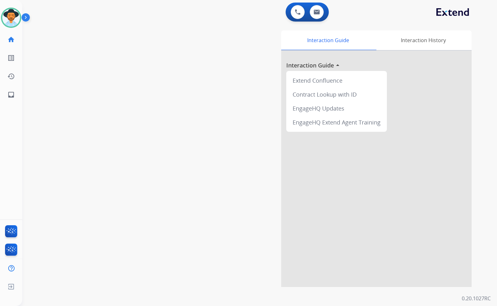
click at [61, 185] on div "swap_horiz Break voice bridge close_fullscreen Connect 3-Way Call merge_type Se…" at bounding box center [251, 155] width 459 height 264
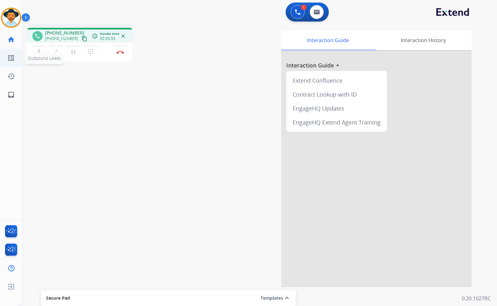
drag, startPoint x: 77, startPoint y: 38, endPoint x: 13, endPoint y: 51, distance: 65.3
click at [81, 38] on mat-icon "content_copy" at bounding box center [84, 39] width 6 height 6
click at [118, 51] on img at bounding box center [120, 52] width 8 height 3
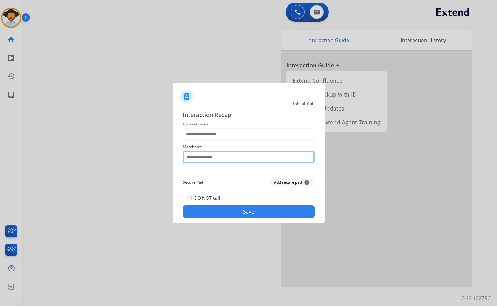
click at [238, 161] on input "text" at bounding box center [249, 157] width 132 height 13
type input "*******"
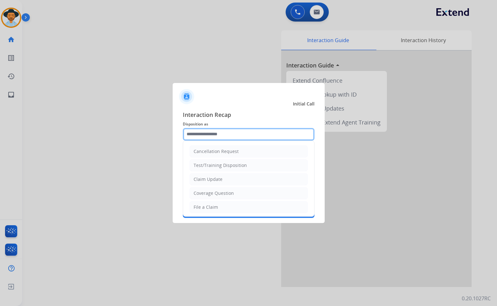
click at [216, 129] on input "text" at bounding box center [249, 134] width 132 height 13
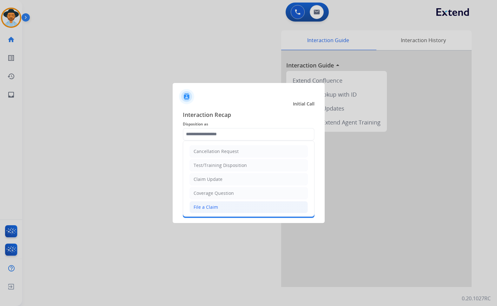
click at [215, 210] on div "File a Claim" at bounding box center [205, 207] width 24 height 6
type input "**********"
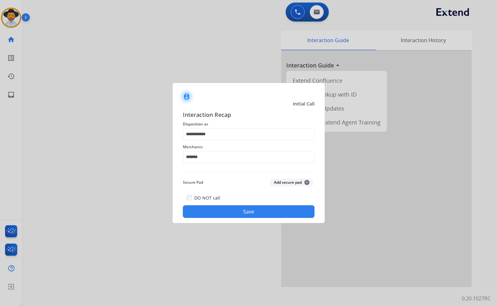
click at [251, 213] on button "Save" at bounding box center [249, 211] width 132 height 13
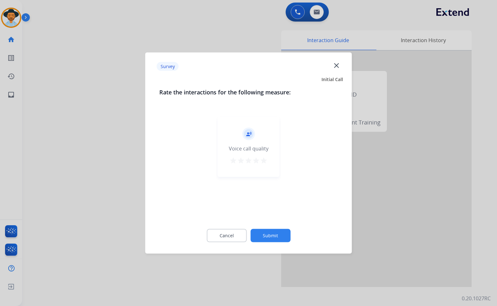
click at [280, 235] on button "Submit" at bounding box center [270, 235] width 40 height 13
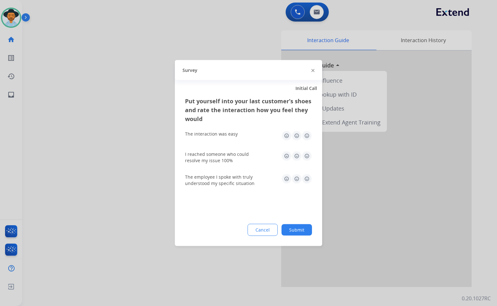
drag, startPoint x: 291, startPoint y: 231, endPoint x: 4, endPoint y: 119, distance: 308.6
click at [291, 231] on button "Submit" at bounding box center [296, 229] width 30 height 11
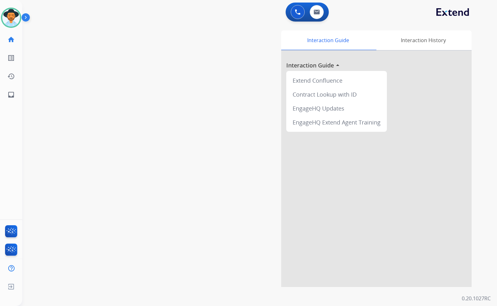
click at [49, 79] on div "swap_horiz Break voice bridge close_fullscreen Connect 3-Way Call merge_type Se…" at bounding box center [251, 155] width 459 height 264
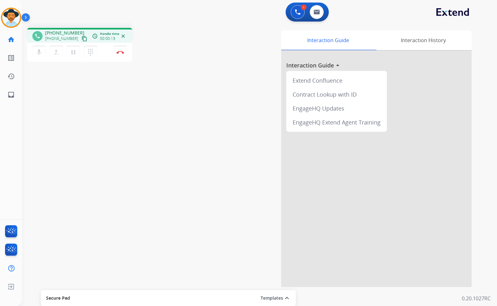
click at [81, 38] on mat-icon "content_copy" at bounding box center [84, 39] width 6 height 6
click at [118, 55] on button "Disconnect" at bounding box center [120, 52] width 13 height 13
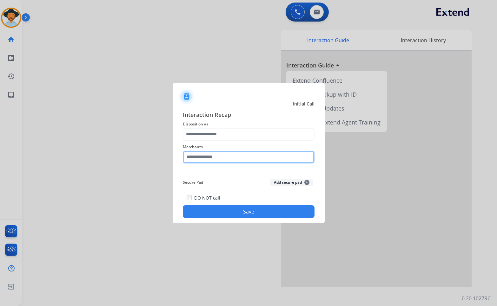
drag, startPoint x: 269, startPoint y: 157, endPoint x: 273, endPoint y: 156, distance: 4.2
click at [269, 157] on input "text" at bounding box center [249, 157] width 132 height 13
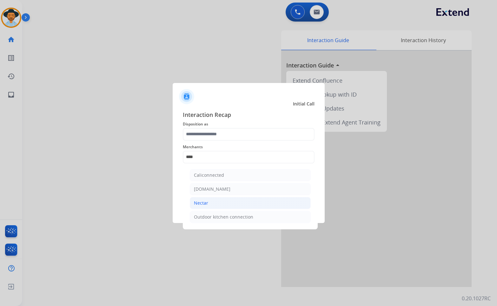
click at [257, 200] on li "Nectar" at bounding box center [250, 203] width 121 height 12
type input "******"
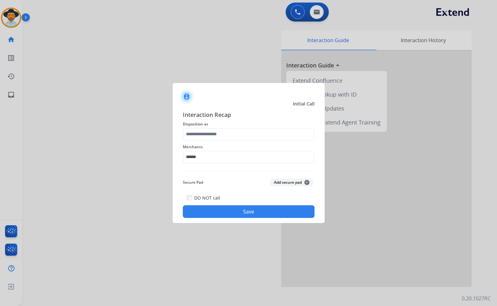
click at [246, 126] on span "Disposition as" at bounding box center [249, 124] width 132 height 8
click at [247, 131] on input "text" at bounding box center [249, 134] width 132 height 13
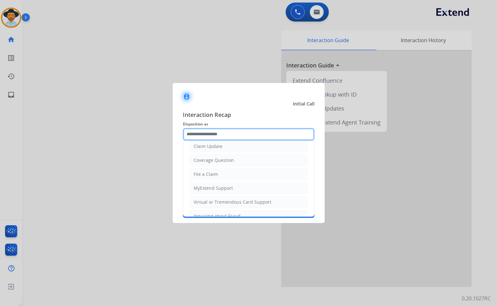
scroll to position [99, 0]
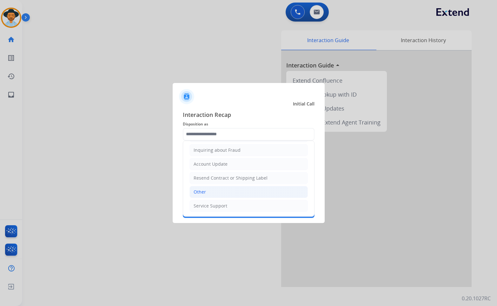
click at [252, 188] on li "Other" at bounding box center [248, 192] width 118 height 12
type input "*****"
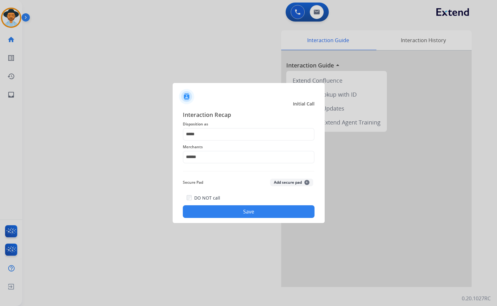
click at [252, 217] on button "Save" at bounding box center [249, 211] width 132 height 13
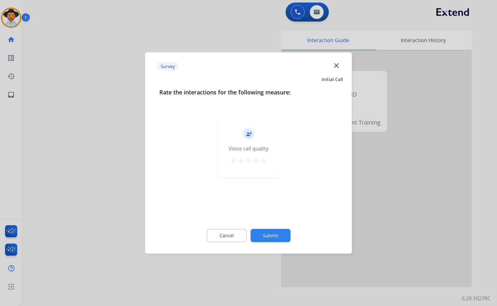
click at [274, 231] on button "Submit" at bounding box center [270, 235] width 40 height 13
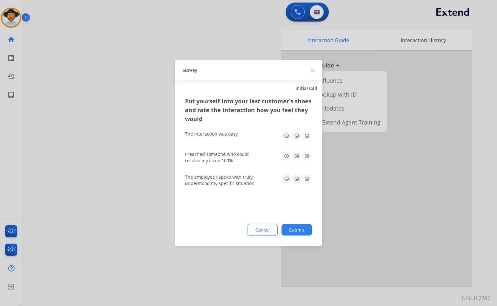
click at [304, 230] on button "Submit" at bounding box center [296, 229] width 30 height 11
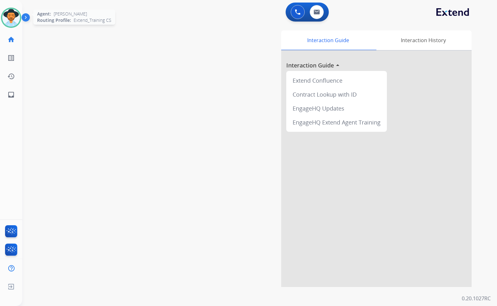
click at [14, 23] on img at bounding box center [11, 18] width 18 height 18
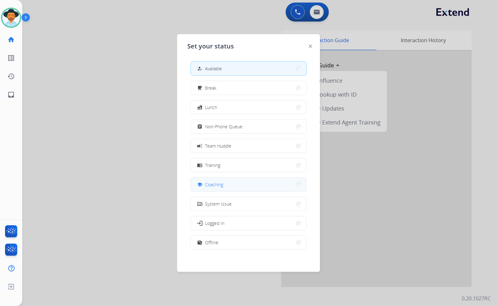
click at [219, 183] on span "Coaching" at bounding box center [214, 184] width 18 height 7
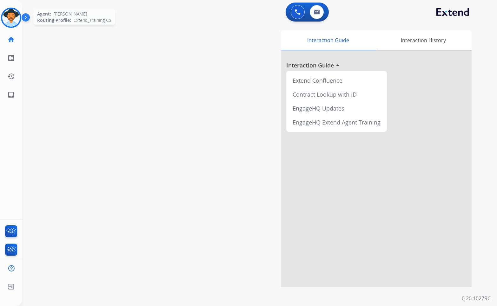
click at [12, 16] on img at bounding box center [11, 18] width 18 height 18
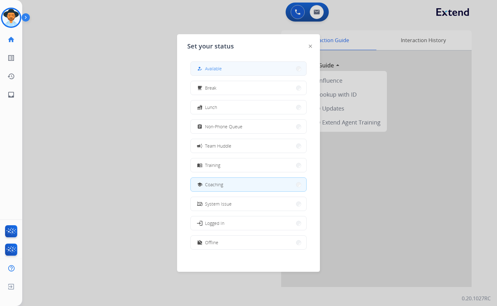
click at [233, 65] on button "how_to_reg Available" at bounding box center [248, 69] width 115 height 14
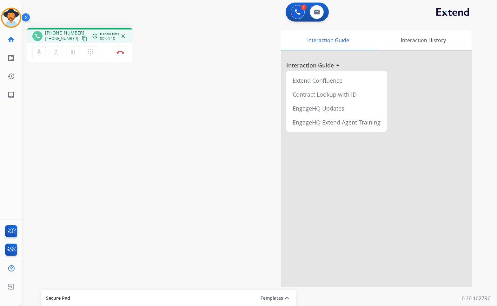
click at [81, 39] on mat-icon "content_copy" at bounding box center [84, 39] width 6 height 6
click at [123, 55] on button "Disconnect" at bounding box center [120, 52] width 13 height 13
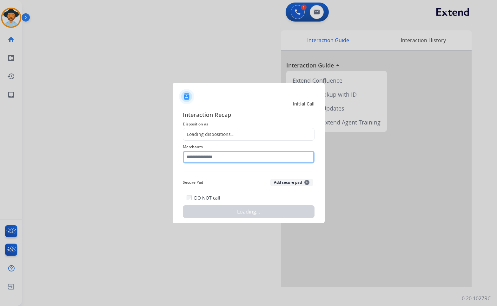
click at [197, 159] on input "text" at bounding box center [249, 157] width 132 height 13
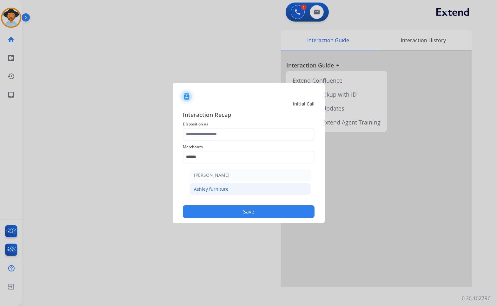
click at [221, 186] on div "Ashley furniture" at bounding box center [211, 189] width 35 height 6
type input "**********"
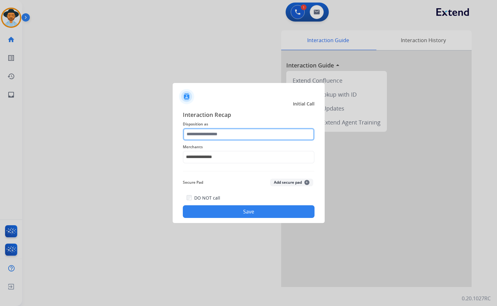
click at [221, 140] on input "text" at bounding box center [249, 134] width 132 height 13
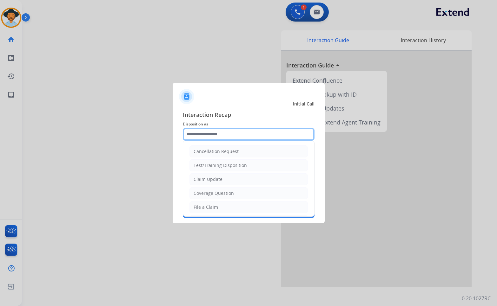
click at [221, 140] on input "text" at bounding box center [249, 134] width 132 height 13
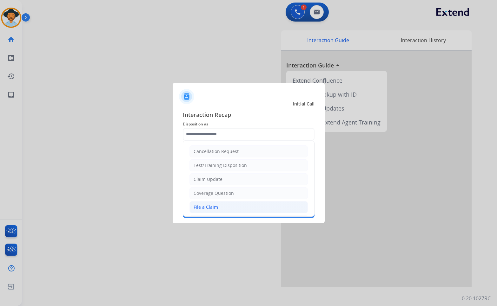
click at [232, 210] on li "File a Claim" at bounding box center [248, 207] width 118 height 12
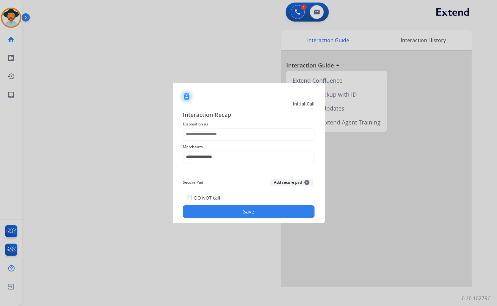
type input "**********"
click at [242, 215] on button "Save" at bounding box center [249, 211] width 132 height 13
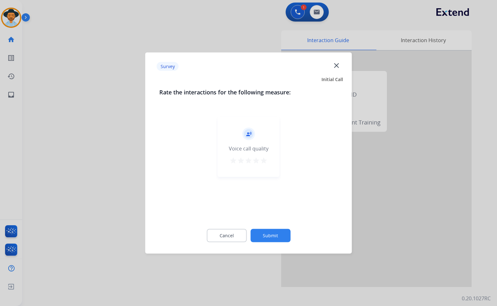
click at [279, 230] on button "Submit" at bounding box center [270, 235] width 40 height 13
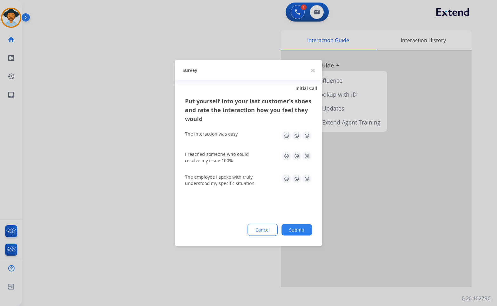
click at [309, 232] on button "Submit" at bounding box center [296, 229] width 30 height 11
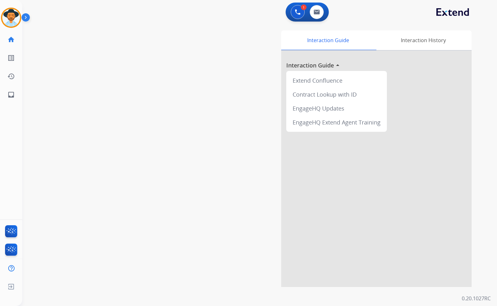
click at [74, 89] on div "swap_horiz Break voice bridge close_fullscreen Connect 3-Way Call merge_type Se…" at bounding box center [251, 155] width 459 height 264
click at [14, 96] on mat-icon "inbox" at bounding box center [11, 95] width 8 height 8
select select "**********"
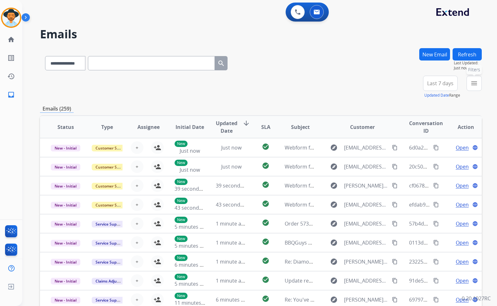
click at [477, 82] on mat-icon "menu" at bounding box center [474, 84] width 8 height 8
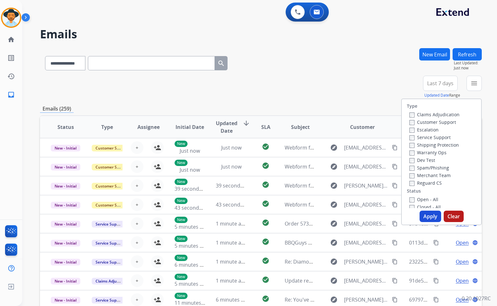
click at [439, 122] on label "Customer Support" at bounding box center [432, 122] width 47 height 6
click at [440, 146] on label "Shipping Protection" at bounding box center [433, 145] width 49 height 6
drag, startPoint x: 434, startPoint y: 183, endPoint x: 433, endPoint y: 201, distance: 18.1
click at [434, 183] on label "Reguard CS" at bounding box center [425, 183] width 32 height 6
click at [433, 201] on label "Open - All" at bounding box center [423, 200] width 29 height 6
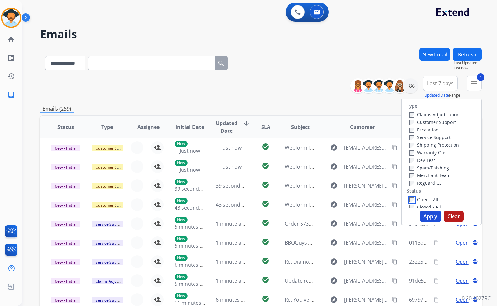
scroll to position [63, 0]
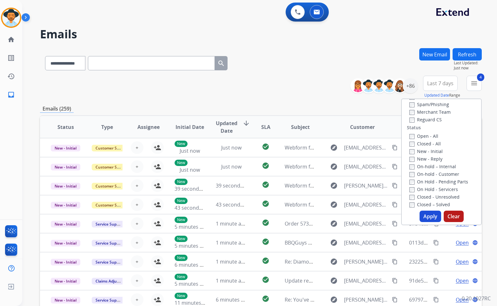
click at [436, 190] on label "On Hold - Servicers" at bounding box center [433, 189] width 49 height 6
click at [436, 180] on label "On Hold - Pending Parts" at bounding box center [438, 182] width 59 height 6
click at [434, 174] on label "On-hold - Customer" at bounding box center [434, 174] width 50 height 6
click at [432, 167] on label "On-hold – Internal" at bounding box center [432, 167] width 47 height 6
click at [429, 161] on label "New - Reply" at bounding box center [425, 159] width 33 height 6
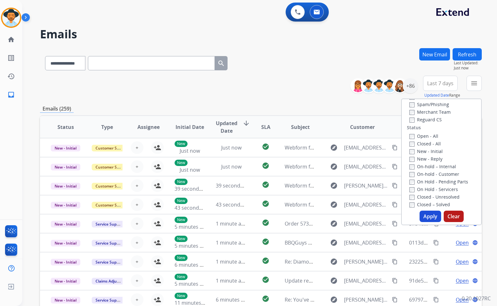
click at [429, 153] on label "New - Initial" at bounding box center [425, 151] width 33 height 6
click at [434, 218] on button "Apply" at bounding box center [430, 216] width 22 height 11
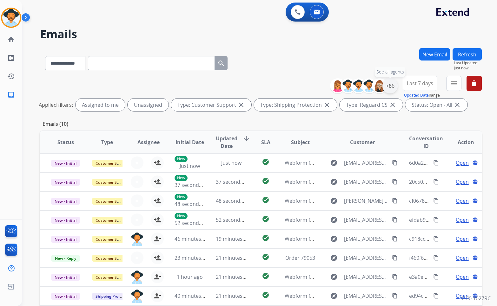
click at [394, 86] on div "+86" at bounding box center [389, 85] width 15 height 15
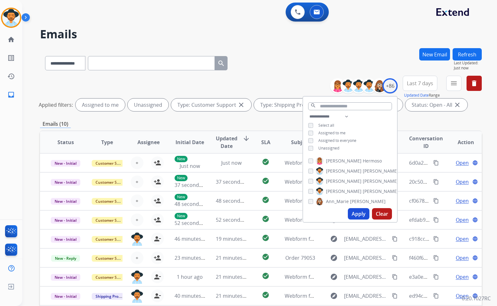
click at [329, 146] on span "Unassigned" at bounding box center [328, 148] width 21 height 5
click at [362, 191] on span "[PERSON_NAME]" at bounding box center [380, 191] width 36 height 6
click at [362, 213] on button "Apply" at bounding box center [359, 213] width 22 height 11
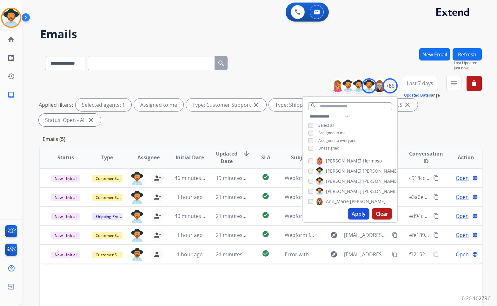
click at [240, 135] on div "Emails (5)" at bounding box center [260, 139] width 441 height 8
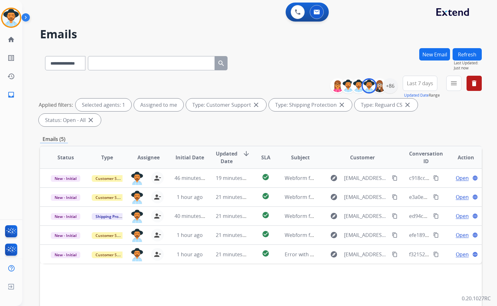
click at [342, 284] on div "Status Type Assignee Initial Date Updated Date arrow_downward SLA Subject Custo…" at bounding box center [260, 252] width 441 height 212
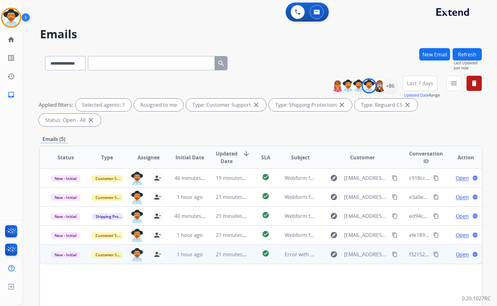
click at [457, 251] on span "Open" at bounding box center [461, 255] width 13 height 8
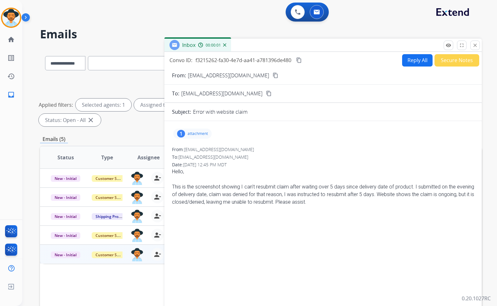
click at [195, 136] on div "1 attachment" at bounding box center [192, 134] width 38 height 10
click at [196, 147] on div at bounding box center [194, 150] width 32 height 22
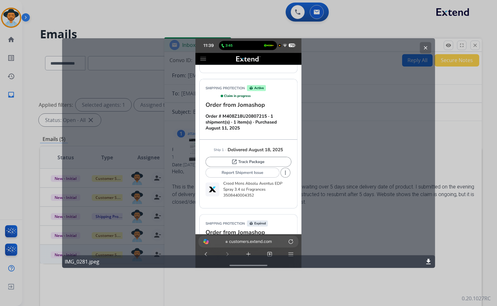
click at [426, 48] on mat-icon "clear" at bounding box center [425, 48] width 6 height 6
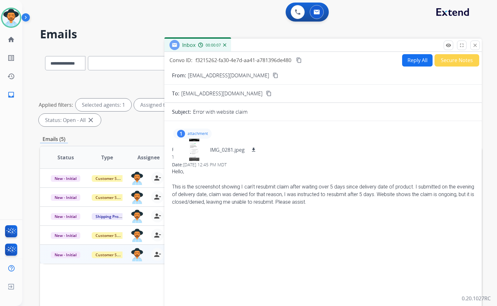
click at [272, 78] on mat-icon "content_copy" at bounding box center [275, 76] width 6 height 6
click at [205, 154] on div at bounding box center [194, 150] width 32 height 22
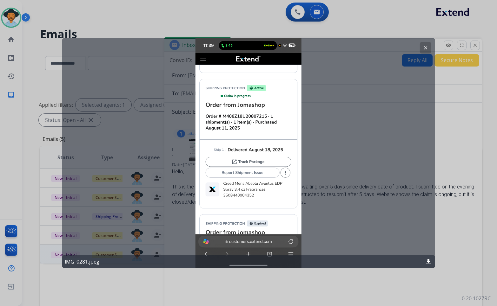
click at [424, 47] on mat-icon "clear" at bounding box center [425, 48] width 6 height 6
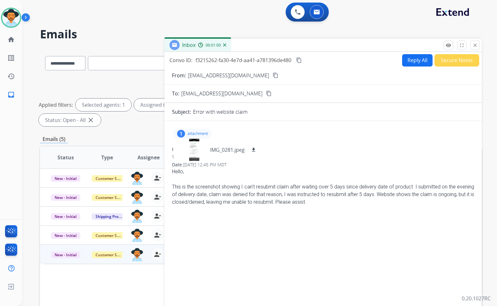
click at [313, 228] on div "1 attachment IMG_0281.jpeg download From: [EMAIL_ADDRESS][DOMAIN_NAME] To: [EMA…" at bounding box center [322, 215] width 317 height 179
click at [289, 153] on div "From: [EMAIL_ADDRESS][DOMAIN_NAME] To: [EMAIL_ADDRESS][DOMAIN_NAME] Date: [DATE…" at bounding box center [323, 176] width 302 height 60
click at [196, 131] on div "1 attachment IMG_0281.jpeg download" at bounding box center [192, 134] width 38 height 10
click at [192, 131] on p "attachment" at bounding box center [197, 133] width 20 height 5
click at [201, 142] on div at bounding box center [194, 150] width 32 height 22
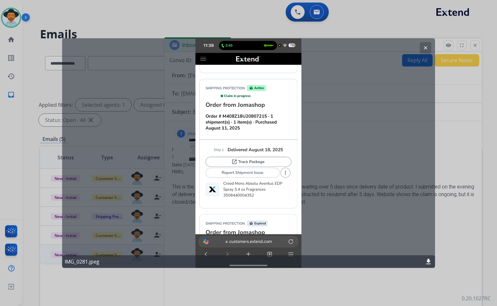
click at [427, 48] on mat-icon "clear" at bounding box center [425, 48] width 6 height 6
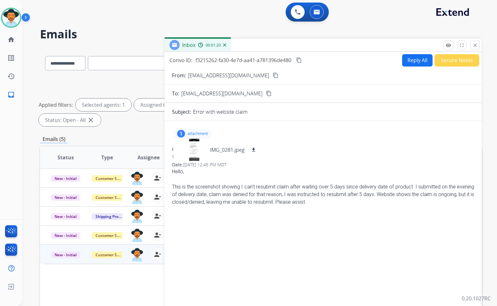
drag, startPoint x: 355, startPoint y: 200, endPoint x: 167, endPoint y: 185, distance: 188.3
click at [167, 185] on div "1 attachment IMG_0281.jpeg download From: [EMAIL_ADDRESS][DOMAIN_NAME] To: [EMA…" at bounding box center [322, 215] width 317 height 179
copy div "This is the screenshot showing I can't resubmit claim after waiting over 5 days…"
click at [301, 59] on mat-icon "content_copy" at bounding box center [299, 60] width 6 height 6
click at [413, 59] on button "Reply All" at bounding box center [417, 60] width 30 height 12
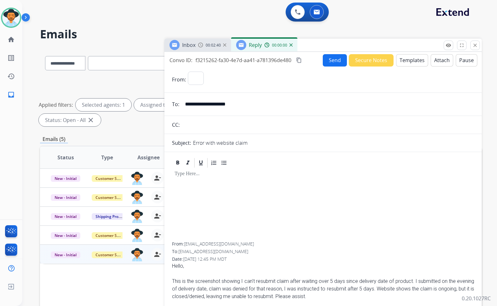
select select "**********"
click at [412, 62] on button "Templates" at bounding box center [412, 60] width 32 height 12
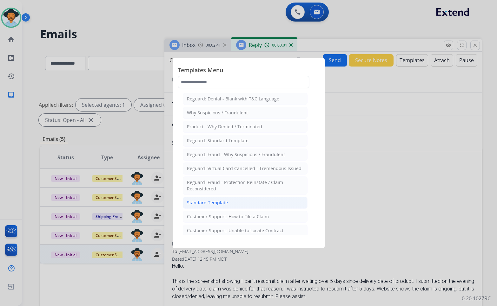
click at [248, 202] on li "Standard Template" at bounding box center [245, 203] width 125 height 12
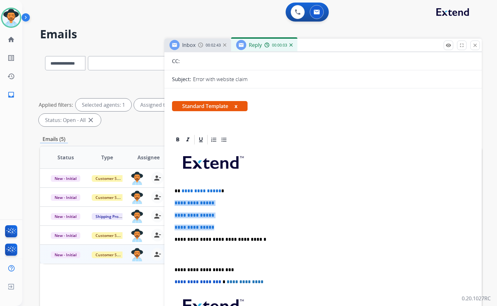
drag, startPoint x: 205, startPoint y: 218, endPoint x: 174, endPoint y: 201, distance: 35.2
click at [174, 201] on div "**********" at bounding box center [323, 255] width 302 height 218
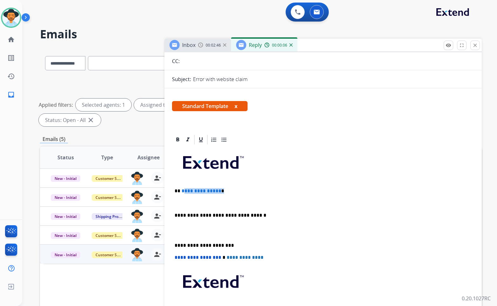
drag, startPoint x: 220, startPoint y: 191, endPoint x: 183, endPoint y: 188, distance: 37.2
click at [183, 188] on p "**********" at bounding box center [320, 191] width 292 height 6
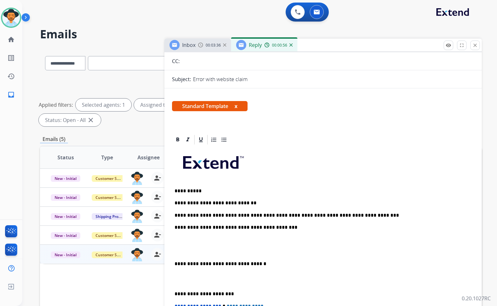
scroll to position [190, 0]
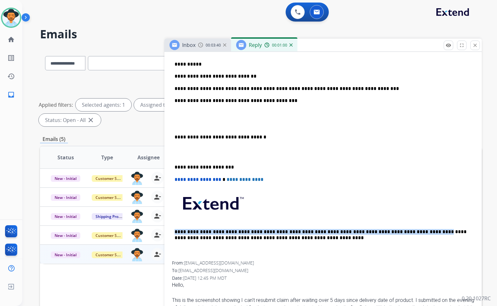
drag, startPoint x: 394, startPoint y: 231, endPoint x: 176, endPoint y: 228, distance: 217.2
click at [172, 228] on div "**********" at bounding box center [323, 140] width 302 height 243
copy p "**********"
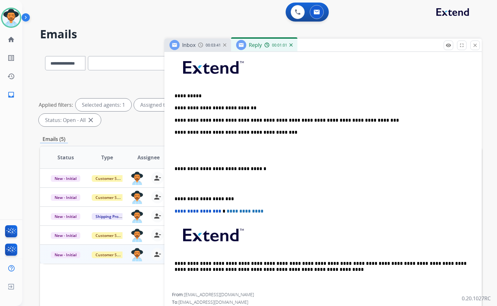
click at [192, 148] on div "**********" at bounding box center [323, 171] width 302 height 243
click at [192, 141] on div "**********" at bounding box center [323, 171] width 302 height 243
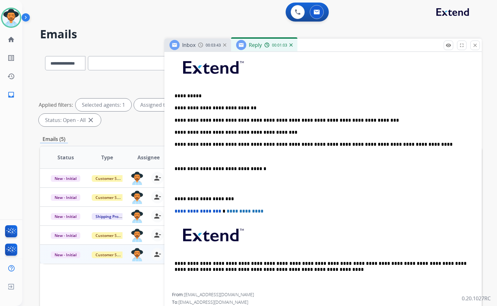
click at [193, 159] on p at bounding box center [322, 157] width 297 height 6
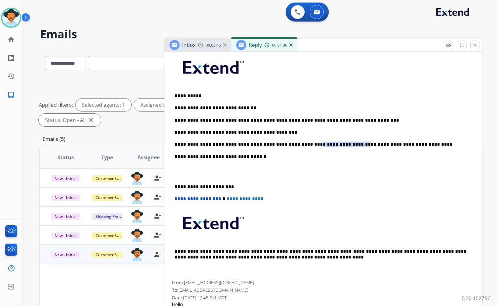
drag, startPoint x: 326, startPoint y: 144, endPoint x: 290, endPoint y: 146, distance: 35.6
click at [290, 146] on p "**********" at bounding box center [320, 145] width 292 height 6
click at [233, 175] on p at bounding box center [322, 172] width 297 height 12
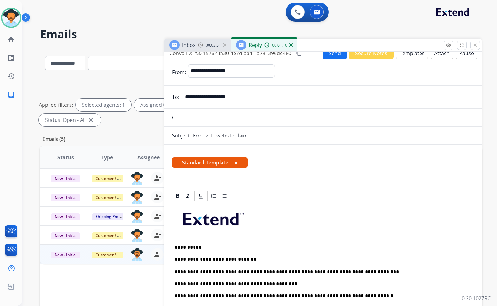
scroll to position [0, 0]
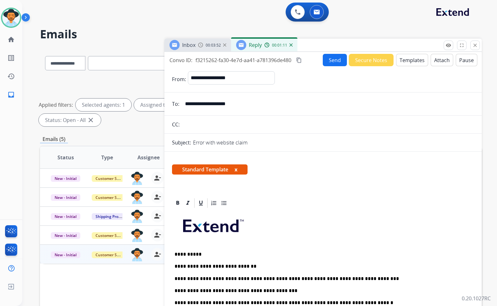
click at [333, 62] on button "Send" at bounding box center [334, 60] width 24 height 12
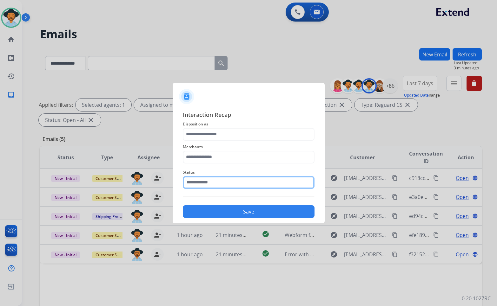
click at [234, 184] on input "text" at bounding box center [249, 182] width 132 height 13
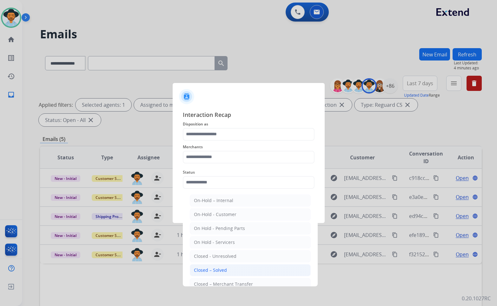
click at [236, 269] on li "Closed – Solved" at bounding box center [250, 270] width 121 height 12
type input "**********"
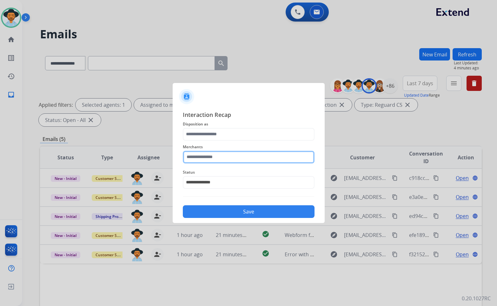
click at [251, 160] on input "text" at bounding box center [249, 157] width 132 height 13
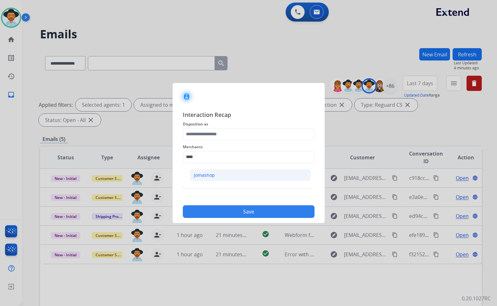
drag, startPoint x: 257, startPoint y: 176, endPoint x: 246, endPoint y: 153, distance: 25.4
click at [256, 176] on li "Jomashop" at bounding box center [250, 175] width 121 height 12
type input "********"
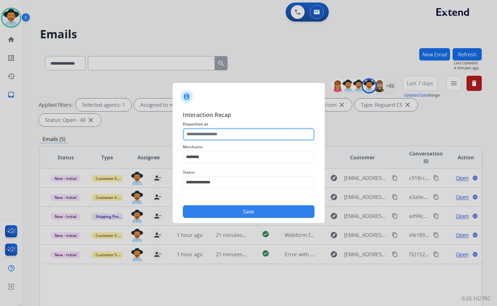
click at [240, 131] on input "text" at bounding box center [249, 134] width 132 height 13
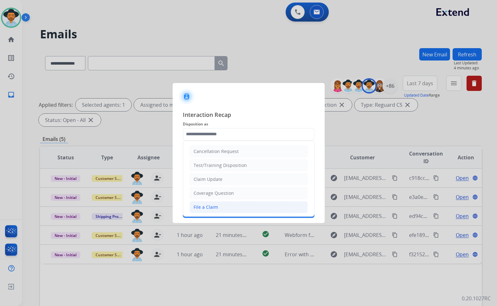
click at [220, 205] on li "File a Claim" at bounding box center [248, 207] width 118 height 12
type input "**********"
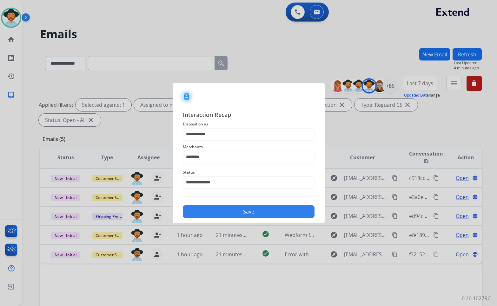
click at [290, 215] on button "Save" at bounding box center [249, 211] width 132 height 13
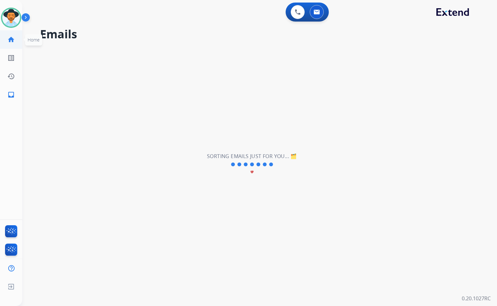
click at [7, 38] on mat-icon "home" at bounding box center [11, 40] width 8 height 8
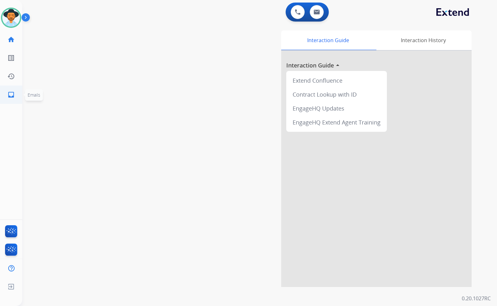
click at [8, 95] on mat-icon "inbox" at bounding box center [11, 95] width 8 height 8
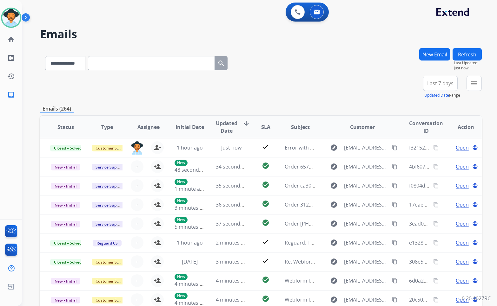
click at [155, 148] on mat-icon "person_remove" at bounding box center [157, 148] width 8 height 8
click at [15, 36] on link "home Home" at bounding box center [11, 40] width 18 height 18
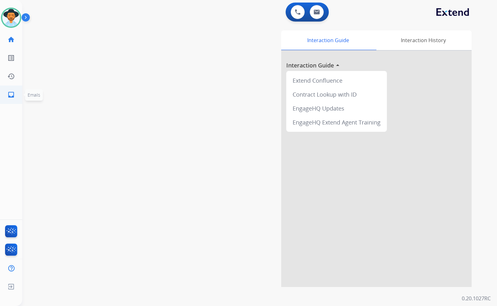
click at [12, 97] on mat-icon "inbox" at bounding box center [11, 95] width 8 height 8
select select "**********"
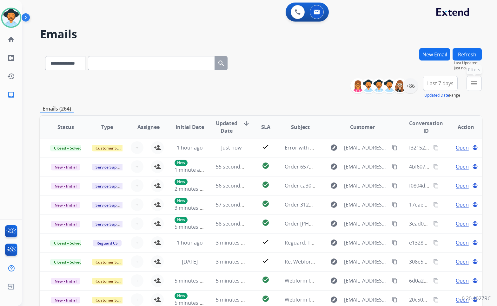
click at [467, 81] on button "menu Filters" at bounding box center [473, 83] width 15 height 15
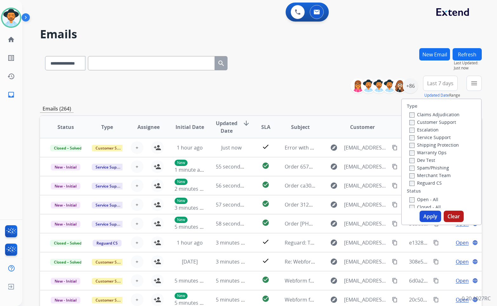
click at [442, 122] on label "Customer Support" at bounding box center [432, 122] width 47 height 6
click at [447, 146] on label "Shipping Protection" at bounding box center [433, 145] width 49 height 6
click at [432, 184] on label "Reguard CS" at bounding box center [425, 183] width 32 height 6
click at [431, 205] on label "Closed - All" at bounding box center [424, 207] width 31 height 6
click at [431, 198] on label "Open - All" at bounding box center [423, 198] width 29 height 6
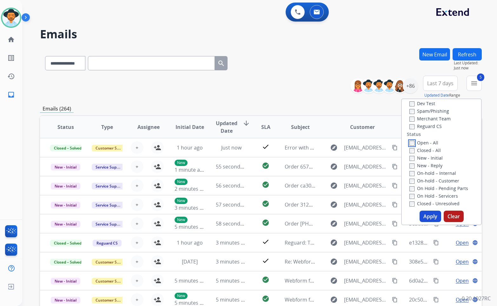
scroll to position [65, 0]
click at [429, 143] on label "Closed - All" at bounding box center [424, 142] width 31 height 6
click at [438, 188] on label "On Hold - Servicers" at bounding box center [433, 188] width 49 height 6
click at [438, 180] on label "On Hold - Pending Parts" at bounding box center [438, 180] width 59 height 6
click at [438, 173] on label "On-hold - Customer" at bounding box center [434, 172] width 50 height 6
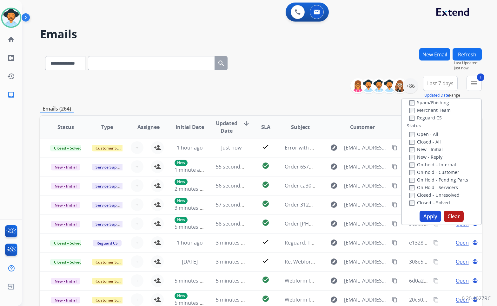
click at [434, 166] on label "On-hold – Internal" at bounding box center [432, 165] width 47 height 6
click at [432, 158] on label "New - Reply" at bounding box center [425, 157] width 33 height 6
click at [432, 149] on label "New - Initial" at bounding box center [425, 149] width 33 height 6
click at [430, 215] on button "Apply" at bounding box center [430, 216] width 22 height 11
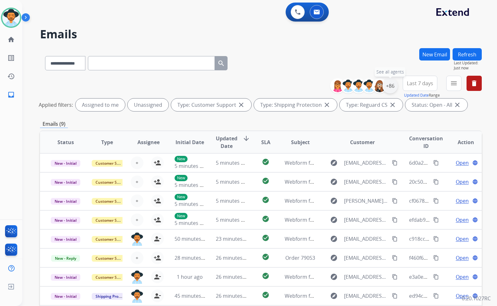
click at [389, 87] on div "+86" at bounding box center [389, 85] width 15 height 15
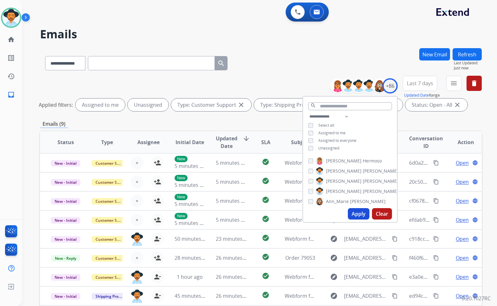
click at [333, 148] on span "Unassigned" at bounding box center [328, 148] width 21 height 5
click at [362, 192] on span "[PERSON_NAME]" at bounding box center [380, 191] width 36 height 6
click at [358, 213] on button "Apply" at bounding box center [359, 213] width 22 height 11
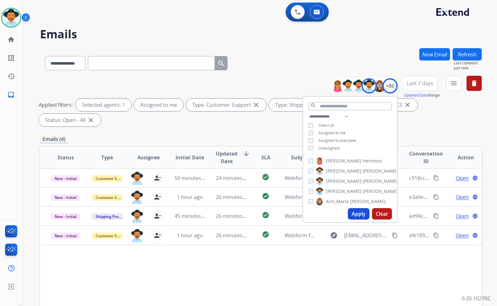
click at [252, 263] on div "Status Type Assignee Initial Date Updated Date arrow_downward SLA Subject Custo…" at bounding box center [260, 252] width 441 height 212
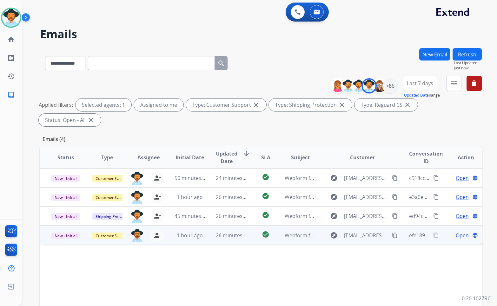
click at [458, 232] on span "Open" at bounding box center [461, 236] width 13 height 8
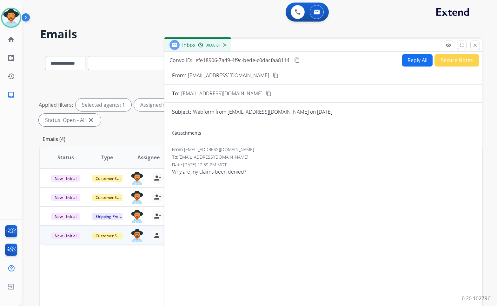
click at [272, 75] on mat-icon "content_copy" at bounding box center [275, 76] width 6 height 6
click at [301, 60] on button "content_copy" at bounding box center [297, 60] width 8 height 8
drag, startPoint x: 256, startPoint y: 172, endPoint x: 184, endPoint y: 172, distance: 71.7
click at [174, 171] on span "Why are my claims been denied?" at bounding box center [323, 172] width 302 height 8
drag, startPoint x: 185, startPoint y: 172, endPoint x: 173, endPoint y: 172, distance: 11.4
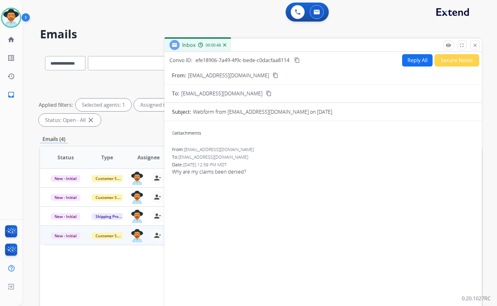
click at [173, 172] on span "Why are my claims been denied?" at bounding box center [323, 172] width 302 height 8
click at [418, 64] on button "Reply All" at bounding box center [417, 60] width 30 height 12
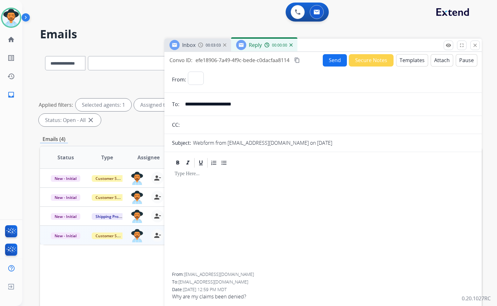
select select "**********"
click at [416, 61] on button "Templates" at bounding box center [412, 60] width 32 height 12
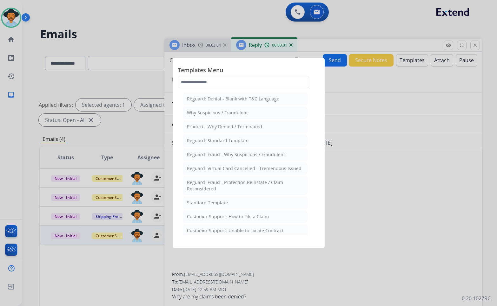
click at [238, 200] on li "Standard Template" at bounding box center [245, 203] width 125 height 12
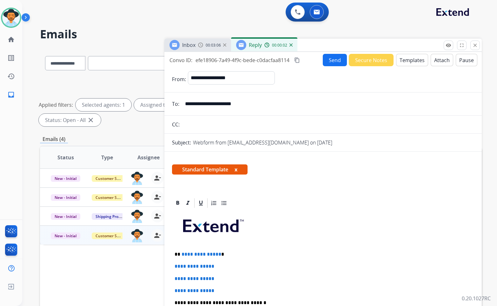
scroll to position [63, 0]
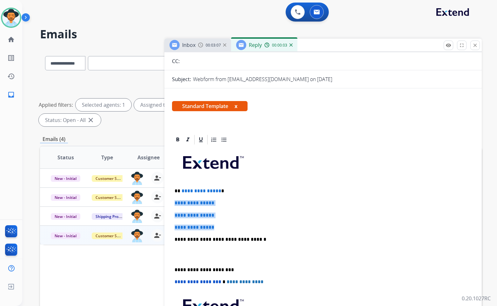
drag, startPoint x: 198, startPoint y: 217, endPoint x: 172, endPoint y: 201, distance: 30.8
click at [172, 201] on div "**********" at bounding box center [323, 255] width 302 height 218
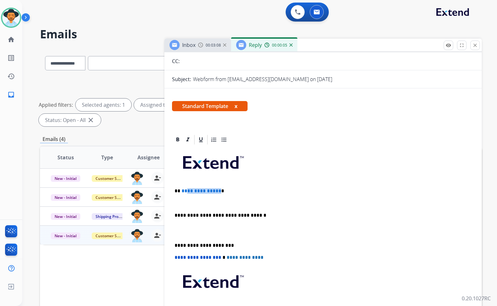
drag, startPoint x: 218, startPoint y: 192, endPoint x: 185, endPoint y: 192, distance: 33.0
click at [185, 192] on p "**********" at bounding box center [320, 191] width 292 height 6
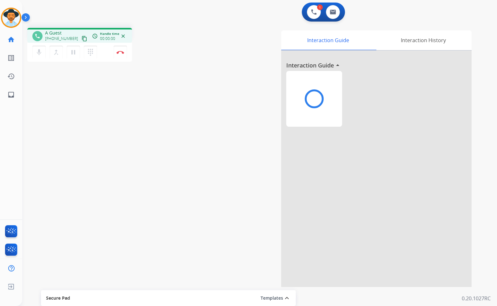
drag, startPoint x: 470, startPoint y: 84, endPoint x: 76, endPoint y: 38, distance: 396.8
click at [81, 38] on mat-icon "content_copy" at bounding box center [84, 39] width 6 height 6
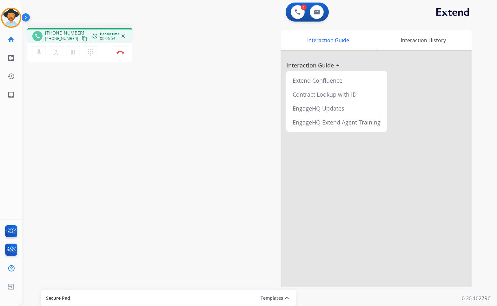
click at [190, 84] on div "phone [PHONE_NUMBER] [PHONE_NUMBER] content_copy access_time Call metrics Queue…" at bounding box center [251, 155] width 459 height 264
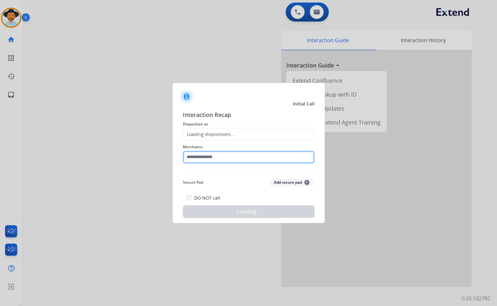
click at [211, 154] on input "text" at bounding box center [249, 157] width 132 height 13
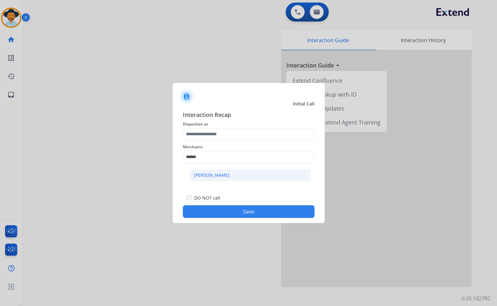
click at [227, 174] on div "[PERSON_NAME]" at bounding box center [212, 175] width 36 height 6
type input "**********"
click at [227, 142] on div "**********" at bounding box center [249, 153] width 132 height 25
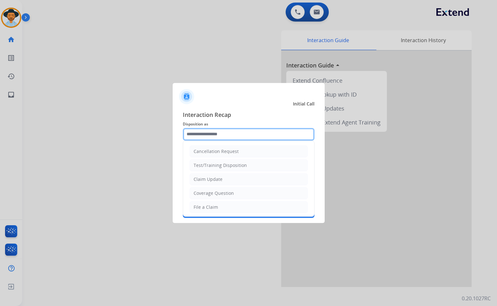
click at [228, 137] on input "text" at bounding box center [249, 134] width 132 height 13
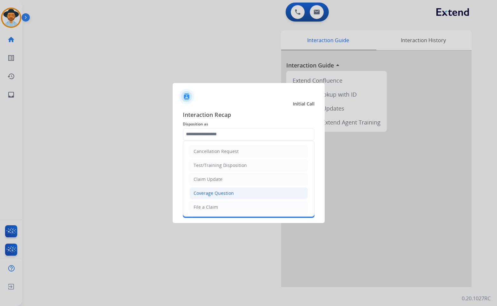
click at [220, 194] on div "Coverage Question" at bounding box center [213, 193] width 40 height 6
type input "**********"
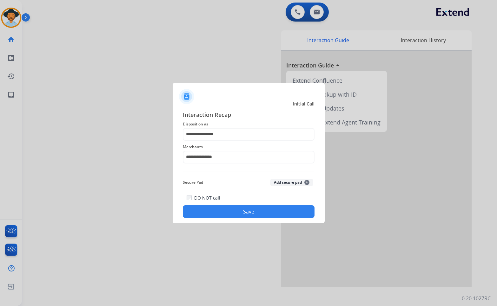
click at [226, 214] on button "Save" at bounding box center [249, 211] width 132 height 13
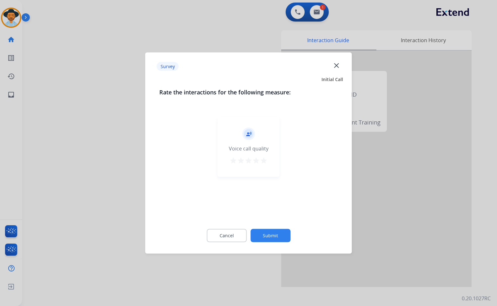
click at [266, 240] on button "Submit" at bounding box center [270, 235] width 40 height 13
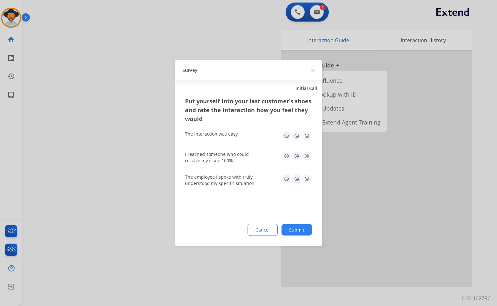
click at [299, 228] on button "Submit" at bounding box center [296, 229] width 30 height 11
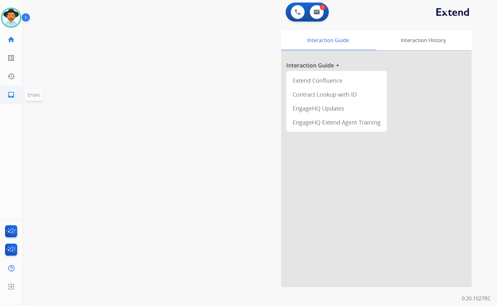
click at [16, 95] on link "inbox Emails" at bounding box center [11, 95] width 18 height 18
select select "**********"
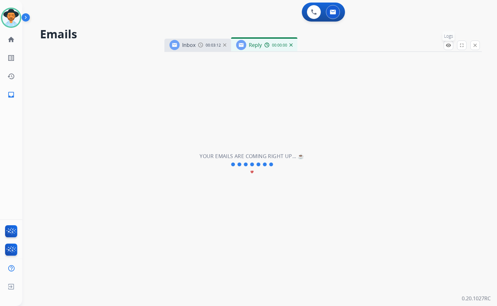
select select "**********"
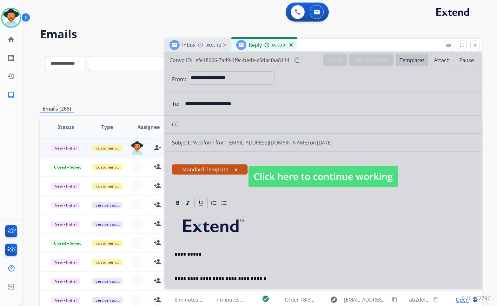
click at [289, 46] on img at bounding box center [290, 44] width 3 height 3
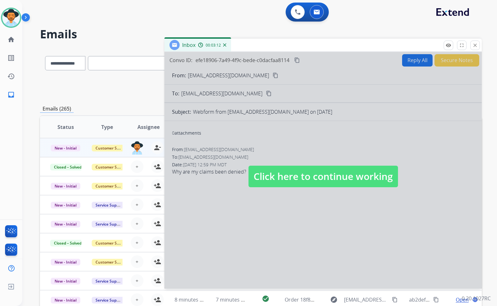
click at [224, 45] on img at bounding box center [224, 44] width 3 height 3
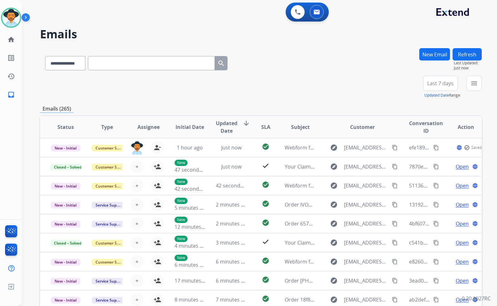
click at [429, 54] on button "New Email" at bounding box center [434, 54] width 31 height 12
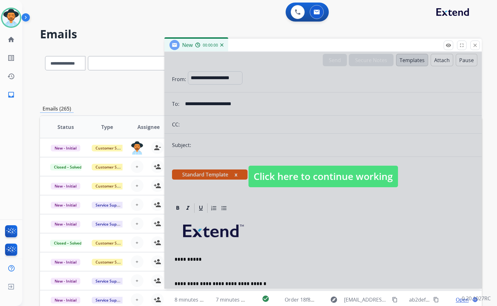
select select "**********"
click at [355, 175] on span "Click here to continue working" at bounding box center [322, 177] width 149 height 22
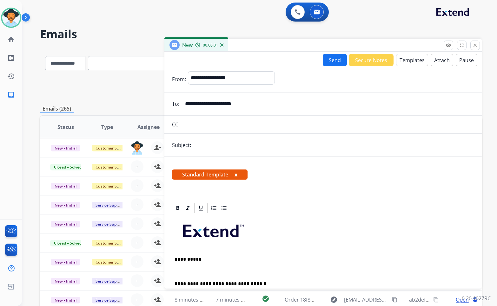
click at [401, 60] on button "Templates" at bounding box center [412, 60] width 32 height 12
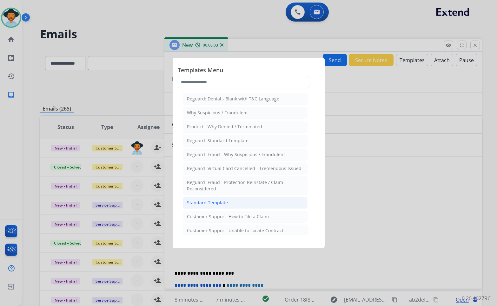
click at [213, 207] on li "Standard Template" at bounding box center [245, 203] width 125 height 12
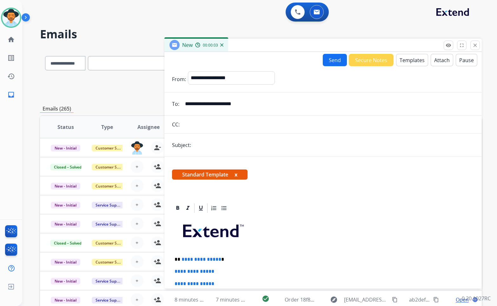
scroll to position [32, 0]
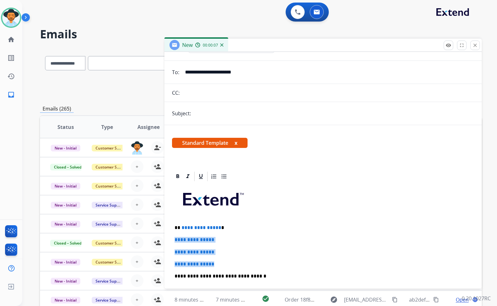
drag, startPoint x: 222, startPoint y: 264, endPoint x: 167, endPoint y: 239, distance: 60.8
click at [167, 239] on div "**********" at bounding box center [322, 285] width 317 height 228
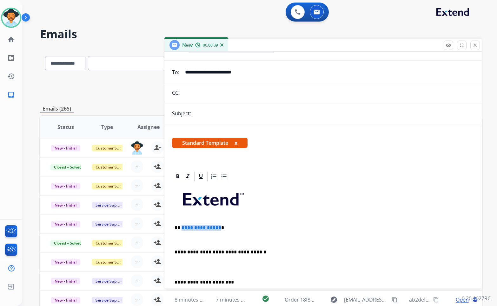
drag, startPoint x: 201, startPoint y: 232, endPoint x: 180, endPoint y: 229, distance: 21.1
click at [180, 229] on p "**********" at bounding box center [320, 228] width 292 height 6
click at [210, 114] on input "text" at bounding box center [333, 113] width 281 height 13
type input "**********"
drag, startPoint x: 181, startPoint y: 228, endPoint x: 189, endPoint y: 227, distance: 8.3
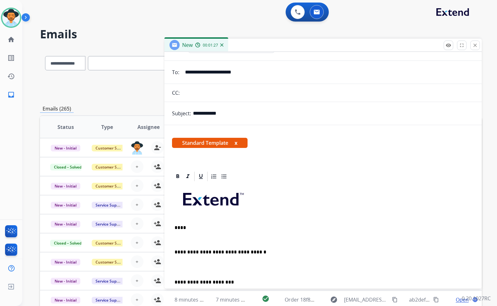
click at [182, 228] on p "****" at bounding box center [320, 228] width 292 height 6
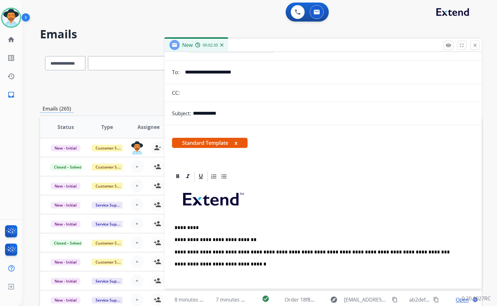
drag, startPoint x: 398, startPoint y: 254, endPoint x: 409, endPoint y: 251, distance: 11.5
click at [398, 254] on p "**********" at bounding box center [320, 253] width 292 height 6
drag, startPoint x: 368, startPoint y: 256, endPoint x: 330, endPoint y: 251, distance: 38.3
click at [330, 251] on p "**********" at bounding box center [320, 253] width 292 height 6
click at [335, 254] on p "**********" at bounding box center [320, 253] width 292 height 6
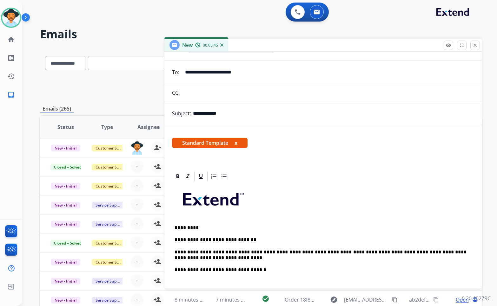
click at [331, 251] on p "**********" at bounding box center [320, 256] width 292 height 12
click at [332, 253] on p "**********" at bounding box center [320, 256] width 292 height 12
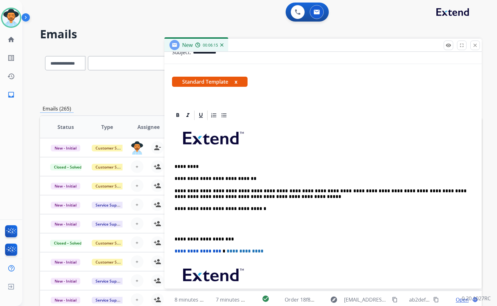
scroll to position [95, 0]
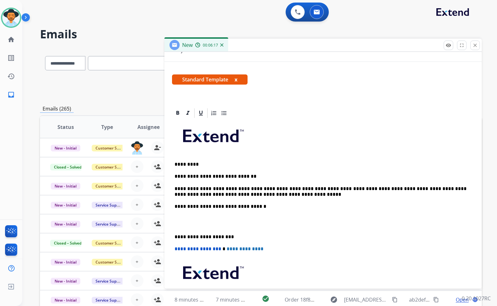
click at [216, 225] on p at bounding box center [322, 222] width 297 height 12
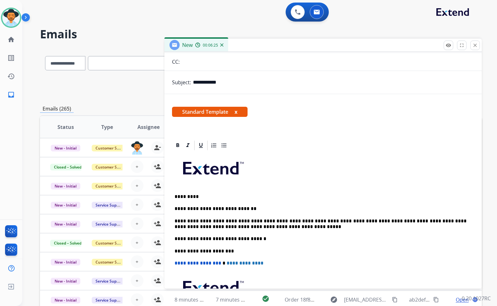
scroll to position [63, 0]
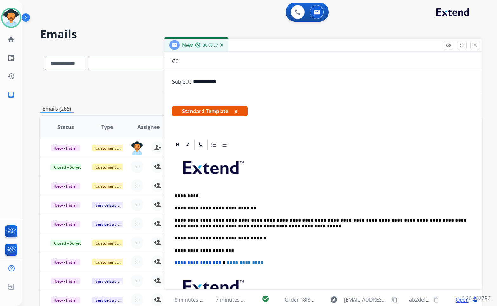
click at [268, 229] on div "**********" at bounding box center [323, 248] width 302 height 194
click at [263, 226] on p "**********" at bounding box center [320, 224] width 292 height 12
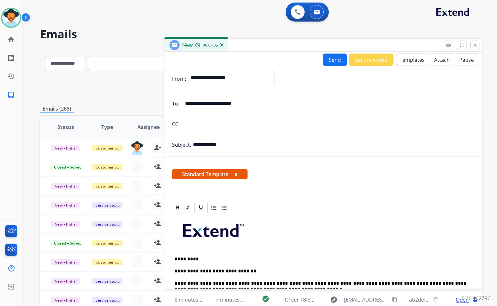
scroll to position [0, 0]
click at [332, 63] on button "Send" at bounding box center [334, 60] width 24 height 12
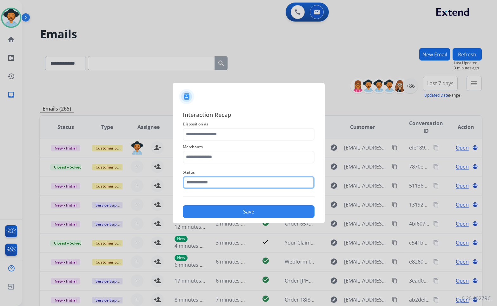
click at [204, 183] on input "text" at bounding box center [249, 182] width 132 height 13
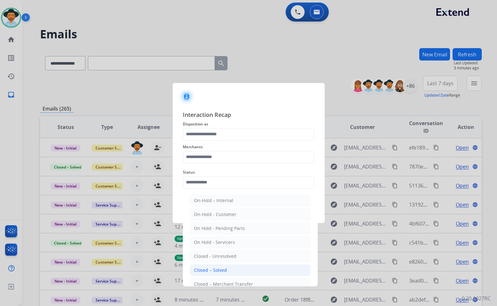
click at [216, 273] on div "Closed – Solved" at bounding box center [210, 270] width 33 height 6
type input "**********"
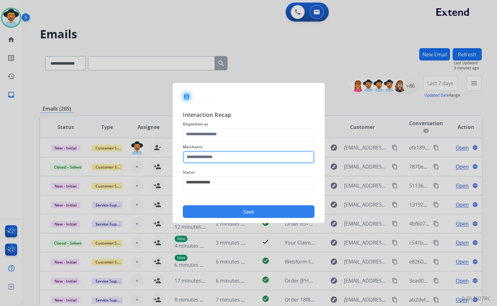
click at [220, 156] on input "text" at bounding box center [249, 157] width 132 height 13
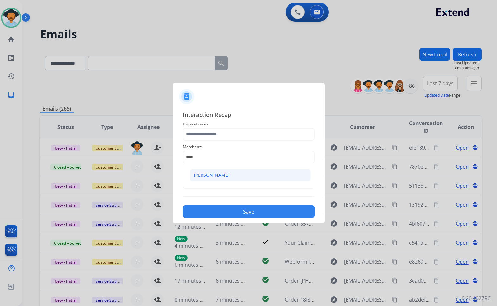
click at [216, 174] on div "[PERSON_NAME]" at bounding box center [212, 175] width 36 height 6
type input "**********"
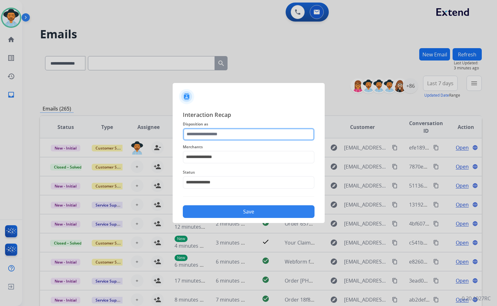
click at [221, 138] on input "text" at bounding box center [249, 134] width 132 height 13
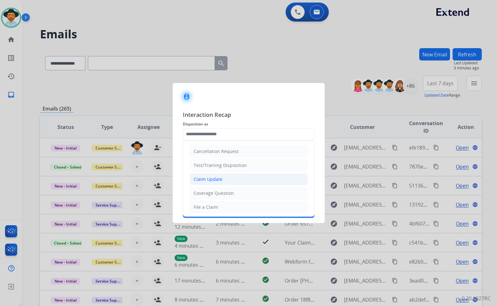
click at [223, 183] on li "Claim Update" at bounding box center [248, 179] width 118 height 12
type input "**********"
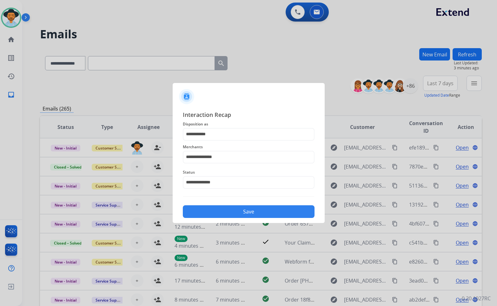
click at [230, 220] on div "**********" at bounding box center [248, 164] width 152 height 118
click at [231, 210] on button "Save" at bounding box center [249, 211] width 132 height 13
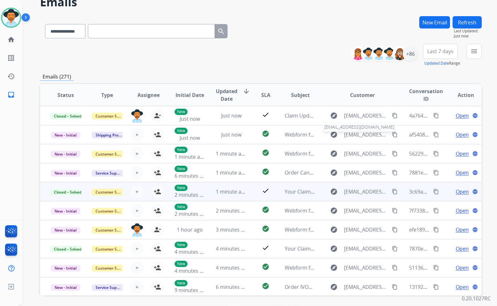
scroll to position [55, 0]
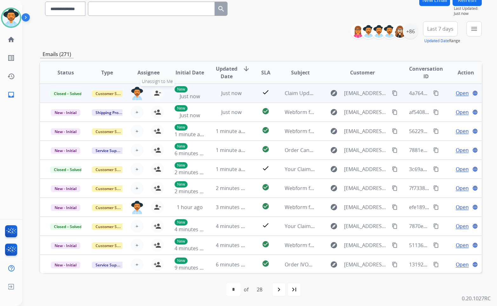
click at [158, 94] on mat-icon "person_remove" at bounding box center [157, 93] width 8 height 8
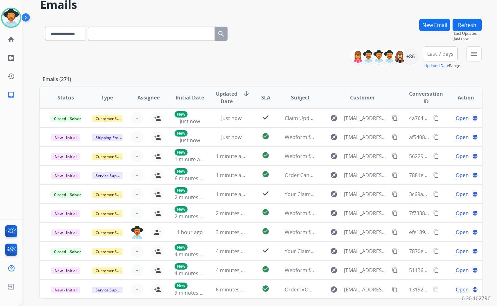
scroll to position [23, 0]
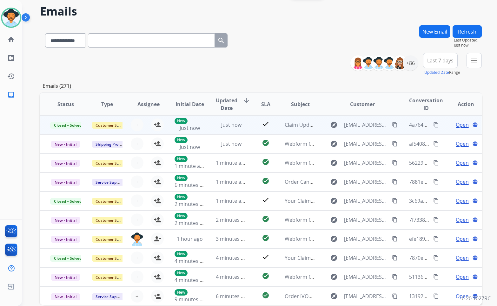
click at [457, 126] on span "Open" at bounding box center [461, 125] width 13 height 8
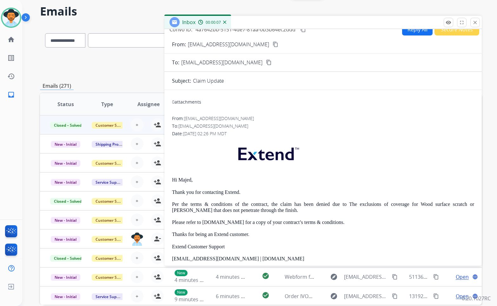
scroll to position [32, 0]
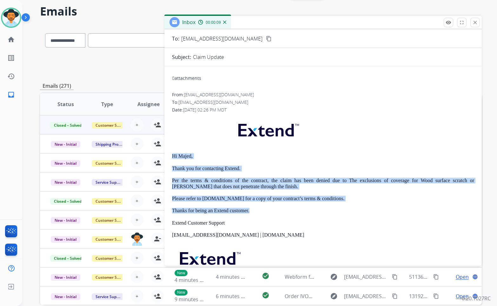
drag, startPoint x: 224, startPoint y: 201, endPoint x: 181, endPoint y: 155, distance: 62.8
click at [167, 154] on div "0 attachments From: [EMAIL_ADDRESS][DOMAIN_NAME] To: [EMAIL_ADDRESS][DOMAIN_NAM…" at bounding box center [322, 189] width 317 height 237
copy div "Hi Majed, Thank you for contacting Extend. Per the terms & conditions of the co…"
click at [472, 23] on mat-icon "close" at bounding box center [475, 23] width 6 height 6
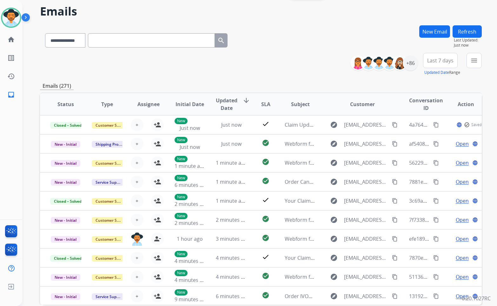
click at [431, 29] on button "New Email" at bounding box center [434, 31] width 31 height 12
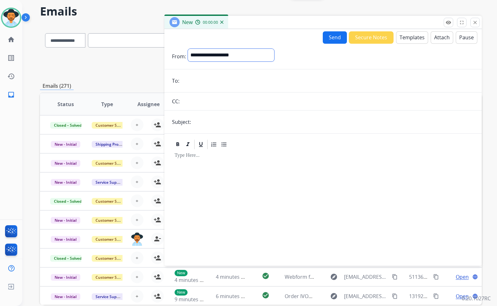
click at [217, 57] on select "**********" at bounding box center [231, 55] width 86 height 13
select select "**********"
click at [188, 49] on select "**********" at bounding box center [231, 55] width 86 height 13
click at [211, 126] on input "text" at bounding box center [333, 122] width 281 height 13
type input "**********"
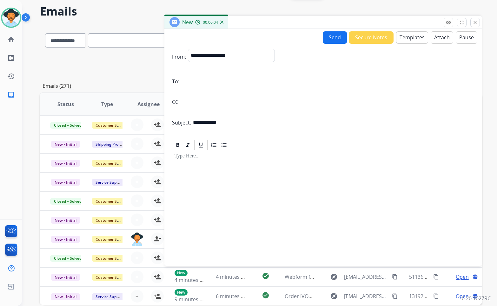
click at [408, 36] on button "Templates" at bounding box center [412, 37] width 32 height 12
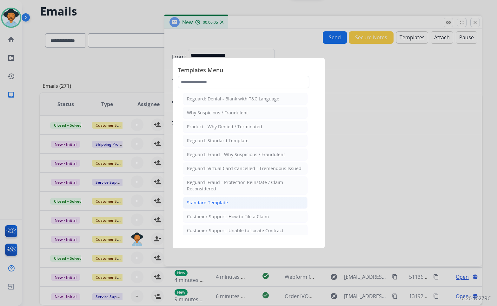
click at [219, 205] on div "Standard Template" at bounding box center [207, 203] width 41 height 6
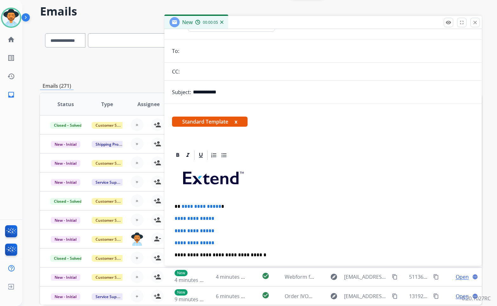
scroll to position [63, 0]
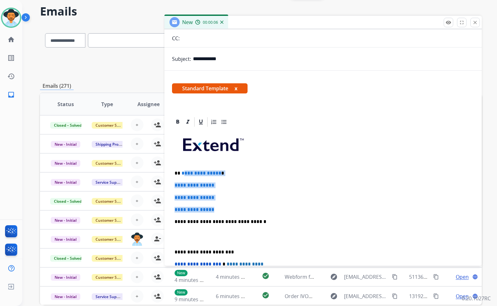
drag, startPoint x: 225, startPoint y: 211, endPoint x: 184, endPoint y: 167, distance: 59.9
click at [184, 167] on div "**********" at bounding box center [323, 237] width 302 height 218
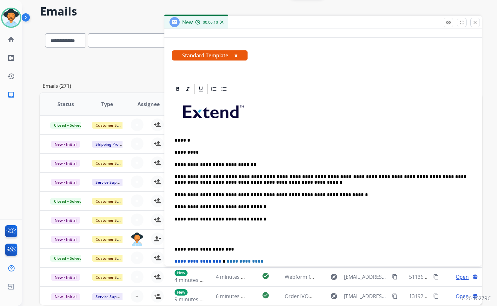
scroll to position [127, 0]
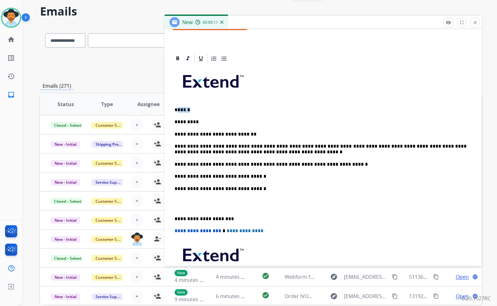
drag, startPoint x: 193, startPoint y: 109, endPoint x: 179, endPoint y: 101, distance: 16.5
click at [179, 101] on div "**********" at bounding box center [323, 188] width 302 height 248
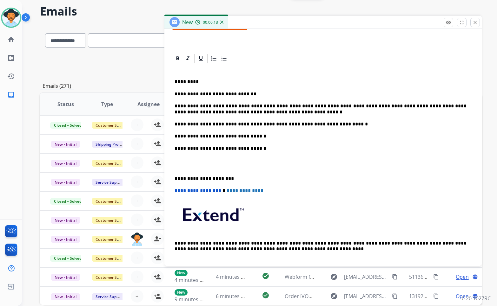
click at [214, 168] on p at bounding box center [322, 164] width 297 height 12
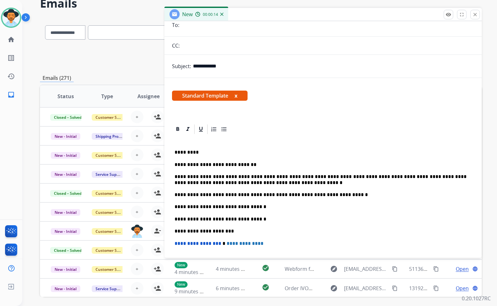
scroll to position [0, 0]
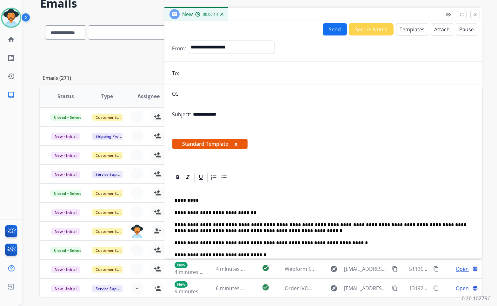
drag, startPoint x: 193, startPoint y: 72, endPoint x: 212, endPoint y: 74, distance: 19.4
click at [193, 72] on input "email" at bounding box center [327, 73] width 293 height 13
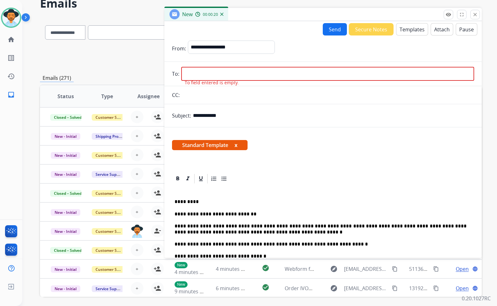
paste input "**********"
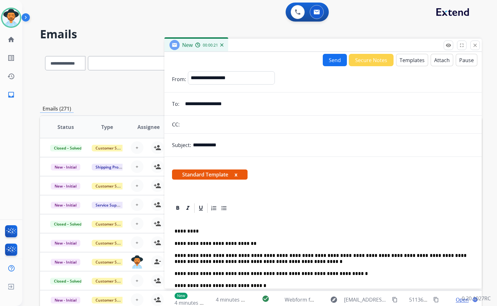
type input "**********"
click at [325, 65] on button "Send" at bounding box center [334, 60] width 24 height 12
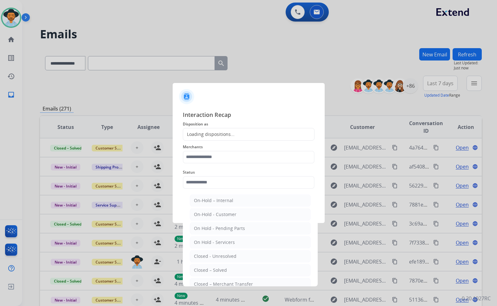
click at [245, 178] on input "text" at bounding box center [249, 182] width 132 height 13
click at [245, 269] on li "Closed – Solved" at bounding box center [250, 270] width 121 height 12
type input "**********"
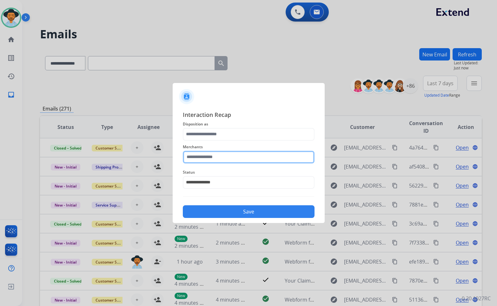
click at [233, 155] on input "text" at bounding box center [249, 157] width 132 height 13
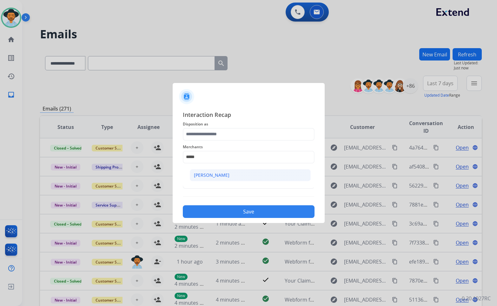
click at [240, 177] on li "[PERSON_NAME]" at bounding box center [250, 175] width 121 height 12
type input "**********"
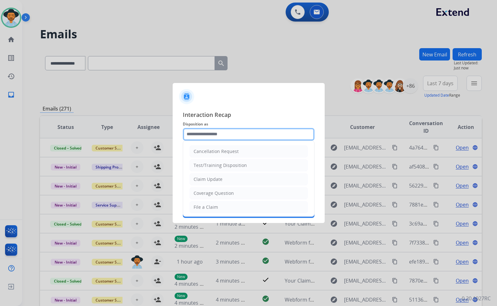
click at [235, 137] on input "text" at bounding box center [249, 134] width 132 height 13
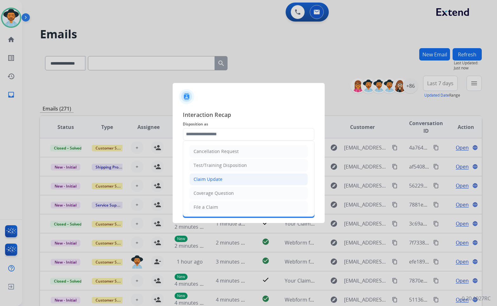
click at [209, 175] on li "Claim Update" at bounding box center [248, 179] width 118 height 12
type input "**********"
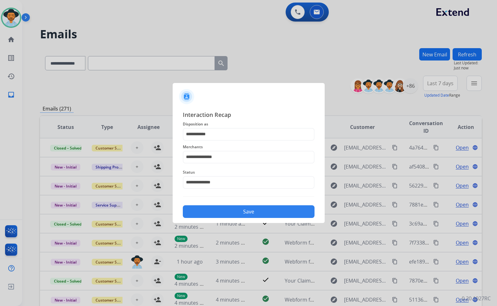
click at [238, 209] on button "Save" at bounding box center [249, 211] width 132 height 13
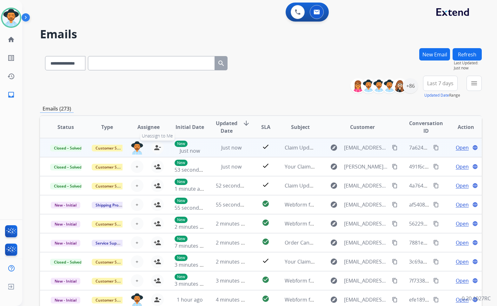
click at [154, 147] on mat-icon "person_remove" at bounding box center [157, 148] width 8 height 8
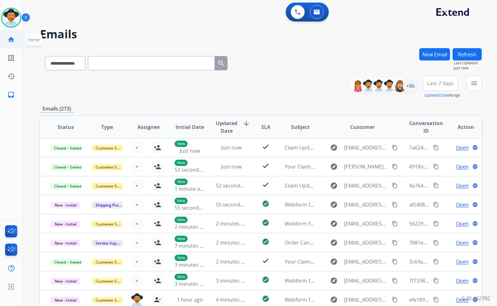
click at [14, 39] on mat-icon "home" at bounding box center [11, 40] width 8 height 8
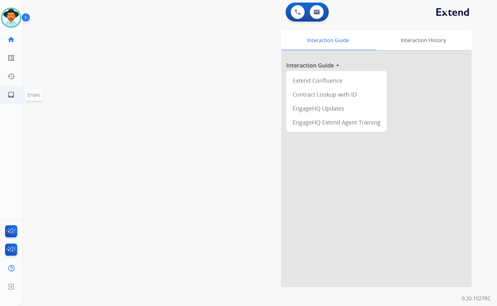
click at [14, 96] on mat-icon "inbox" at bounding box center [11, 95] width 8 height 8
select select "**********"
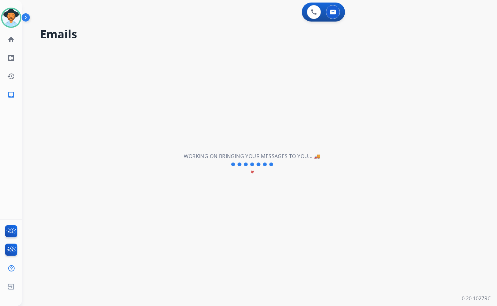
click at [10, 93] on mat-icon "inbox" at bounding box center [11, 95] width 8 height 8
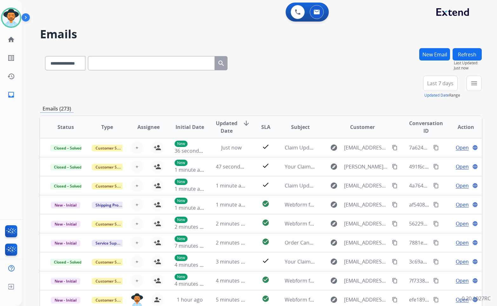
click at [480, 89] on button "menu" at bounding box center [473, 83] width 15 height 15
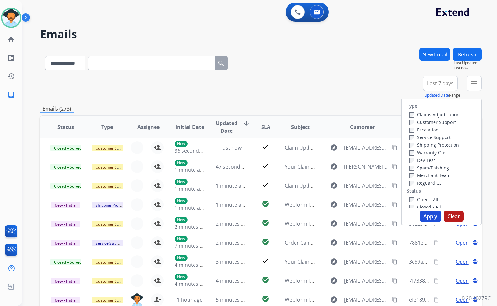
click at [430, 122] on label "Customer Support" at bounding box center [432, 122] width 47 height 6
click at [436, 146] on label "Shipping Protection" at bounding box center [433, 145] width 49 height 6
click at [426, 182] on label "Reguard CS" at bounding box center [425, 183] width 32 height 6
click at [426, 197] on div "Open - All" at bounding box center [442, 200] width 67 height 8
click at [426, 200] on label "Open - All" at bounding box center [423, 200] width 29 height 6
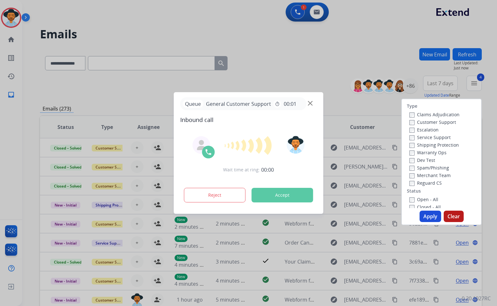
drag, startPoint x: 426, startPoint y: 190, endPoint x: 423, endPoint y: 174, distance: 15.4
click at [426, 250] on label "On Hold - Servicers" at bounding box center [433, 253] width 49 height 6
click at [426, 242] on label "On Hold - Pending Parts" at bounding box center [438, 245] width 59 height 6
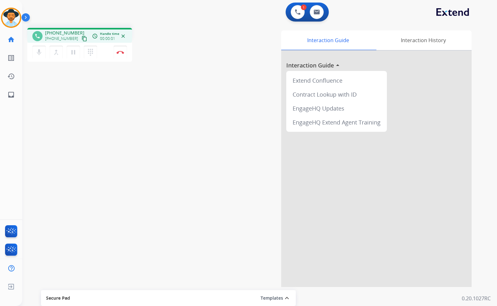
click at [81, 40] on mat-icon "content_copy" at bounding box center [84, 39] width 6 height 6
click at [77, 49] on mat-icon "pause" at bounding box center [73, 53] width 8 height 8
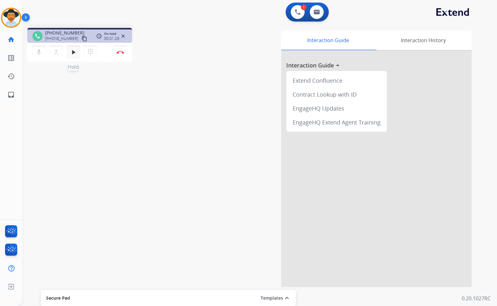
click at [75, 55] on mat-icon "play_arrow" at bounding box center [73, 53] width 8 height 8
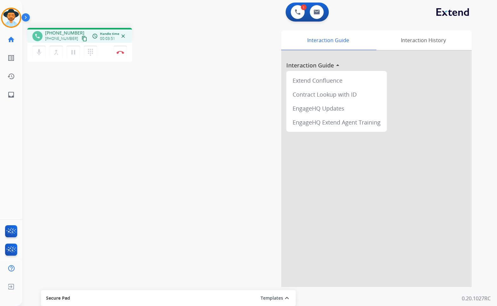
click at [129, 122] on div "phone [PHONE_NUMBER] [PHONE_NUMBER] content_copy access_time Call metrics Queue…" at bounding box center [251, 155] width 459 height 264
click at [122, 53] on img at bounding box center [120, 52] width 8 height 3
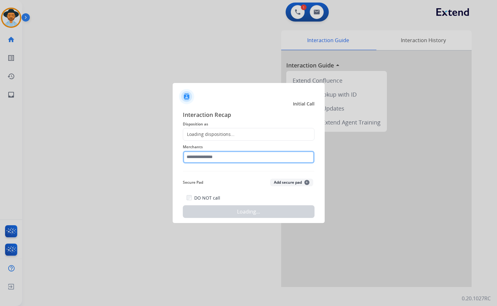
click at [226, 159] on input "text" at bounding box center [249, 157] width 132 height 13
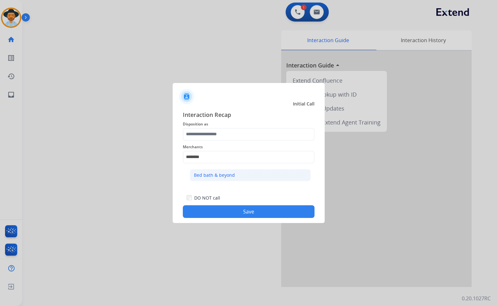
click at [264, 177] on li "Bed bath & beyond" at bounding box center [250, 175] width 121 height 12
type input "**********"
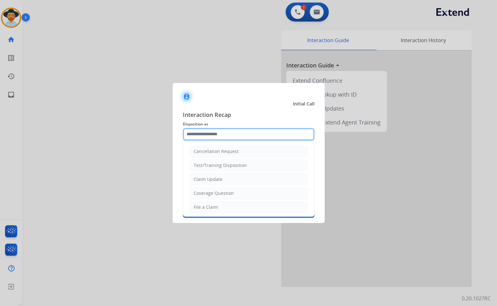
click at [250, 140] on input "text" at bounding box center [249, 134] width 132 height 13
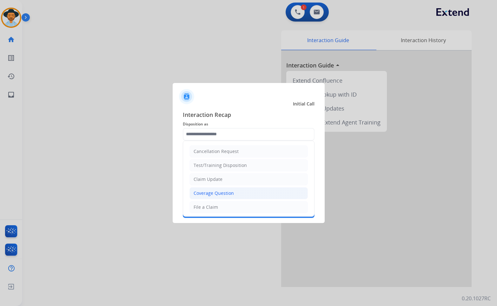
click at [211, 195] on div "Coverage Question" at bounding box center [213, 193] width 40 height 6
type input "**********"
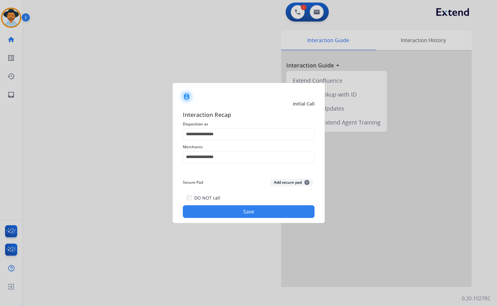
click at [227, 213] on button "Save" at bounding box center [249, 211] width 132 height 13
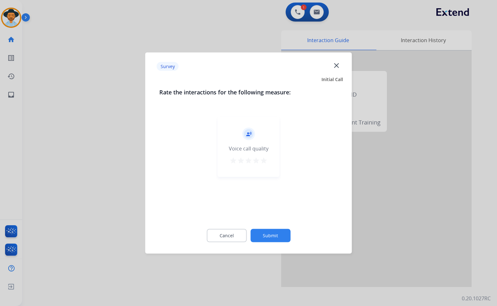
click at [273, 241] on button "Submit" at bounding box center [270, 235] width 40 height 13
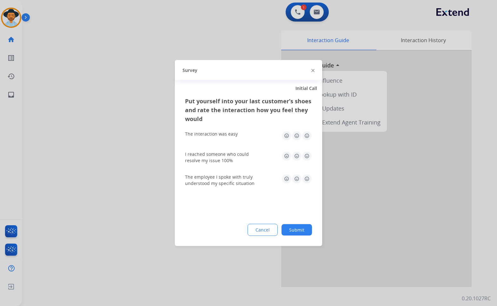
click at [286, 232] on button "Submit" at bounding box center [296, 229] width 30 height 11
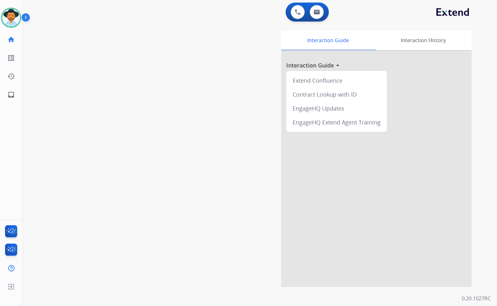
click at [100, 150] on div "swap_horiz Break voice bridge close_fullscreen Connect 3-Way Call merge_type Se…" at bounding box center [251, 155] width 459 height 264
click at [110, 116] on div "swap_horiz Break voice bridge close_fullscreen Connect 3-Way Call merge_type Se…" at bounding box center [251, 155] width 459 height 264
click at [7, 96] on link "inbox Emails" at bounding box center [11, 95] width 18 height 18
select select "**********"
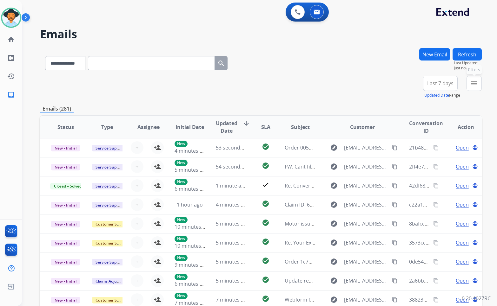
click at [475, 85] on mat-icon "menu" at bounding box center [474, 84] width 8 height 8
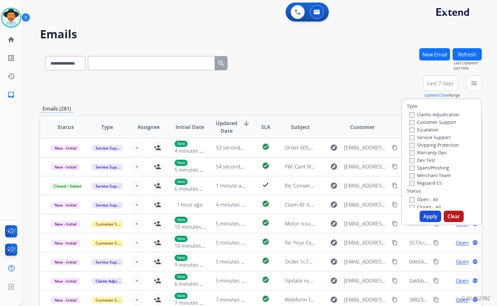
click at [446, 122] on label "Customer Support" at bounding box center [432, 122] width 47 height 6
click at [448, 146] on label "Shipping Protection" at bounding box center [433, 145] width 49 height 6
click at [428, 146] on label "Shipping Protection" at bounding box center [433, 145] width 49 height 6
click at [427, 146] on label "Shipping Protection" at bounding box center [433, 145] width 49 height 6
click at [427, 181] on label "Reguard CS" at bounding box center [425, 183] width 32 height 6
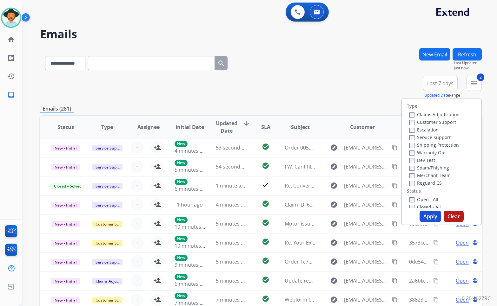
click at [427, 198] on label "Open - All" at bounding box center [423, 200] width 29 height 6
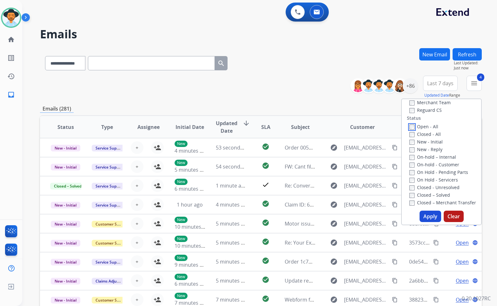
scroll to position [63, 0]
drag, startPoint x: 439, startPoint y: 189, endPoint x: 439, endPoint y: 183, distance: 6.7
click at [439, 189] on label "On Hold - Servicers" at bounding box center [433, 189] width 49 height 6
click at [440, 180] on label "On Hold - Pending Parts" at bounding box center [438, 182] width 59 height 6
click at [440, 175] on label "On-hold - Customer" at bounding box center [434, 174] width 50 height 6
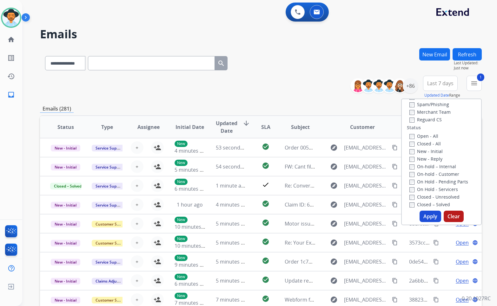
click at [440, 169] on label "On-hold – Internal" at bounding box center [432, 167] width 47 height 6
click at [434, 160] on label "New - Reply" at bounding box center [425, 159] width 33 height 6
click at [434, 153] on label "New - Initial" at bounding box center [425, 151] width 33 height 6
click at [424, 216] on button "Apply" at bounding box center [430, 216] width 22 height 11
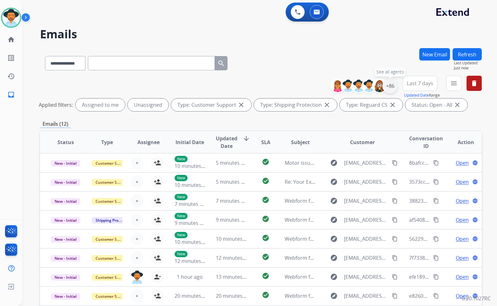
click at [389, 91] on div "+86" at bounding box center [389, 85] width 15 height 15
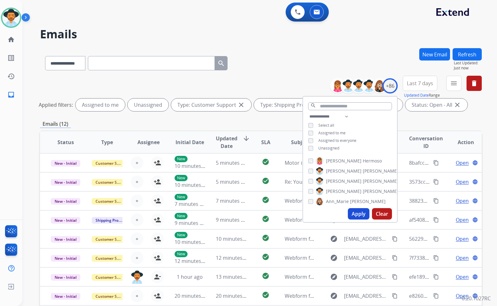
click at [322, 148] on span "Unassigned" at bounding box center [328, 148] width 21 height 5
click at [337, 192] on span "[PERSON_NAME]" at bounding box center [344, 191] width 36 height 6
click at [361, 216] on button "Apply" at bounding box center [359, 213] width 22 height 11
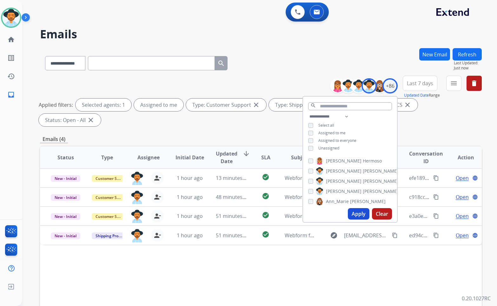
drag, startPoint x: 277, startPoint y: 258, endPoint x: 291, endPoint y: 254, distance: 14.4
click at [277, 258] on div "Status Type Assignee Initial Date Updated Date arrow_downward SLA Subject Custo…" at bounding box center [260, 252] width 441 height 212
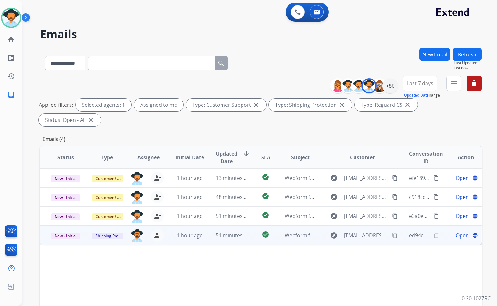
click at [455, 232] on span "Open" at bounding box center [461, 236] width 13 height 8
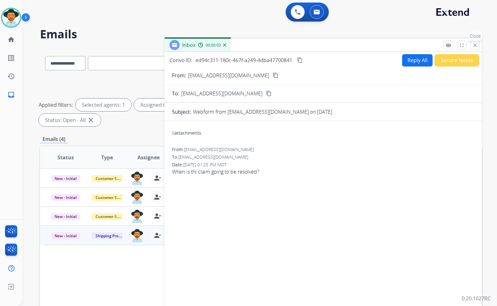
click at [478, 45] on button "close Close" at bounding box center [475, 46] width 10 height 10
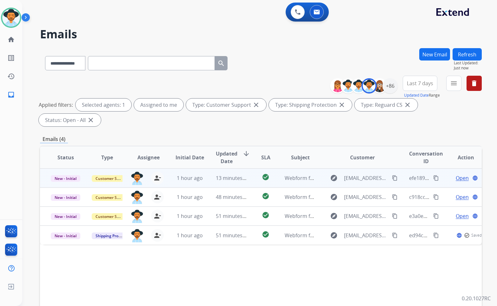
click at [455, 174] on span "Open" at bounding box center [461, 178] width 13 height 8
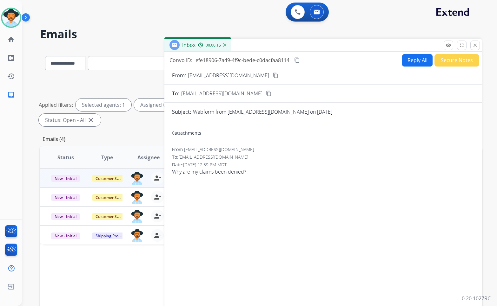
click at [411, 60] on button "Reply All" at bounding box center [417, 60] width 30 height 12
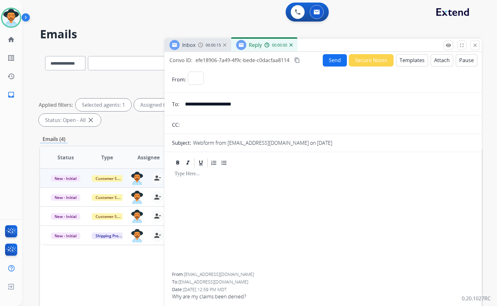
select select "**********"
click at [413, 61] on button "Templates" at bounding box center [412, 60] width 32 height 12
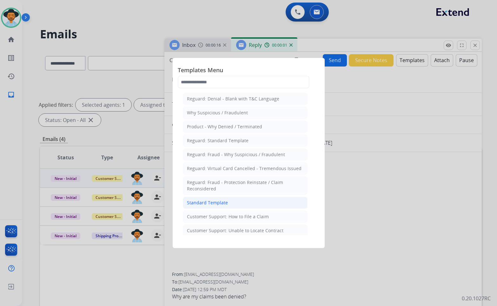
click at [235, 205] on li "Standard Template" at bounding box center [245, 203] width 125 height 12
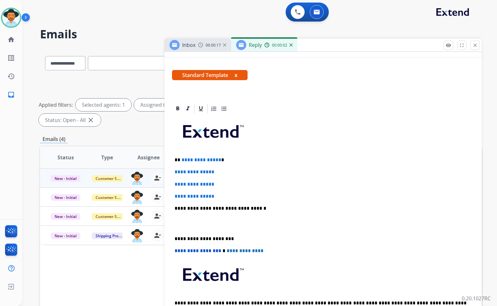
scroll to position [95, 0]
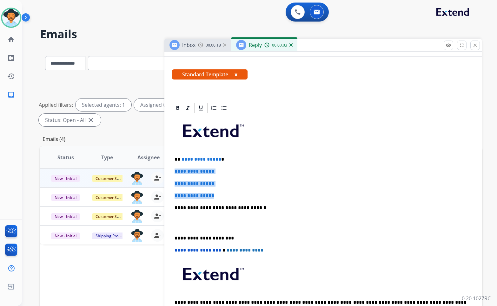
drag, startPoint x: 225, startPoint y: 196, endPoint x: 213, endPoint y: 171, distance: 28.1
click at [163, 170] on div "**********" at bounding box center [260, 219] width 441 height 343
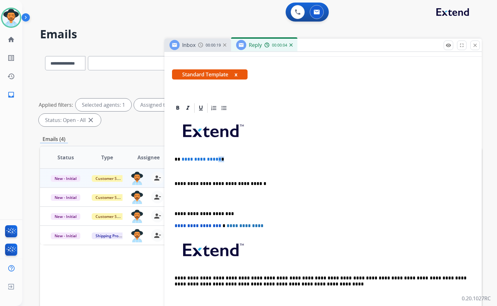
click at [218, 162] on p "**********" at bounding box center [320, 160] width 292 height 6
click at [218, 160] on p "**********" at bounding box center [320, 160] width 292 height 6
drag, startPoint x: 218, startPoint y: 160, endPoint x: 188, endPoint y: 160, distance: 30.8
click at [188, 160] on p "**********" at bounding box center [320, 160] width 292 height 6
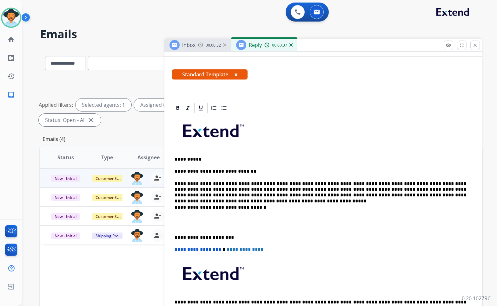
click at [214, 225] on p at bounding box center [322, 223] width 297 height 12
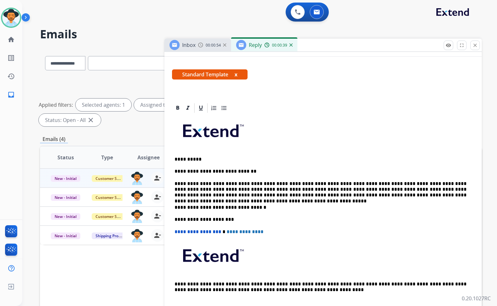
click at [459, 197] on p "**********" at bounding box center [320, 189] width 292 height 17
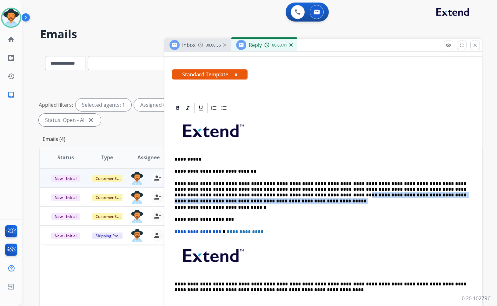
drag, startPoint x: 404, startPoint y: 198, endPoint x: 222, endPoint y: 196, distance: 182.0
click at [221, 195] on p "**********" at bounding box center [320, 189] width 292 height 17
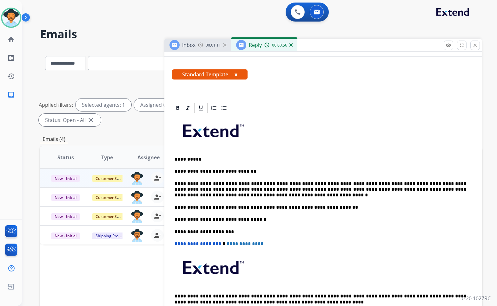
scroll to position [0, 0]
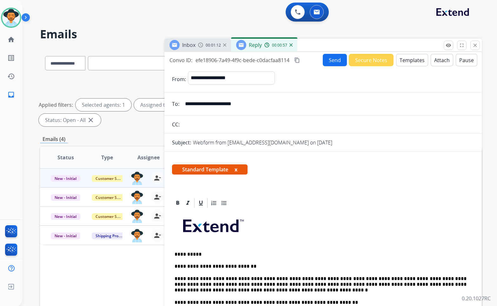
click at [330, 62] on button "Send" at bounding box center [334, 60] width 24 height 12
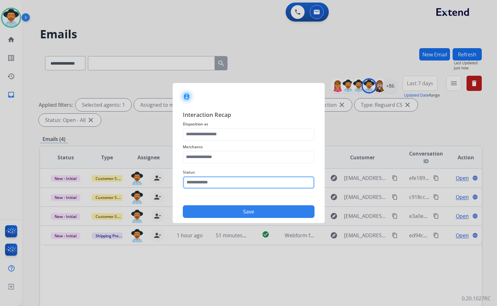
click at [221, 185] on input "text" at bounding box center [249, 182] width 132 height 13
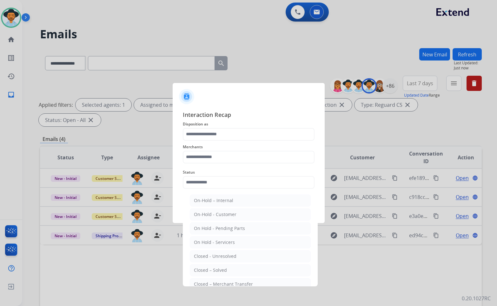
drag, startPoint x: 237, startPoint y: 272, endPoint x: 233, endPoint y: 247, distance: 25.0
click at [236, 271] on li "Closed – Solved" at bounding box center [250, 270] width 121 height 12
type input "**********"
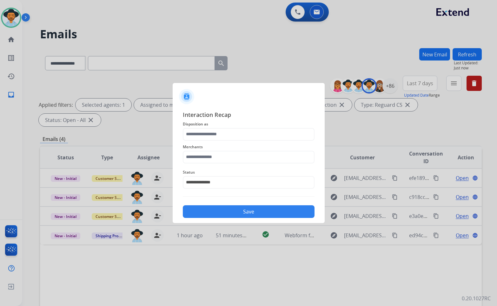
drag, startPoint x: 216, startPoint y: 150, endPoint x: 215, endPoint y: 155, distance: 5.2
click at [215, 155] on div "Merchants" at bounding box center [249, 153] width 132 height 25
click at [215, 155] on input "text" at bounding box center [249, 157] width 132 height 13
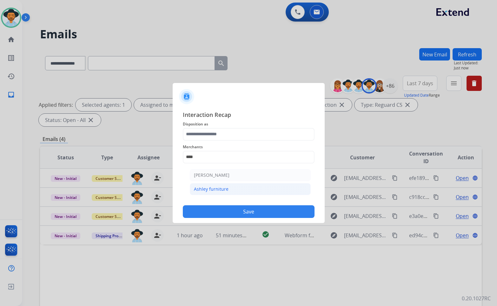
click at [223, 187] on div "Ashley furniture" at bounding box center [211, 189] width 35 height 6
type input "**********"
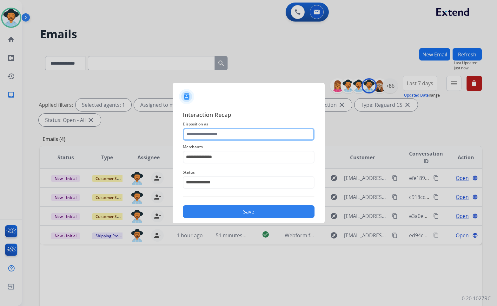
click at [215, 137] on input "text" at bounding box center [249, 134] width 132 height 13
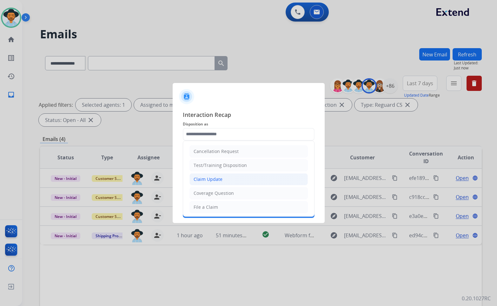
click at [222, 178] on li "Claim Update" at bounding box center [248, 179] width 118 height 12
type input "**********"
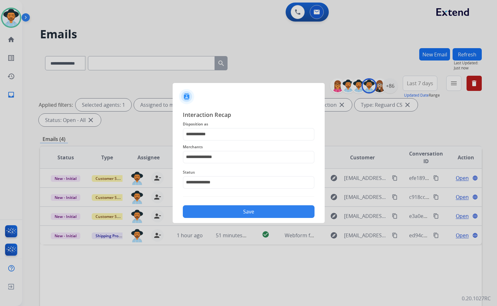
click at [232, 215] on button "Save" at bounding box center [249, 211] width 132 height 13
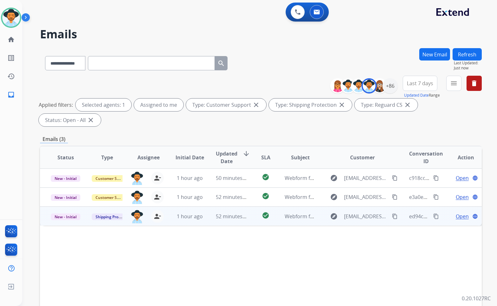
click at [455, 213] on span "Open" at bounding box center [461, 217] width 13 height 8
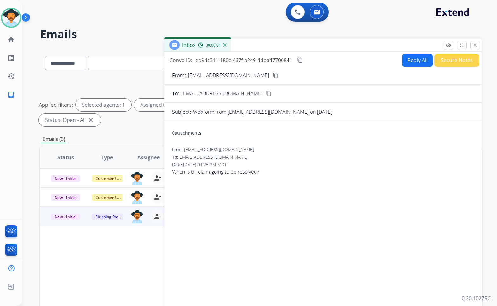
click at [272, 75] on mat-icon "content_copy" at bounding box center [275, 76] width 6 height 6
click at [302, 61] on mat-icon "content_copy" at bounding box center [300, 60] width 6 height 6
click at [418, 61] on button "Reply All" at bounding box center [417, 60] width 30 height 12
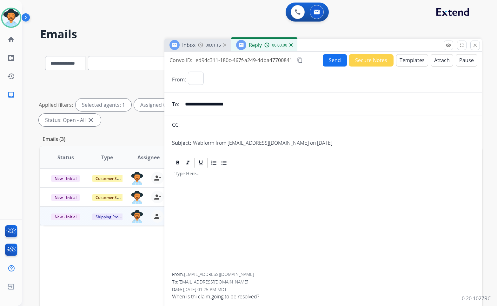
select select "**********"
click at [413, 61] on button "Templates" at bounding box center [412, 60] width 32 height 12
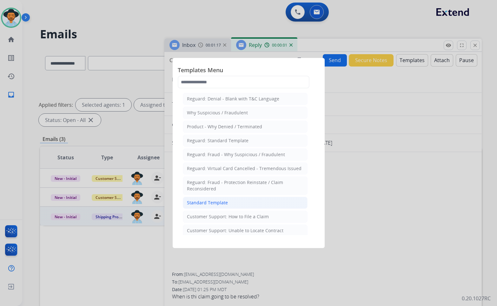
click at [229, 201] on li "Standard Template" at bounding box center [245, 203] width 125 height 12
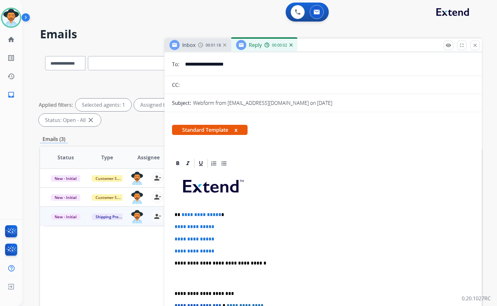
scroll to position [63, 0]
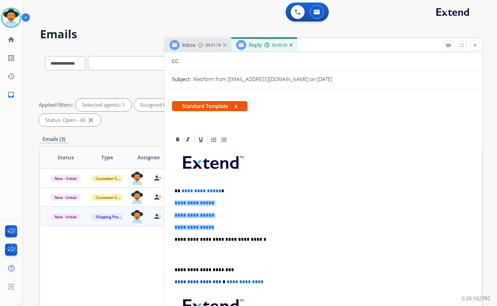
drag, startPoint x: 222, startPoint y: 228, endPoint x: 175, endPoint y: 202, distance: 54.1
click at [175, 202] on div "**********" at bounding box center [323, 255] width 302 height 218
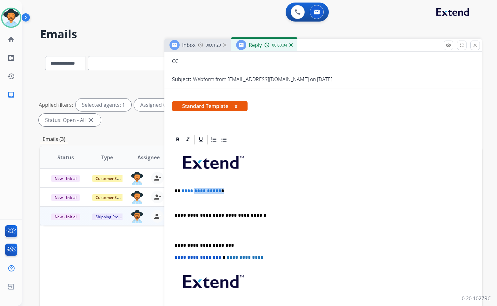
drag, startPoint x: 219, startPoint y: 191, endPoint x: 226, endPoint y: 190, distance: 7.0
click at [190, 191] on p "**********" at bounding box center [320, 191] width 292 height 6
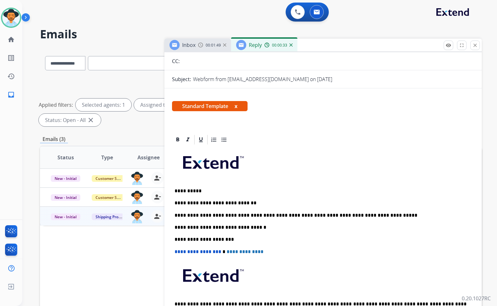
scroll to position [0, 0]
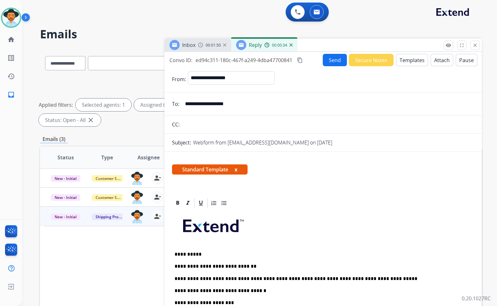
click at [335, 61] on button "Send" at bounding box center [334, 60] width 24 height 12
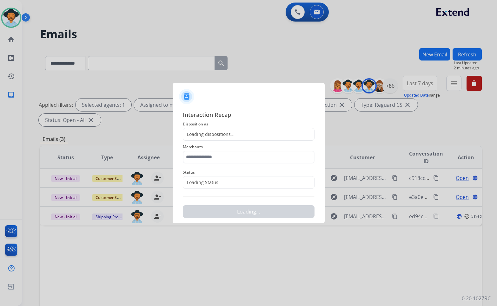
click at [230, 179] on div "Loading Status..." at bounding box center [249, 182] width 132 height 13
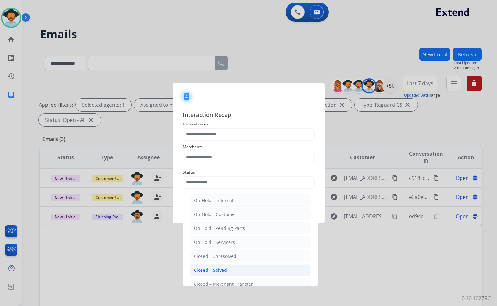
click at [220, 269] on div "Closed – Solved" at bounding box center [210, 270] width 33 height 6
type input "**********"
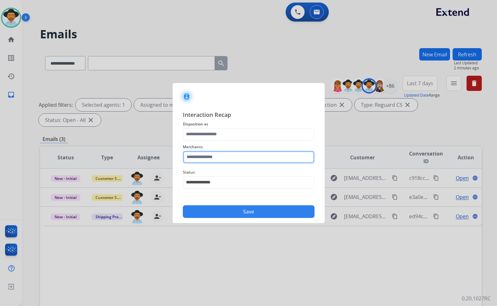
click at [222, 159] on input "text" at bounding box center [249, 157] width 132 height 13
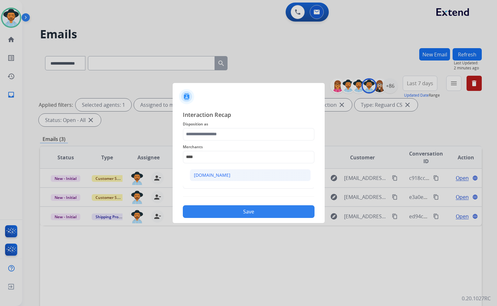
click at [222, 175] on li "[DOMAIN_NAME]" at bounding box center [250, 175] width 121 height 12
type input "**********"
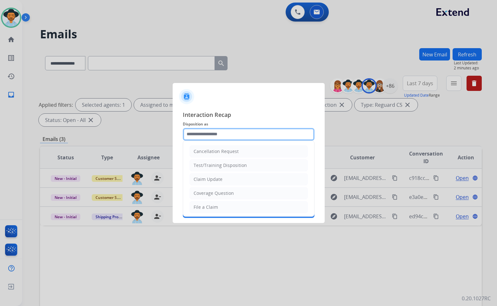
click at [216, 135] on input "text" at bounding box center [249, 134] width 132 height 13
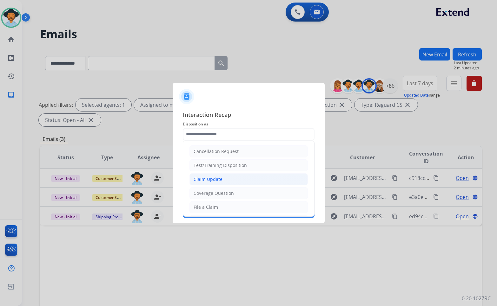
click at [213, 180] on div "Claim Update" at bounding box center [207, 179] width 29 height 6
type input "**********"
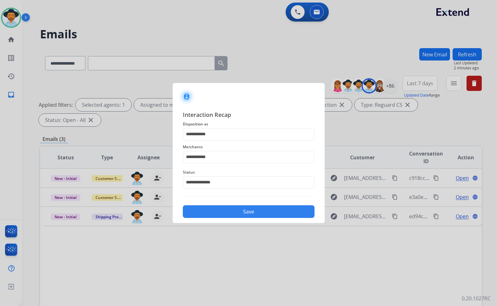
click at [219, 208] on button "Save" at bounding box center [249, 211] width 132 height 13
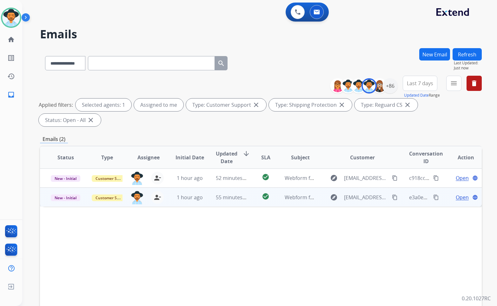
click at [459, 194] on span "Open" at bounding box center [461, 198] width 13 height 8
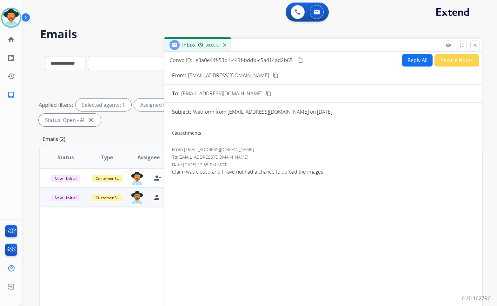
click at [272, 76] on mat-icon "content_copy" at bounding box center [275, 76] width 6 height 6
drag, startPoint x: 230, startPoint y: 174, endPoint x: 326, endPoint y: 174, distance: 96.1
click at [326, 174] on span "Claim was closed and I have not had a chance to upload the images" at bounding box center [323, 172] width 302 height 8
click at [328, 176] on div "From: kmrobertsmd@yahoo.com To: support@extend.com Date: 08/25/2025 - 12:55 PM …" at bounding box center [323, 163] width 302 height 34
click at [272, 170] on span "Claim was closed and I have not had a chance to upload the images" at bounding box center [323, 172] width 302 height 8
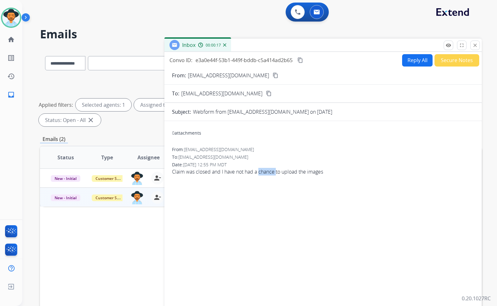
click at [272, 170] on span "Claim was closed and I have not had a chance to upload the images" at bounding box center [323, 172] width 302 height 8
copy app-emails-table "Claim was closed and I have not had a chance to upload the images remove_red_ey…"
click at [300, 59] on mat-icon "content_copy" at bounding box center [300, 60] width 6 height 6
click at [405, 62] on button "Reply All" at bounding box center [417, 60] width 30 height 12
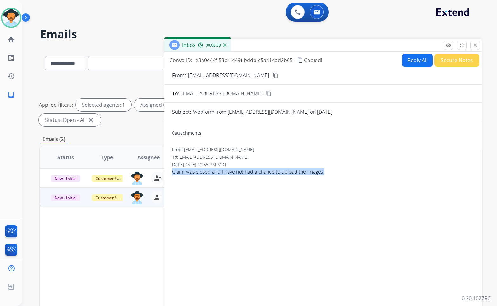
select select "**********"
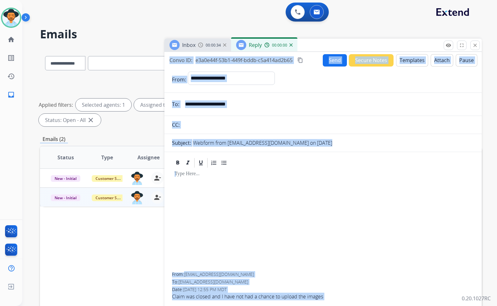
click at [413, 60] on button "Templates" at bounding box center [412, 60] width 32 height 12
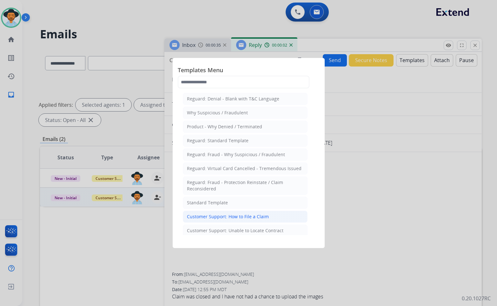
click at [224, 213] on li "Customer Support: How to File a Claim" at bounding box center [245, 217] width 125 height 12
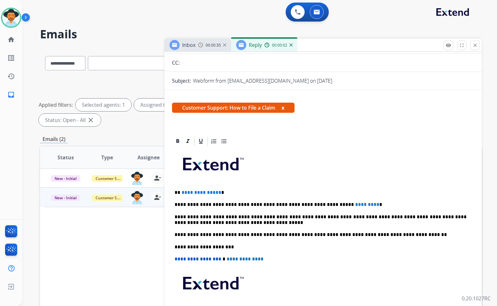
scroll to position [63, 0]
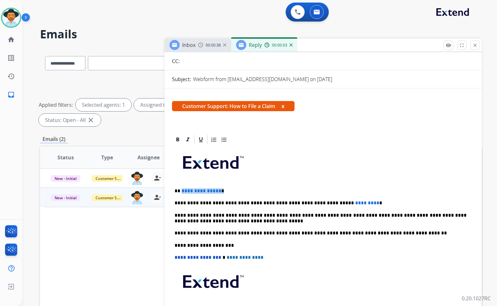
drag, startPoint x: 221, startPoint y: 191, endPoint x: 181, endPoint y: 191, distance: 40.0
click at [181, 191] on p "**********" at bounding box center [320, 191] width 292 height 6
drag, startPoint x: 339, startPoint y: 201, endPoint x: 316, endPoint y: 203, distance: 22.3
click at [316, 203] on p "**********" at bounding box center [320, 203] width 292 height 6
drag, startPoint x: 198, startPoint y: 216, endPoint x: 169, endPoint y: 217, distance: 28.9
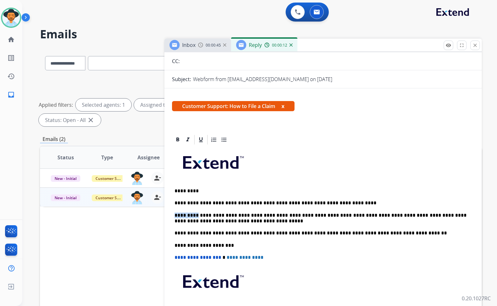
click at [169, 217] on div "**********" at bounding box center [322, 253] width 317 height 238
click at [340, 203] on p "**********" at bounding box center [320, 203] width 292 height 6
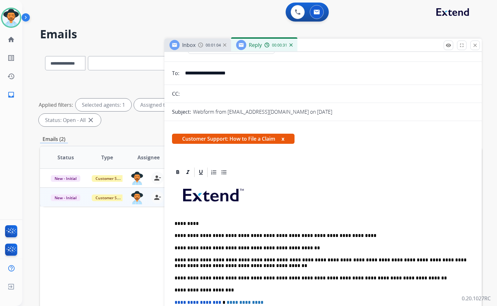
scroll to position [0, 0]
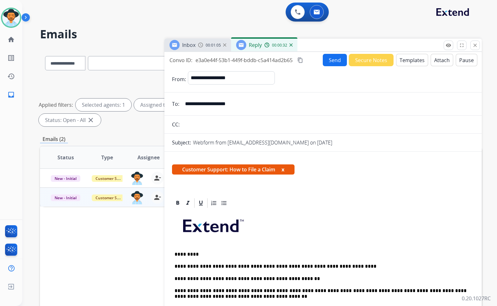
click at [331, 55] on button "Send" at bounding box center [334, 60] width 24 height 12
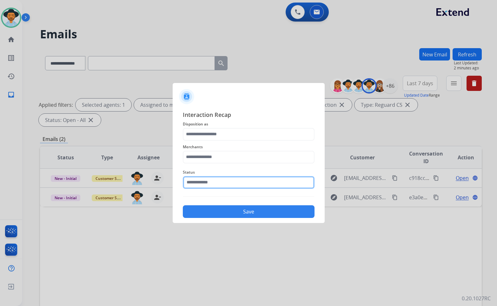
click at [242, 184] on input "text" at bounding box center [249, 182] width 132 height 13
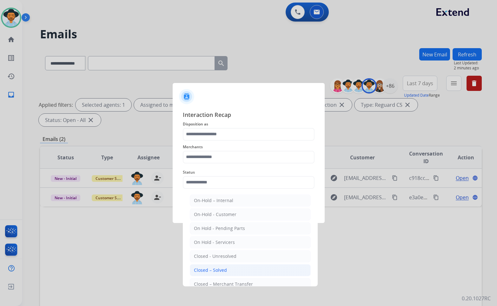
drag, startPoint x: 235, startPoint y: 269, endPoint x: 233, endPoint y: 217, distance: 52.0
click at [235, 269] on li "Closed – Solved" at bounding box center [250, 270] width 121 height 12
type input "**********"
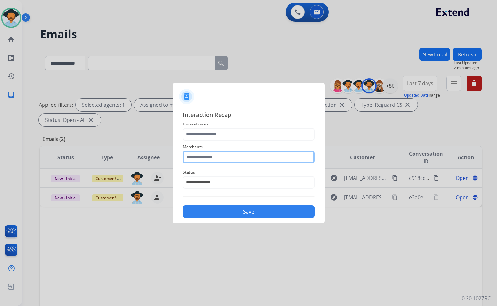
click at [228, 156] on input "text" at bounding box center [249, 157] width 132 height 13
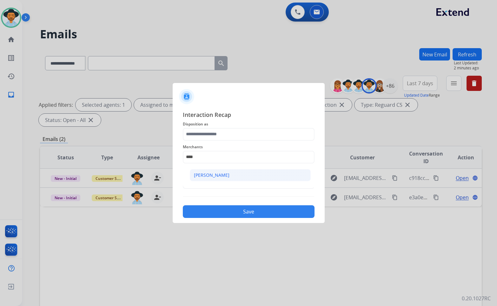
click at [220, 177] on div "Ashley - Reguard" at bounding box center [212, 175] width 36 height 6
type input "**********"
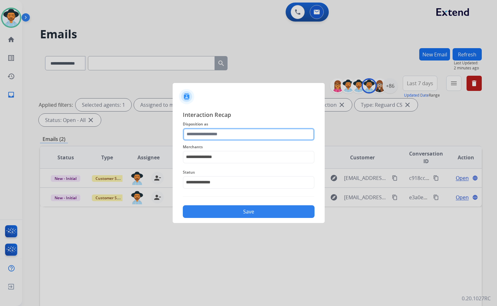
click at [221, 134] on input "text" at bounding box center [249, 134] width 132 height 13
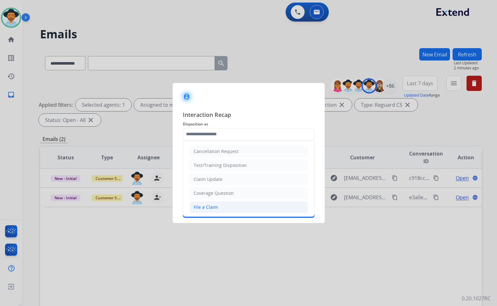
click at [228, 207] on li "File a Claim" at bounding box center [248, 207] width 118 height 12
type input "**********"
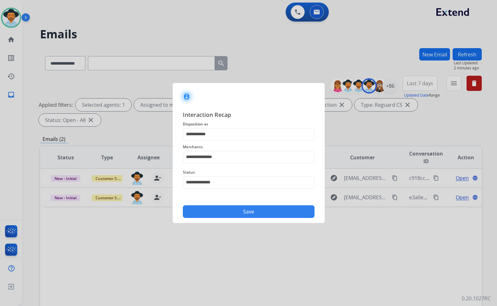
click at [239, 218] on div "Save" at bounding box center [249, 210] width 132 height 16
click at [266, 215] on button "Save" at bounding box center [249, 211] width 132 height 13
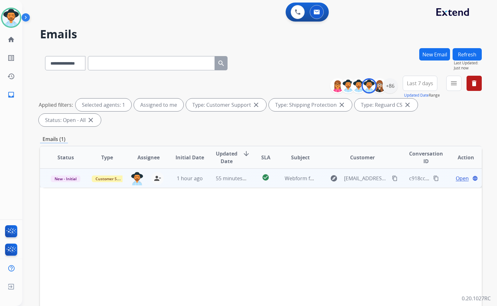
click at [460, 175] on span "Open" at bounding box center [461, 179] width 13 height 8
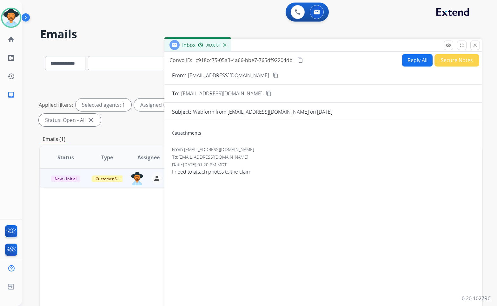
select select "**********"
click at [272, 76] on mat-icon "content_copy" at bounding box center [275, 76] width 6 height 6
click at [421, 62] on button "Reply All" at bounding box center [417, 60] width 30 height 12
select select "**********"
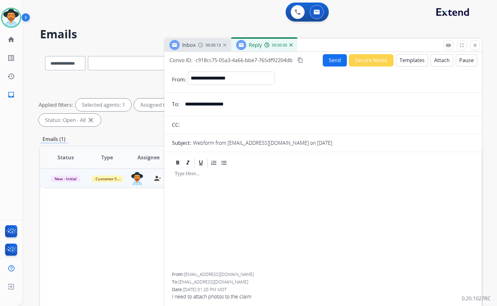
click at [412, 61] on button "Templates" at bounding box center [412, 60] width 32 height 12
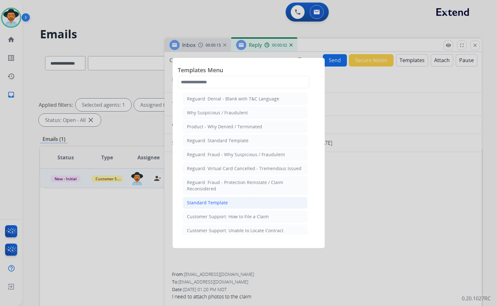
click at [227, 204] on li "Standard Template" at bounding box center [245, 203] width 125 height 12
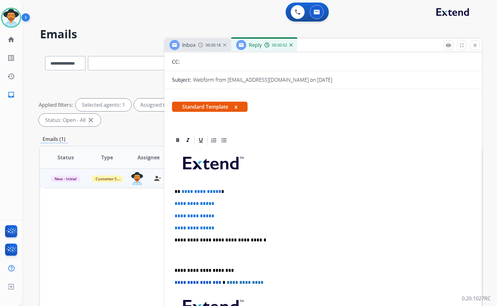
scroll to position [63, 0]
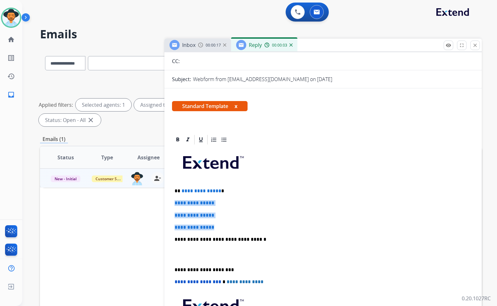
drag, startPoint x: 218, startPoint y: 227, endPoint x: 175, endPoint y: 200, distance: 50.9
click at [175, 200] on div "**********" at bounding box center [323, 255] width 302 height 218
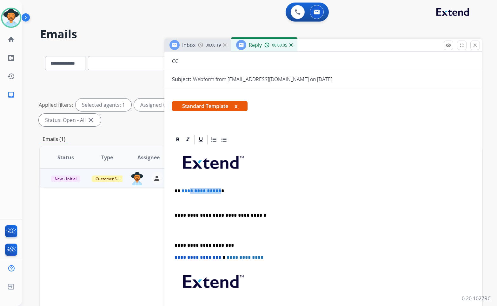
drag, startPoint x: 217, startPoint y: 191, endPoint x: 189, endPoint y: 191, distance: 27.6
click at [189, 191] on span "**********" at bounding box center [201, 191] width 40 height 5
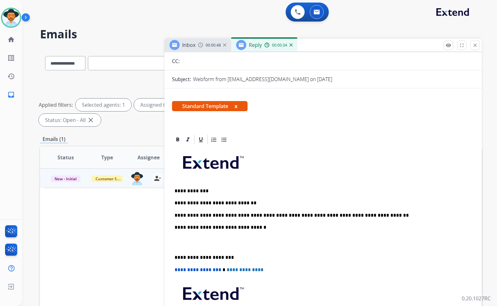
click at [219, 248] on p at bounding box center [322, 243] width 297 height 12
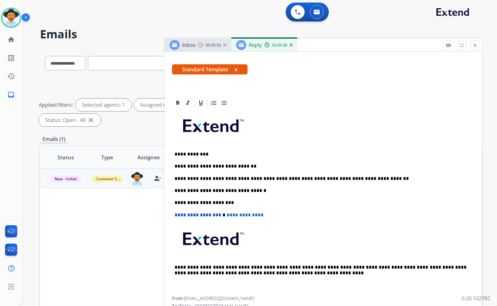
scroll to position [0, 0]
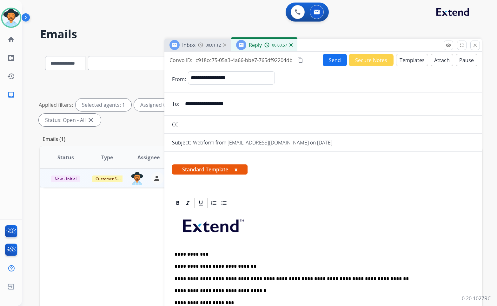
drag, startPoint x: 301, startPoint y: 59, endPoint x: 224, endPoint y: 83, distance: 81.1
click at [301, 59] on mat-icon "content_copy" at bounding box center [300, 60] width 6 height 6
click at [329, 62] on button "Send" at bounding box center [334, 60] width 24 height 12
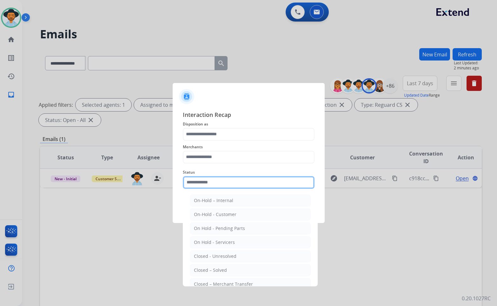
drag, startPoint x: 236, startPoint y: 188, endPoint x: 235, endPoint y: 185, distance: 3.6
click at [235, 188] on input "text" at bounding box center [249, 182] width 132 height 13
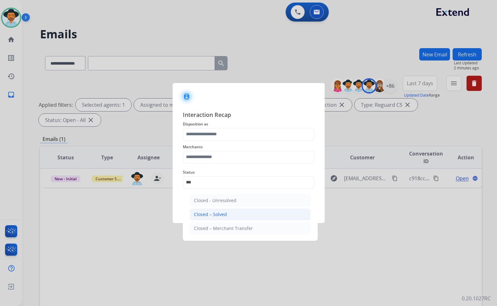
click at [219, 215] on div "Closed – Solved" at bounding box center [210, 214] width 33 height 6
type input "**********"
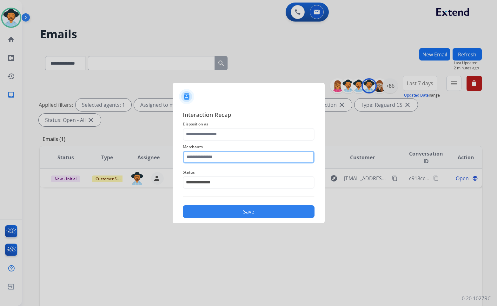
click at [223, 152] on input "text" at bounding box center [249, 157] width 132 height 13
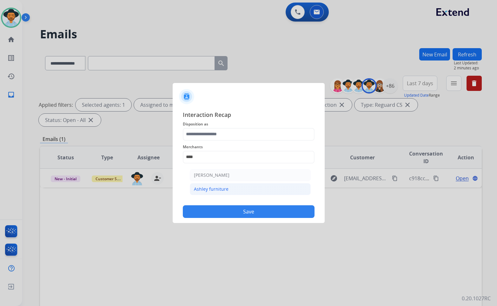
drag, startPoint x: 235, startPoint y: 190, endPoint x: 232, endPoint y: 152, distance: 38.2
click at [235, 189] on li "Ashley furniture" at bounding box center [250, 189] width 121 height 12
type input "**********"
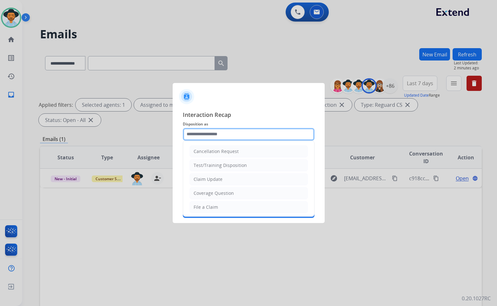
click at [231, 131] on input "text" at bounding box center [249, 134] width 132 height 13
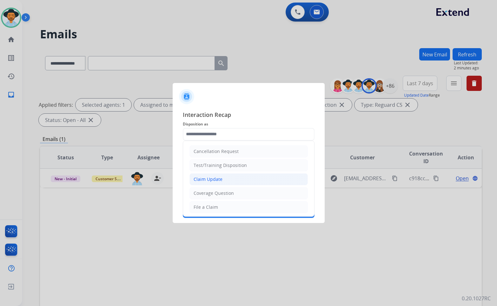
click at [222, 181] on li "Claim Update" at bounding box center [248, 179] width 118 height 12
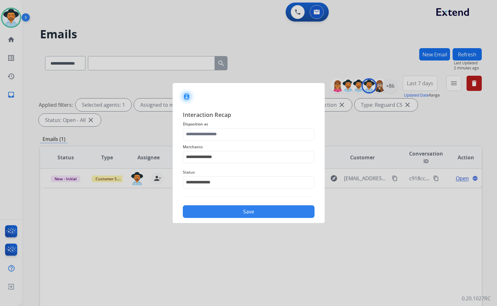
click at [226, 201] on div "**********" at bounding box center [249, 164] width 132 height 108
click at [228, 211] on button "Save" at bounding box center [249, 211] width 132 height 13
type input "**********"
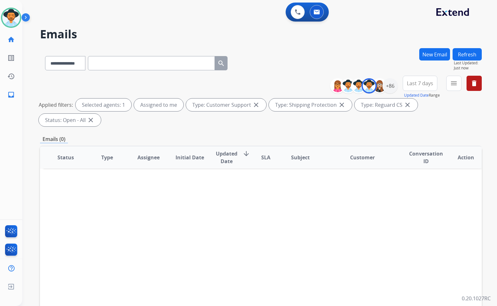
click at [10, 30] on div "Amanda Available Edit Avatar Agent: Amanda Routing Profile: Extend_Training CS …" at bounding box center [11, 52] width 22 height 104
click at [13, 40] on mat-icon "home" at bounding box center [11, 40] width 8 height 8
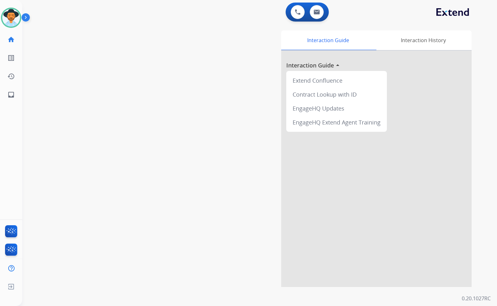
click at [97, 83] on div "swap_horiz Break voice bridge close_fullscreen Connect 3-Way Call merge_type Se…" at bounding box center [251, 155] width 459 height 264
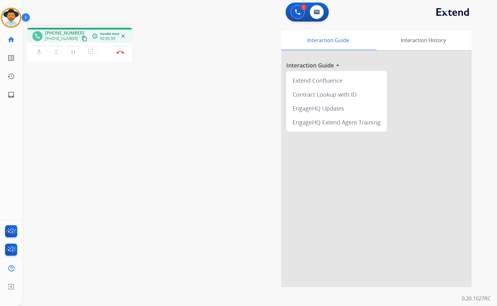
click at [81, 41] on mat-icon "content_copy" at bounding box center [84, 39] width 6 height 6
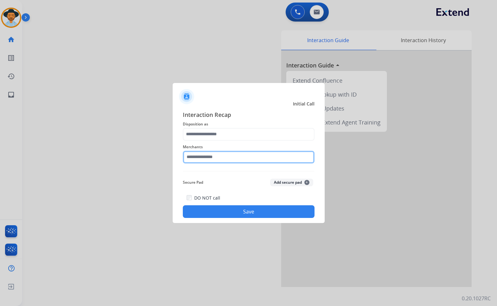
click at [227, 155] on input "text" at bounding box center [249, 157] width 132 height 13
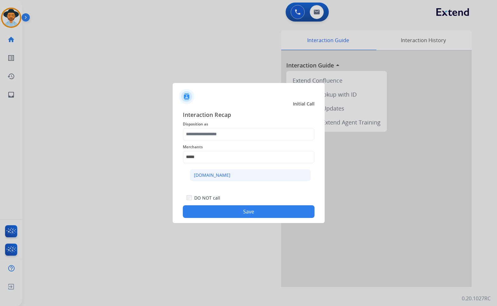
click at [224, 178] on li "[DOMAIN_NAME]" at bounding box center [250, 175] width 121 height 12
type input "**********"
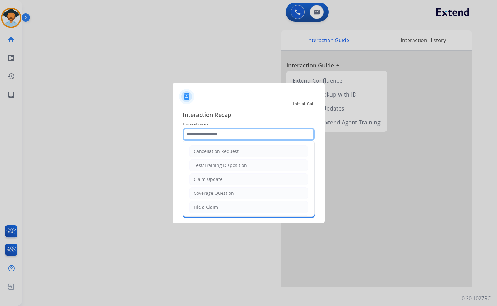
click at [222, 133] on input "text" at bounding box center [249, 134] width 132 height 13
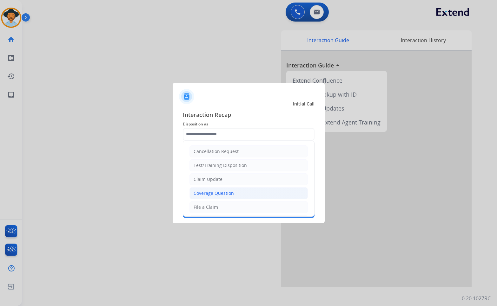
click at [214, 194] on div "Coverage Question" at bounding box center [213, 193] width 40 height 6
type input "**********"
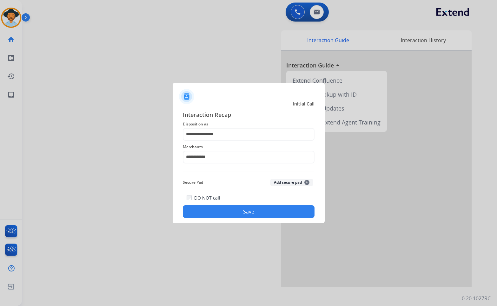
click at [222, 208] on button "Save" at bounding box center [249, 211] width 132 height 13
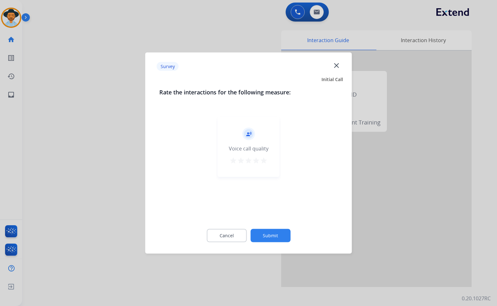
click at [274, 234] on button "Submit" at bounding box center [270, 235] width 40 height 13
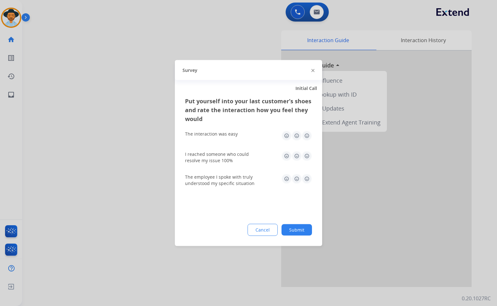
click at [297, 231] on button "Submit" at bounding box center [296, 229] width 30 height 11
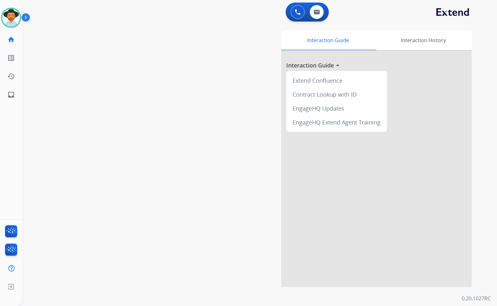
click at [127, 88] on div "swap_horiz Break voice bridge close_fullscreen Connect 3-Way Call merge_type Se…" at bounding box center [251, 155] width 459 height 264
click at [10, 93] on mat-icon "inbox" at bounding box center [11, 95] width 8 height 8
select select "**********"
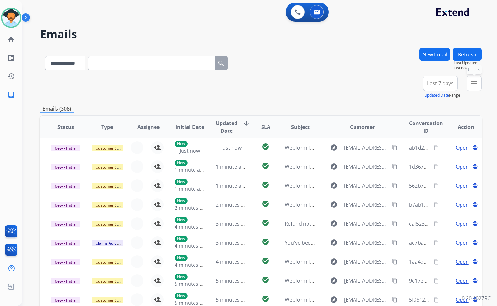
click at [477, 82] on mat-icon "menu" at bounding box center [474, 84] width 8 height 8
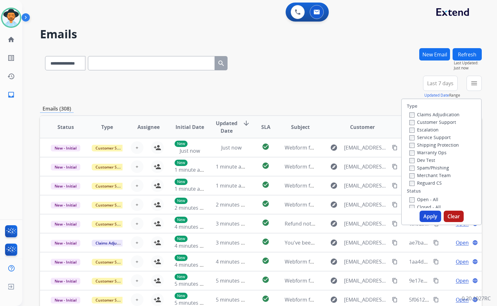
click at [439, 124] on label "Customer Support" at bounding box center [432, 122] width 47 height 6
click at [438, 146] on label "Shipping Protection" at bounding box center [433, 145] width 49 height 6
click at [429, 185] on label "Reguard CS" at bounding box center [425, 183] width 32 height 6
click at [428, 198] on label "Open - All" at bounding box center [423, 200] width 29 height 6
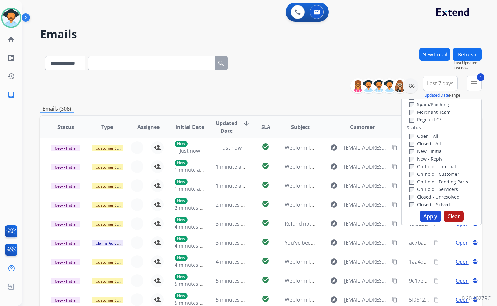
click at [429, 187] on label "On Hold - Servicers" at bounding box center [433, 189] width 49 height 6
click at [430, 183] on label "On Hold - Pending Parts" at bounding box center [438, 182] width 59 height 6
click at [430, 173] on label "On-hold - Customer" at bounding box center [434, 174] width 50 height 6
click at [432, 168] on label "On-hold – Internal" at bounding box center [432, 167] width 47 height 6
drag, startPoint x: 430, startPoint y: 160, endPoint x: 427, endPoint y: 151, distance: 10.2
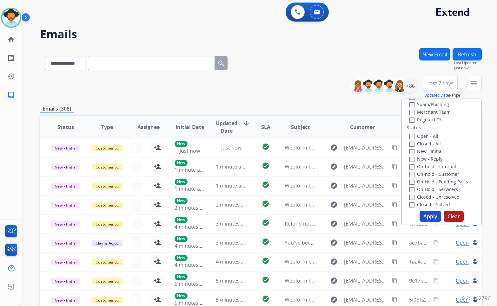
click at [430, 160] on label "New - Reply" at bounding box center [425, 159] width 33 height 6
click at [427, 150] on label "New - Initial" at bounding box center [425, 151] width 33 height 6
click at [425, 219] on button "Apply" at bounding box center [430, 216] width 22 height 11
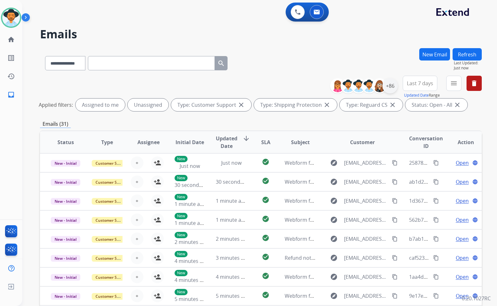
click at [385, 90] on div "+86" at bounding box center [389, 85] width 15 height 15
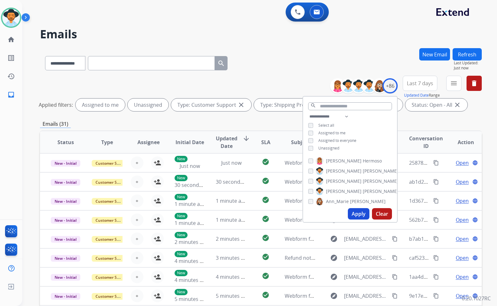
click at [318, 147] on span "Unassigned" at bounding box center [328, 148] width 21 height 5
click at [336, 193] on span "[PERSON_NAME]" at bounding box center [344, 191] width 36 height 6
click at [352, 215] on button "Apply" at bounding box center [359, 213] width 22 height 11
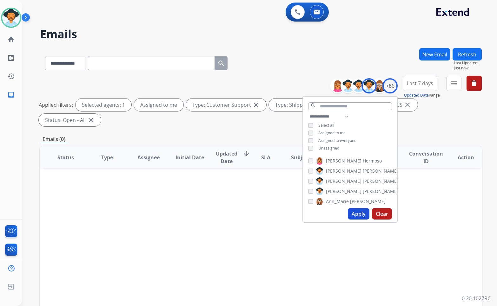
click at [423, 135] on div "Emails (0)" at bounding box center [260, 139] width 441 height 8
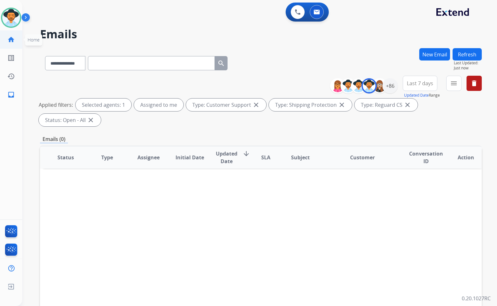
click at [7, 43] on link "home Home" at bounding box center [11, 40] width 18 height 18
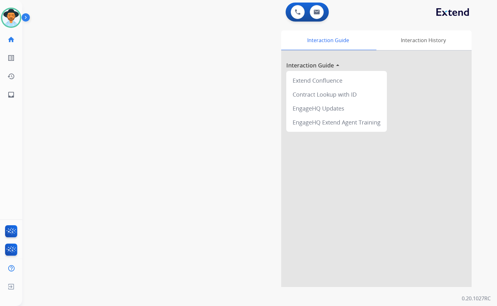
drag, startPoint x: 105, startPoint y: 103, endPoint x: 151, endPoint y: 11, distance: 102.8
click at [105, 103] on div "swap_horiz Break voice bridge close_fullscreen Connect 3-Way Call merge_type Se…" at bounding box center [251, 155] width 459 height 264
click at [49, 158] on div "swap_horiz Break voice bridge close_fullscreen Connect 3-Way Call merge_type Se…" at bounding box center [251, 155] width 459 height 264
click at [118, 132] on div "swap_horiz Break voice bridge close_fullscreen Connect 3-Way Call merge_type Se…" at bounding box center [251, 155] width 459 height 264
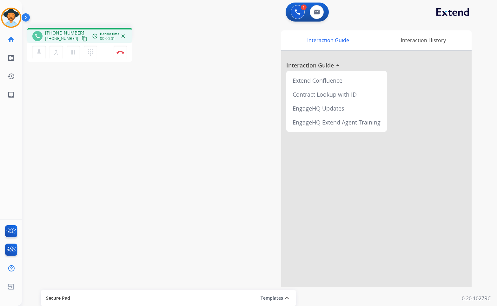
click at [81, 39] on mat-icon "content_copy" at bounding box center [84, 39] width 6 height 6
click at [59, 110] on div "phone +16157558900 +16157558900 content_copy access_time Call metrics Queue 00:…" at bounding box center [251, 155] width 459 height 264
click at [9, 94] on mat-icon "inbox" at bounding box center [11, 95] width 8 height 8
select select "**********"
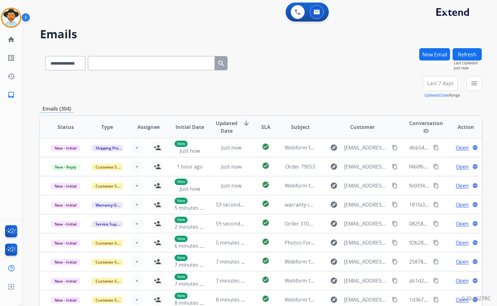
click at [433, 54] on button "New Email" at bounding box center [434, 54] width 31 height 12
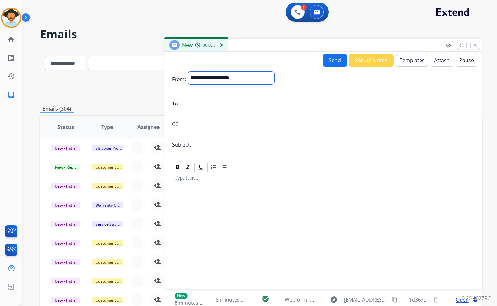
click at [204, 76] on select "**********" at bounding box center [231, 78] width 86 height 13
select select "**********"
click at [188, 72] on select "**********" at bounding box center [231, 78] width 86 height 13
click at [201, 105] on input "email" at bounding box center [327, 104] width 293 height 13
paste input "**********"
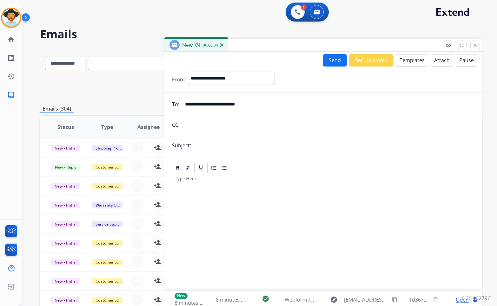
type input "**********"
click at [210, 152] on form "**********" at bounding box center [322, 177] width 317 height 220
click at [210, 150] on input "text" at bounding box center [333, 145] width 281 height 13
type input "**********"
drag, startPoint x: 229, startPoint y: 142, endPoint x: 187, endPoint y: 145, distance: 42.0
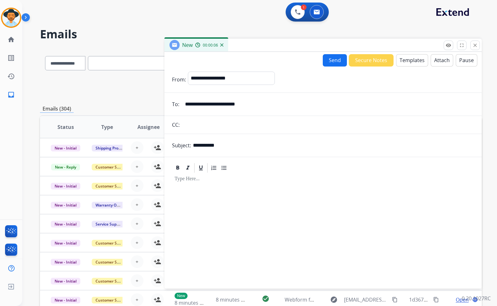
click at [187, 145] on div "**********" at bounding box center [322, 145] width 317 height 13
type input "**********"
click at [406, 62] on button "Templates" at bounding box center [412, 60] width 32 height 12
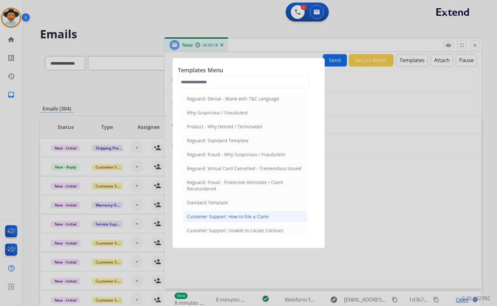
click at [257, 217] on div "Customer Support: How to File a Claim" at bounding box center [228, 217] width 82 height 6
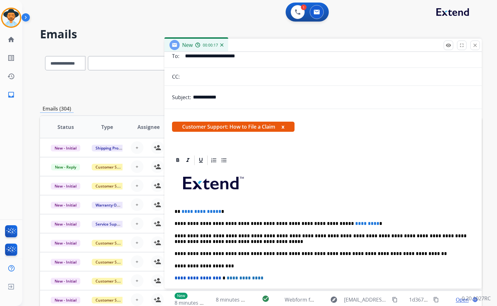
scroll to position [63, 0]
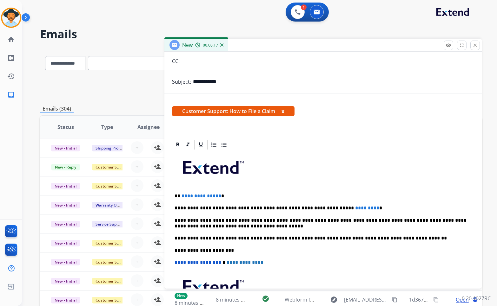
click at [178, 195] on p "**********" at bounding box center [320, 196] width 292 height 6
click at [302, 13] on button at bounding box center [297, 12] width 14 height 14
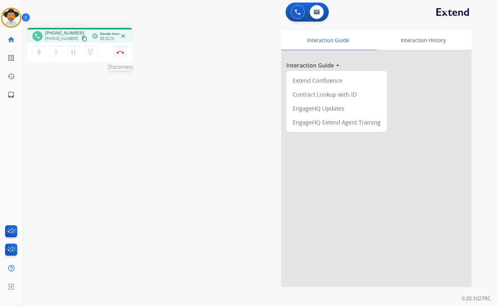
click at [121, 51] on img at bounding box center [120, 52] width 8 height 3
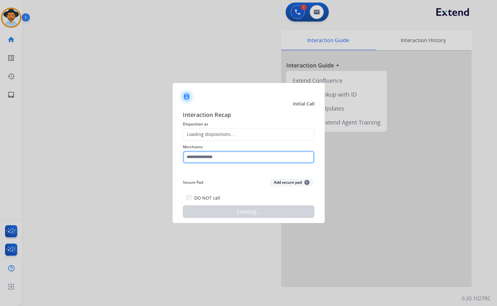
click at [230, 160] on input "text" at bounding box center [249, 157] width 132 height 13
click at [230, 158] on input "text" at bounding box center [249, 157] width 132 height 13
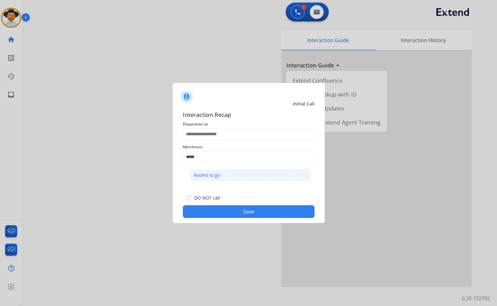
click at [219, 174] on div "Rooms to go" at bounding box center [207, 175] width 26 height 6
type input "**********"
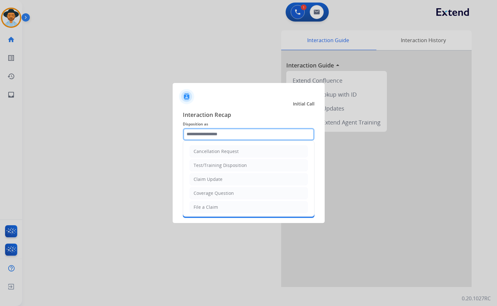
click at [216, 131] on input "text" at bounding box center [249, 134] width 132 height 13
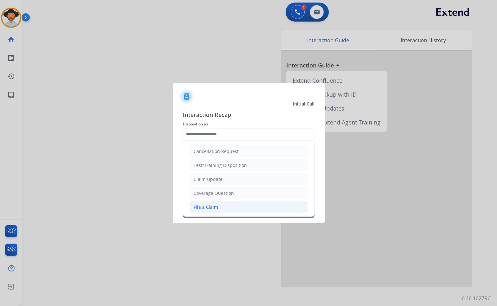
click at [223, 211] on li "File a Claim" at bounding box center [248, 207] width 118 height 12
type input "**********"
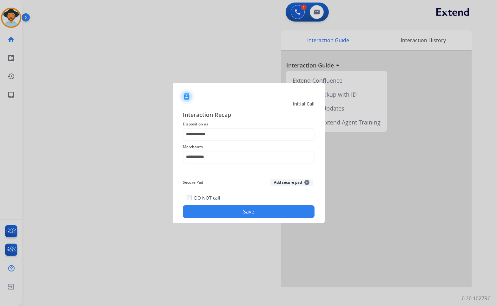
click at [231, 221] on div "**********" at bounding box center [248, 164] width 152 height 118
click at [246, 216] on button "Save" at bounding box center [249, 211] width 132 height 13
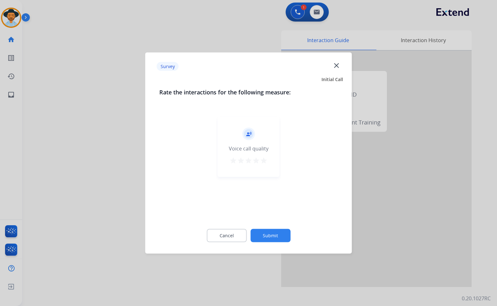
click at [270, 235] on button "Submit" at bounding box center [270, 235] width 40 height 13
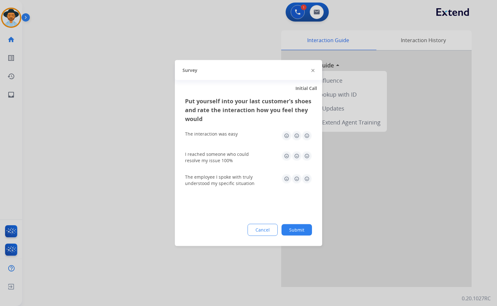
click at [299, 236] on div "Cancel Submit" at bounding box center [248, 230] width 127 height 12
click at [299, 234] on button "Submit" at bounding box center [296, 229] width 30 height 11
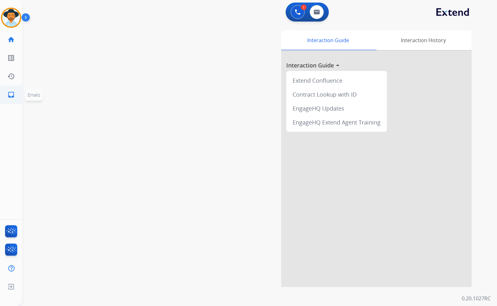
click at [12, 95] on mat-icon "inbox" at bounding box center [11, 95] width 8 height 8
select select "**********"
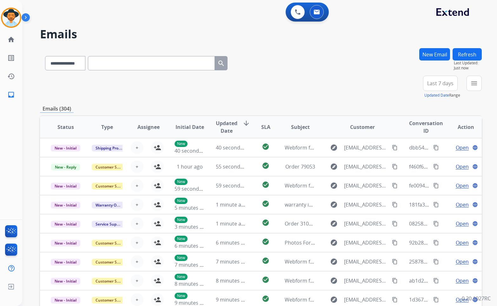
click at [436, 48] on button "New Email" at bounding box center [434, 54] width 31 height 12
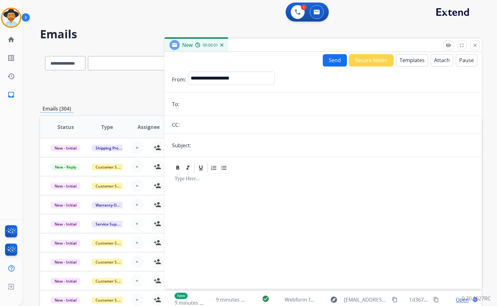
drag, startPoint x: 191, startPoint y: 100, endPoint x: 208, endPoint y: 76, distance: 30.2
click at [191, 100] on input "email" at bounding box center [327, 104] width 293 height 13
paste input "**********"
type input "**********"
drag, startPoint x: 208, startPoint y: 76, endPoint x: 211, endPoint y: 81, distance: 6.4
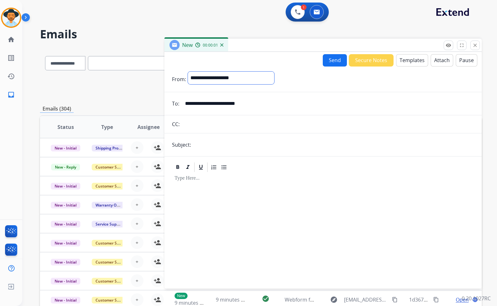
click at [208, 76] on select "**********" at bounding box center [231, 78] width 86 height 13
select select "**********"
click at [188, 72] on select "**********" at bounding box center [231, 78] width 86 height 13
click at [213, 143] on input "text" at bounding box center [333, 145] width 281 height 13
click at [211, 146] on input "text" at bounding box center [333, 145] width 281 height 13
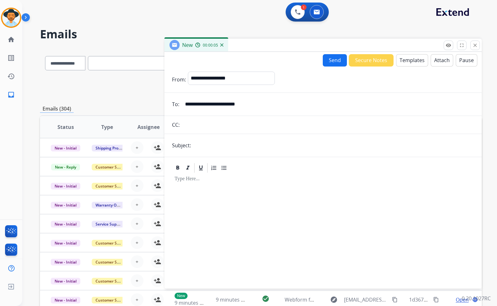
type input "**********"
click at [401, 60] on button "Templates" at bounding box center [412, 60] width 32 height 12
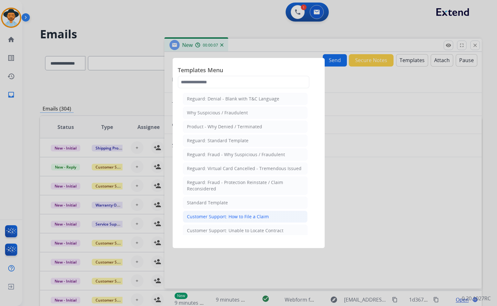
click at [237, 218] on div "Customer Support: How to File a Claim" at bounding box center [228, 217] width 82 height 6
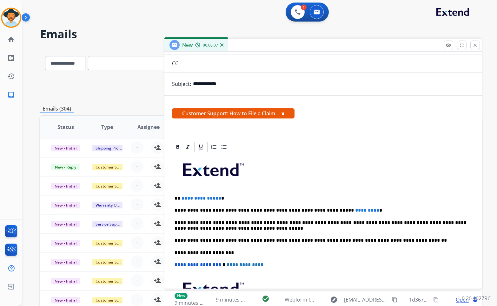
scroll to position [63, 0]
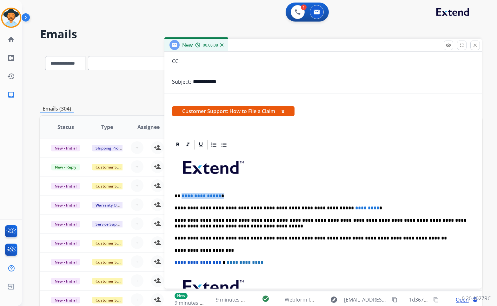
drag, startPoint x: 223, startPoint y: 197, endPoint x: 185, endPoint y: 195, distance: 37.8
click at [180, 195] on p "**********" at bounding box center [320, 196] width 292 height 6
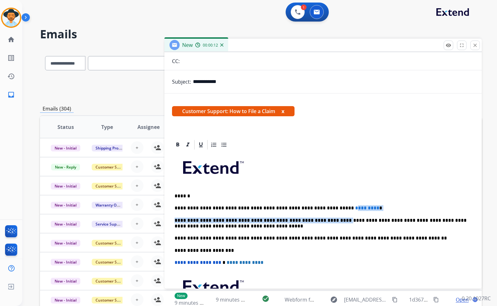
drag, startPoint x: 347, startPoint y: 211, endPoint x: 327, endPoint y: 206, distance: 20.8
click at [323, 207] on div "**********" at bounding box center [323, 248] width 302 height 194
click at [336, 205] on div "**********" at bounding box center [323, 248] width 302 height 194
drag, startPoint x: 349, startPoint y: 209, endPoint x: 322, endPoint y: 207, distance: 27.0
click at [322, 207] on p "**********" at bounding box center [320, 208] width 292 height 6
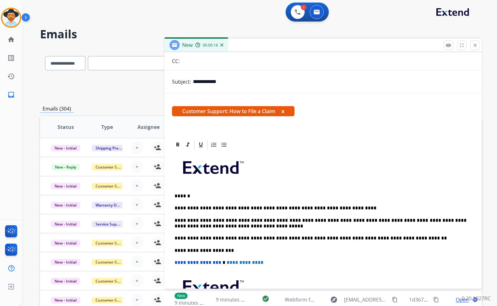
scroll to position [0, 0]
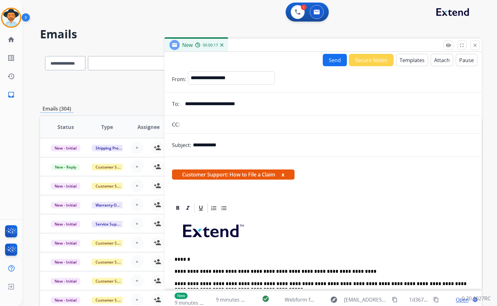
click at [331, 59] on button "Send" at bounding box center [334, 60] width 24 height 12
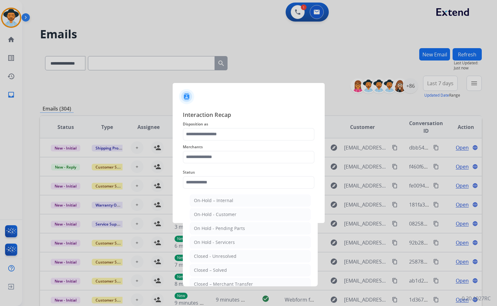
click at [224, 270] on div "Closed – Solved" at bounding box center [210, 270] width 33 height 6
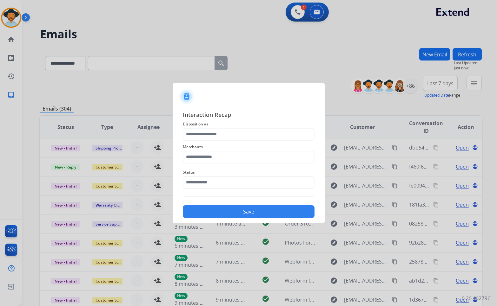
type input "**********"
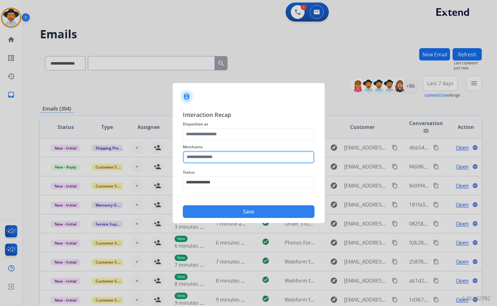
click at [223, 156] on input "text" at bounding box center [249, 157] width 132 height 13
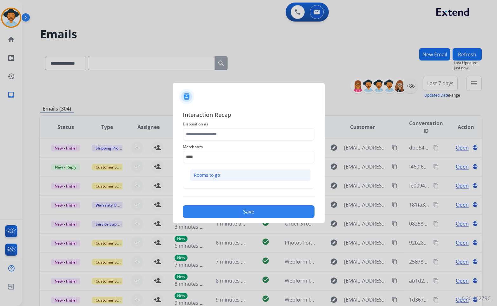
click at [219, 172] on div "Rooms to go" at bounding box center [207, 175] width 26 height 6
type input "**********"
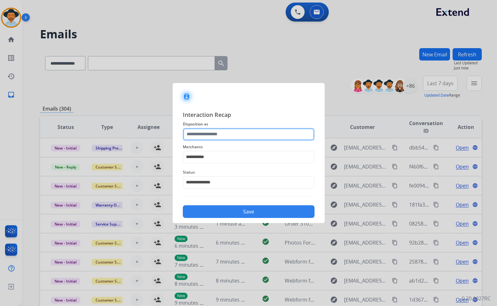
click at [222, 131] on input "text" at bounding box center [249, 134] width 132 height 13
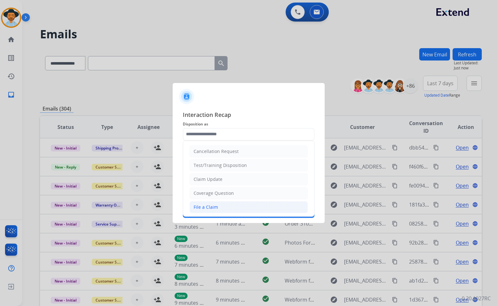
click at [216, 211] on li "File a Claim" at bounding box center [248, 207] width 118 height 12
type input "**********"
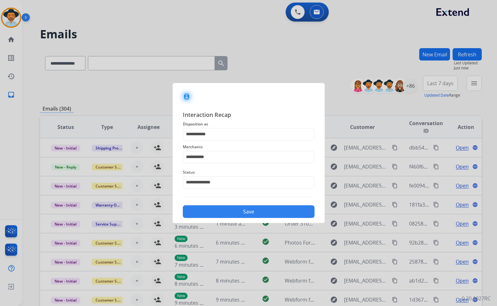
click at [227, 213] on button "Save" at bounding box center [249, 211] width 132 height 13
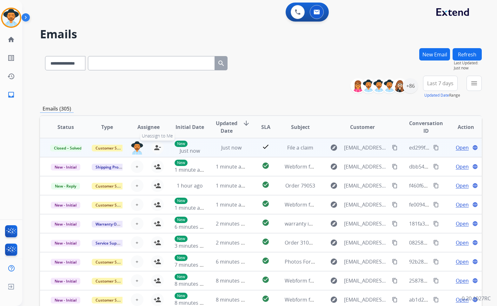
click at [156, 149] on mat-icon "person_remove" at bounding box center [157, 148] width 8 height 8
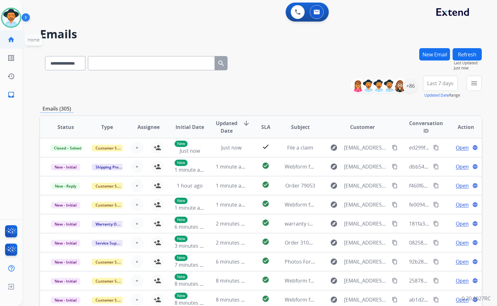
click at [12, 38] on mat-icon "home" at bounding box center [11, 40] width 8 height 8
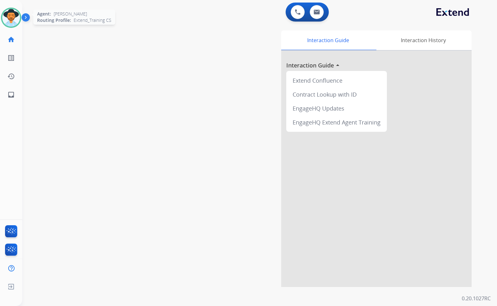
click at [13, 19] on img at bounding box center [11, 18] width 18 height 18
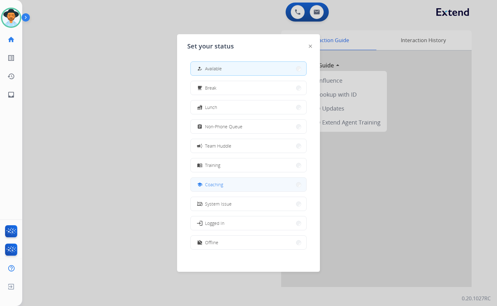
click at [227, 190] on button "school Coaching" at bounding box center [248, 185] width 115 height 14
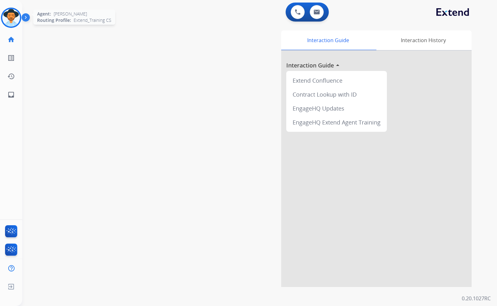
click at [14, 18] on img at bounding box center [11, 18] width 18 height 18
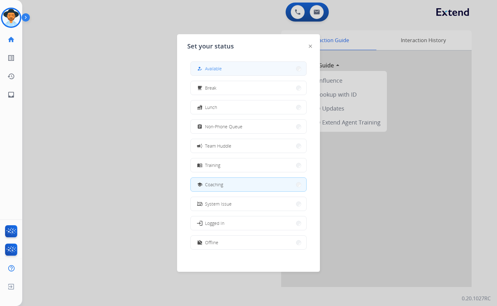
click at [224, 68] on button "how_to_reg Available" at bounding box center [248, 69] width 115 height 14
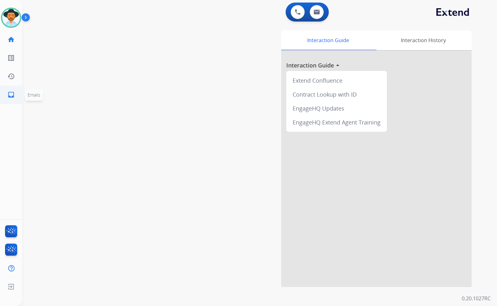
click at [6, 92] on link "inbox Emails" at bounding box center [11, 95] width 18 height 18
select select "**********"
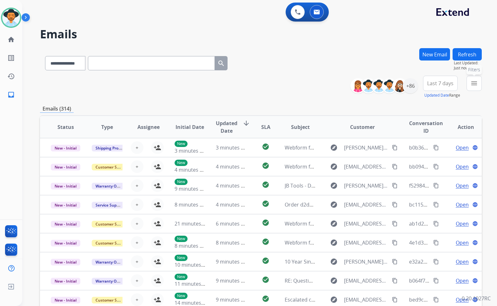
click at [472, 82] on mat-icon "menu" at bounding box center [474, 84] width 8 height 8
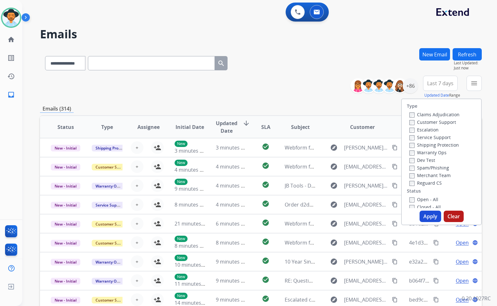
click at [437, 124] on label "Customer Support" at bounding box center [432, 122] width 47 height 6
click at [439, 153] on label "Warranty Ops" at bounding box center [427, 153] width 37 height 6
click at [440, 153] on label "Warranty Ops" at bounding box center [427, 153] width 37 height 6
click at [441, 143] on label "Shipping Protection" at bounding box center [433, 145] width 49 height 6
click at [429, 181] on label "Reguard CS" at bounding box center [425, 183] width 32 height 6
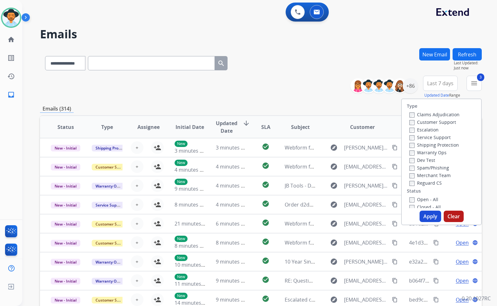
click at [428, 200] on label "Open - All" at bounding box center [423, 200] width 29 height 6
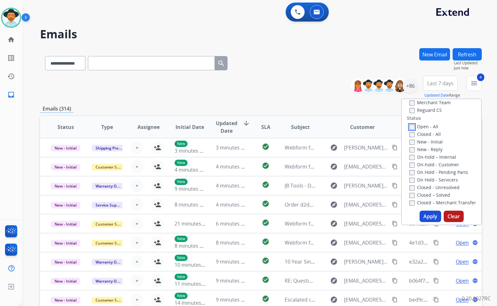
scroll to position [63, 0]
click at [437, 189] on label "On Hold - Servicers" at bounding box center [433, 189] width 49 height 6
click at [437, 184] on label "On Hold - Pending Parts" at bounding box center [438, 182] width 59 height 6
click at [438, 177] on label "On-hold - Customer" at bounding box center [434, 174] width 50 height 6
click at [437, 168] on label "On-hold – Internal" at bounding box center [432, 167] width 47 height 6
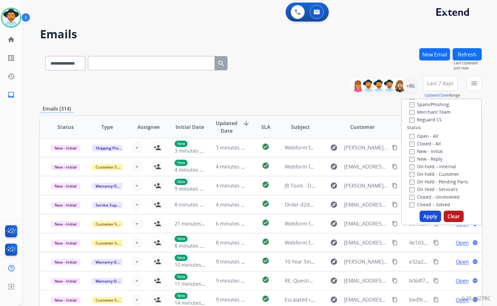
click at [433, 160] on label "New - Reply" at bounding box center [425, 159] width 33 height 6
click at [432, 153] on label "New - Initial" at bounding box center [425, 151] width 33 height 6
click at [429, 218] on button "Apply" at bounding box center [430, 216] width 22 height 11
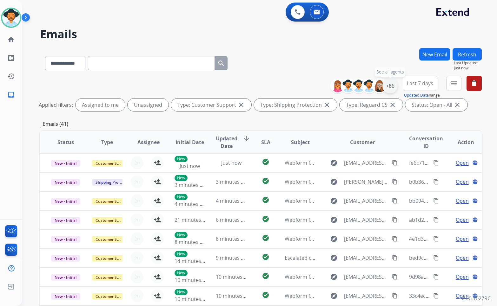
click at [394, 85] on div "+86" at bounding box center [389, 85] width 15 height 15
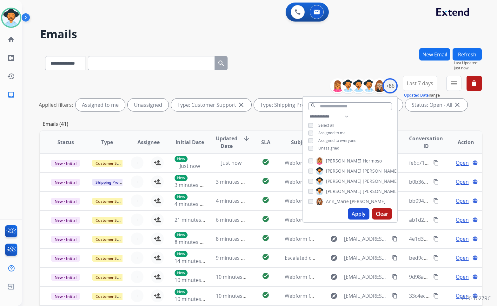
click at [334, 150] on div "**********" at bounding box center [350, 133] width 94 height 41
click at [331, 148] on span "Unassigned" at bounding box center [328, 148] width 21 height 5
click at [337, 190] on span "[PERSON_NAME]" at bounding box center [344, 191] width 36 height 6
click at [352, 213] on button "Apply" at bounding box center [359, 213] width 22 height 11
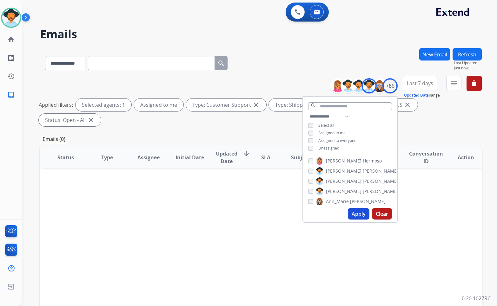
click at [315, 78] on div "**********" at bounding box center [260, 102] width 441 height 53
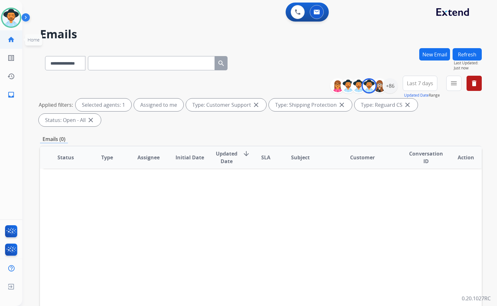
click at [11, 42] on mat-icon "home" at bounding box center [11, 40] width 8 height 8
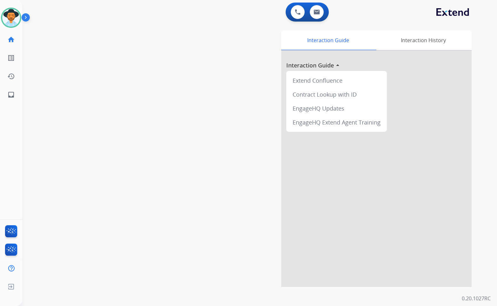
click at [154, 105] on div "swap_horiz Break voice bridge close_fullscreen Connect 3-Way Call merge_type Se…" at bounding box center [251, 155] width 459 height 264
click at [120, 94] on div "swap_horiz Break voice bridge close_fullscreen Connect 3-Way Call merge_type Se…" at bounding box center [251, 155] width 459 height 264
click at [120, 87] on div "swap_horiz Break voice bridge close_fullscreen Connect 3-Way Call merge_type Se…" at bounding box center [251, 155] width 459 height 264
click at [12, 98] on mat-icon "inbox" at bounding box center [11, 95] width 8 height 8
select select "**********"
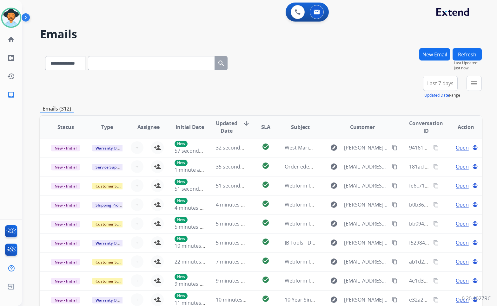
click at [482, 83] on div "**********" at bounding box center [259, 153] width 474 height 306
click at [476, 83] on mat-icon "menu" at bounding box center [474, 84] width 8 height 8
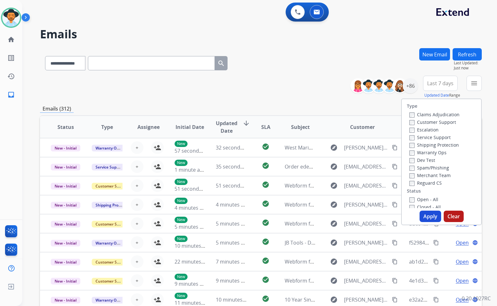
click at [430, 123] on label "Customer Support" at bounding box center [432, 122] width 47 height 6
click at [434, 146] on label "Shipping Protection" at bounding box center [433, 145] width 49 height 6
click at [428, 181] on label "Reguard CS" at bounding box center [425, 183] width 32 height 6
click at [429, 200] on label "Open - All" at bounding box center [423, 200] width 29 height 6
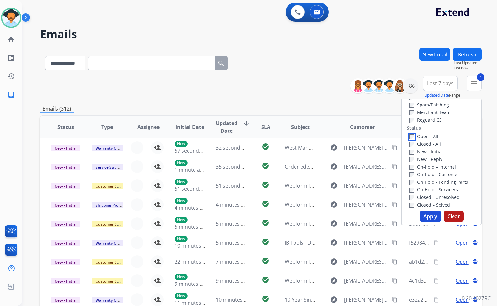
scroll to position [63, 0]
click at [428, 191] on label "On Hold - Servicers" at bounding box center [433, 189] width 49 height 6
click at [431, 184] on label "On Hold - Pending Parts" at bounding box center [438, 182] width 59 height 6
click at [432, 174] on label "On-hold - Customer" at bounding box center [434, 174] width 50 height 6
click at [429, 168] on label "On-hold – Internal" at bounding box center [432, 167] width 47 height 6
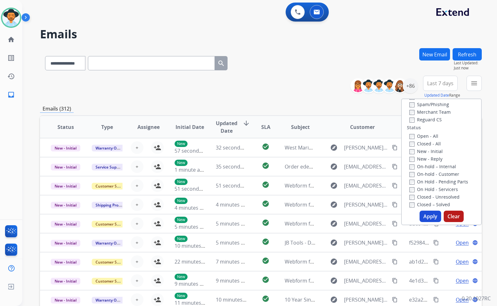
click at [428, 162] on div "New - Reply" at bounding box center [442, 159] width 67 height 8
click at [428, 151] on label "New - Initial" at bounding box center [425, 151] width 33 height 6
click at [314, 88] on div "**********" at bounding box center [260, 87] width 441 height 23
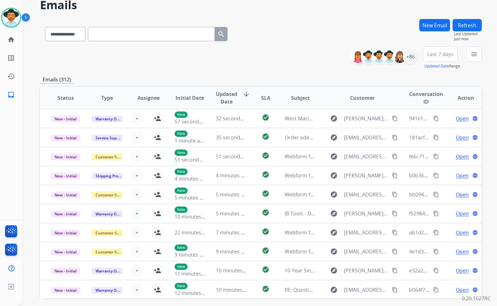
scroll to position [0, 0]
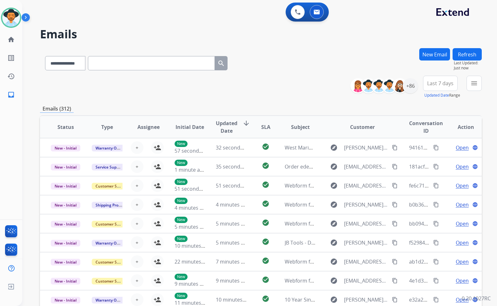
click at [375, 63] on div "**********" at bounding box center [260, 62] width 441 height 28
click at [15, 39] on link "home Home" at bounding box center [11, 40] width 18 height 18
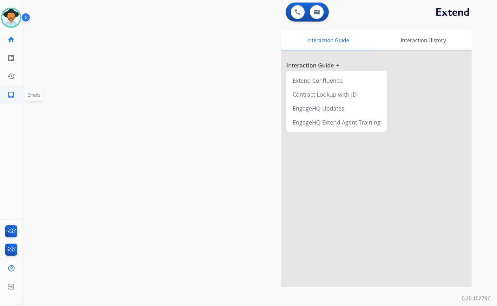
click at [10, 95] on mat-icon "inbox" at bounding box center [11, 95] width 8 height 8
select select "**********"
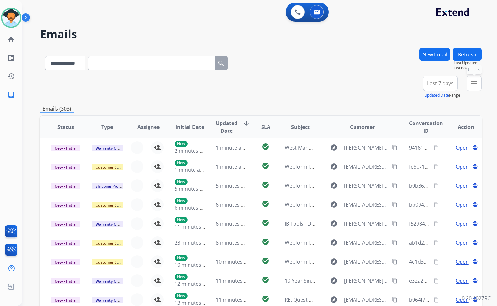
click at [475, 85] on mat-icon "menu" at bounding box center [474, 84] width 8 height 8
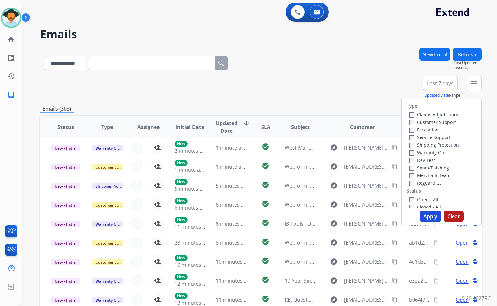
click at [423, 122] on label "Customer Support" at bounding box center [432, 122] width 47 height 6
drag, startPoint x: 430, startPoint y: 145, endPoint x: 427, endPoint y: 181, distance: 36.2
click at [429, 145] on label "Shipping Protection" at bounding box center [433, 145] width 49 height 6
click at [427, 182] on label "Reguard CS" at bounding box center [425, 183] width 32 height 6
click at [422, 198] on label "Open - All" at bounding box center [423, 200] width 29 height 6
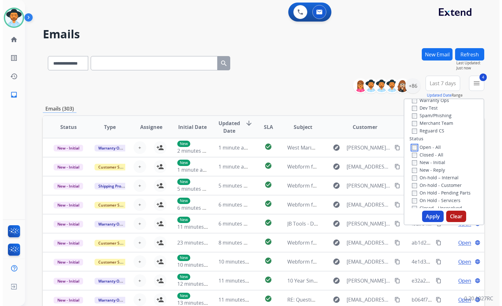
scroll to position [63, 0]
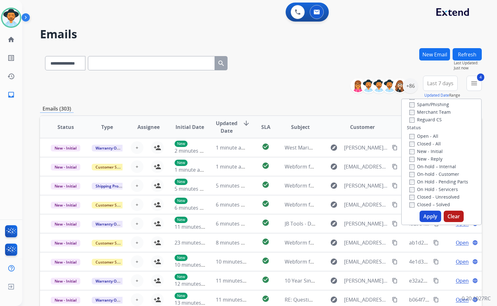
click at [433, 189] on label "On Hold - Servicers" at bounding box center [433, 189] width 49 height 6
click at [433, 182] on label "On Hold - Pending Parts" at bounding box center [438, 182] width 59 height 6
click at [434, 173] on label "On-hold - Customer" at bounding box center [434, 174] width 50 height 6
click at [432, 164] on label "On-hold – Internal" at bounding box center [432, 167] width 47 height 6
click at [428, 161] on label "New - Reply" at bounding box center [425, 159] width 33 height 6
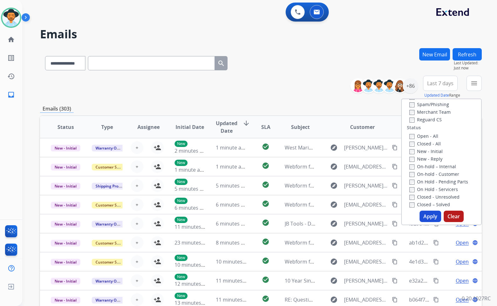
click at [428, 149] on label "New - Initial" at bounding box center [425, 151] width 33 height 6
click at [431, 215] on button "Apply" at bounding box center [430, 216] width 22 height 11
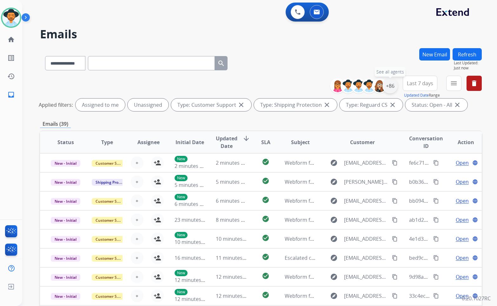
click at [390, 87] on div "+86" at bounding box center [389, 85] width 15 height 15
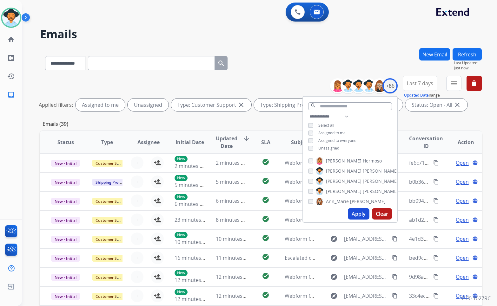
click at [337, 147] on span "Unassigned" at bounding box center [328, 148] width 21 height 5
click at [343, 190] on label "[PERSON_NAME]" at bounding box center [357, 192] width 82 height 8
click at [350, 214] on button "Apply" at bounding box center [359, 213] width 22 height 11
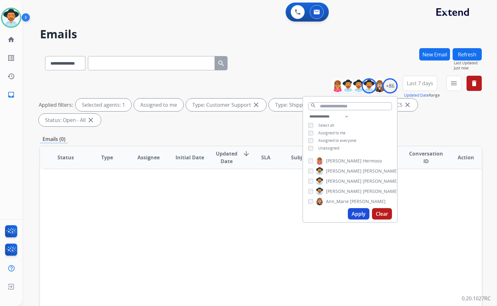
click at [302, 76] on div "**********" at bounding box center [260, 102] width 441 height 53
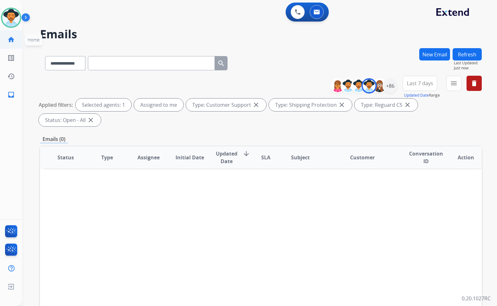
click at [4, 42] on link "home Home" at bounding box center [11, 40] width 18 height 18
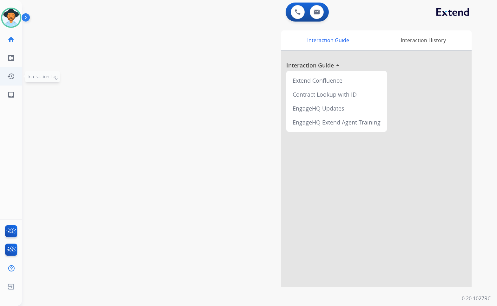
click at [153, 129] on div "swap_horiz Break voice bridge close_fullscreen Connect 3-Way Call merge_type Se…" at bounding box center [251, 155] width 459 height 264
drag, startPoint x: 41, startPoint y: 117, endPoint x: 203, endPoint y: 1, distance: 199.1
click at [42, 116] on div "swap_horiz Break voice bridge close_fullscreen Connect 3-Way Call merge_type Se…" at bounding box center [254, 155] width 465 height 264
click at [14, 104] on div "Amanda Available Edit Avatar Agent: Amanda Routing Profile: Extend_Training CS …" at bounding box center [11, 153] width 22 height 306
click at [14, 100] on link "inbox Emails" at bounding box center [11, 95] width 18 height 18
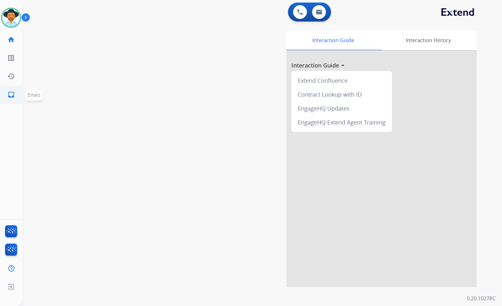
select select "**********"
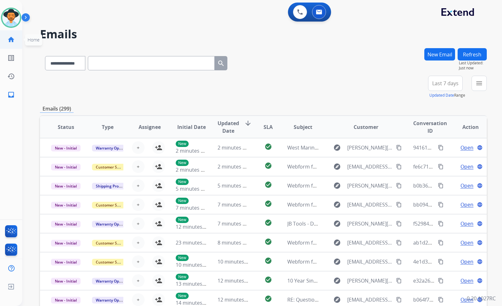
click at [20, 40] on li "home Home Home" at bounding box center [11, 40] width 18 height 18
click at [478, 87] on mat-icon "menu" at bounding box center [479, 84] width 8 height 8
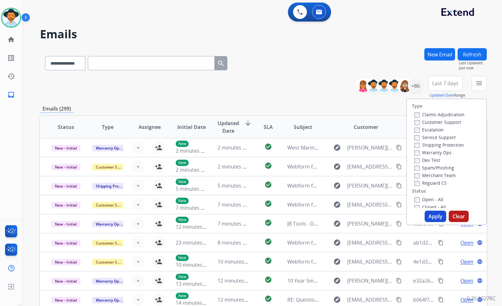
click at [447, 123] on label "Customer Support" at bounding box center [437, 122] width 47 height 6
click at [451, 145] on label "Shipping Protection" at bounding box center [438, 145] width 49 height 6
click at [435, 181] on label "Reguard CS" at bounding box center [430, 183] width 32 height 6
click at [431, 202] on label "Open - All" at bounding box center [428, 200] width 29 height 6
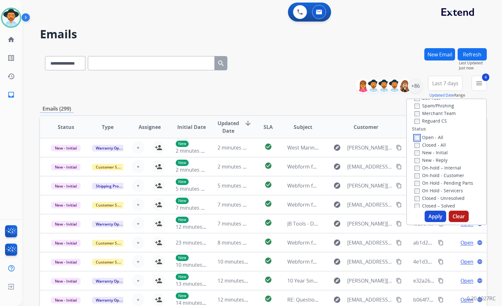
scroll to position [63, 0]
click at [445, 190] on label "On Hold - Servicers" at bounding box center [438, 189] width 49 height 6
click at [446, 183] on label "On Hold - Pending Parts" at bounding box center [443, 182] width 59 height 6
click at [446, 174] on label "On-hold - Customer" at bounding box center [439, 174] width 50 height 6
click at [445, 167] on label "On-hold – Internal" at bounding box center [437, 167] width 47 height 6
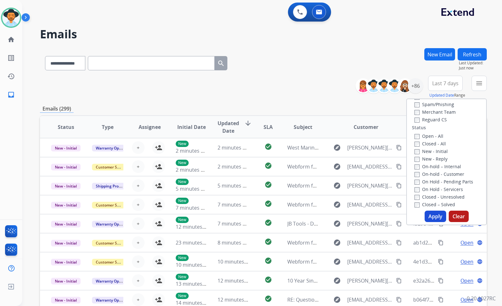
click at [438, 161] on label "New - Reply" at bounding box center [430, 159] width 33 height 6
click at [437, 151] on label "New - Initial" at bounding box center [430, 151] width 33 height 6
click at [430, 212] on button "Apply" at bounding box center [436, 216] width 22 height 11
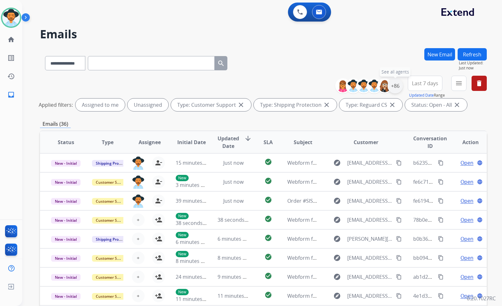
click at [396, 84] on div "+86" at bounding box center [394, 85] width 15 height 15
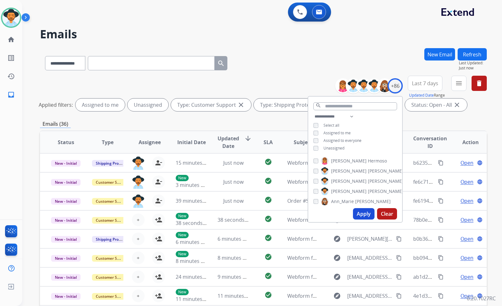
click at [340, 149] on span "Unassigned" at bounding box center [333, 148] width 21 height 5
click at [346, 191] on span "[PERSON_NAME]" at bounding box center [349, 191] width 36 height 6
click at [358, 212] on button "Apply" at bounding box center [364, 213] width 22 height 11
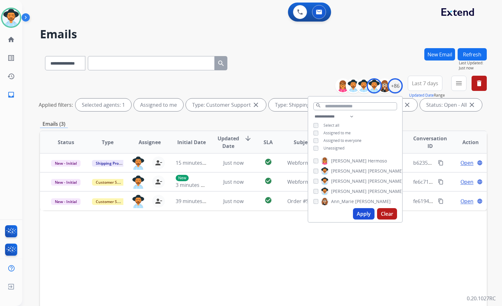
click at [212, 249] on div "Status Type Assignee Initial Date Updated Date arrow_downward SLA Subject Custo…" at bounding box center [263, 237] width 447 height 212
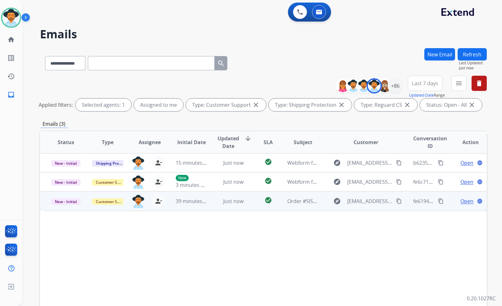
click at [461, 201] on span "Open" at bounding box center [466, 202] width 13 height 8
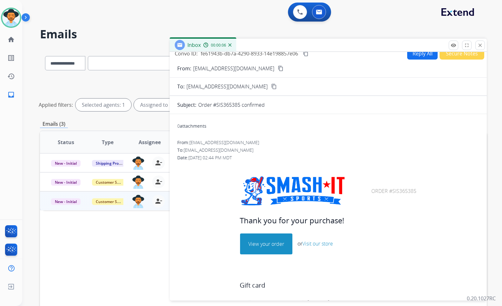
scroll to position [0, 0]
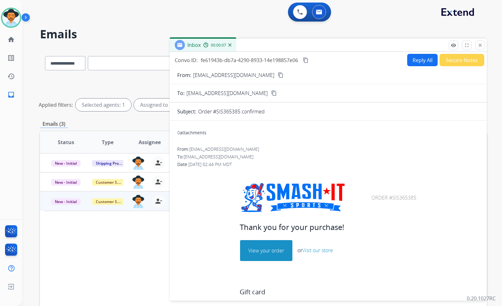
click at [454, 63] on button "Secure Notes" at bounding box center [461, 60] width 45 height 12
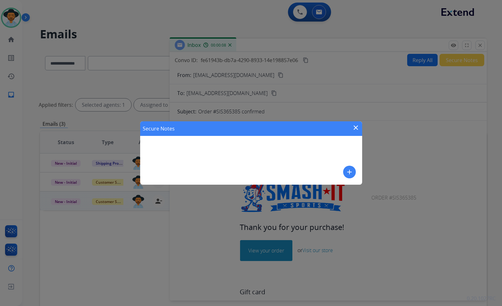
click at [350, 170] on mat-icon "add" at bounding box center [350, 172] width 8 height 8
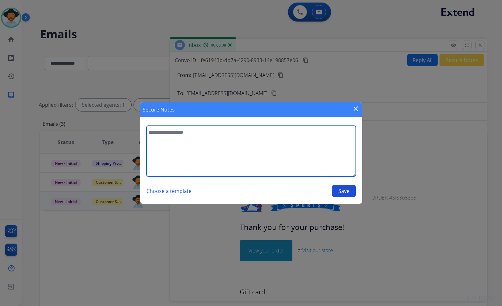
click at [284, 161] on textarea at bounding box center [250, 151] width 209 height 51
type textarea "**********"
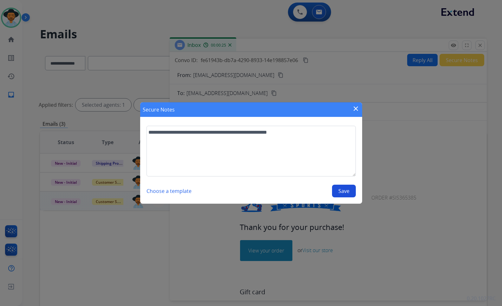
click at [348, 190] on button "Save" at bounding box center [344, 191] width 24 height 13
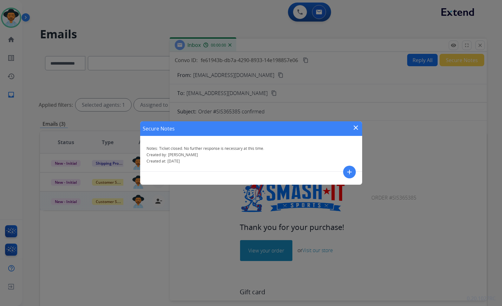
click at [358, 127] on mat-icon "close" at bounding box center [356, 128] width 8 height 8
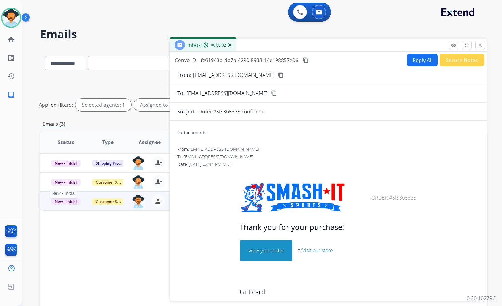
click at [69, 200] on span "New - Initial" at bounding box center [65, 201] width 29 height 7
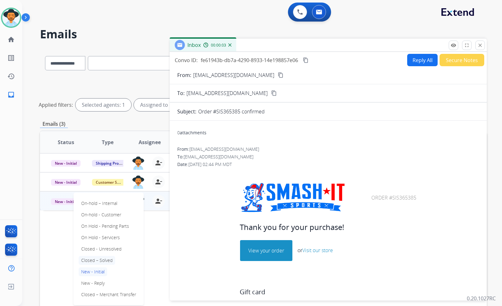
click at [107, 261] on p "Closed – Solved" at bounding box center [97, 260] width 36 height 9
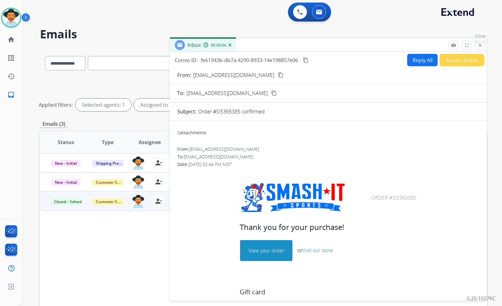
click at [481, 45] on mat-icon "close" at bounding box center [480, 45] width 6 height 6
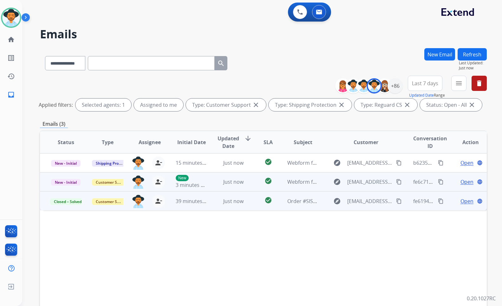
click at [463, 180] on span "Open" at bounding box center [466, 182] width 13 height 8
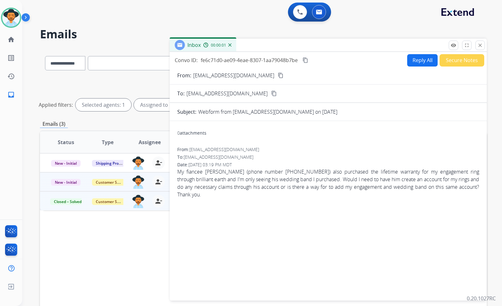
click at [278, 75] on mat-icon "content_copy" at bounding box center [281, 76] width 6 height 6
drag, startPoint x: 294, startPoint y: 171, endPoint x: 263, endPoint y: 172, distance: 30.8
click at [263, 172] on span "My fiancee Tim Day (phone number 503-735-5577) also purchased the lifetime warr…" at bounding box center [328, 183] width 302 height 30
copy span "03-735-5577)"
drag, startPoint x: 216, startPoint y: 197, endPoint x: 199, endPoint y: 199, distance: 17.3
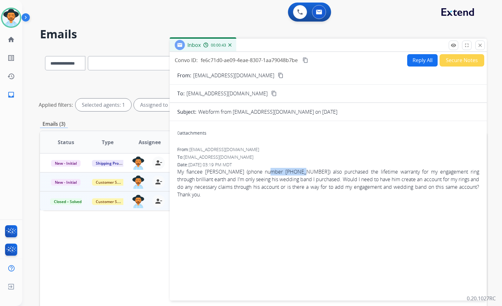
click at [216, 197] on span "My fiancee Tim Day (phone number 503-735-5577) also purchased the lifetime warr…" at bounding box center [328, 183] width 302 height 30
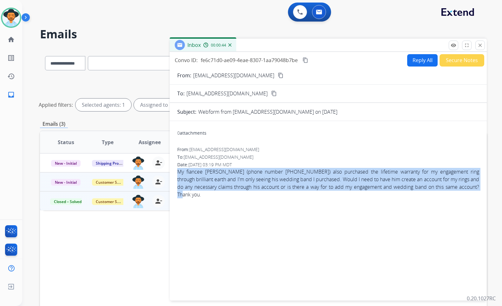
drag, startPoint x: 193, startPoint y: 185, endPoint x: 178, endPoint y: 172, distance: 19.8
click at [178, 172] on span "My fiancee Tim Day (phone number 503-735-5577) also purchased the lifetime warr…" at bounding box center [328, 183] width 302 height 30
copy span "My fiancee Tim Day (phone number 503-735-5577) also purchased the lifetime warr…"
drag, startPoint x: 307, startPoint y: 58, endPoint x: 0, endPoint y: 163, distance: 324.0
click at [307, 58] on mat-icon "content_copy" at bounding box center [305, 60] width 6 height 6
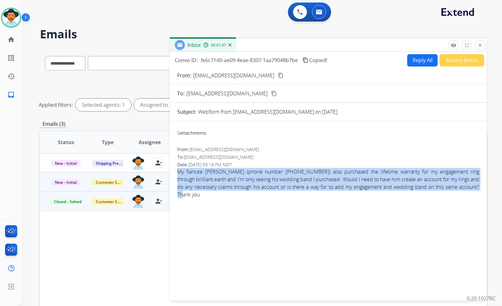
click at [408, 57] on button "Reply All" at bounding box center [422, 60] width 30 height 12
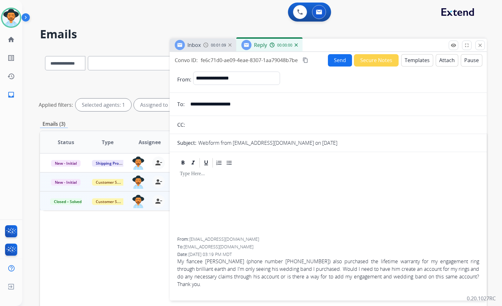
select select "**********"
click at [417, 62] on button "Templates" at bounding box center [417, 60] width 32 height 12
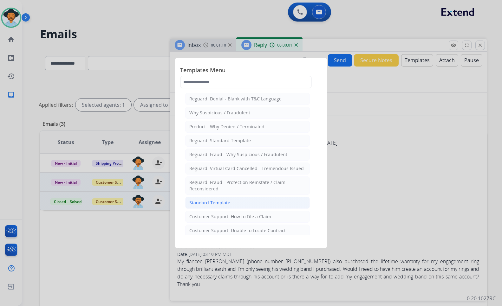
click at [231, 199] on li "Standard Template" at bounding box center [247, 203] width 125 height 12
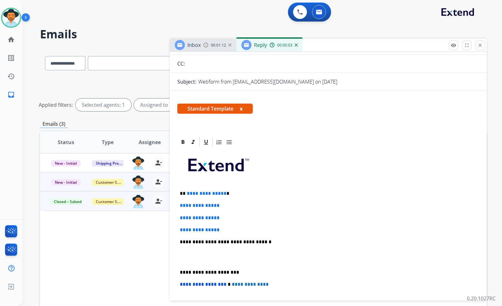
scroll to position [63, 0]
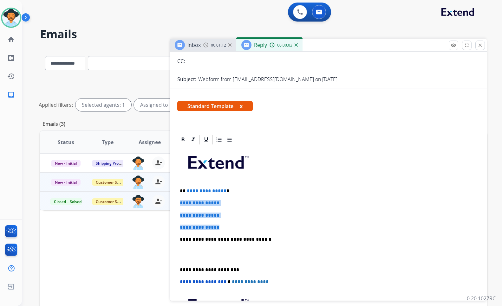
drag, startPoint x: 227, startPoint y: 229, endPoint x: 176, endPoint y: 200, distance: 58.5
click at [176, 200] on div "**********" at bounding box center [328, 276] width 317 height 285
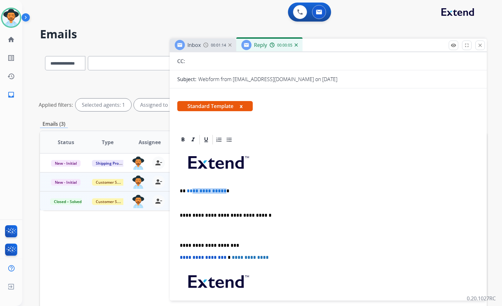
drag, startPoint x: 223, startPoint y: 193, endPoint x: 188, endPoint y: 184, distance: 36.7
click at [190, 188] on p "**********" at bounding box center [326, 191] width 292 height 6
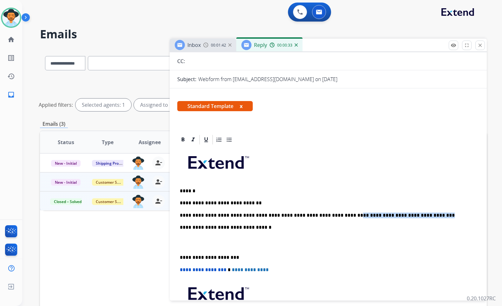
drag, startPoint x: 416, startPoint y: 218, endPoint x: 348, endPoint y: 213, distance: 68.7
click at [329, 216] on p "**********" at bounding box center [326, 216] width 292 height 6
click at [336, 213] on p "**********" at bounding box center [326, 216] width 292 height 6
click at [292, 216] on p "**********" at bounding box center [326, 216] width 292 height 6
click at [425, 217] on p "**********" at bounding box center [326, 216] width 292 height 6
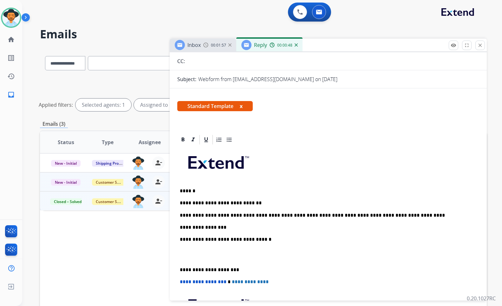
click at [244, 228] on p "**********" at bounding box center [326, 228] width 292 height 6
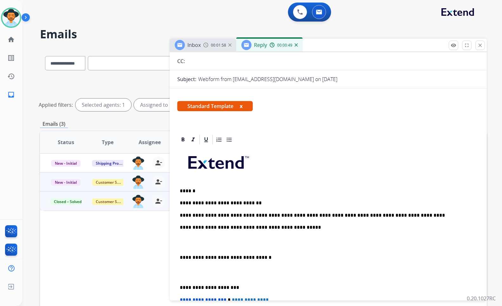
click at [214, 228] on p "**********" at bounding box center [326, 228] width 292 height 6
click at [258, 248] on p at bounding box center [328, 243] width 297 height 12
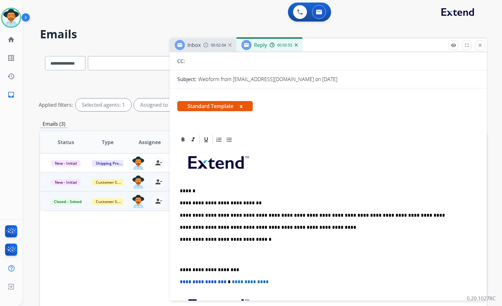
click at [243, 259] on p at bounding box center [328, 255] width 297 height 12
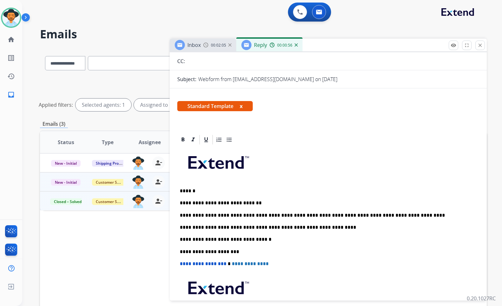
scroll to position [0, 0]
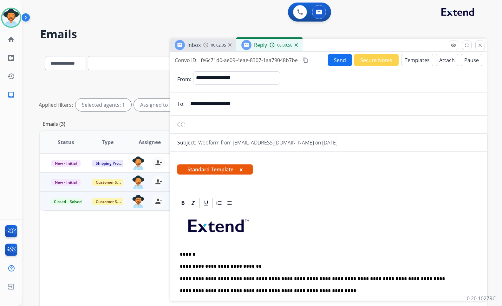
click at [336, 62] on button "Send" at bounding box center [340, 60] width 24 height 12
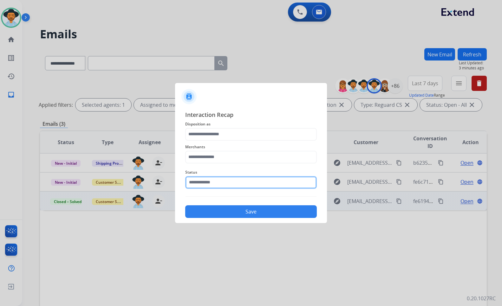
click at [206, 181] on input "text" at bounding box center [251, 182] width 132 height 13
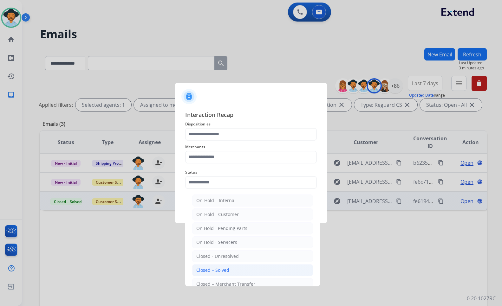
click at [218, 267] on div "Closed – Solved" at bounding box center [212, 270] width 33 height 6
type input "**********"
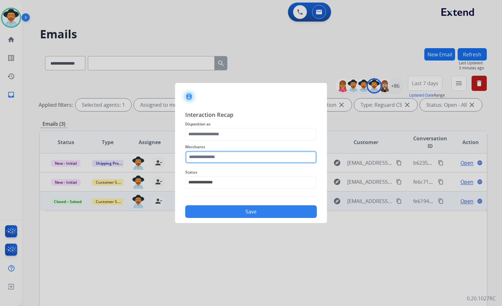
click at [228, 159] on input "text" at bounding box center [251, 157] width 132 height 13
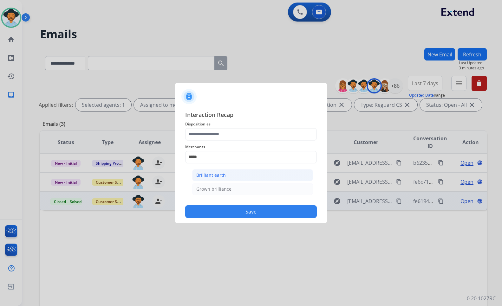
click at [230, 176] on li "Brilliant earth" at bounding box center [252, 175] width 121 height 12
type input "**********"
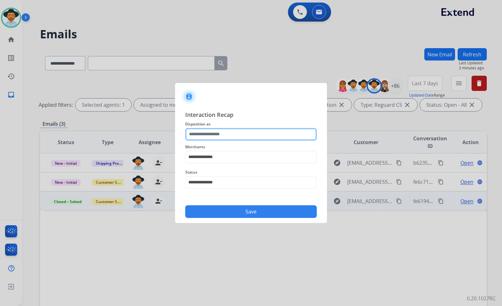
click at [229, 135] on input "text" at bounding box center [251, 134] width 132 height 13
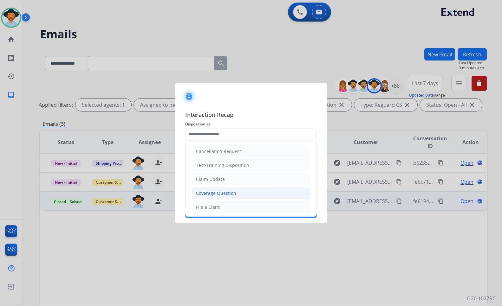
click at [224, 190] on li "Coverage Question" at bounding box center [251, 193] width 118 height 12
type input "**********"
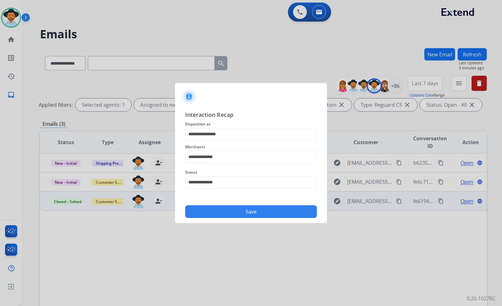
click at [232, 205] on div "Save" at bounding box center [251, 210] width 132 height 16
click at [233, 209] on button "Save" at bounding box center [251, 211] width 132 height 13
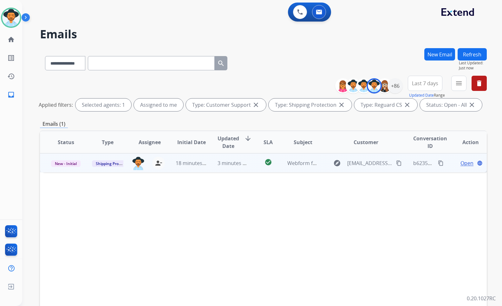
click at [462, 164] on span "Open" at bounding box center [466, 163] width 13 height 8
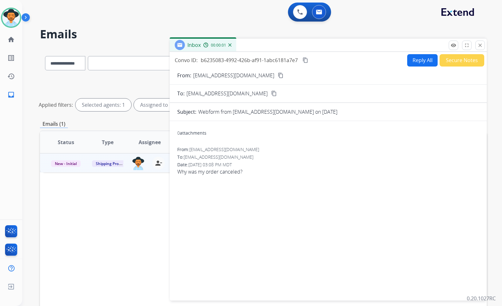
click at [278, 74] on mat-icon "content_copy" at bounding box center [281, 76] width 6 height 6
click at [200, 172] on span "Why was my order canceled?" at bounding box center [328, 172] width 302 height 8
copy app-emails-table "Why was my order canceled? remove_red_eye Logs fullscreen Expand close Close Ho…"
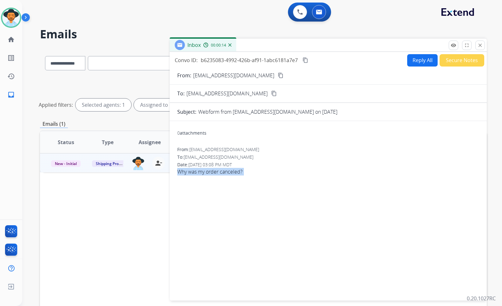
drag, startPoint x: 308, startPoint y: 60, endPoint x: 283, endPoint y: 71, distance: 27.4
click at [308, 60] on mat-icon "content_copy" at bounding box center [305, 60] width 6 height 6
click at [426, 64] on button "Reply All" at bounding box center [422, 60] width 30 height 12
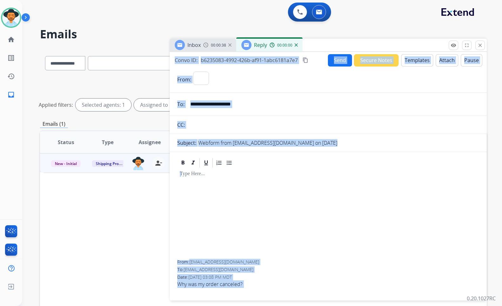
select select "**********"
click at [414, 64] on button "Templates" at bounding box center [417, 60] width 32 height 12
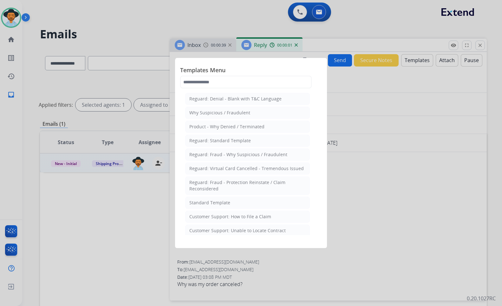
drag, startPoint x: 233, startPoint y: 205, endPoint x: 237, endPoint y: 201, distance: 5.4
click at [234, 204] on li "Standard Template" at bounding box center [247, 203] width 125 height 12
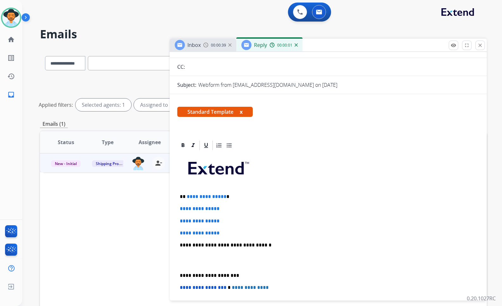
scroll to position [63, 0]
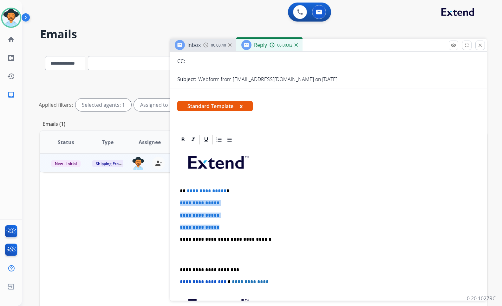
drag, startPoint x: 225, startPoint y: 228, endPoint x: 176, endPoint y: 200, distance: 56.8
click at [176, 200] on div "**********" at bounding box center [328, 265] width 317 height 263
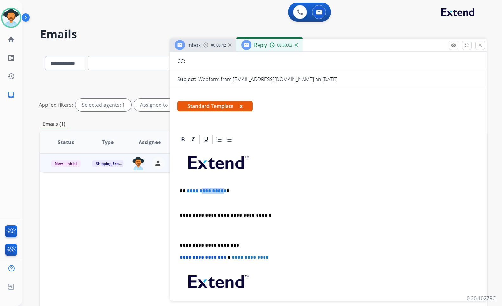
drag, startPoint x: 222, startPoint y: 190, endPoint x: 199, endPoint y: 192, distance: 22.9
click at [199, 192] on span "**********" at bounding box center [207, 191] width 40 height 5
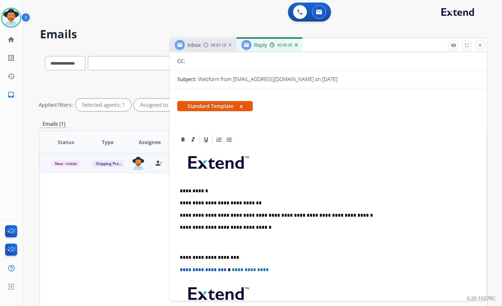
click at [229, 249] on div "**********" at bounding box center [328, 249] width 302 height 206
click at [233, 240] on p at bounding box center [328, 243] width 297 height 12
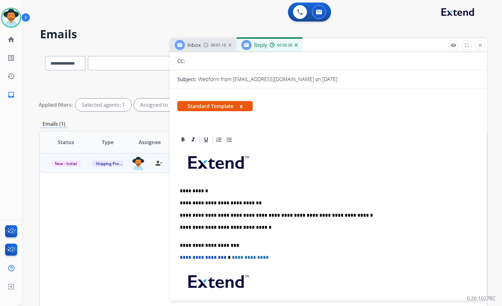
drag, startPoint x: 226, startPoint y: 232, endPoint x: 226, endPoint y: 235, distance: 3.5
click at [226, 233] on p "**********" at bounding box center [326, 231] width 292 height 12
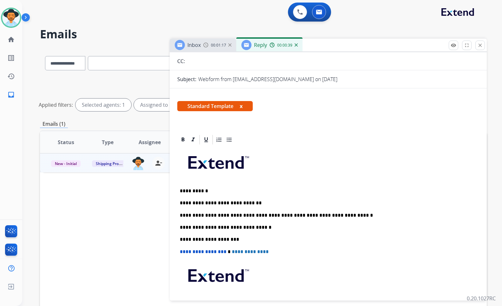
scroll to position [0, 0]
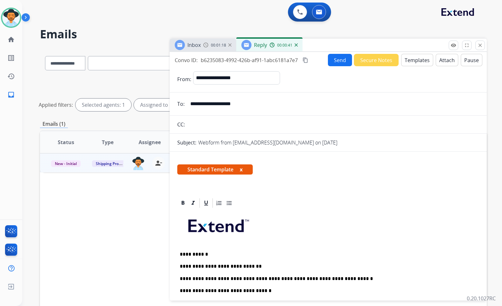
click at [336, 62] on button "Send" at bounding box center [340, 60] width 24 height 12
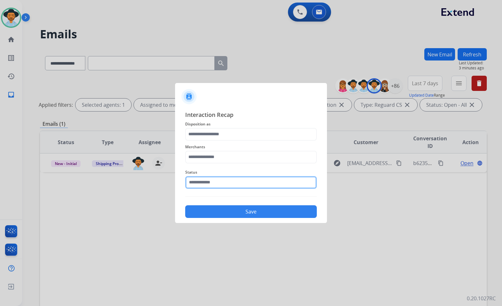
drag, startPoint x: 231, startPoint y: 183, endPoint x: 231, endPoint y: 187, distance: 4.5
click at [231, 183] on input "text" at bounding box center [251, 182] width 132 height 13
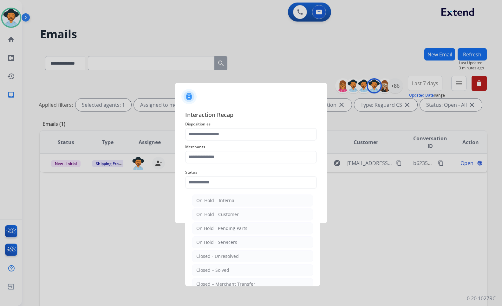
click at [224, 268] on div "Closed – Solved" at bounding box center [212, 270] width 33 height 6
type input "**********"
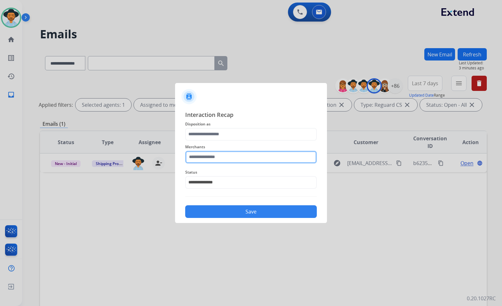
click at [223, 162] on input "text" at bounding box center [251, 157] width 132 height 13
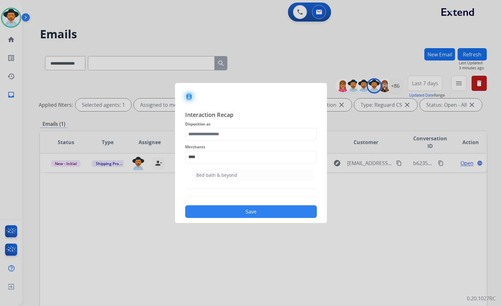
click at [228, 172] on div "Bed bath & beyond" at bounding box center [216, 175] width 41 height 6
type input "**********"
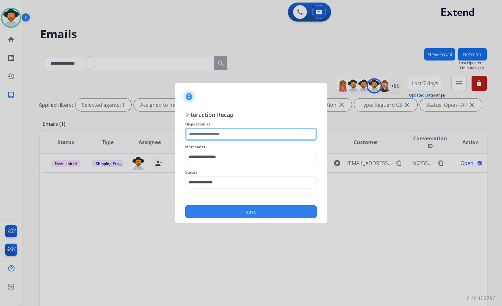
click at [235, 138] on input "text" at bounding box center [251, 134] width 132 height 13
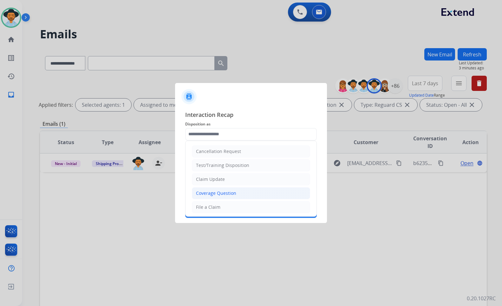
click at [225, 192] on div "Coverage Question" at bounding box center [216, 193] width 40 height 6
type input "**********"
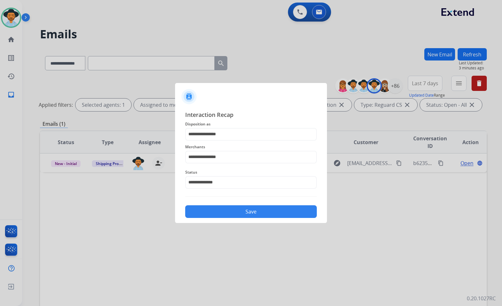
click at [232, 211] on button "Save" at bounding box center [251, 211] width 132 height 13
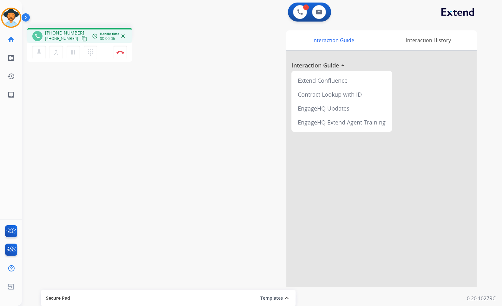
click at [81, 35] on button "content_copy" at bounding box center [85, 39] width 8 height 8
click at [123, 50] on button "Disconnect" at bounding box center [120, 52] width 13 height 13
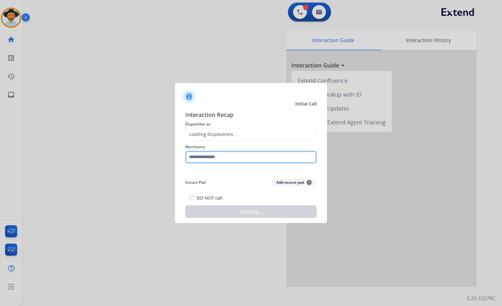
click at [225, 158] on input "text" at bounding box center [251, 157] width 132 height 13
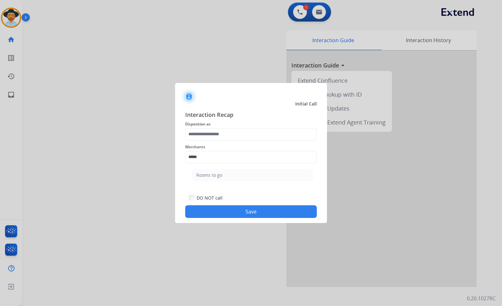
click at [214, 171] on li "Rooms to go" at bounding box center [252, 175] width 121 height 12
type input "**********"
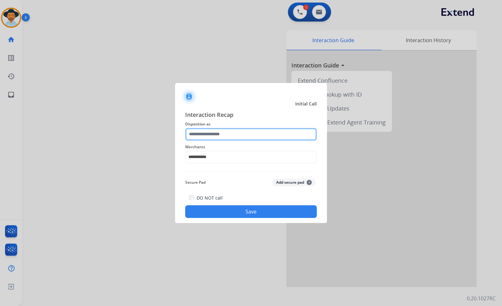
click at [217, 135] on input "text" at bounding box center [251, 134] width 132 height 13
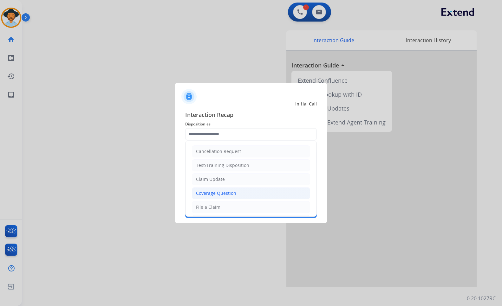
click at [219, 197] on li "Coverage Question" at bounding box center [251, 193] width 118 height 12
type input "**********"
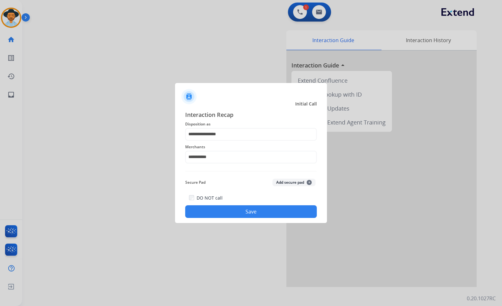
click at [232, 211] on button "Save" at bounding box center [251, 211] width 132 height 13
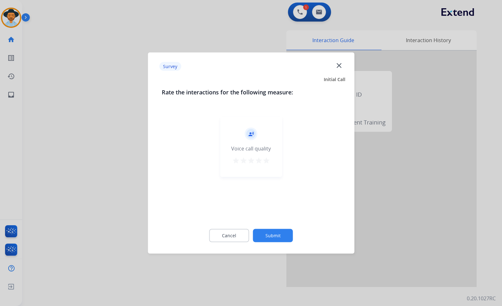
click at [283, 237] on button "Submit" at bounding box center [273, 235] width 40 height 13
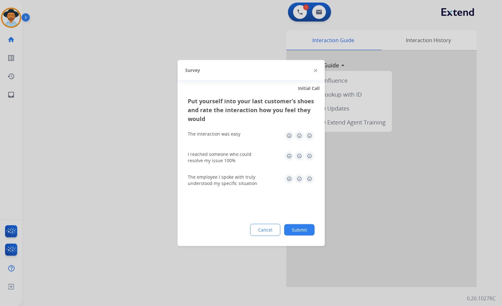
click at [294, 226] on button "Submit" at bounding box center [299, 229] width 30 height 11
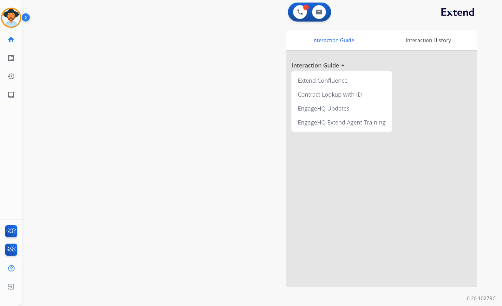
click at [207, 178] on div "Interaction Guide Interaction History Interaction Guide arrow_drop_up Extend Co…" at bounding box center [337, 158] width 280 height 257
click at [7, 95] on link "inbox Emails" at bounding box center [11, 95] width 18 height 18
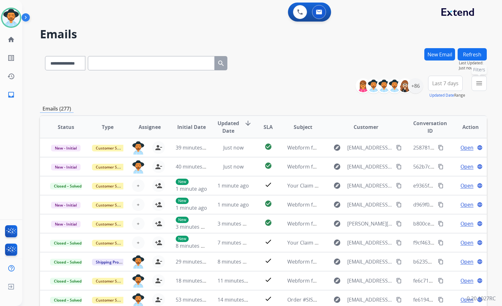
click at [476, 83] on mat-icon "menu" at bounding box center [479, 84] width 8 height 8
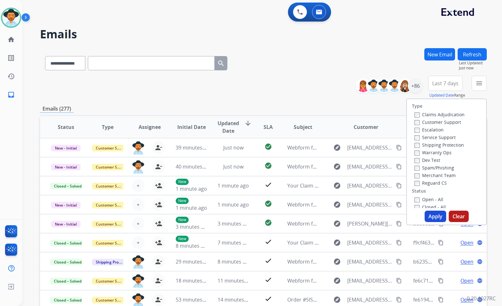
click at [444, 121] on label "Customer Support" at bounding box center [437, 122] width 47 height 6
click at [443, 146] on label "Shipping Protection" at bounding box center [438, 145] width 49 height 6
click at [437, 184] on label "Reguard CS" at bounding box center [430, 183] width 32 height 6
click at [433, 200] on label "Open - All" at bounding box center [428, 200] width 29 height 6
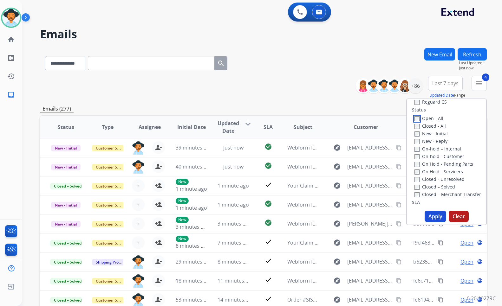
scroll to position [95, 0]
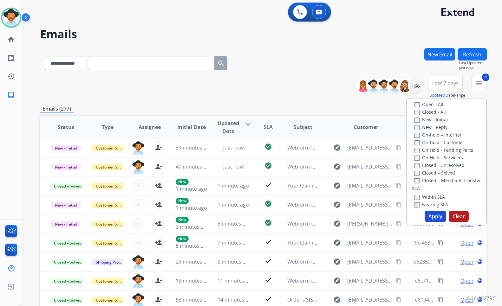
click at [438, 158] on label "On Hold - Servicers" at bounding box center [438, 158] width 49 height 6
drag, startPoint x: 437, startPoint y: 150, endPoint x: 436, endPoint y: 144, distance: 5.4
click at [437, 149] on label "On Hold - Pending Parts" at bounding box center [443, 150] width 59 height 6
click at [436, 144] on label "On-hold - Customer" at bounding box center [439, 143] width 50 height 6
click at [437, 136] on label "On-hold – Internal" at bounding box center [437, 135] width 47 height 6
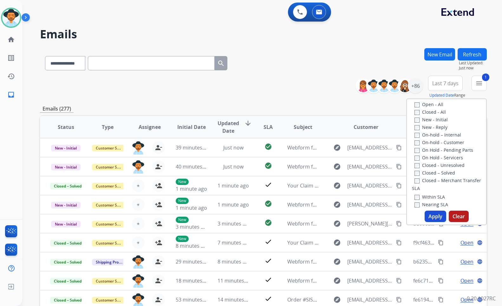
click at [433, 129] on label "New - Reply" at bounding box center [430, 127] width 33 height 6
click at [429, 120] on label "New - Initial" at bounding box center [430, 120] width 33 height 6
click at [432, 214] on button "Apply" at bounding box center [436, 216] width 22 height 11
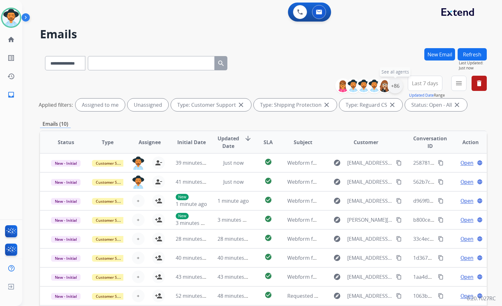
click at [393, 91] on div "+86" at bounding box center [394, 85] width 15 height 15
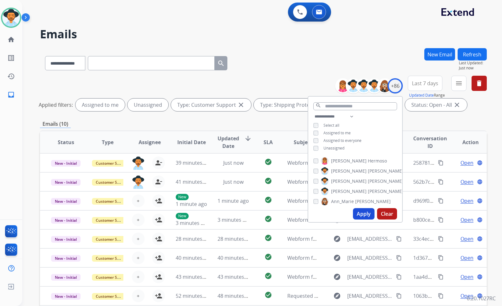
click at [331, 144] on div "**********" at bounding box center [355, 133] width 94 height 41
click at [331, 147] on span "Unassigned" at bounding box center [333, 148] width 21 height 5
click at [340, 191] on span "[PERSON_NAME]" at bounding box center [349, 191] width 36 height 6
click at [358, 213] on button "Apply" at bounding box center [364, 213] width 22 height 11
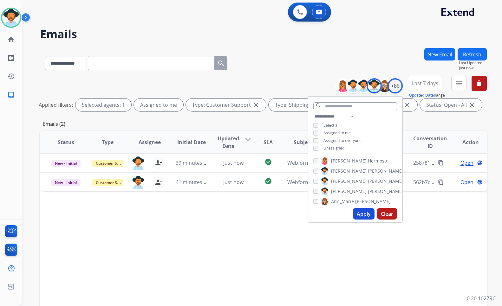
click at [244, 262] on div "Status Type Assignee Initial Date Updated Date arrow_downward SLA Subject Custo…" at bounding box center [263, 237] width 447 height 212
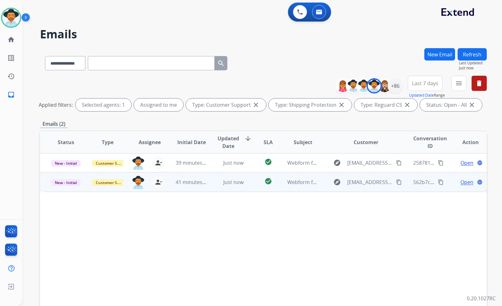
click at [462, 183] on span "Open" at bounding box center [466, 183] width 13 height 8
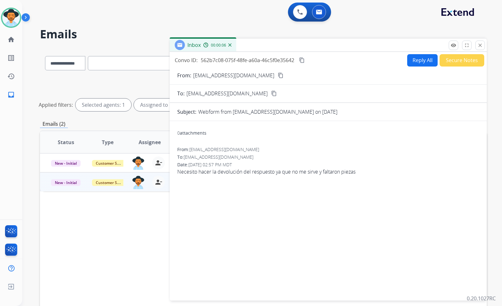
click at [278, 77] on mat-icon "content_copy" at bounding box center [281, 76] width 6 height 6
click at [279, 174] on span "Necesito hacer la devolución del respuesto ya que no me sirve y faltaron piezas" at bounding box center [328, 172] width 302 height 8
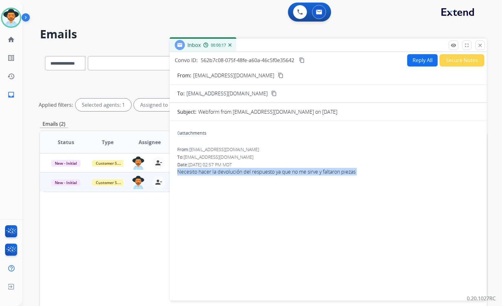
copy app-emails-table "Necesito hacer la devolución del respuesto ya que no me sirve y faltaron piezas…"
click at [278, 74] on mat-icon "content_copy" at bounding box center [281, 76] width 6 height 6
click at [305, 60] on mat-icon "content_copy" at bounding box center [302, 60] width 6 height 6
click at [413, 62] on button "Reply All" at bounding box center [422, 60] width 30 height 12
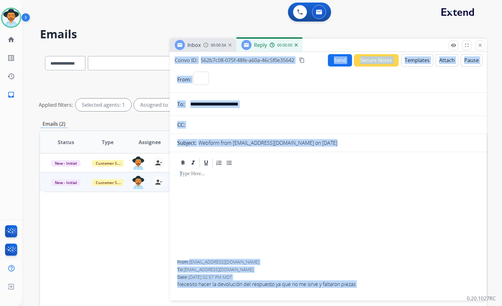
click at [414, 64] on button "Templates" at bounding box center [417, 60] width 32 height 12
select select "**********"
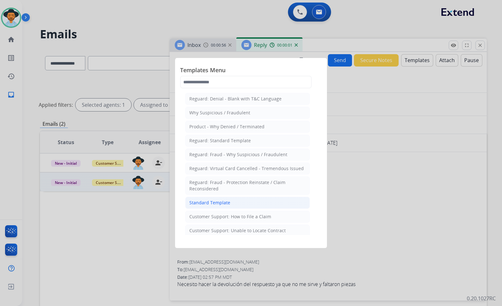
click at [234, 205] on li "Standard Template" at bounding box center [247, 203] width 125 height 12
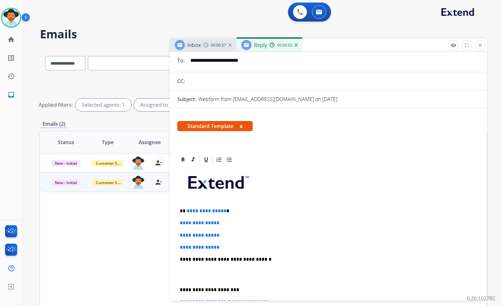
scroll to position [63, 0]
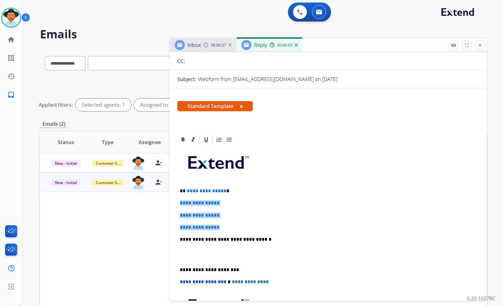
drag, startPoint x: 225, startPoint y: 226, endPoint x: 180, endPoint y: 201, distance: 51.8
click at [179, 204] on div "**********" at bounding box center [328, 255] width 302 height 218
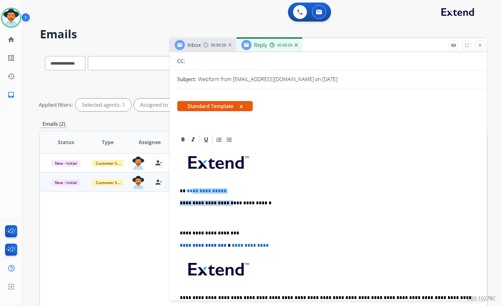
drag, startPoint x: 225, startPoint y: 194, endPoint x: 191, endPoint y: 192, distance: 34.3
click at [191, 192] on div "**********" at bounding box center [328, 237] width 302 height 182
click at [223, 190] on p "**********" at bounding box center [326, 191] width 292 height 6
drag, startPoint x: 234, startPoint y: 189, endPoint x: 188, endPoint y: 191, distance: 45.7
click at [188, 191] on p "**********" at bounding box center [326, 191] width 292 height 6
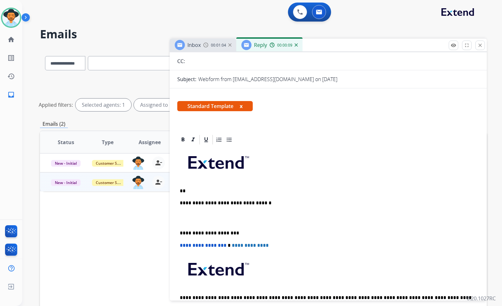
drag, startPoint x: 205, startPoint y: 189, endPoint x: 196, endPoint y: 196, distance: 11.1
click at [205, 189] on p "**" at bounding box center [326, 191] width 292 height 6
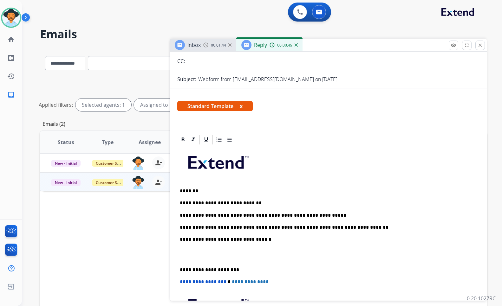
click at [240, 260] on p at bounding box center [328, 255] width 297 height 12
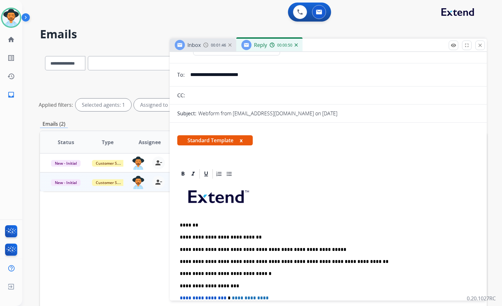
scroll to position [0, 0]
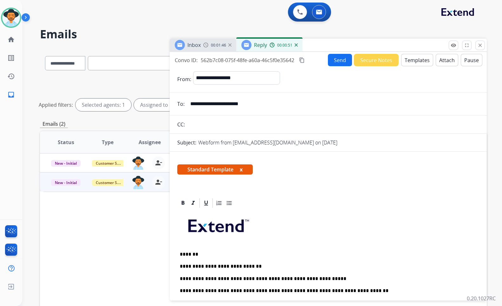
click at [332, 61] on button "Send" at bounding box center [340, 60] width 24 height 12
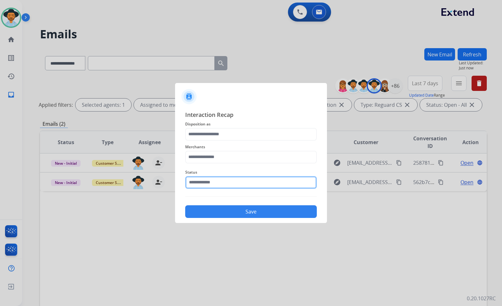
click at [213, 180] on input "text" at bounding box center [251, 182] width 132 height 13
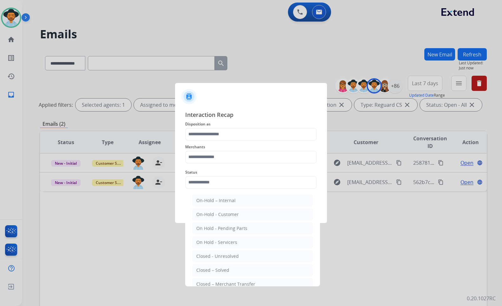
drag, startPoint x: 225, startPoint y: 272, endPoint x: 224, endPoint y: 235, distance: 37.8
click at [225, 272] on div "Closed – Solved" at bounding box center [212, 270] width 33 height 6
type input "**********"
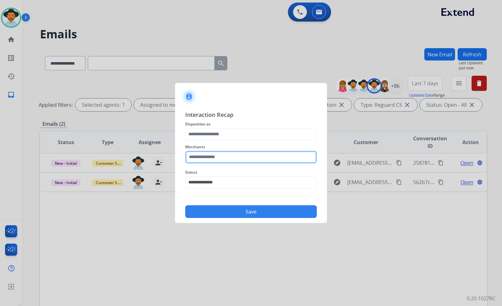
click at [220, 157] on input "text" at bounding box center [251, 157] width 132 height 13
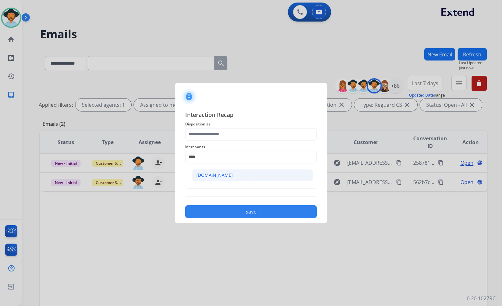
click at [228, 176] on li "[DOMAIN_NAME]" at bounding box center [252, 175] width 121 height 12
type input "**********"
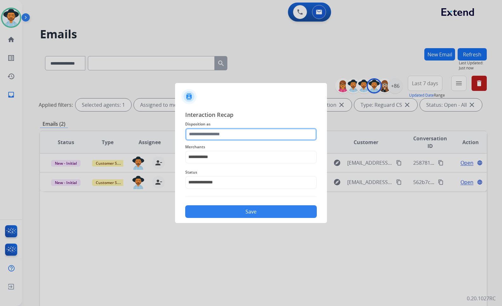
click at [227, 129] on input "text" at bounding box center [251, 134] width 132 height 13
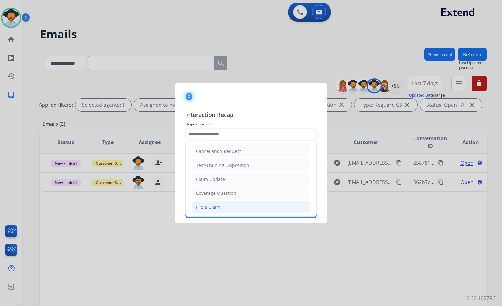
click at [227, 203] on li "File a Claim" at bounding box center [251, 207] width 118 height 12
type input "**********"
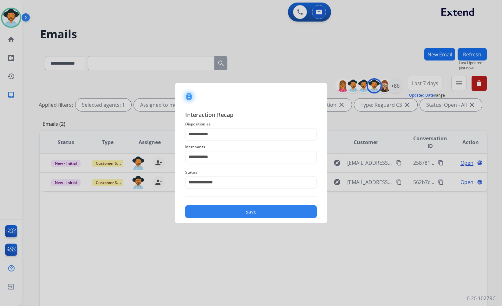
click at [261, 211] on button "Save" at bounding box center [251, 211] width 132 height 13
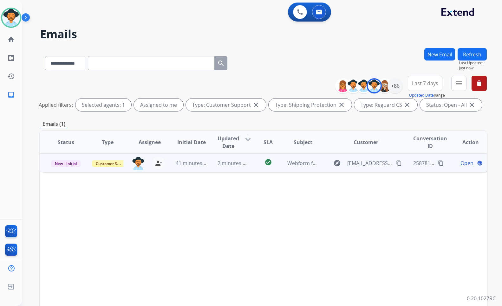
click at [460, 162] on span "Open" at bounding box center [466, 163] width 13 height 8
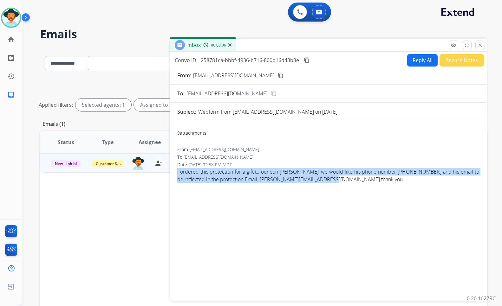
drag, startPoint x: 288, startPoint y: 181, endPoint x: 205, endPoint y: 173, distance: 83.2
click at [175, 170] on div "0 attachments From: patticipro@gmail.com To: support@extend.com Date: 08/25/202…" at bounding box center [328, 209] width 317 height 167
copy span "I ordered this protection for a gift to our son Chris, we would like his phone …"
click at [346, 180] on span "I ordered this protection for a gift to our son Chris, we would like his phone …" at bounding box center [328, 175] width 302 height 15
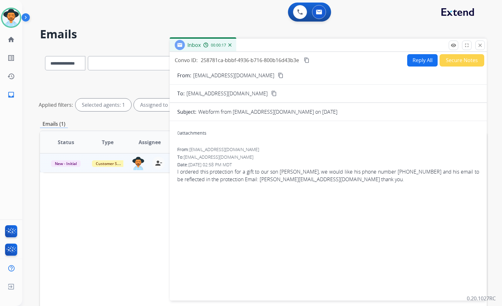
click at [278, 76] on mat-icon "content_copy" at bounding box center [281, 76] width 6 height 6
click at [306, 61] on mat-icon "content_copy" at bounding box center [307, 60] width 6 height 6
click at [419, 67] on form "From: patticipro@gmail.com content_copy To: support@extend.com content_copy Sub…" at bounding box center [328, 183] width 317 height 232
click at [419, 63] on button "Reply All" at bounding box center [422, 60] width 30 height 12
select select "**********"
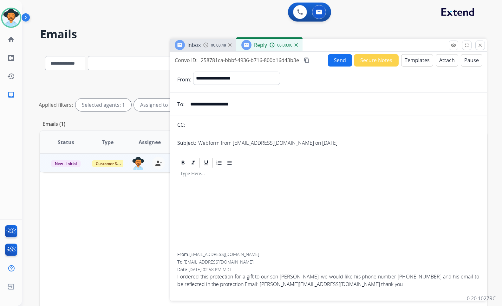
click at [419, 63] on button "Templates" at bounding box center [417, 60] width 32 height 12
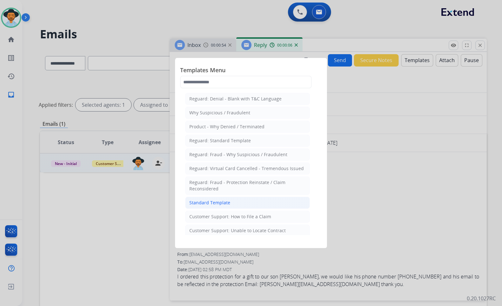
click at [240, 207] on li "Standard Template" at bounding box center [247, 203] width 125 height 12
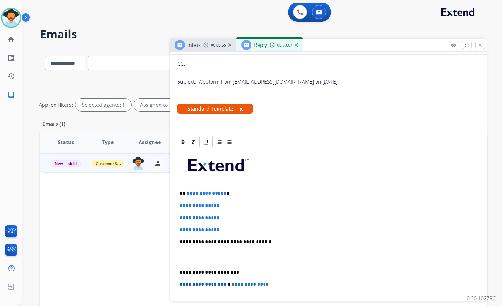
scroll to position [63, 0]
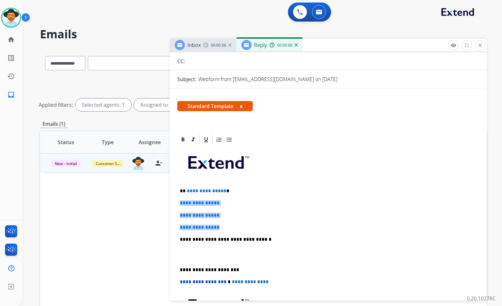
drag, startPoint x: 221, startPoint y: 225, endPoint x: 179, endPoint y: 203, distance: 47.2
click at [177, 204] on div "**********" at bounding box center [328, 269] width 317 height 270
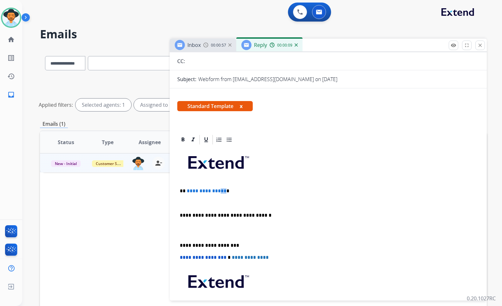
drag, startPoint x: 223, startPoint y: 192, endPoint x: 196, endPoint y: 192, distance: 27.3
click at [188, 193] on p "**********" at bounding box center [326, 191] width 292 height 6
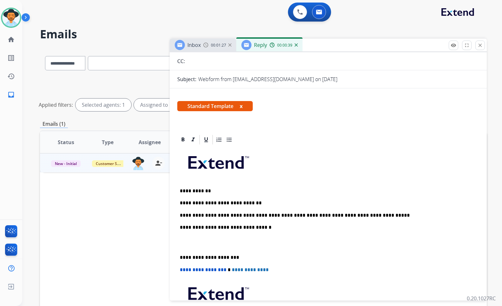
click at [209, 249] on div "**********" at bounding box center [328, 249] width 302 height 206
click at [209, 243] on p at bounding box center [328, 243] width 297 height 12
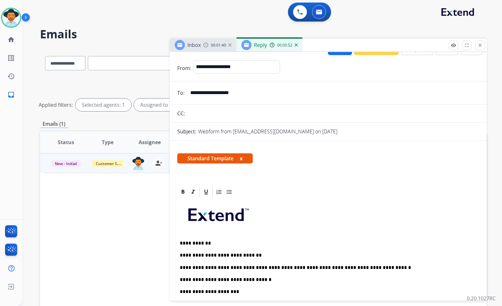
scroll to position [0, 0]
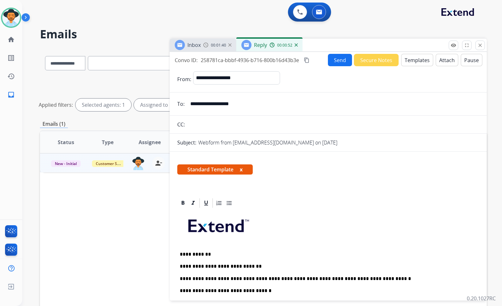
click at [339, 62] on button "Send" at bounding box center [340, 60] width 24 height 12
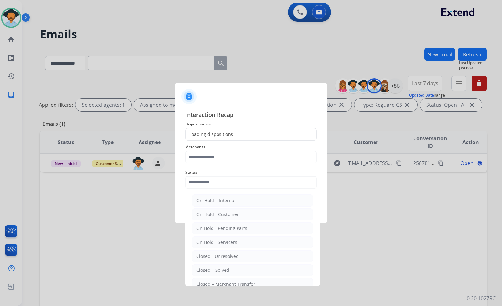
click at [227, 182] on input "text" at bounding box center [251, 182] width 132 height 13
drag, startPoint x: 232, startPoint y: 270, endPoint x: 222, endPoint y: 185, distance: 85.8
click at [232, 269] on li "Closed – Solved" at bounding box center [252, 270] width 121 height 12
type input "**********"
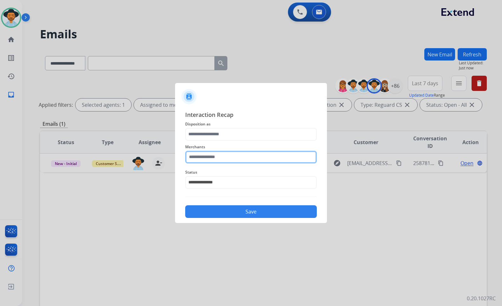
click at [223, 157] on input "text" at bounding box center [251, 157] width 132 height 13
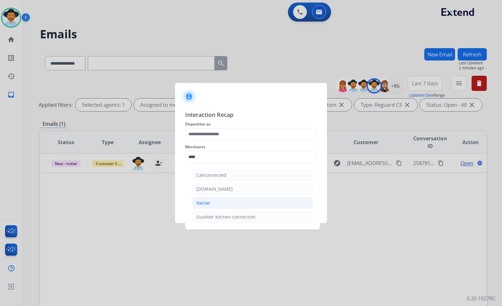
click at [223, 205] on li "Nectar" at bounding box center [252, 203] width 121 height 12
type input "******"
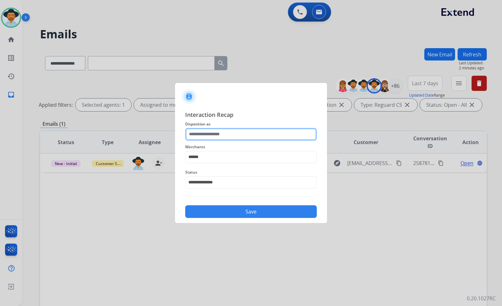
click at [224, 133] on input "text" at bounding box center [251, 134] width 132 height 13
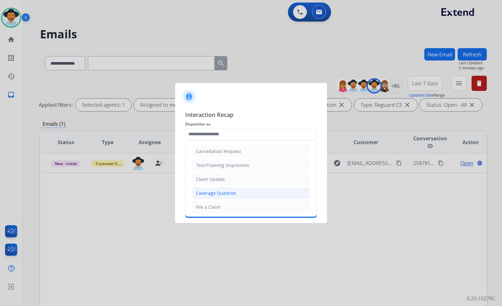
click at [225, 192] on div "Coverage Question" at bounding box center [216, 193] width 40 height 6
type input "**********"
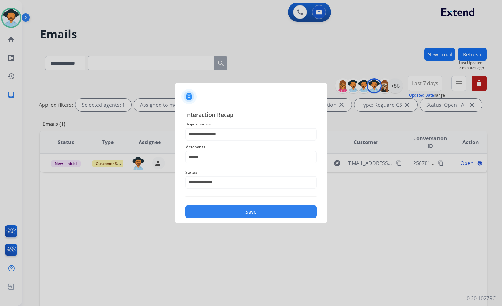
drag, startPoint x: 236, startPoint y: 205, endPoint x: 238, endPoint y: 210, distance: 5.8
click at [236, 205] on div "Save" at bounding box center [251, 210] width 132 height 16
click at [244, 215] on button "Save" at bounding box center [251, 211] width 132 height 13
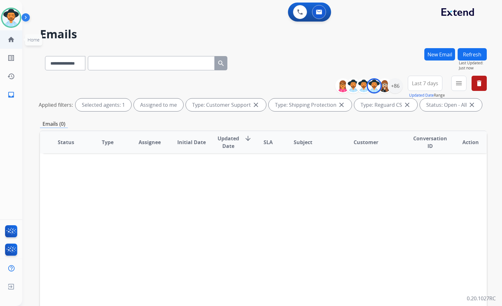
drag, startPoint x: 31, startPoint y: 48, endPoint x: 22, endPoint y: 44, distance: 10.0
click at [28, 47] on div "**********" at bounding box center [254, 176] width 465 height 306
click at [13, 41] on mat-icon "home" at bounding box center [11, 40] width 8 height 8
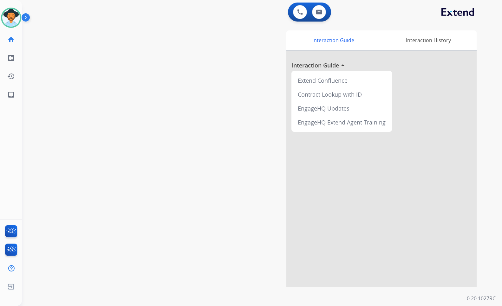
click at [105, 141] on div "swap_horiz Break voice bridge close_fullscreen Connect 3-Way Call merge_type Se…" at bounding box center [254, 155] width 465 height 264
click at [90, 118] on div "swap_horiz Break voice bridge close_fullscreen Connect 3-Way Call merge_type Se…" at bounding box center [254, 155] width 465 height 264
click at [88, 117] on div "swap_horiz Break voice bridge close_fullscreen Connect 3-Way Call merge_type Se…" at bounding box center [254, 155] width 465 height 264
click at [89, 123] on div "swap_horiz Break voice bridge close_fullscreen Connect 3-Way Call merge_type Se…" at bounding box center [254, 155] width 465 height 264
drag, startPoint x: 89, startPoint y: 120, endPoint x: 88, endPoint y: 112, distance: 7.7
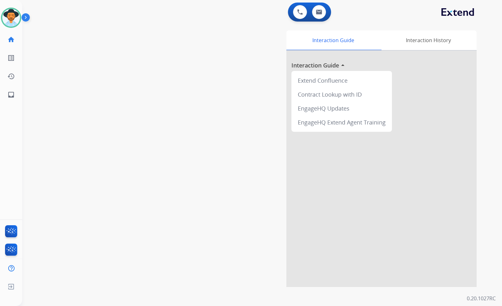
click at [89, 114] on div "swap_horiz Break voice bridge close_fullscreen Connect 3-Way Call merge_type Se…" at bounding box center [254, 155] width 465 height 264
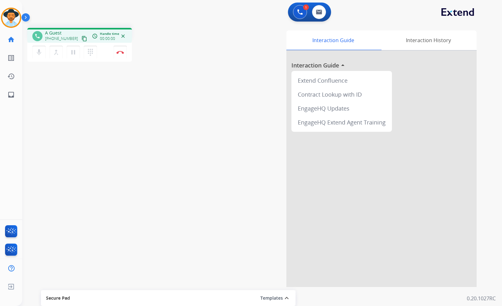
click at [81, 37] on mat-icon "content_copy" at bounding box center [84, 39] width 6 height 6
click at [68, 53] on button "pause Hold" at bounding box center [73, 52] width 13 height 13
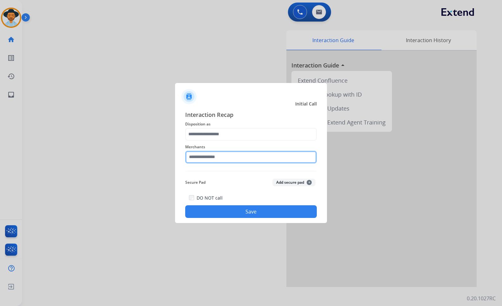
click at [244, 157] on input "text" at bounding box center [251, 157] width 132 height 13
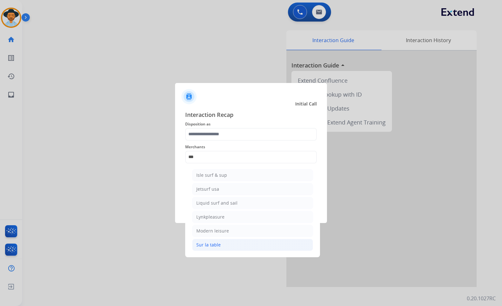
click at [203, 244] on div "Sur la table" at bounding box center [208, 245] width 24 height 6
type input "**********"
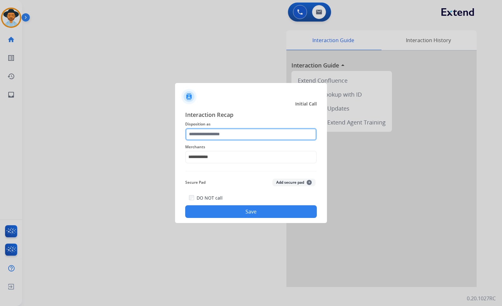
click at [208, 135] on input "text" at bounding box center [251, 134] width 132 height 13
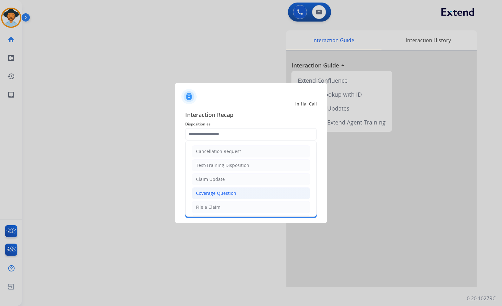
click at [226, 195] on div "Coverage Question" at bounding box center [216, 193] width 40 height 6
type input "**********"
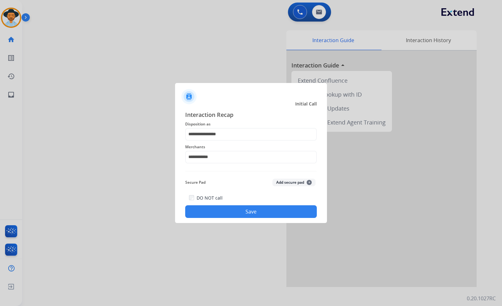
click at [242, 213] on button "Save" at bounding box center [251, 211] width 132 height 13
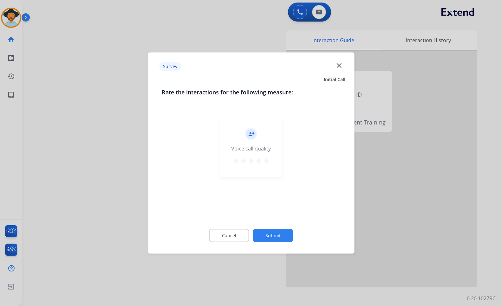
click at [277, 229] on div "Cancel Submit" at bounding box center [251, 236] width 179 height 29
click at [279, 234] on button "Submit" at bounding box center [273, 235] width 40 height 13
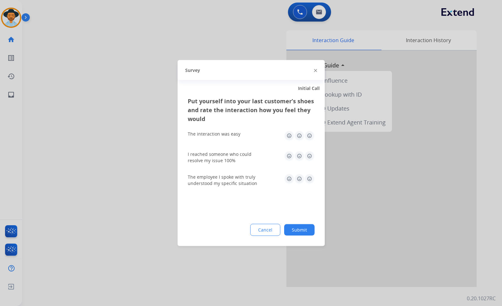
click at [305, 232] on button "Submit" at bounding box center [299, 229] width 30 height 11
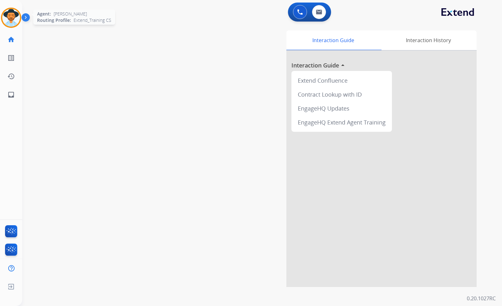
click at [12, 21] on img at bounding box center [11, 18] width 18 height 18
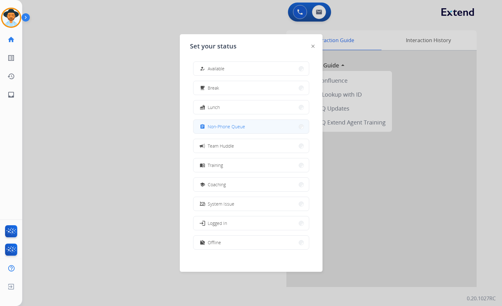
click at [228, 123] on div "assignment Non-Phone Queue" at bounding box center [221, 127] width 47 height 8
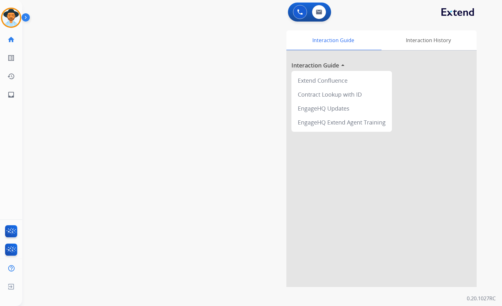
drag, startPoint x: 101, startPoint y: 59, endPoint x: 25, endPoint y: 27, distance: 82.2
click at [95, 57] on div "swap_horiz Break voice bridge close_fullscreen Connect 3-Way Call merge_type Se…" at bounding box center [254, 155] width 465 height 264
click at [10, 17] on img at bounding box center [11, 18] width 18 height 18
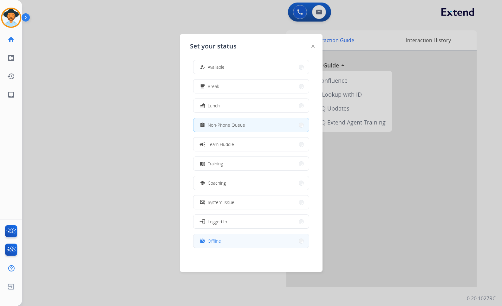
scroll to position [2, 0]
click at [231, 244] on button "work_off Offline" at bounding box center [250, 241] width 115 height 14
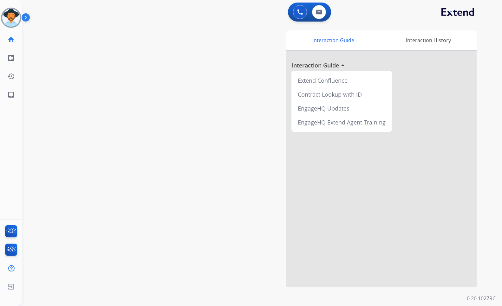
click at [28, 16] on img at bounding box center [27, 19] width 11 height 12
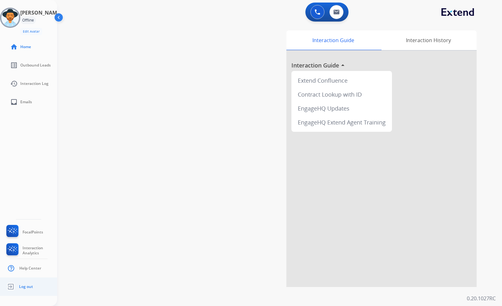
click at [23, 282] on link "Log out" at bounding box center [19, 287] width 28 height 12
click at [15, 291] on img at bounding box center [10, 287] width 11 height 12
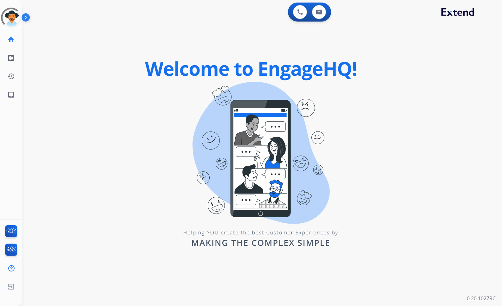
click at [23, 21] on img at bounding box center [27, 19] width 11 height 12
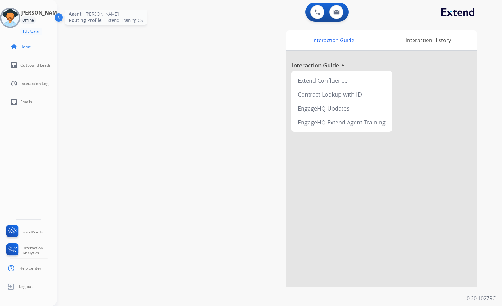
click at [11, 16] on img at bounding box center [10, 18] width 18 height 18
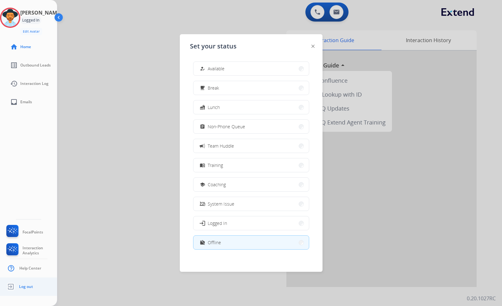
click at [27, 285] on span "Log out" at bounding box center [26, 286] width 14 height 5
